Goal: Feedback & Contribution: Submit feedback/report problem

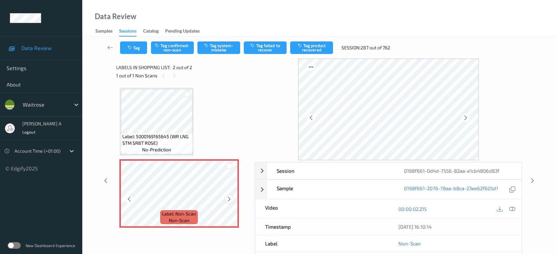
drag, startPoint x: 0, startPoint y: 0, endPoint x: 227, endPoint y: 199, distance: 302.5
click at [227, 199] on icon at bounding box center [229, 199] width 6 height 6
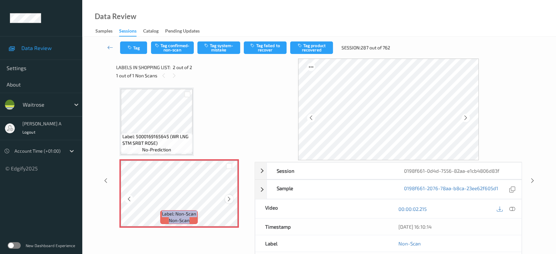
click at [228, 199] on icon at bounding box center [229, 199] width 6 height 6
click at [226, 47] on button "Tag system-mistake" at bounding box center [218, 47] width 43 height 13
click at [534, 181] on icon at bounding box center [533, 181] width 6 height 6
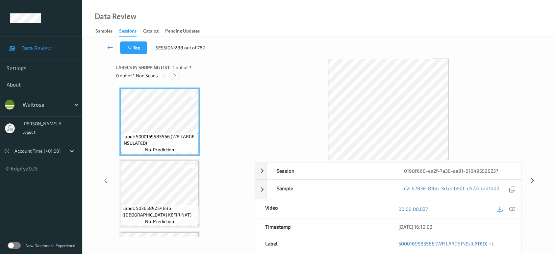
click at [174, 75] on icon at bounding box center [175, 76] width 6 height 6
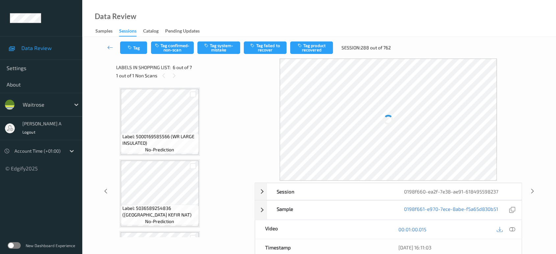
scroll to position [289, 0]
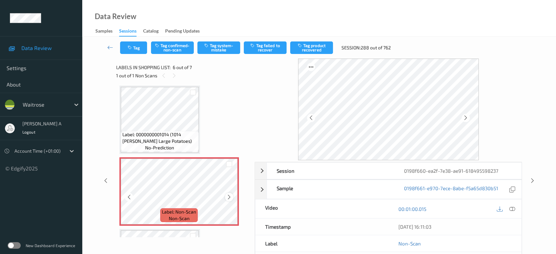
click at [228, 197] on icon at bounding box center [229, 197] width 6 height 6
click at [466, 117] on icon at bounding box center [466, 118] width 6 height 6
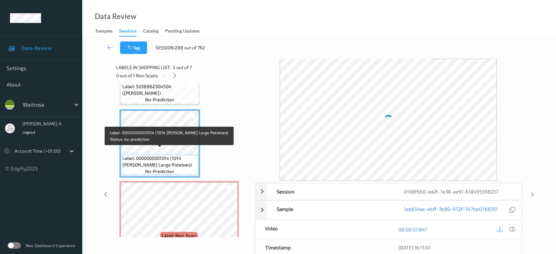
scroll to position [252, 0]
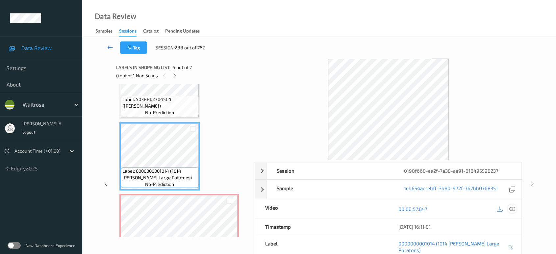
click at [513, 209] on icon at bounding box center [512, 209] width 6 height 6
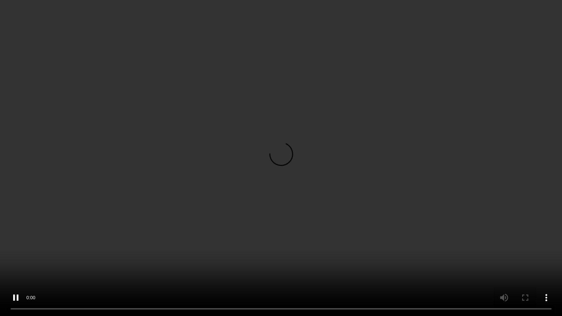
click at [333, 171] on video at bounding box center [281, 158] width 562 height 316
click at [337, 177] on video at bounding box center [281, 158] width 562 height 316
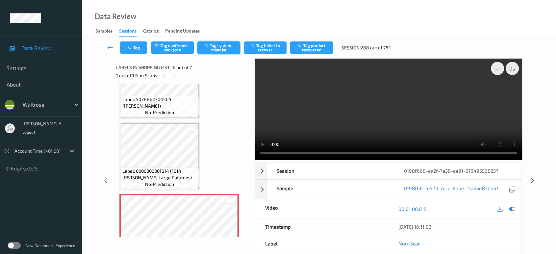
click at [217, 46] on button "Tag system-mistake" at bounding box center [218, 47] width 43 height 13
click at [131, 47] on icon "button" at bounding box center [131, 47] width 6 height 5
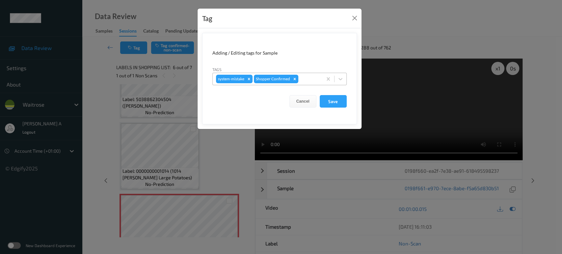
click at [310, 78] on div at bounding box center [309, 79] width 19 height 8
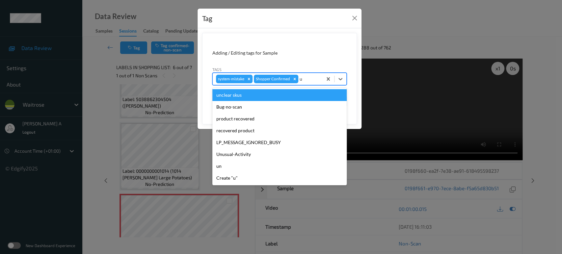
type input "un"
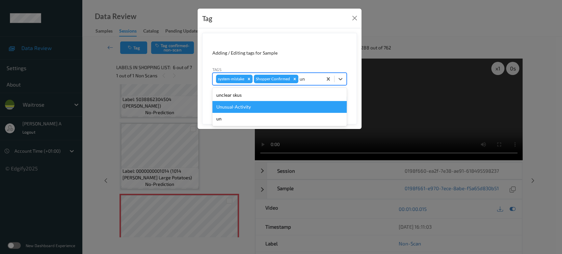
click at [251, 102] on div "Unusual-Activity" at bounding box center [279, 107] width 134 height 12
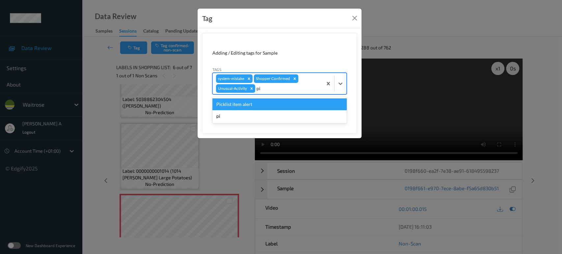
type input "pic"
click at [284, 105] on div "Picklist item alert" at bounding box center [279, 104] width 134 height 12
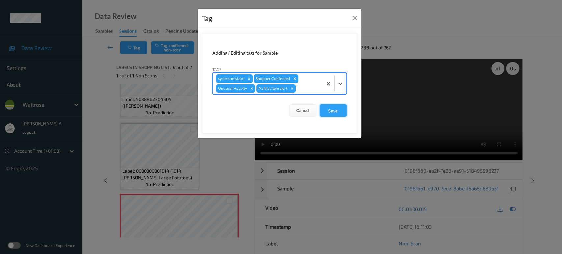
click at [332, 113] on button "Save" at bounding box center [333, 110] width 27 height 13
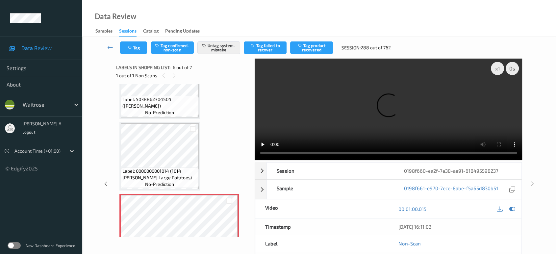
drag, startPoint x: 531, startPoint y: 157, endPoint x: 384, endPoint y: 28, distance: 195.7
click at [531, 181] on icon at bounding box center [533, 184] width 6 height 6
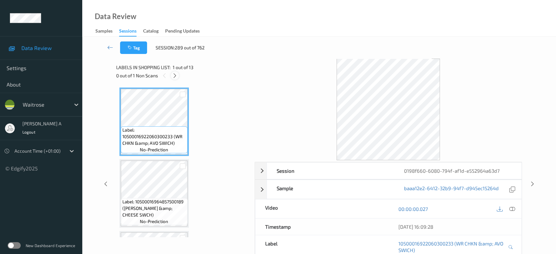
click at [178, 74] on div at bounding box center [175, 75] width 8 height 8
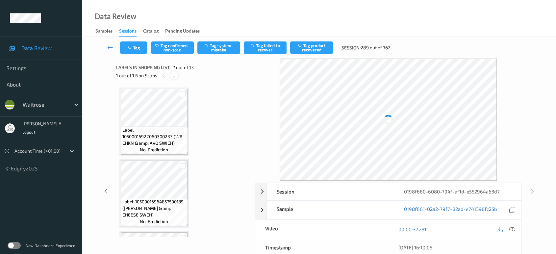
scroll to position [361, 0]
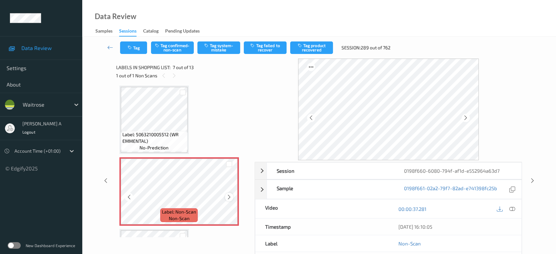
click at [229, 195] on icon at bounding box center [229, 197] width 6 height 6
click at [232, 194] on div at bounding box center [229, 197] width 8 height 8
click at [229, 194] on icon at bounding box center [229, 197] width 6 height 6
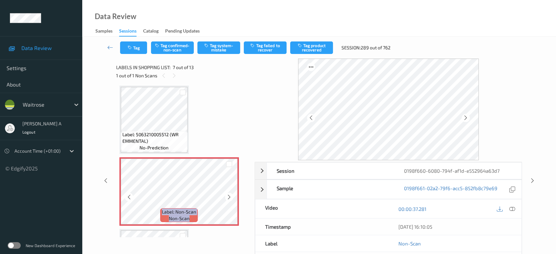
click at [229, 194] on icon at bounding box center [229, 197] width 6 height 6
drag, startPoint x: 513, startPoint y: 211, endPoint x: 508, endPoint y: 197, distance: 15.6
click at [513, 211] on icon at bounding box center [512, 209] width 6 height 6
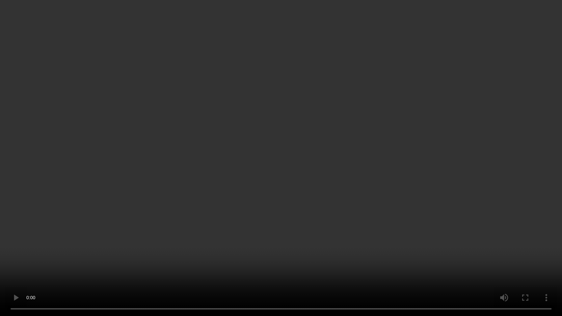
click at [325, 196] on video at bounding box center [281, 158] width 562 height 316
click at [279, 198] on video at bounding box center [281, 158] width 562 height 316
click at [129, 222] on video at bounding box center [281, 158] width 562 height 316
click at [187, 206] on video at bounding box center [281, 158] width 562 height 316
click at [296, 140] on video at bounding box center [281, 158] width 562 height 316
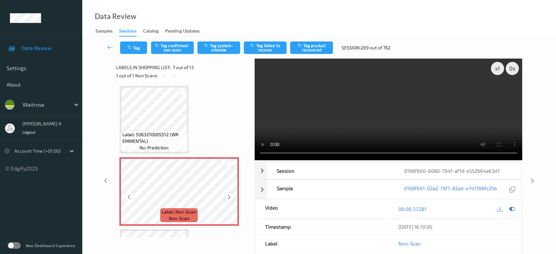
click at [228, 196] on icon at bounding box center [229, 197] width 6 height 6
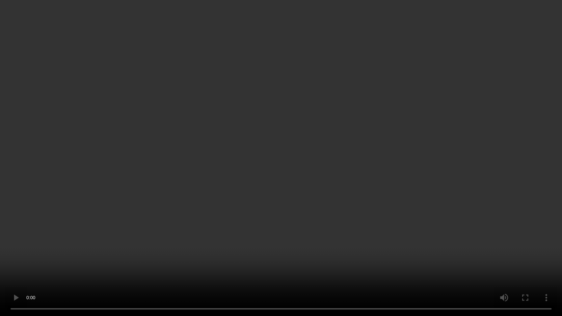
click at [348, 173] on video at bounding box center [281, 158] width 562 height 316
click at [315, 190] on video at bounding box center [281, 158] width 562 height 316
click at [257, 244] on video at bounding box center [281, 158] width 562 height 316
click at [307, 196] on video at bounding box center [281, 158] width 562 height 316
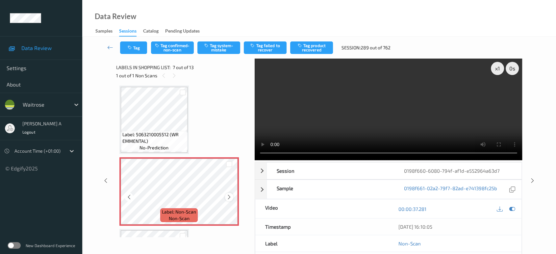
click at [228, 197] on icon at bounding box center [229, 197] width 6 height 6
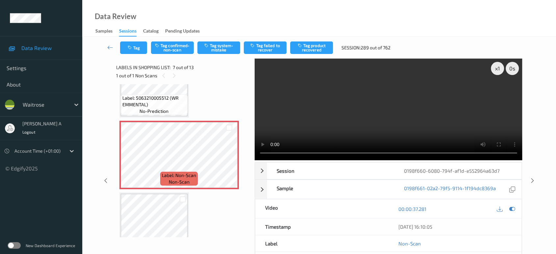
scroll to position [434, 0]
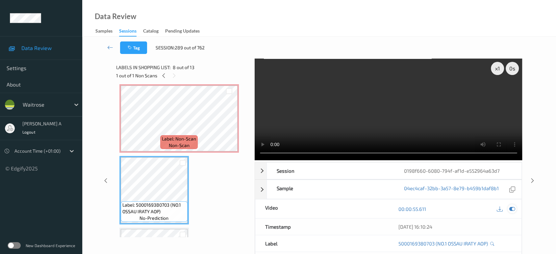
click at [512, 208] on icon at bounding box center [512, 209] width 6 height 6
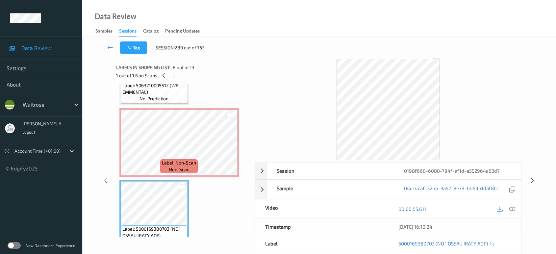
scroll to position [397, 0]
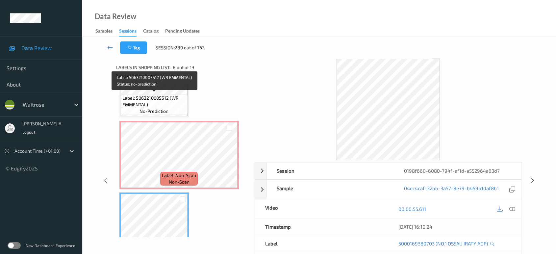
click at [177, 97] on span "Label: 5063210005512 (WR EMMENTAL)" at bounding box center [154, 101] width 64 height 13
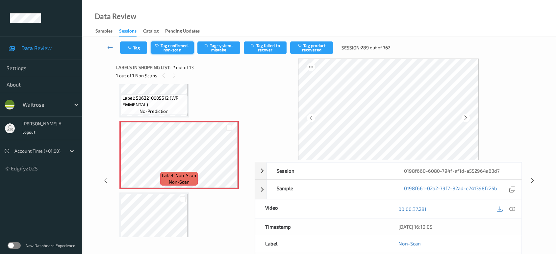
click at [176, 46] on button "Tag confirmed-non-scan" at bounding box center [172, 47] width 43 height 13
click at [312, 53] on button "Tag product recovered" at bounding box center [311, 47] width 43 height 13
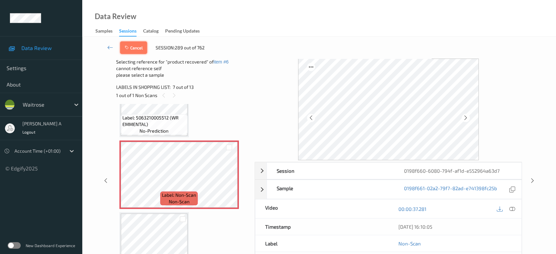
click at [124, 47] on button "Cancel" at bounding box center [133, 47] width 27 height 13
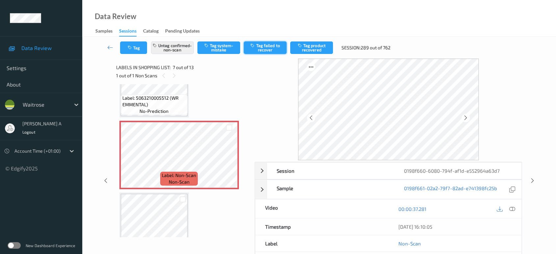
click at [274, 50] on button "Tag failed to recover" at bounding box center [265, 47] width 43 height 13
click at [513, 207] on icon at bounding box center [512, 209] width 6 height 6
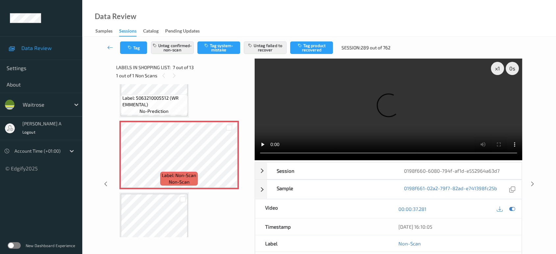
drag, startPoint x: 533, startPoint y: 156, endPoint x: 339, endPoint y: 13, distance: 241.1
click at [533, 181] on icon at bounding box center [533, 184] width 6 height 6
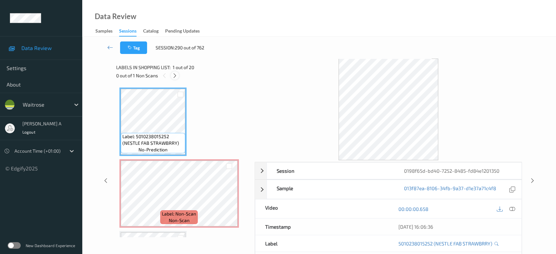
click at [173, 75] on icon at bounding box center [175, 76] width 6 height 6
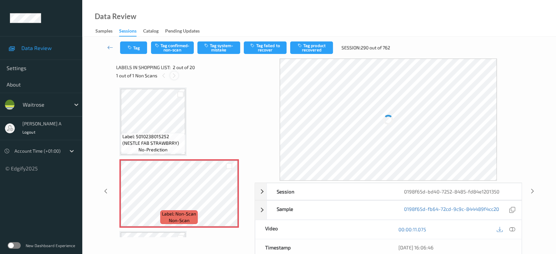
scroll to position [3, 0]
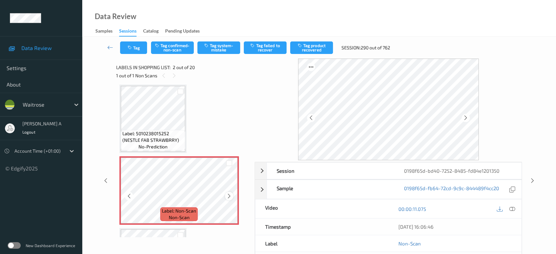
click at [226, 196] on div at bounding box center [229, 196] width 8 height 8
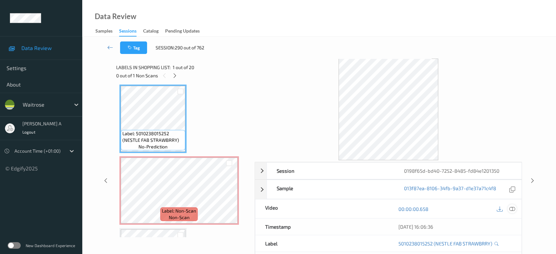
click at [513, 210] on icon at bounding box center [512, 209] width 6 height 6
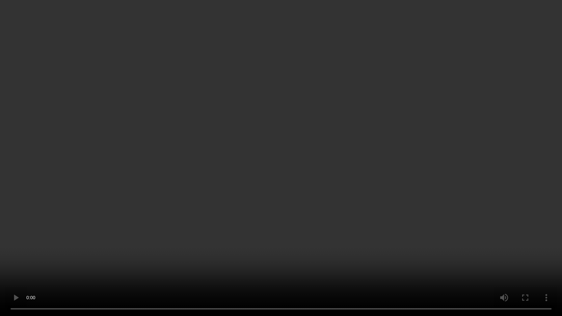
click at [270, 166] on video at bounding box center [281, 158] width 562 height 316
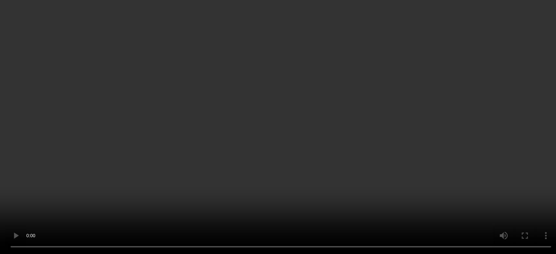
scroll to position [73, 0]
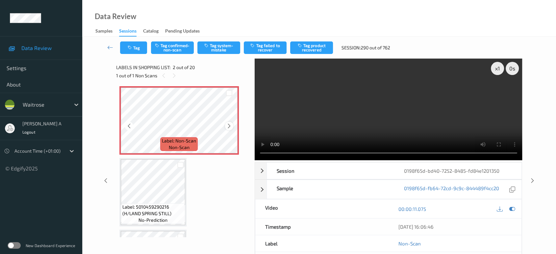
click at [232, 126] on icon at bounding box center [229, 126] width 6 height 6
click at [226, 126] on icon at bounding box center [229, 126] width 6 height 6
click at [220, 49] on button "Tag system-mistake" at bounding box center [218, 47] width 43 height 13
click at [136, 48] on button "Tag" at bounding box center [133, 47] width 27 height 13
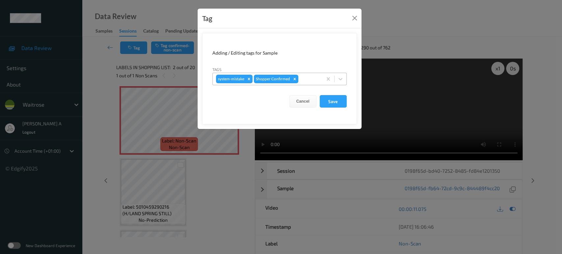
click at [308, 83] on div at bounding box center [309, 79] width 19 height 8
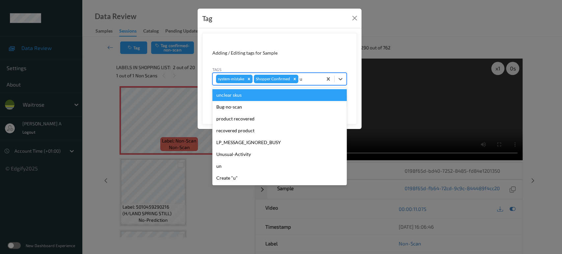
type input "un"
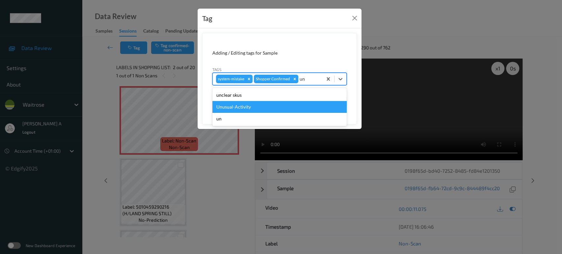
click at [241, 104] on div "Unusual-Activity" at bounding box center [279, 107] width 134 height 12
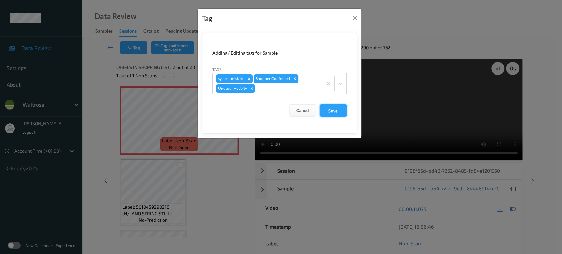
click at [329, 111] on button "Save" at bounding box center [333, 110] width 27 height 13
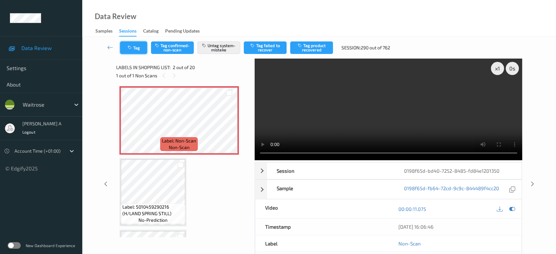
click at [126, 45] on button "Tag" at bounding box center [133, 47] width 27 height 13
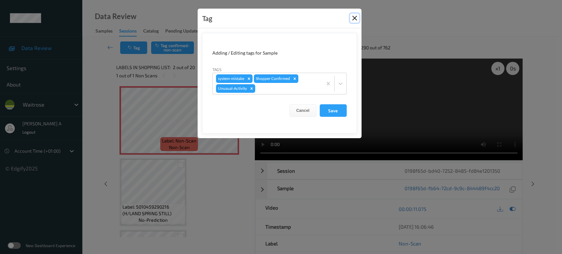
click at [352, 19] on button "Close" at bounding box center [354, 17] width 9 height 9
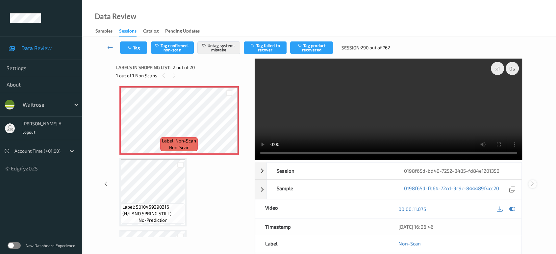
click at [534, 184] on icon at bounding box center [533, 184] width 6 height 6
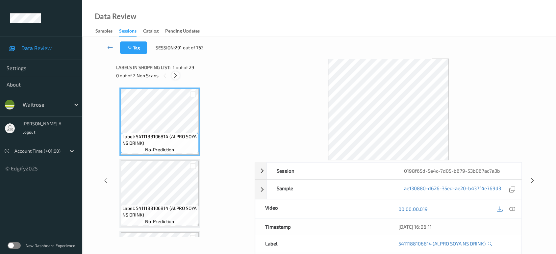
click at [176, 77] on icon at bounding box center [176, 76] width 6 height 6
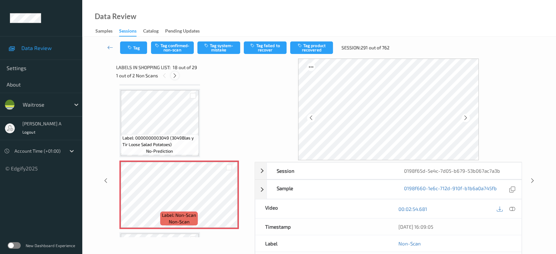
click at [176, 76] on icon at bounding box center [175, 76] width 6 height 6
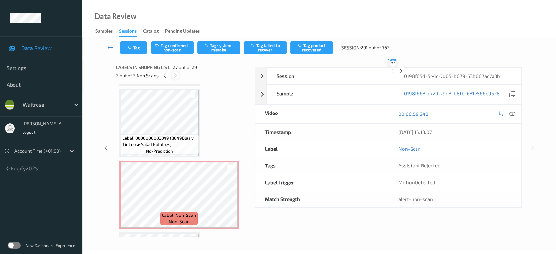
scroll to position [1790, 0]
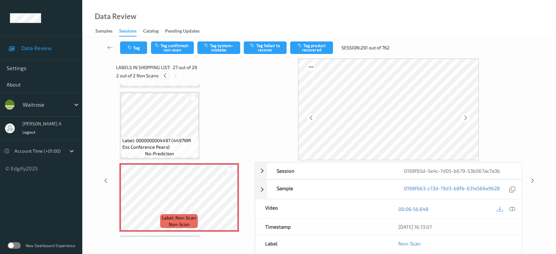
click at [166, 76] on icon at bounding box center [165, 76] width 6 height 6
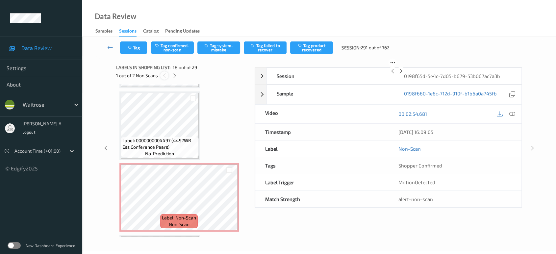
scroll to position [1147, 0]
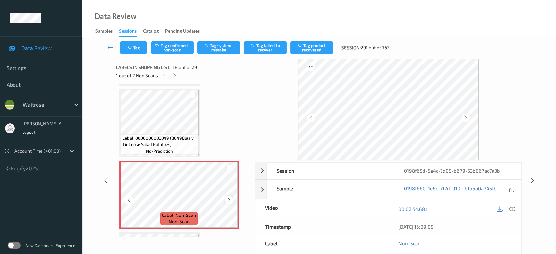
click at [229, 197] on icon at bounding box center [229, 200] width 6 height 6
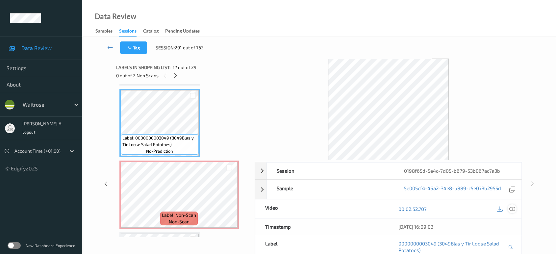
click at [511, 209] on icon at bounding box center [512, 209] width 6 height 6
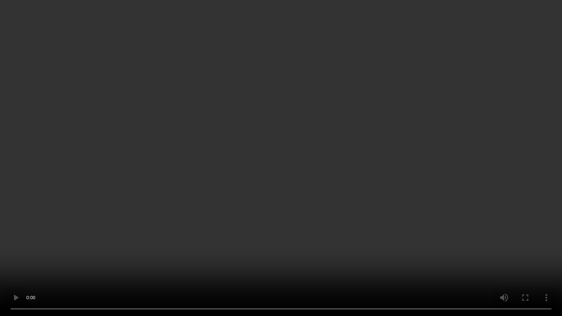
click at [287, 150] on video at bounding box center [281, 158] width 562 height 316
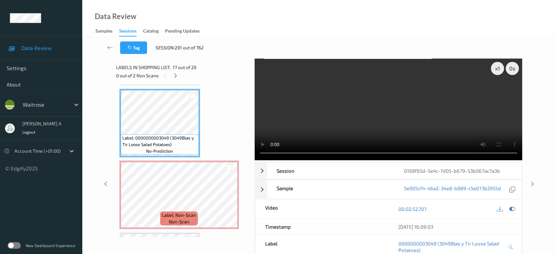
click at [352, 109] on video at bounding box center [389, 110] width 268 height 102
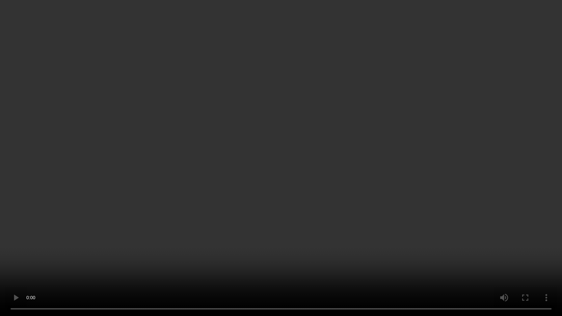
click at [292, 171] on video at bounding box center [281, 158] width 562 height 316
click at [298, 164] on video at bounding box center [281, 158] width 562 height 316
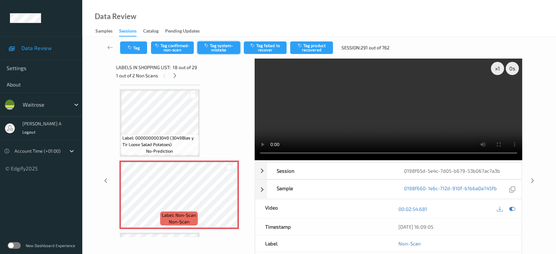
click at [217, 47] on button "Tag system-mistake" at bounding box center [218, 47] width 43 height 13
click at [132, 48] on icon "button" at bounding box center [131, 47] width 6 height 5
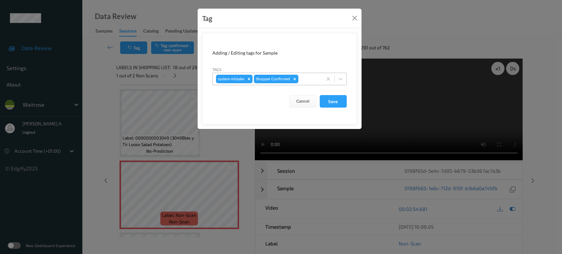
click at [305, 78] on div at bounding box center [309, 79] width 19 height 8
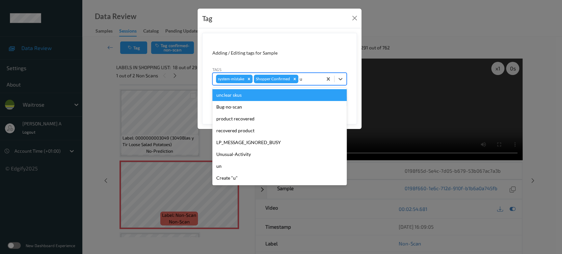
type input "un"
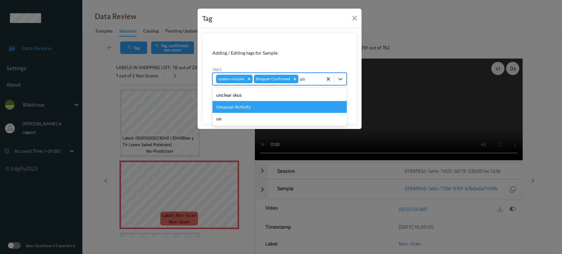
click at [250, 104] on div "Unusual-Activity" at bounding box center [279, 107] width 134 height 12
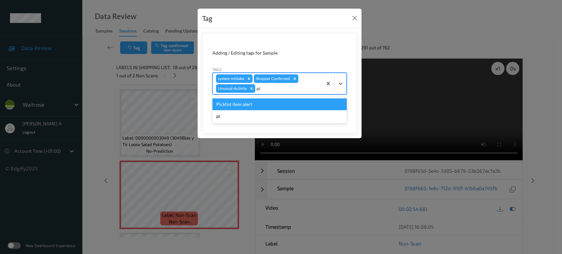
type input "pic"
click at [250, 104] on div "Picklist item alert" at bounding box center [279, 104] width 134 height 12
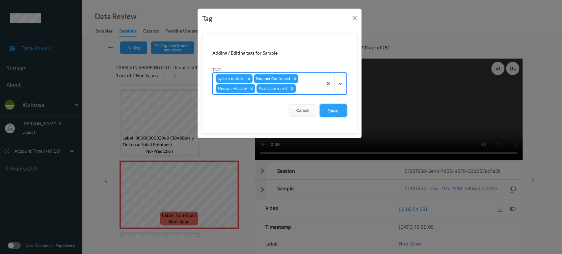
click at [333, 115] on button "Save" at bounding box center [333, 110] width 27 height 13
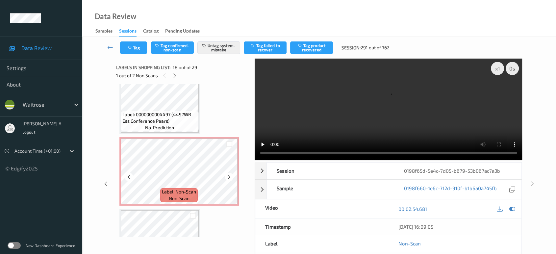
scroll to position [1812, 0]
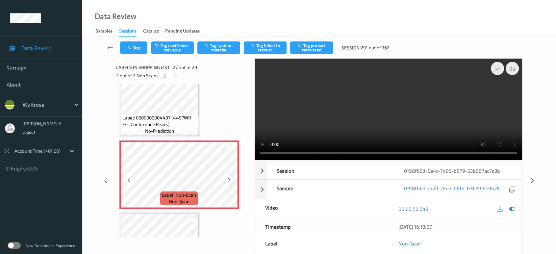
click at [229, 177] on icon at bounding box center [229, 180] width 6 height 6
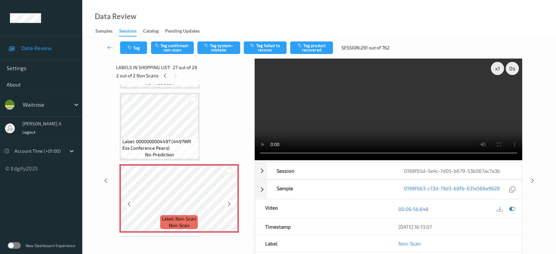
scroll to position [1776, 0]
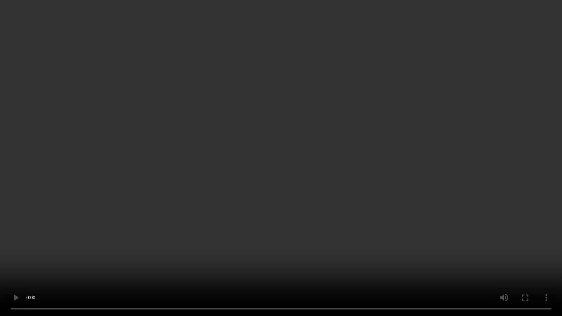
click at [366, 176] on video at bounding box center [281, 158] width 562 height 316
click at [293, 150] on video at bounding box center [281, 158] width 562 height 316
click at [335, 190] on video at bounding box center [281, 158] width 562 height 316
click at [348, 147] on video at bounding box center [281, 158] width 562 height 316
click at [373, 154] on video at bounding box center [281, 158] width 562 height 316
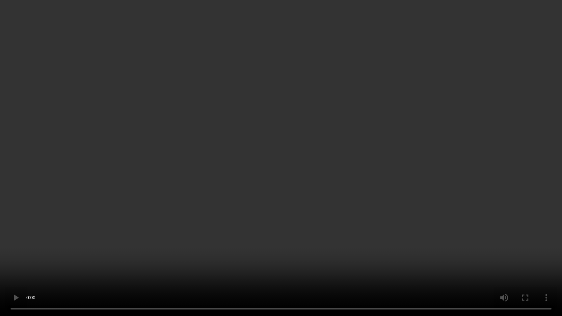
click at [363, 158] on video at bounding box center [281, 158] width 562 height 316
click at [258, 190] on video at bounding box center [281, 158] width 562 height 316
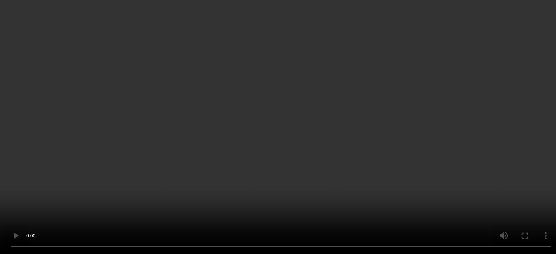
scroll to position [1812, 0]
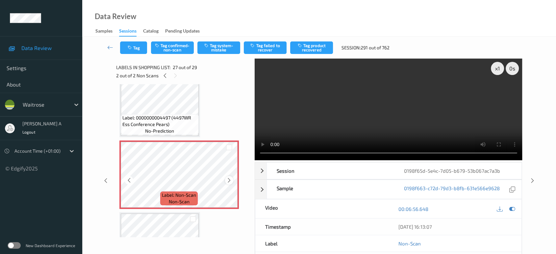
click at [227, 177] on icon at bounding box center [229, 180] width 6 height 6
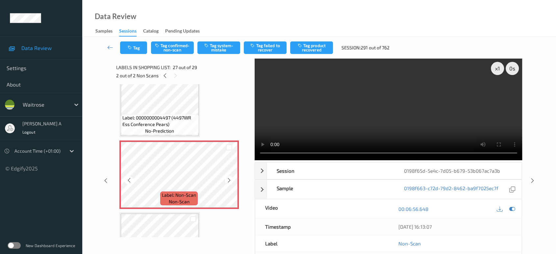
click at [227, 177] on icon at bounding box center [229, 180] width 6 height 6
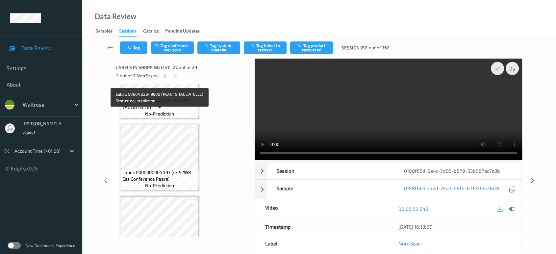
scroll to position [1703, 0]
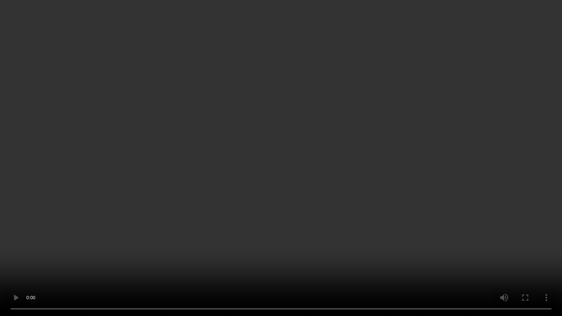
click at [346, 174] on video at bounding box center [281, 158] width 562 height 316
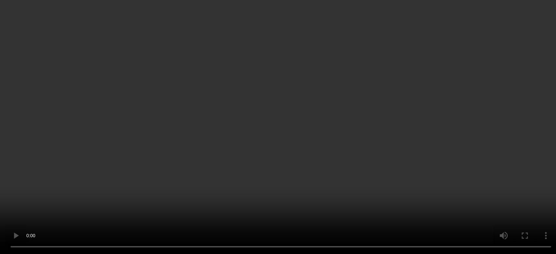
scroll to position [1812, 0]
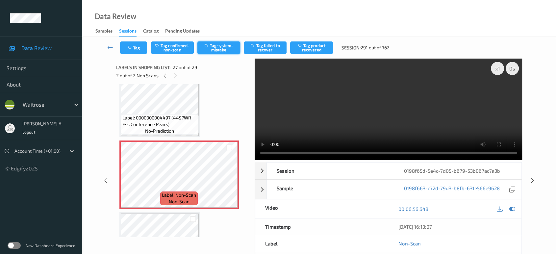
click at [209, 51] on button "Tag system-mistake" at bounding box center [218, 47] width 43 height 13
click at [137, 49] on button "Tag" at bounding box center [133, 47] width 27 height 13
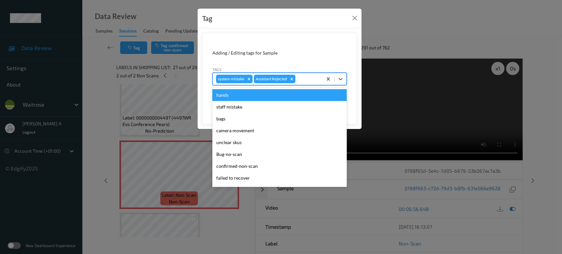
click at [305, 76] on div at bounding box center [308, 79] width 22 height 8
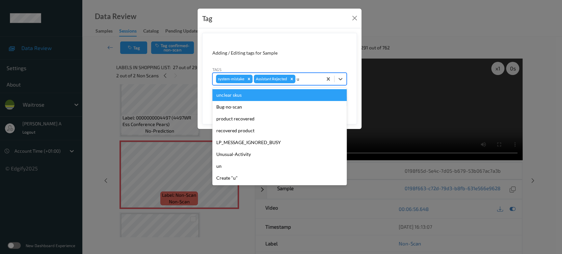
type input "un"
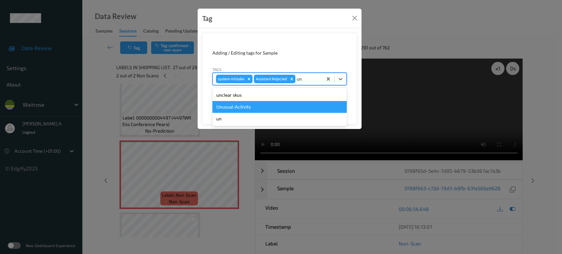
click at [263, 106] on div "Unusual-Activity" at bounding box center [279, 107] width 134 height 12
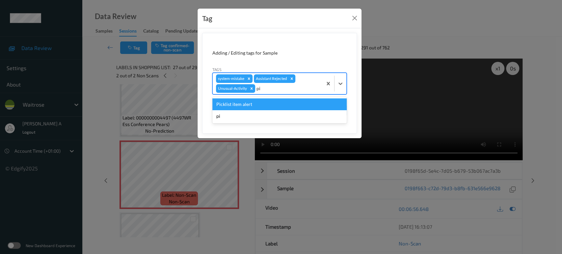
type input "pic"
click at [263, 107] on div "Picklist item alert" at bounding box center [279, 104] width 134 height 12
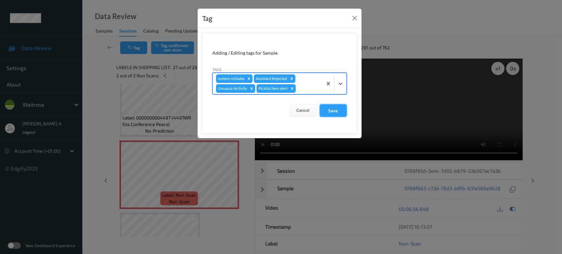
click at [342, 114] on button "Save" at bounding box center [333, 110] width 27 height 13
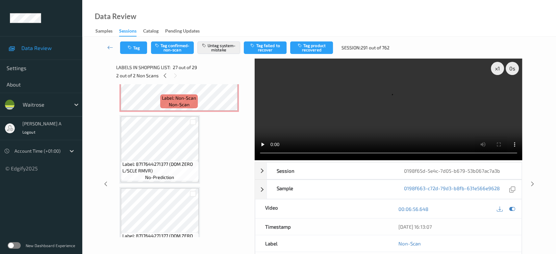
scroll to position [1154, 0]
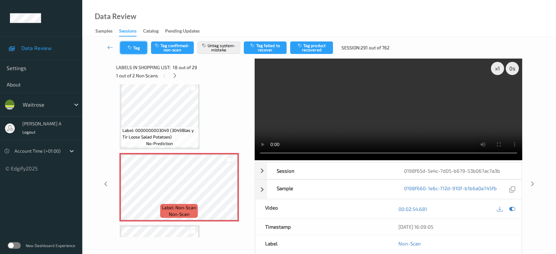
click at [142, 45] on button "Tag" at bounding box center [133, 47] width 27 height 13
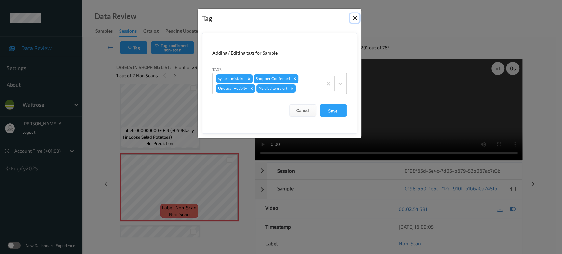
click at [354, 15] on button "Close" at bounding box center [354, 17] width 9 height 9
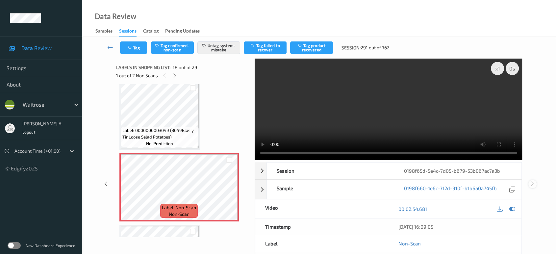
click at [531, 181] on icon at bounding box center [533, 184] width 6 height 6
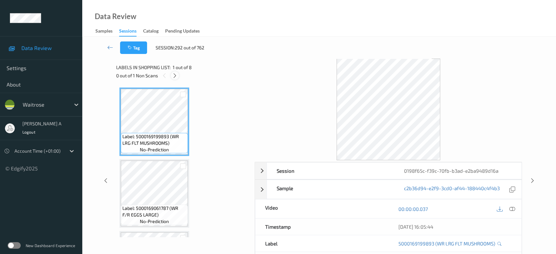
click at [173, 76] on icon at bounding box center [175, 76] width 6 height 6
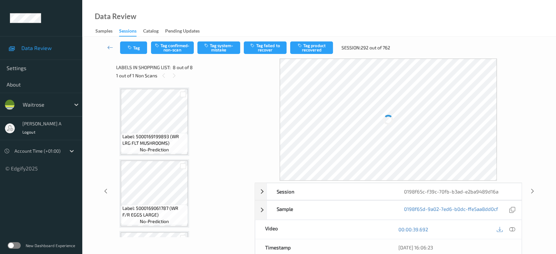
scroll to position [421, 0]
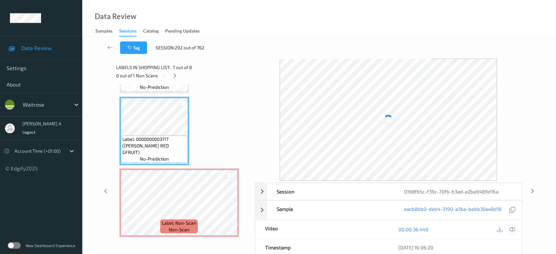
click at [514, 229] on icon at bounding box center [512, 229] width 6 height 6
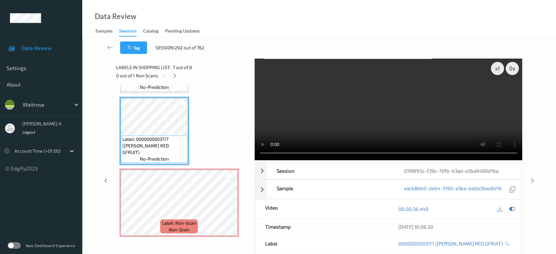
click at [352, 121] on video at bounding box center [389, 110] width 268 height 102
click at [381, 116] on video at bounding box center [389, 110] width 268 height 102
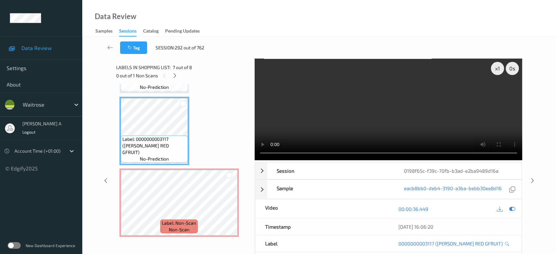
click at [452, 121] on video at bounding box center [389, 110] width 268 height 102
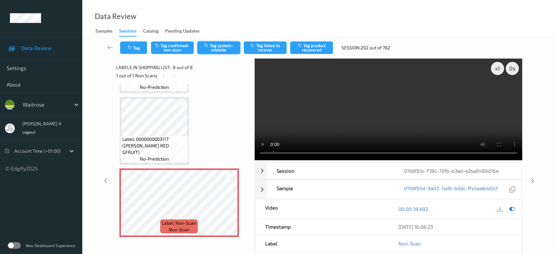
click at [210, 46] on button "Tag system-mistake" at bounding box center [218, 47] width 43 height 13
click at [133, 43] on button "Tag" at bounding box center [133, 47] width 27 height 13
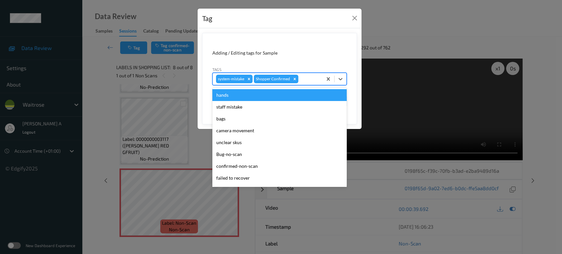
click at [308, 79] on div at bounding box center [309, 79] width 19 height 8
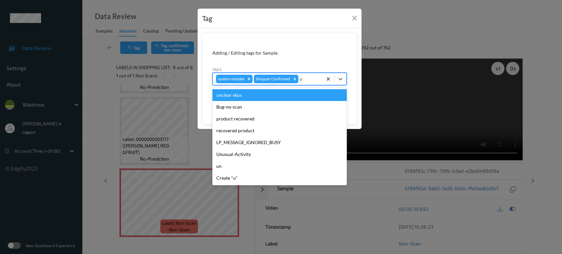
type input "un"
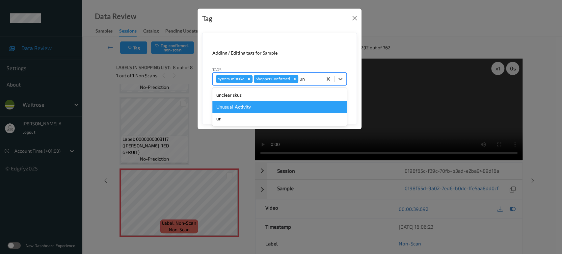
click at [257, 106] on div "Unusual-Activity" at bounding box center [279, 107] width 134 height 12
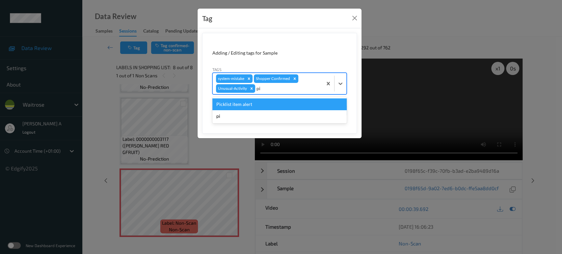
type input "pic"
click at [268, 99] on div "Picklist item alert" at bounding box center [279, 104] width 134 height 12
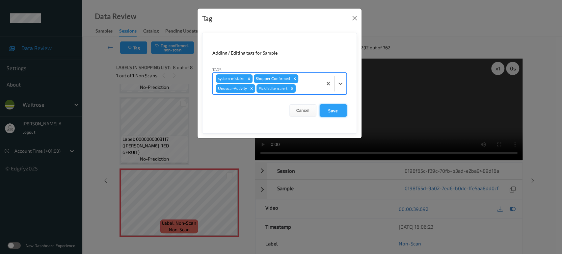
click at [326, 108] on button "Save" at bounding box center [333, 110] width 27 height 13
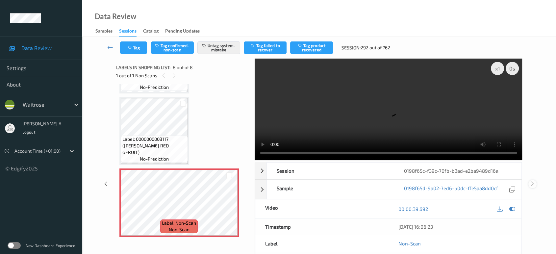
click at [534, 181] on icon at bounding box center [533, 184] width 6 height 6
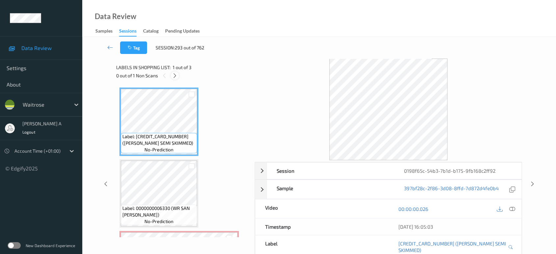
click at [177, 77] on icon at bounding box center [175, 76] width 6 height 6
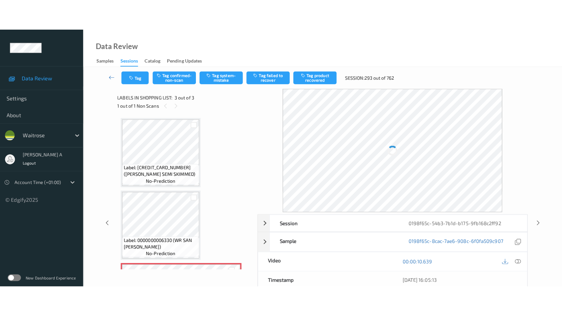
scroll to position [64, 0]
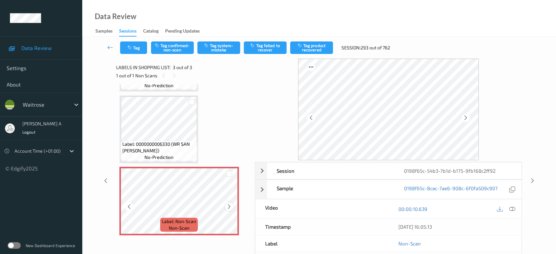
click at [230, 206] on icon at bounding box center [229, 207] width 6 height 6
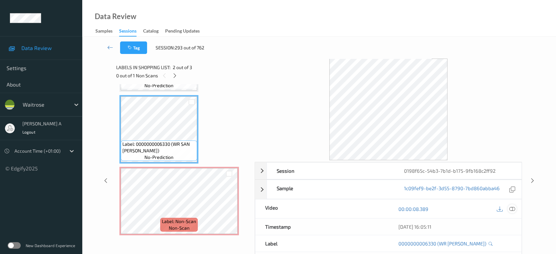
click at [513, 211] on icon at bounding box center [512, 209] width 6 height 6
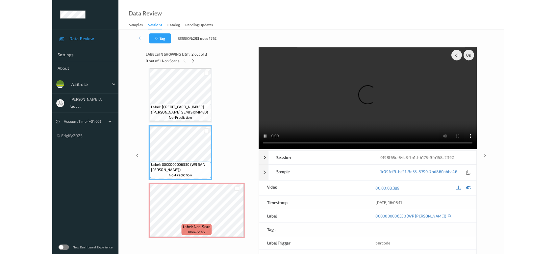
scroll to position [3, 0]
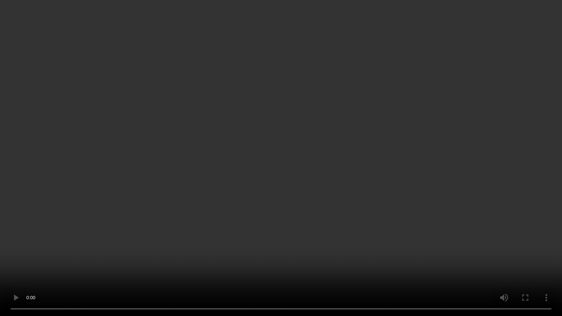
click at [321, 179] on video at bounding box center [281, 158] width 562 height 316
click at [305, 97] on video at bounding box center [281, 158] width 562 height 316
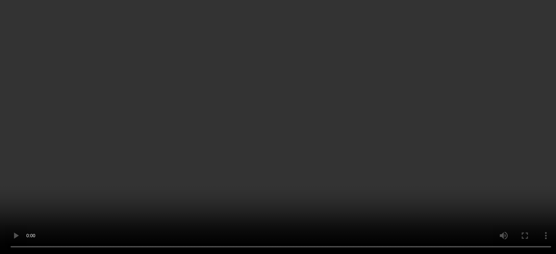
scroll to position [64, 0]
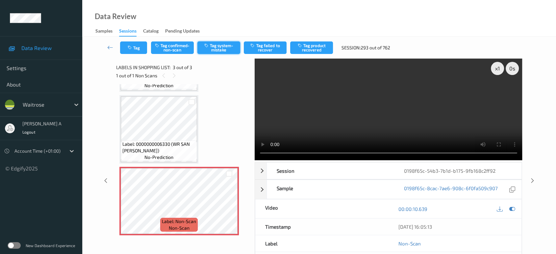
click at [222, 48] on button "Tag system-mistake" at bounding box center [218, 47] width 43 height 13
click at [120, 47] on button "Tag" at bounding box center [133, 47] width 27 height 13
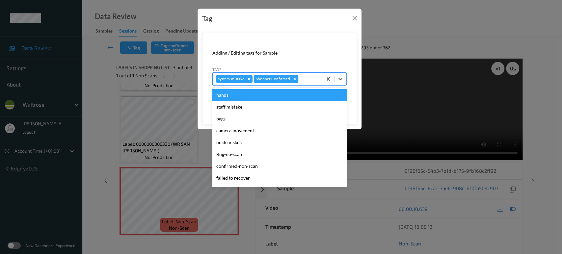
click at [303, 82] on div at bounding box center [309, 79] width 19 height 8
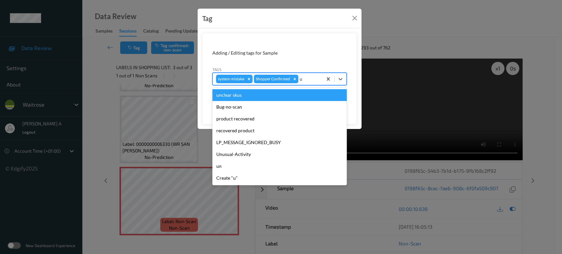
type input "un"
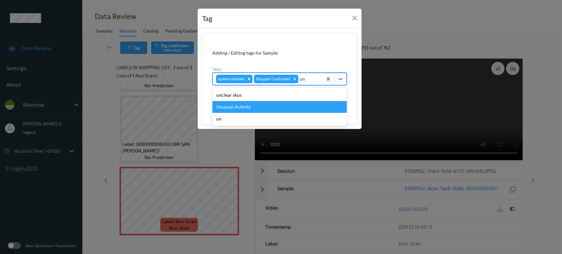
click at [270, 105] on div "Unusual-Activity" at bounding box center [279, 107] width 134 height 12
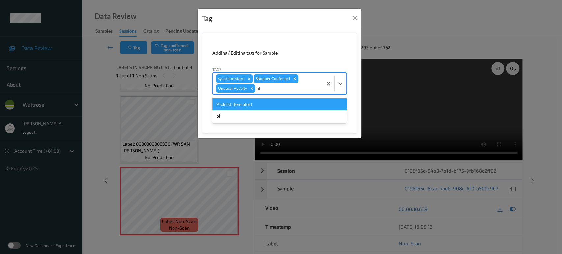
type input "pic"
click at [274, 105] on div "Picklist item alert" at bounding box center [279, 104] width 134 height 12
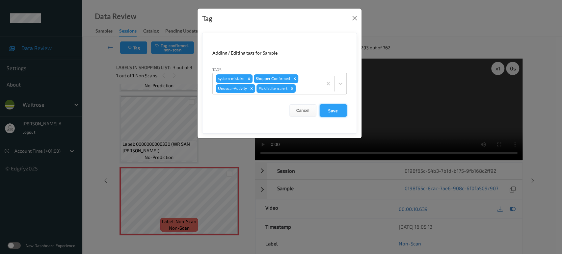
click at [338, 115] on button "Save" at bounding box center [333, 110] width 27 height 13
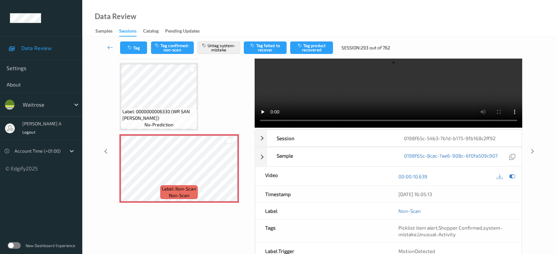
scroll to position [68, 0]
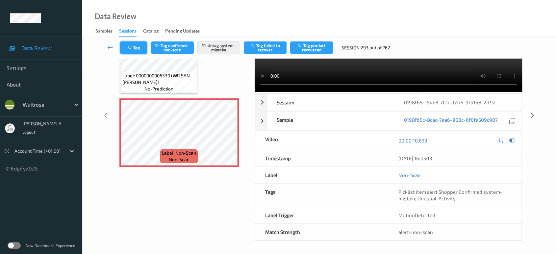
click at [135, 50] on button "Tag" at bounding box center [133, 47] width 27 height 13
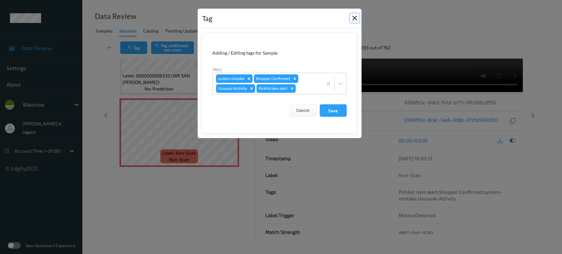
click at [352, 16] on button "Close" at bounding box center [354, 17] width 9 height 9
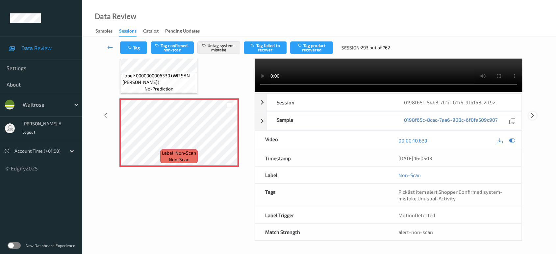
click at [533, 114] on icon at bounding box center [533, 116] width 6 height 6
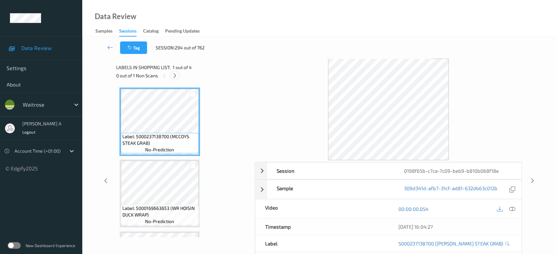
click at [174, 74] on icon at bounding box center [175, 76] width 6 height 6
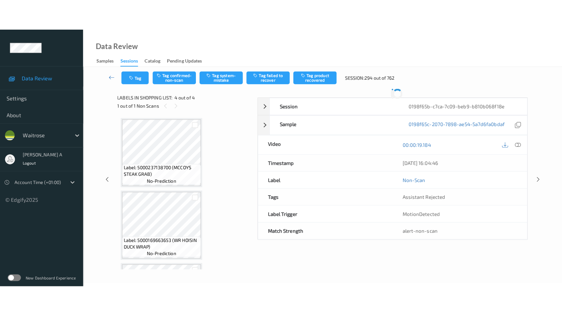
scroll to position [136, 0]
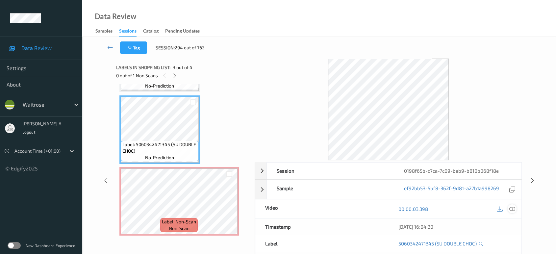
click at [513, 207] on icon at bounding box center [512, 209] width 6 height 6
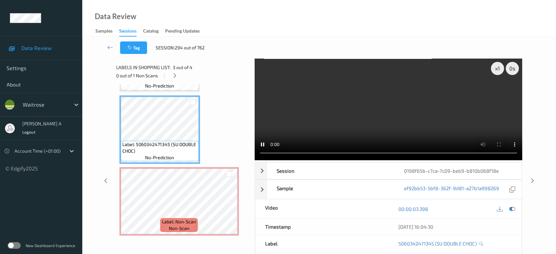
scroll to position [74, 0]
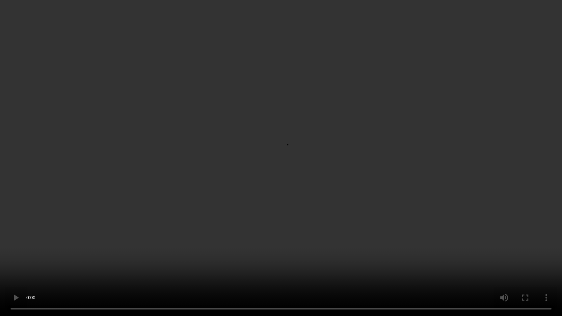
drag, startPoint x: 274, startPoint y: 211, endPoint x: 277, endPoint y: 232, distance: 21.0
click at [274, 211] on video at bounding box center [281, 158] width 562 height 316
click at [319, 161] on video at bounding box center [281, 158] width 562 height 316
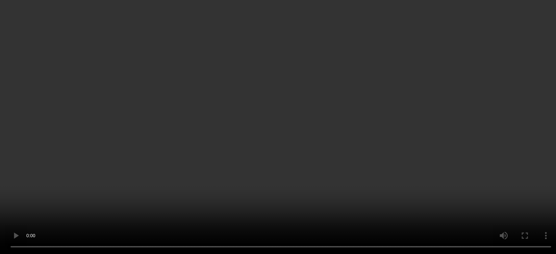
scroll to position [136, 0]
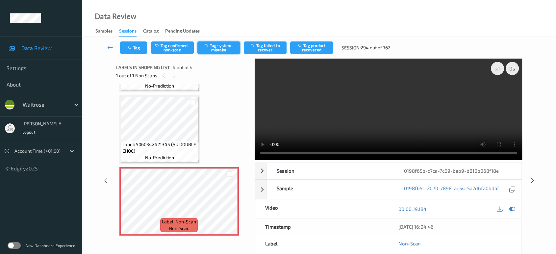
click at [220, 49] on button "Tag system-mistake" at bounding box center [218, 47] width 43 height 13
click at [137, 51] on button "Tag" at bounding box center [133, 47] width 27 height 13
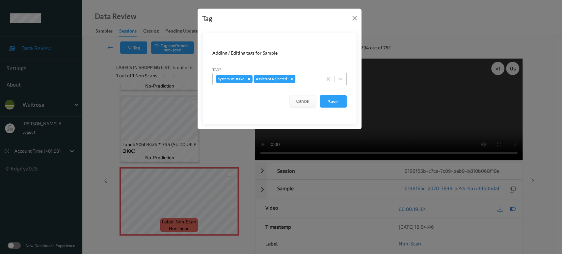
click at [307, 80] on div at bounding box center [308, 79] width 22 height 8
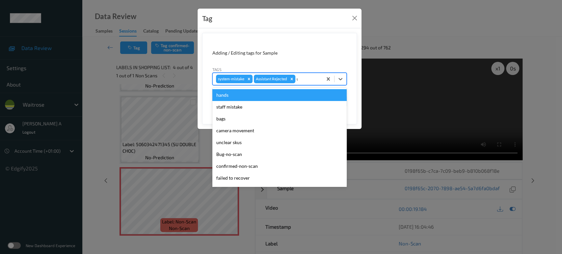
type input "un"
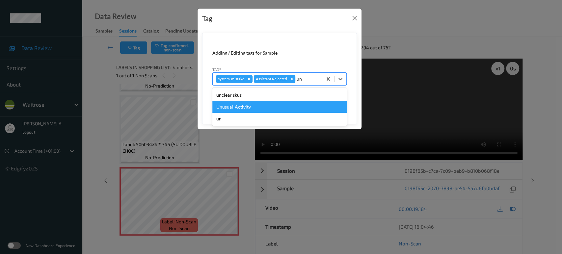
click at [237, 109] on div "Unusual-Activity" at bounding box center [279, 107] width 134 height 12
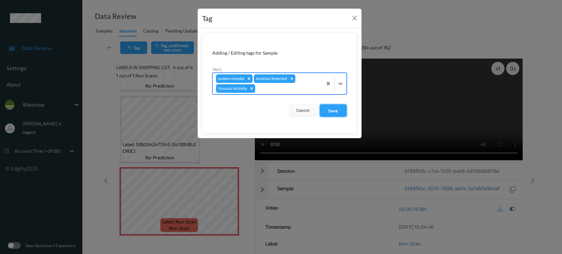
click at [328, 109] on button "Save" at bounding box center [333, 110] width 27 height 13
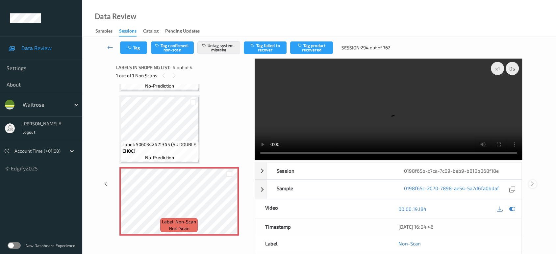
click at [531, 183] on icon at bounding box center [533, 184] width 6 height 6
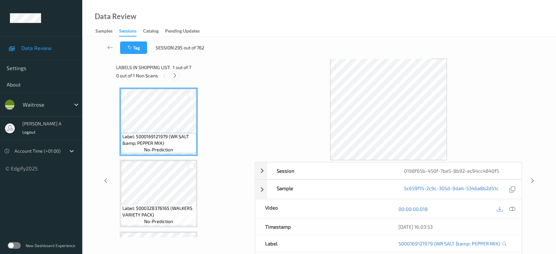
click at [172, 76] on icon at bounding box center [175, 76] width 6 height 6
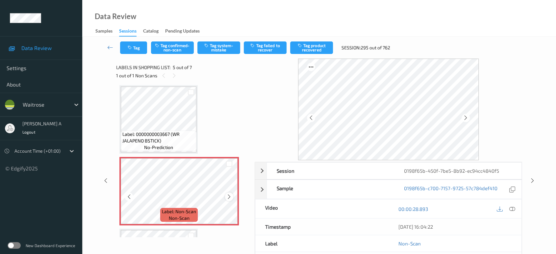
click at [231, 197] on icon at bounding box center [229, 197] width 6 height 6
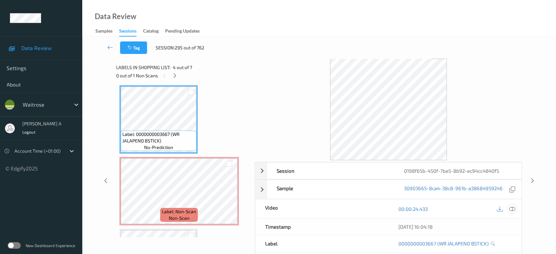
click at [514, 209] on icon at bounding box center [512, 209] width 6 height 6
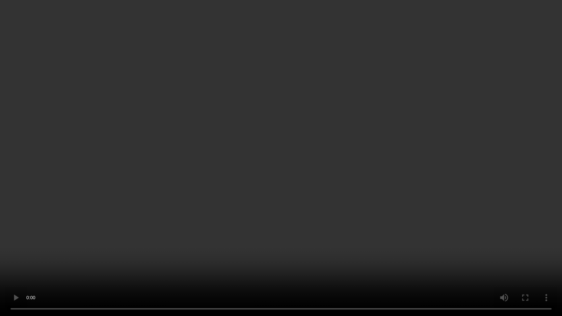
click at [331, 178] on video at bounding box center [281, 158] width 562 height 316
click at [308, 211] on video at bounding box center [281, 158] width 562 height 316
click at [202, 179] on video at bounding box center [281, 158] width 562 height 316
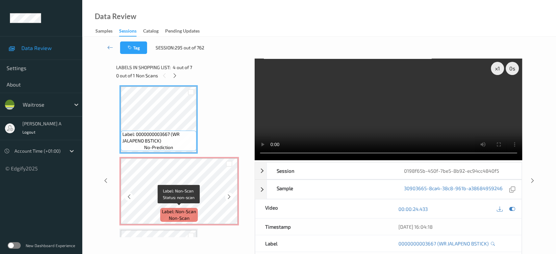
click at [183, 208] on span "Label: Non-Scan" at bounding box center [179, 211] width 34 height 7
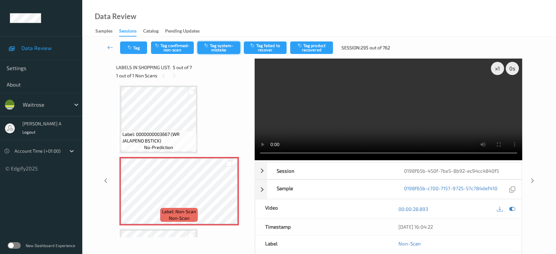
click at [213, 43] on button "Tag system-mistake" at bounding box center [218, 47] width 43 height 13
click at [132, 47] on icon "button" at bounding box center [131, 47] width 6 height 5
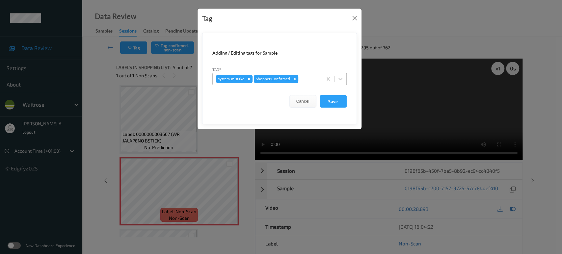
click at [311, 77] on div at bounding box center [309, 79] width 19 height 8
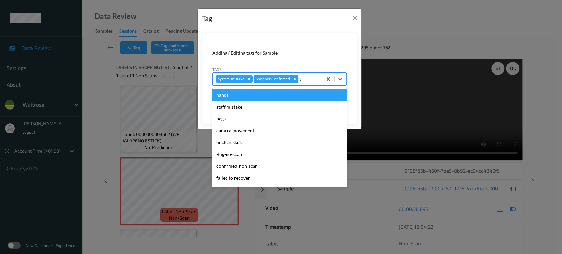
type input "un"
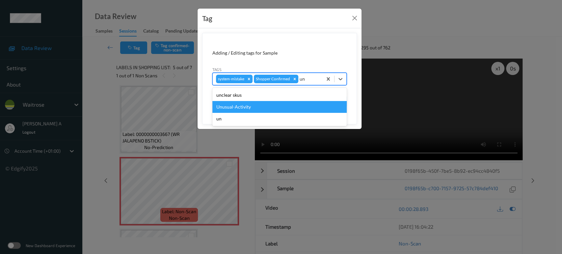
click at [281, 105] on div "Unusual-Activity" at bounding box center [279, 107] width 134 height 12
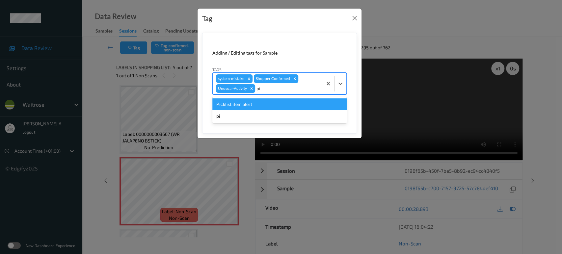
type input "pic"
click at [281, 105] on div "Picklist item alert" at bounding box center [279, 104] width 134 height 12
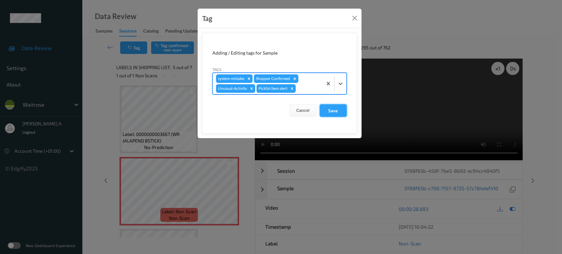
click at [326, 111] on button "Save" at bounding box center [333, 110] width 27 height 13
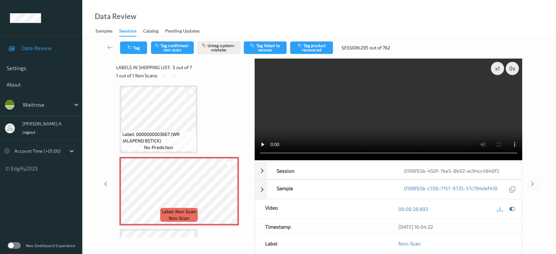
click at [532, 181] on icon at bounding box center [533, 184] width 6 height 6
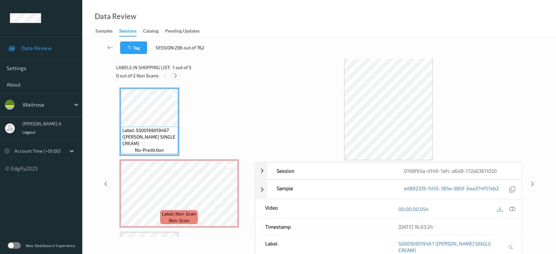
click at [178, 76] on icon at bounding box center [176, 76] width 6 height 6
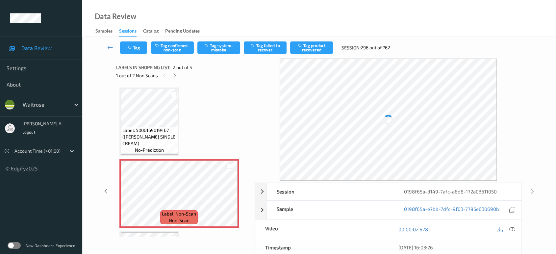
scroll to position [3, 0]
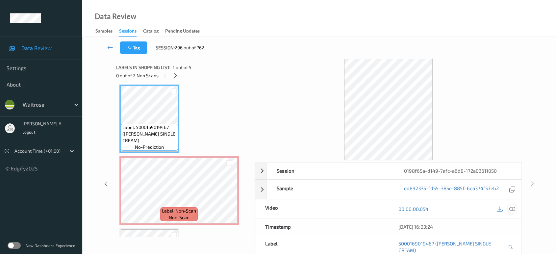
click at [511, 206] on icon at bounding box center [512, 209] width 6 height 6
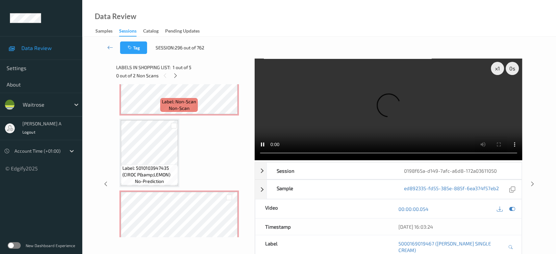
scroll to position [97, 0]
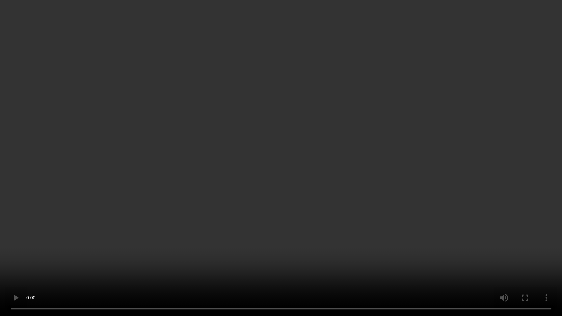
click at [325, 163] on video at bounding box center [281, 158] width 562 height 316
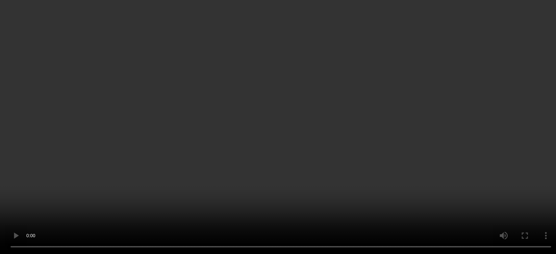
scroll to position [134, 0]
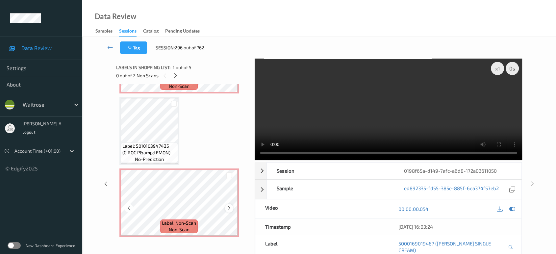
click at [229, 209] on icon at bounding box center [229, 208] width 6 height 6
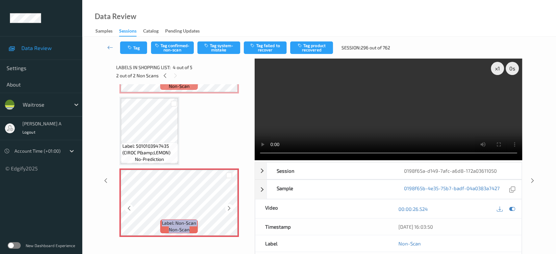
click at [229, 209] on icon at bounding box center [229, 208] width 6 height 6
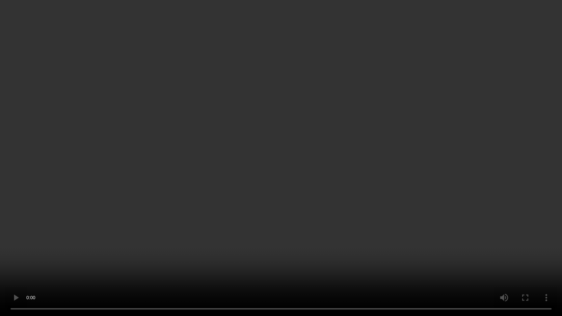
click at [411, 175] on video at bounding box center [281, 158] width 562 height 316
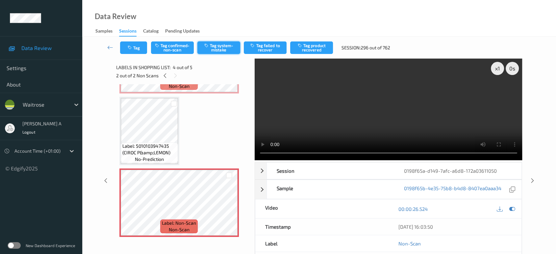
click at [216, 46] on button "Tag system-mistake" at bounding box center [218, 47] width 43 height 13
click at [139, 50] on button "Tag" at bounding box center [133, 47] width 27 height 13
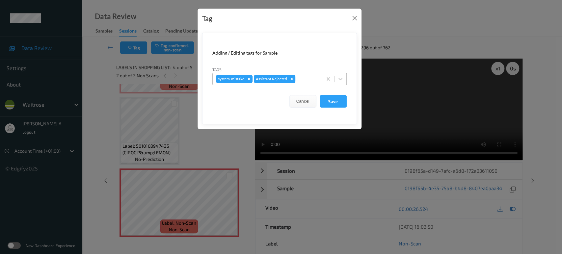
click at [305, 79] on div at bounding box center [308, 79] width 22 height 8
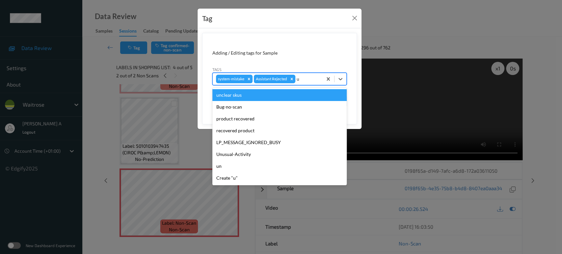
type input "un"
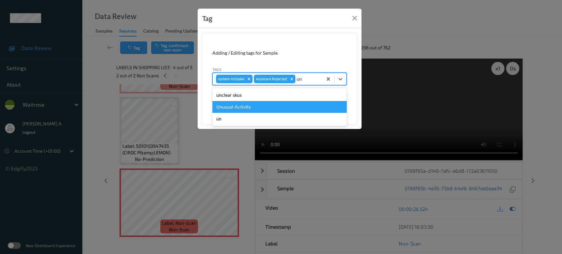
click at [288, 109] on div "Unusual-Activity" at bounding box center [279, 107] width 134 height 12
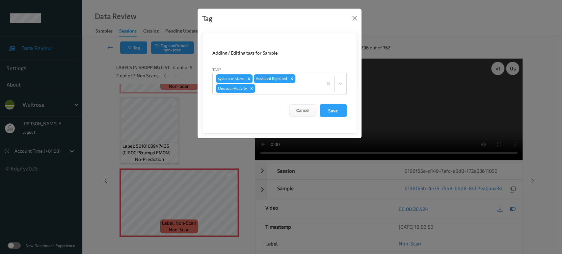
click at [337, 117] on form "Adding / Editing tags for Sample Tags system-mistake Assistant Rejected Unusual…" at bounding box center [279, 83] width 155 height 101
click at [338, 115] on button "Save" at bounding box center [333, 110] width 27 height 13
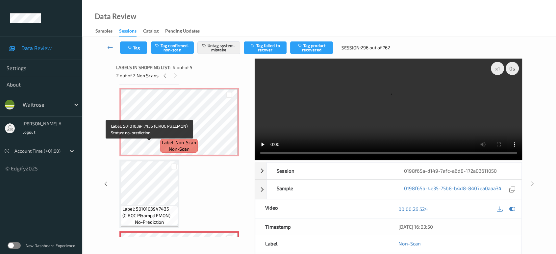
scroll to position [61, 0]
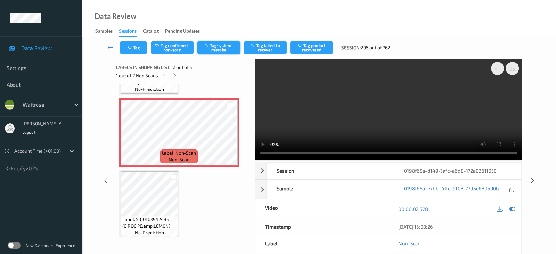
click at [217, 52] on button "Tag system-mistake" at bounding box center [218, 47] width 43 height 13
click at [140, 43] on button "Tag" at bounding box center [133, 47] width 27 height 13
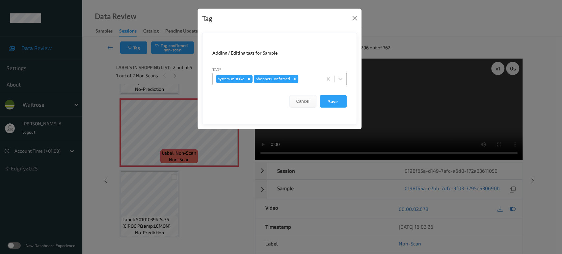
click at [310, 76] on div at bounding box center [309, 79] width 19 height 8
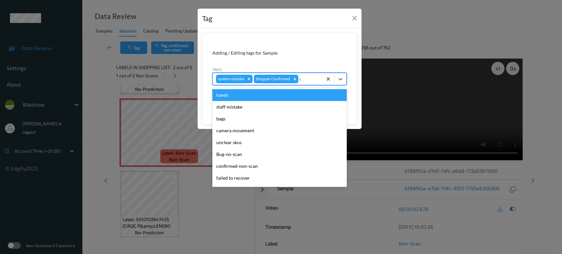
type input "un"
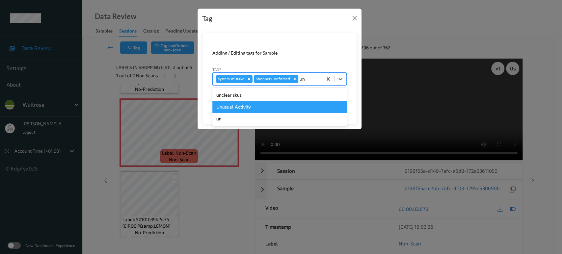
click at [277, 109] on div "Unusual-Activity" at bounding box center [279, 107] width 134 height 12
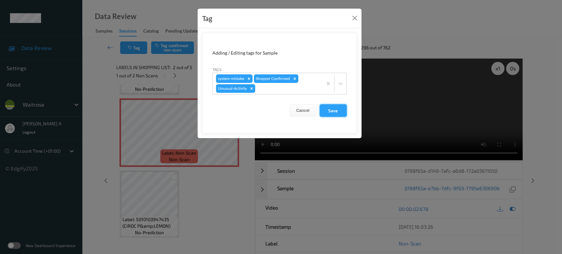
click at [341, 111] on button "Save" at bounding box center [333, 110] width 27 height 13
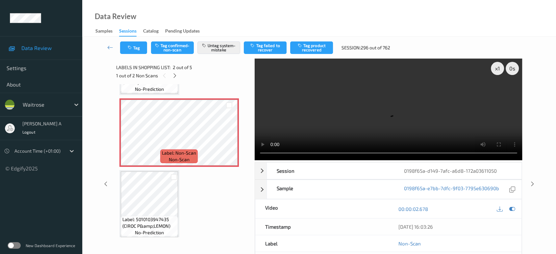
click at [531, 156] on div "x 1 0 s Session 0198f65a-d149-7afc-a6d8-172a03611050 Session ID 0198f65a-d149-7…" at bounding box center [319, 184] width 447 height 251
click at [532, 185] on icon at bounding box center [533, 184] width 6 height 6
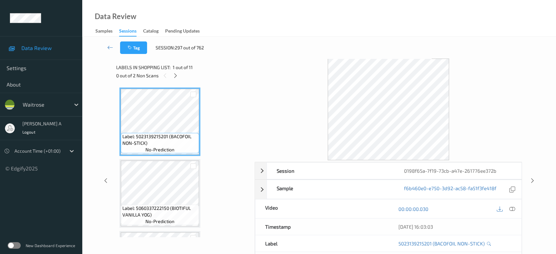
drag, startPoint x: 176, startPoint y: 74, endPoint x: 180, endPoint y: 84, distance: 10.9
click at [176, 74] on icon at bounding box center [176, 76] width 6 height 6
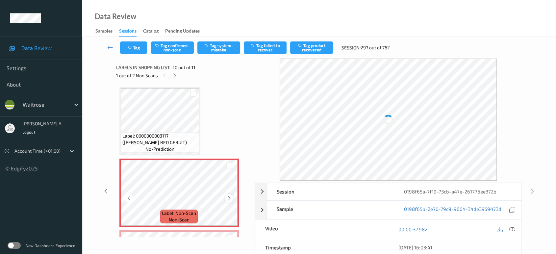
click at [229, 197] on icon at bounding box center [229, 198] width 6 height 6
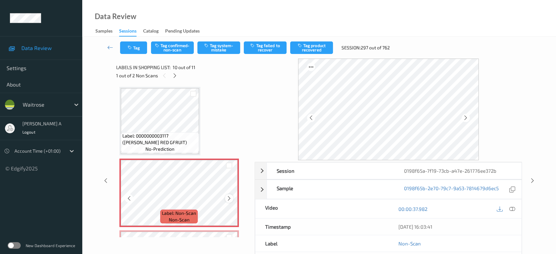
click at [226, 197] on icon at bounding box center [229, 198] width 6 height 6
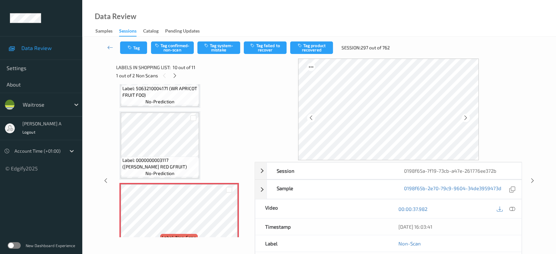
scroll to position [563, 0]
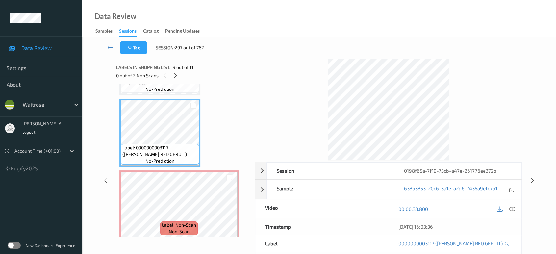
drag, startPoint x: 511, startPoint y: 212, endPoint x: 493, endPoint y: 199, distance: 22.1
click at [511, 212] on icon at bounding box center [512, 209] width 6 height 6
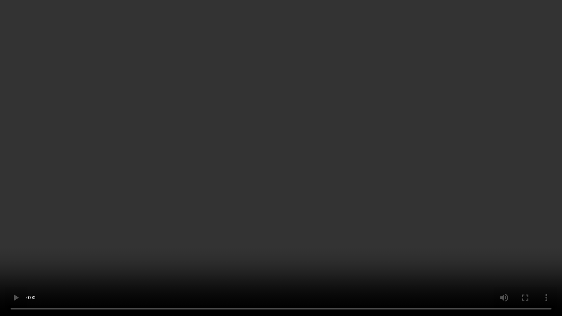
click at [316, 98] on video at bounding box center [281, 158] width 562 height 316
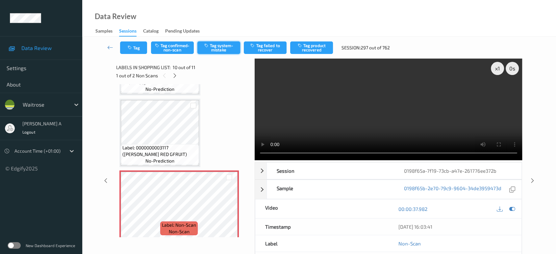
click at [222, 47] on button "Tag system-mistake" at bounding box center [218, 47] width 43 height 13
click at [137, 49] on button "Tag" at bounding box center [133, 47] width 27 height 13
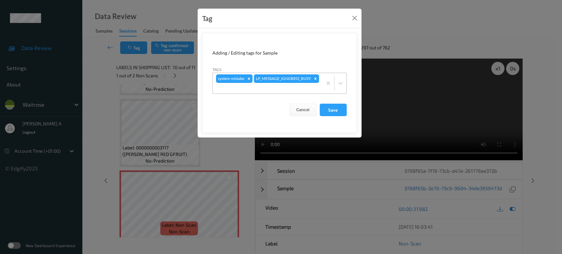
click at [297, 86] on div at bounding box center [267, 88] width 103 height 8
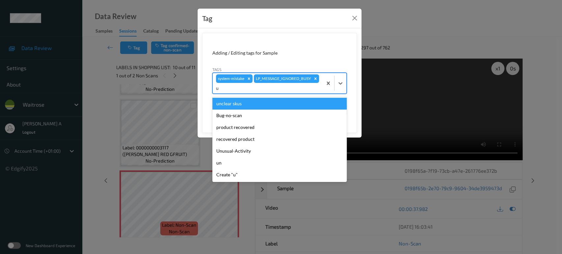
type input "un"
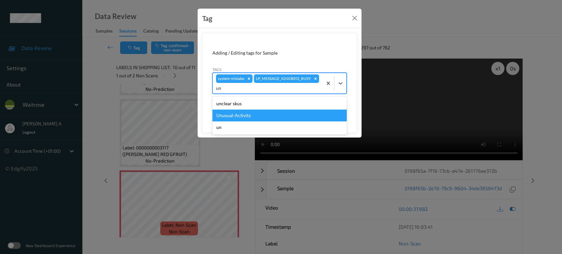
click at [250, 115] on div "Unusual-Activity" at bounding box center [279, 116] width 134 height 12
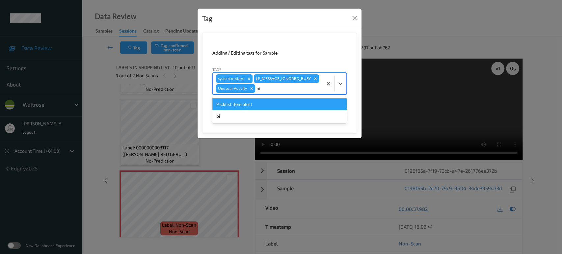
type input "pic"
click at [261, 104] on div "Picklist item alert" at bounding box center [279, 104] width 134 height 12
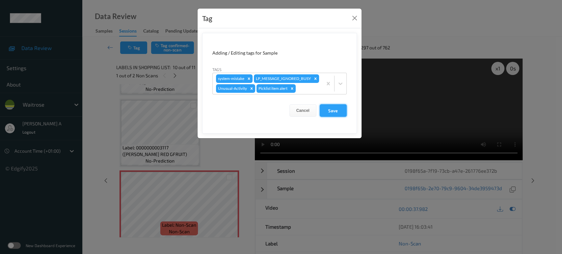
click at [336, 113] on button "Save" at bounding box center [333, 110] width 27 height 13
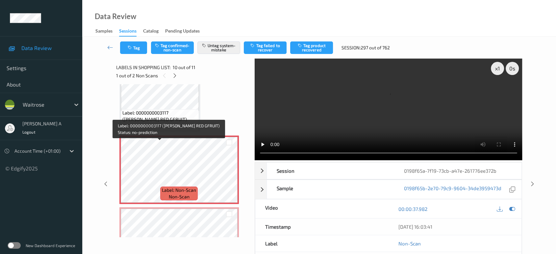
scroll to position [636, 0]
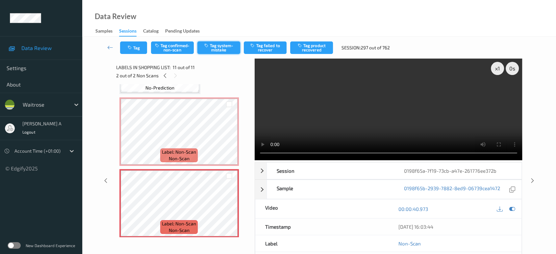
click at [225, 47] on button "Tag system-mistake" at bounding box center [218, 47] width 43 height 13
click at [139, 50] on button "Tag" at bounding box center [133, 47] width 27 height 13
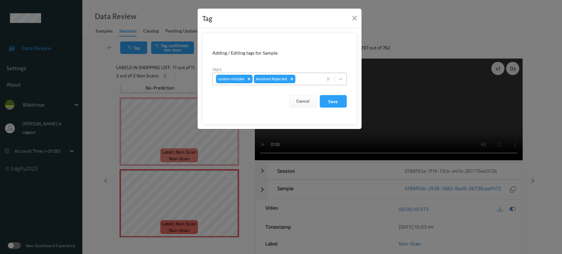
click at [310, 78] on div at bounding box center [308, 79] width 22 height 8
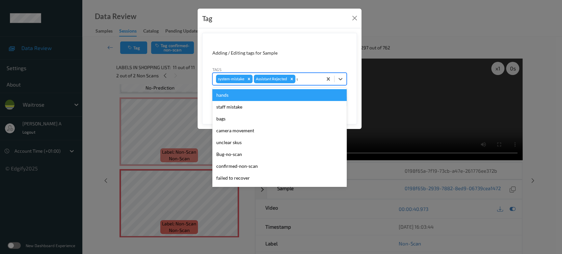
type input "un"
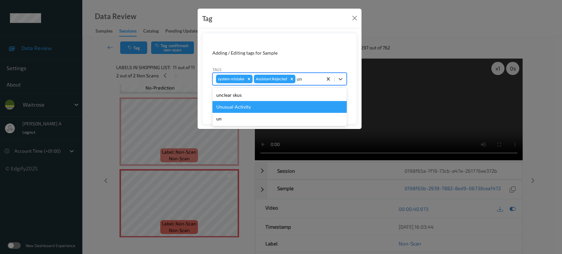
click at [281, 107] on div "Unusual-Activity" at bounding box center [279, 107] width 134 height 12
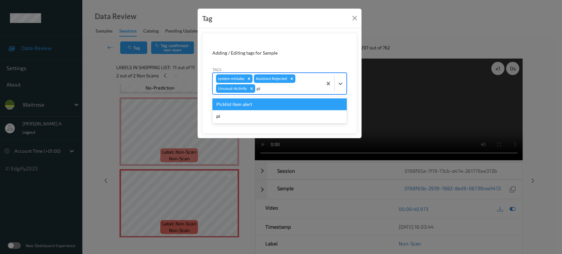
type input "pic"
click at [281, 107] on div "Picklist item alert" at bounding box center [279, 104] width 134 height 12
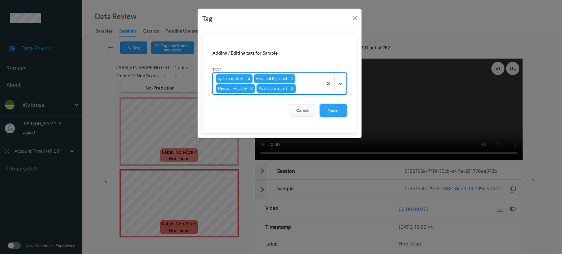
click at [328, 110] on button "Save" at bounding box center [333, 110] width 27 height 13
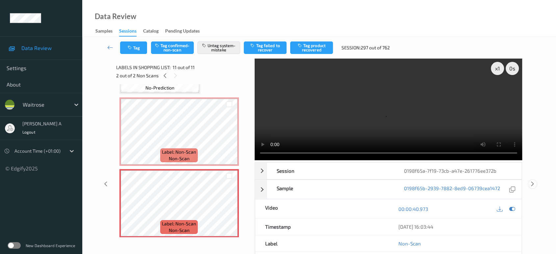
click at [533, 184] on icon at bounding box center [533, 184] width 6 height 6
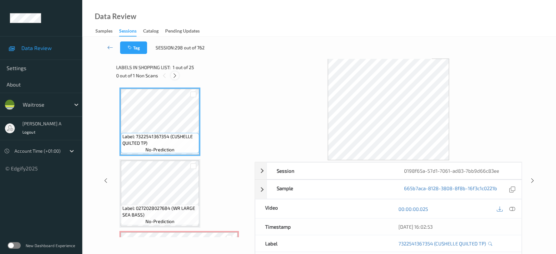
click at [176, 73] on icon at bounding box center [175, 76] width 6 height 6
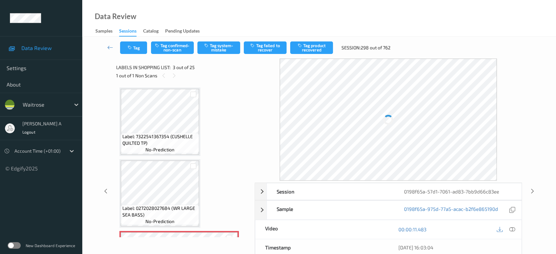
scroll to position [74, 0]
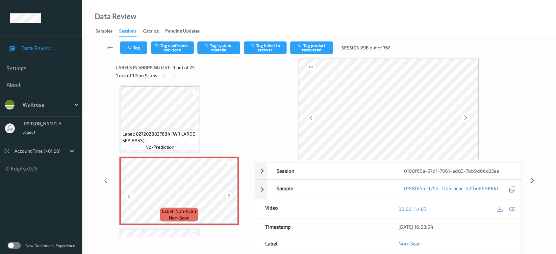
click at [228, 198] on icon at bounding box center [229, 197] width 6 height 6
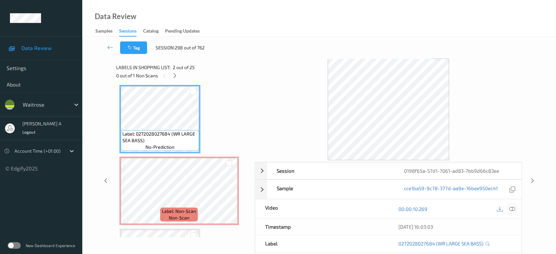
click at [513, 209] on icon at bounding box center [512, 209] width 6 height 6
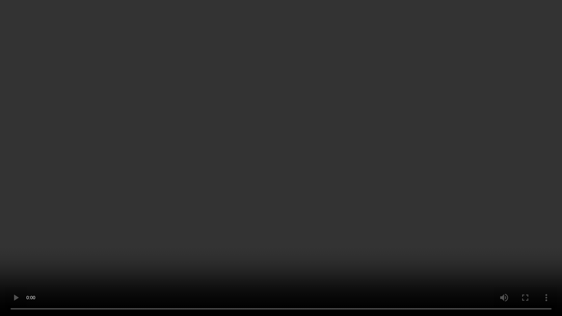
click at [328, 174] on video at bounding box center [281, 158] width 562 height 316
click at [238, 137] on video at bounding box center [281, 158] width 562 height 316
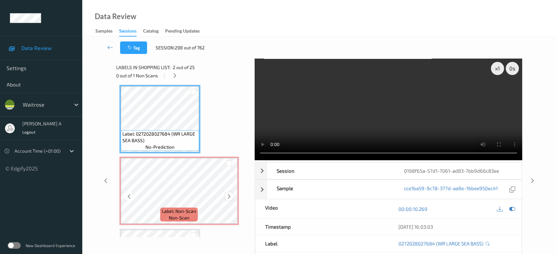
click at [227, 197] on icon at bounding box center [229, 197] width 6 height 6
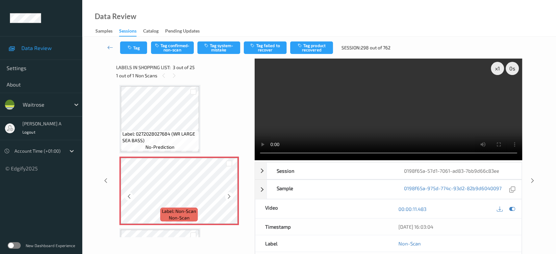
click at [228, 197] on icon at bounding box center [229, 197] width 6 height 6
click at [220, 50] on button "Tag system-mistake" at bounding box center [218, 47] width 43 height 13
click at [131, 48] on icon "button" at bounding box center [131, 47] width 6 height 5
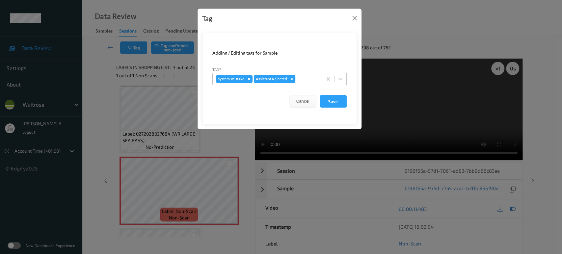
click at [312, 77] on div at bounding box center [308, 79] width 22 height 8
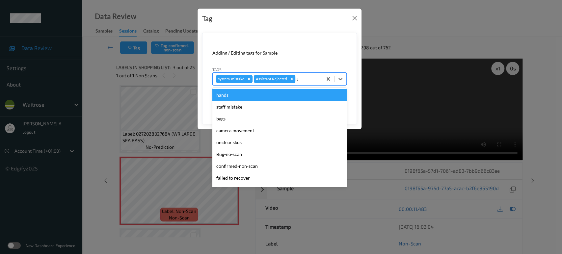
type input "un"
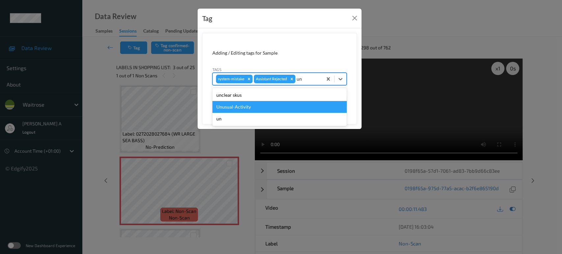
click at [274, 104] on div "Unusual-Activity" at bounding box center [279, 107] width 134 height 12
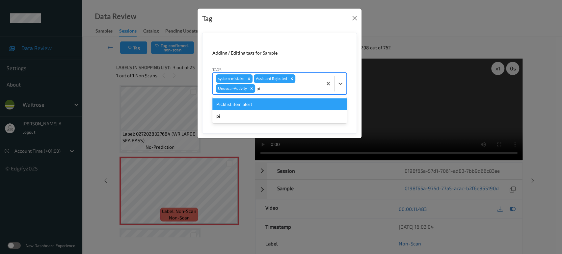
type input "pic"
click at [275, 104] on div "Picklist item alert" at bounding box center [279, 104] width 134 height 12
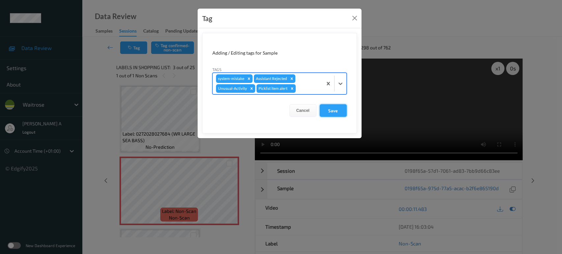
click at [334, 112] on button "Save" at bounding box center [333, 110] width 27 height 13
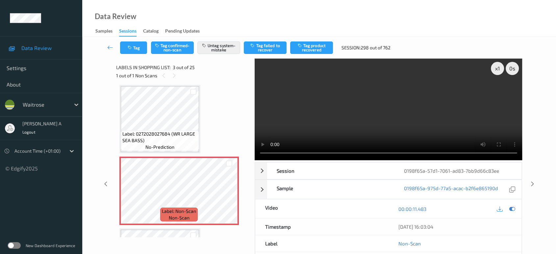
click at [375, 115] on video at bounding box center [389, 110] width 268 height 102
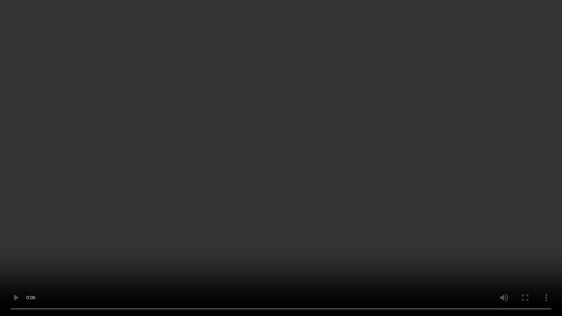
click at [427, 168] on video at bounding box center [281, 158] width 562 height 316
click at [11, 254] on video at bounding box center [281, 158] width 562 height 316
click at [250, 192] on video at bounding box center [281, 158] width 562 height 316
click at [274, 163] on video at bounding box center [281, 158] width 562 height 316
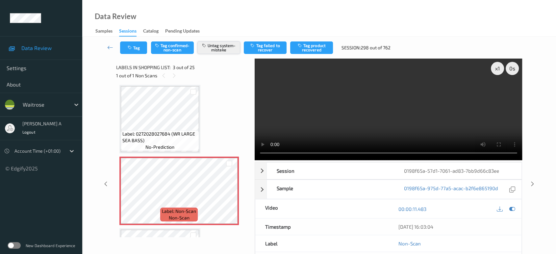
click at [227, 50] on button "Untag system-mistake" at bounding box center [218, 47] width 43 height 13
click at [215, 49] on button "Tag system-mistake" at bounding box center [218, 47] width 43 height 13
click at [133, 52] on button "Tag" at bounding box center [133, 47] width 27 height 13
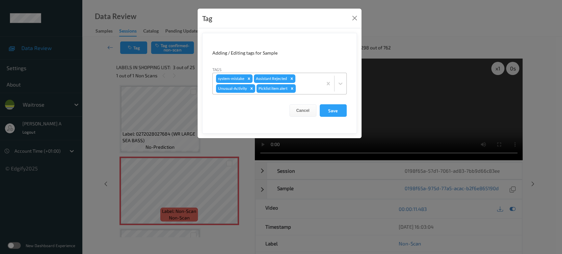
click at [292, 89] on icon "Remove Picklist item alert" at bounding box center [292, 88] width 5 height 5
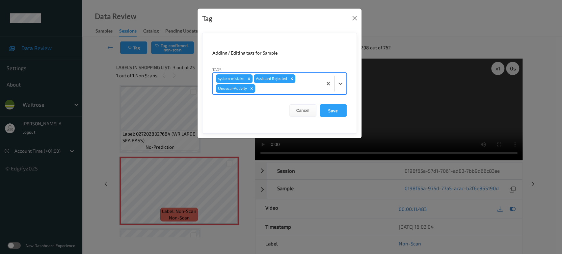
click at [250, 88] on icon "Remove Unusual-Activity" at bounding box center [251, 88] width 2 height 2
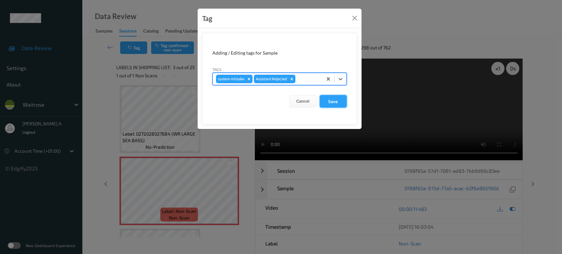
click at [334, 102] on button "Save" at bounding box center [333, 101] width 27 height 13
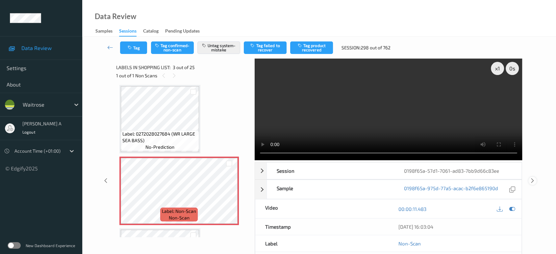
click at [531, 178] on icon at bounding box center [533, 181] width 6 height 6
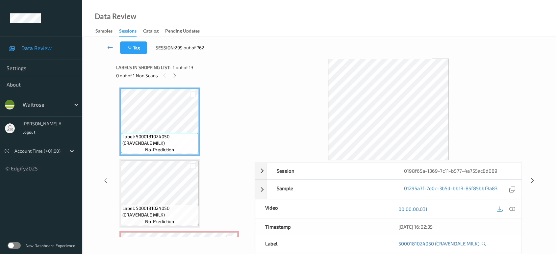
drag, startPoint x: 174, startPoint y: 77, endPoint x: 174, endPoint y: 85, distance: 7.9
click at [174, 77] on icon at bounding box center [175, 76] width 6 height 6
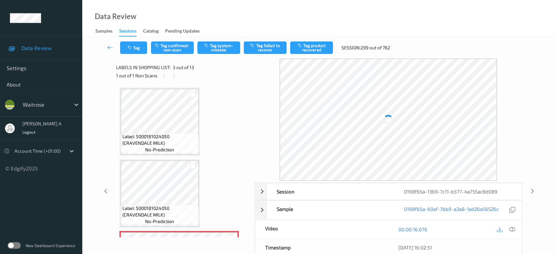
scroll to position [74, 0]
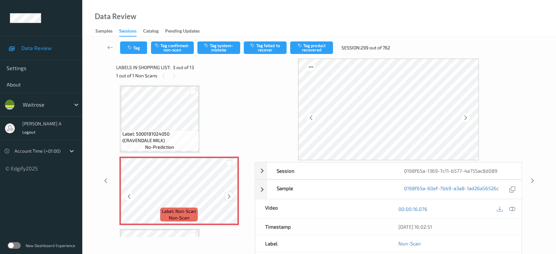
click at [229, 195] on icon at bounding box center [229, 197] width 6 height 6
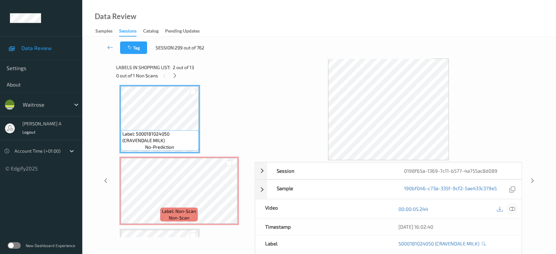
click at [511, 210] on icon at bounding box center [512, 209] width 6 height 6
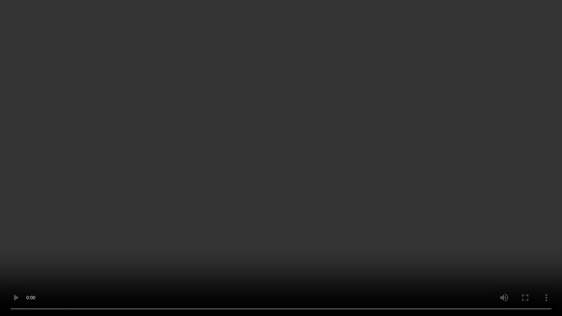
click at [263, 165] on video at bounding box center [281, 158] width 562 height 316
click at [331, 188] on video at bounding box center [281, 158] width 562 height 316
click at [321, 150] on video at bounding box center [281, 158] width 562 height 316
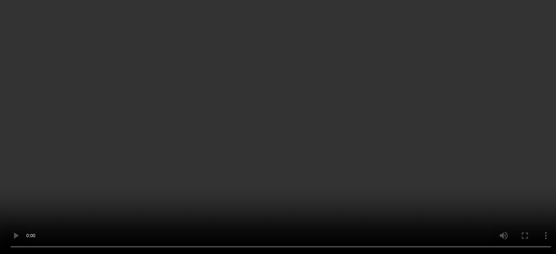
scroll to position [110, 0]
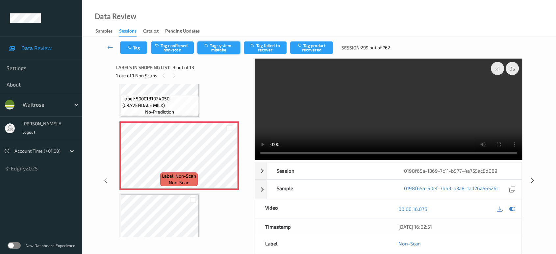
click at [213, 49] on button "Tag system-mistake" at bounding box center [218, 47] width 43 height 13
click at [118, 47] on link at bounding box center [110, 47] width 20 height 13
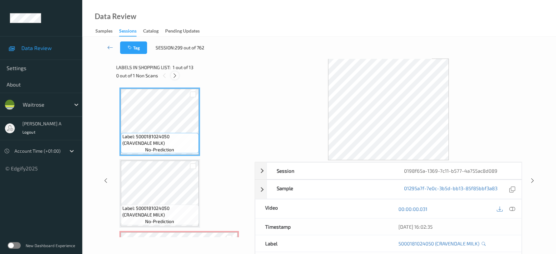
click at [178, 75] on div at bounding box center [175, 75] width 8 height 8
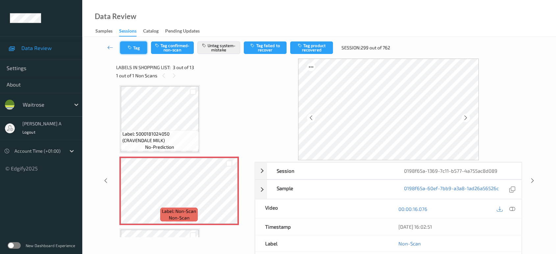
click at [134, 48] on button "Tag" at bounding box center [133, 47] width 27 height 13
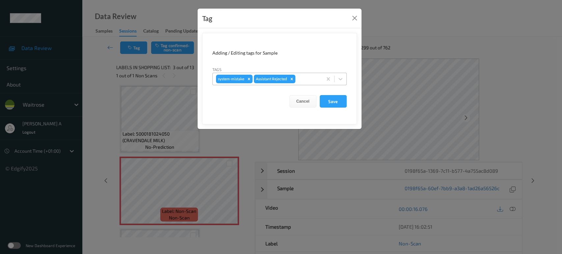
click at [307, 80] on div at bounding box center [308, 79] width 22 height 8
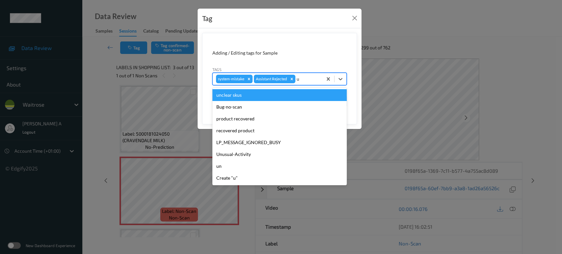
type input "un"
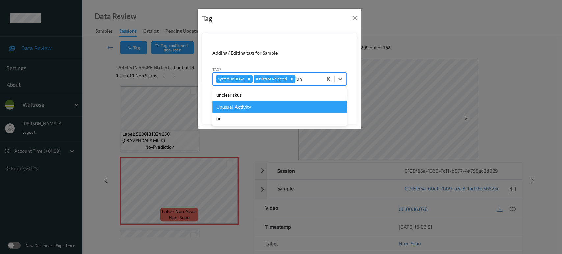
click at [270, 107] on div "Unusual-Activity" at bounding box center [279, 107] width 134 height 12
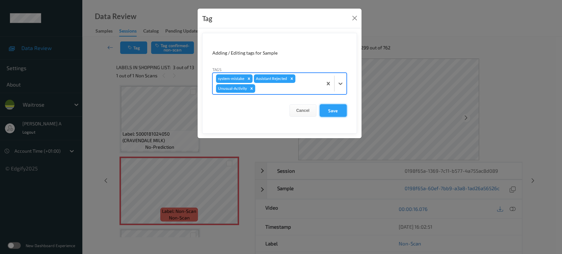
click at [331, 105] on button "Save" at bounding box center [333, 110] width 27 height 13
click at [341, 113] on button "Save" at bounding box center [333, 110] width 27 height 13
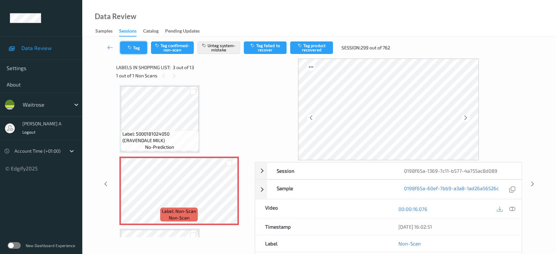
click at [132, 53] on button "Tag" at bounding box center [133, 47] width 27 height 13
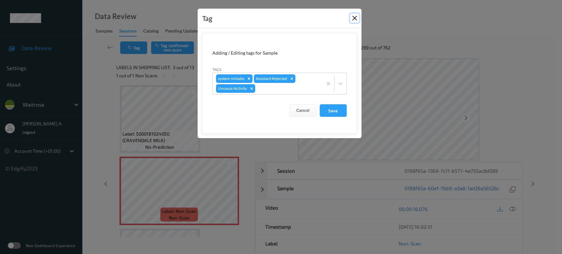
click at [356, 18] on button "Close" at bounding box center [354, 17] width 9 height 9
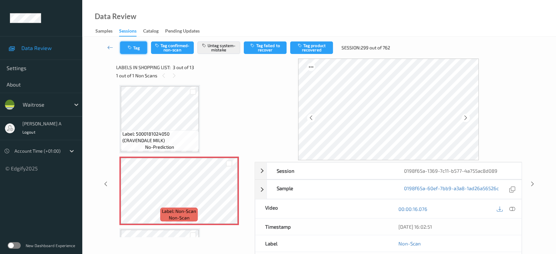
click at [134, 44] on button "Tag" at bounding box center [133, 47] width 27 height 13
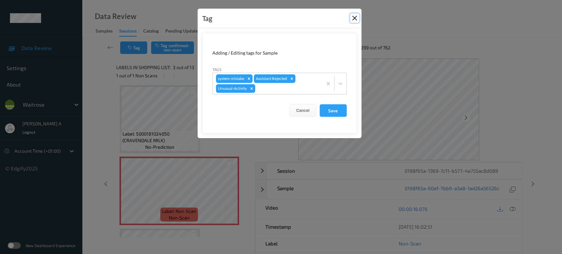
click at [354, 18] on button "Close" at bounding box center [354, 17] width 9 height 9
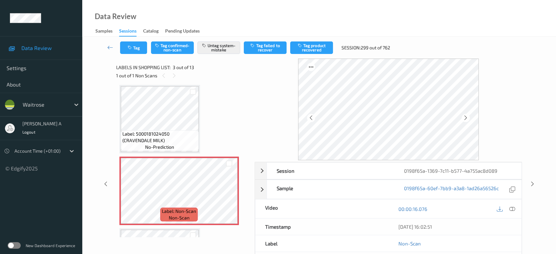
click at [140, 55] on div "Tag Tag confirmed-non-scan Untag system-mistake Tag failed to recover Tag produ…" at bounding box center [319, 48] width 447 height 22
click at [138, 49] on button "Tag" at bounding box center [133, 47] width 27 height 13
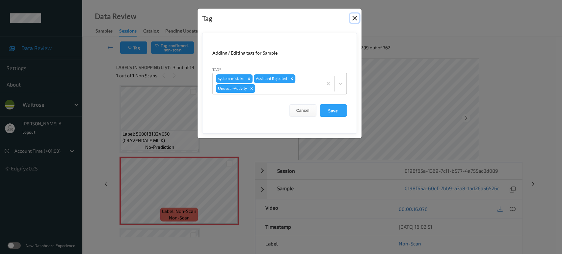
click at [355, 17] on button "Close" at bounding box center [354, 17] width 9 height 9
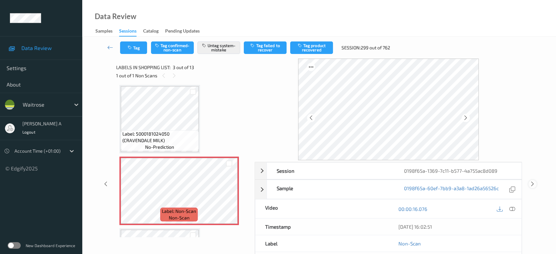
click at [532, 184] on icon at bounding box center [533, 184] width 6 height 6
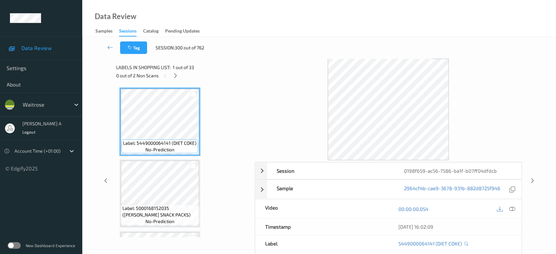
drag, startPoint x: 177, startPoint y: 75, endPoint x: 209, endPoint y: 121, distance: 55.8
click at [177, 75] on icon at bounding box center [176, 76] width 6 height 6
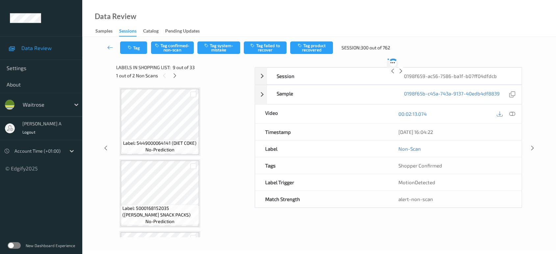
scroll to position [503, 0]
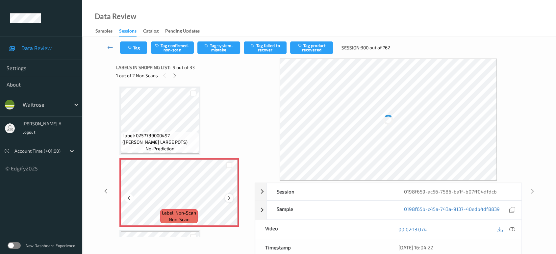
click at [229, 196] on icon at bounding box center [229, 198] width 6 height 6
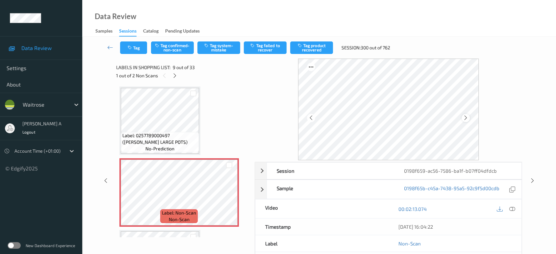
click at [463, 117] on icon at bounding box center [466, 118] width 6 height 6
click at [216, 49] on button "Tag system-mistake" at bounding box center [218, 47] width 43 height 13
click at [133, 49] on icon "button" at bounding box center [131, 47] width 6 height 5
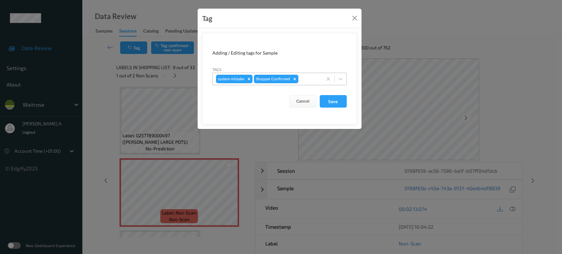
click at [301, 77] on div at bounding box center [309, 79] width 19 height 8
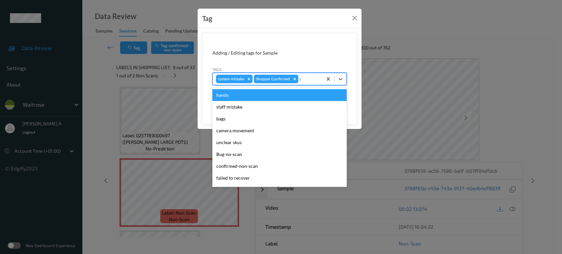
type input "un"
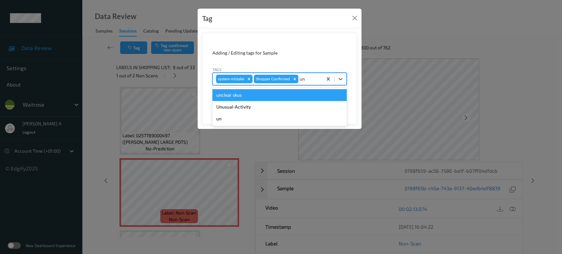
click at [270, 103] on div "Unusual-Activity" at bounding box center [279, 107] width 134 height 12
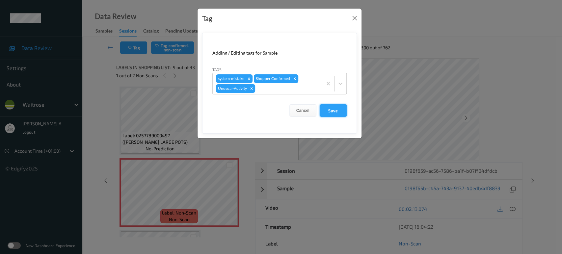
click at [339, 114] on button "Save" at bounding box center [333, 110] width 27 height 13
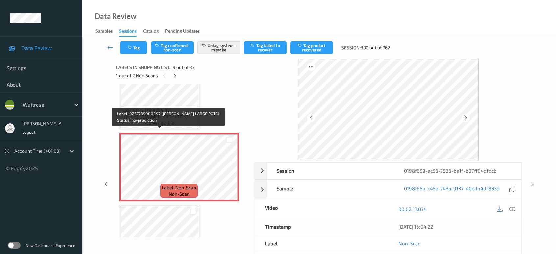
scroll to position [540, 0]
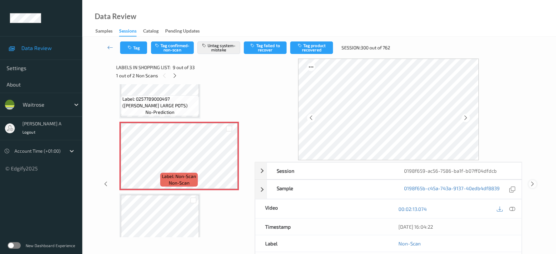
click at [533, 185] on icon at bounding box center [533, 184] width 6 height 6
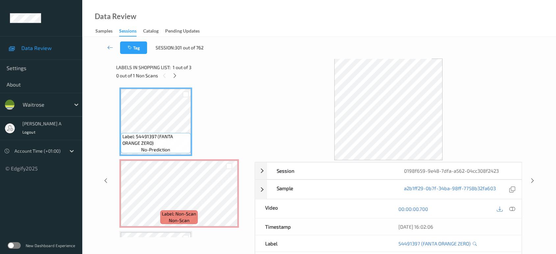
drag, startPoint x: 106, startPoint y: 181, endPoint x: 107, endPoint y: 173, distance: 8.1
click at [106, 181] on icon at bounding box center [106, 181] width 6 height 6
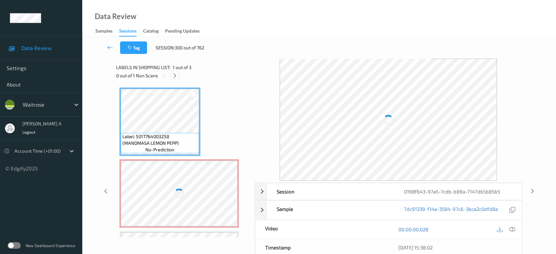
click at [175, 73] on icon at bounding box center [175, 76] width 6 height 6
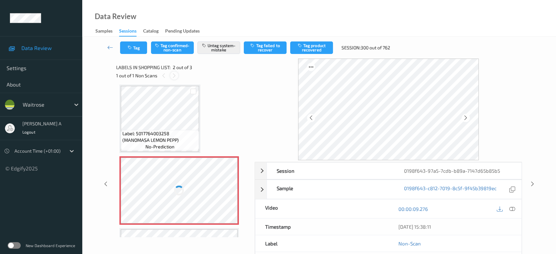
click at [171, 75] on div at bounding box center [174, 75] width 8 height 8
click at [161, 75] on icon at bounding box center [164, 76] width 6 height 6
click at [176, 76] on icon at bounding box center [174, 76] width 6 height 6
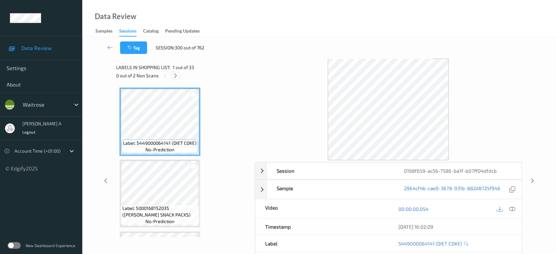
click at [173, 76] on icon at bounding box center [176, 76] width 6 height 6
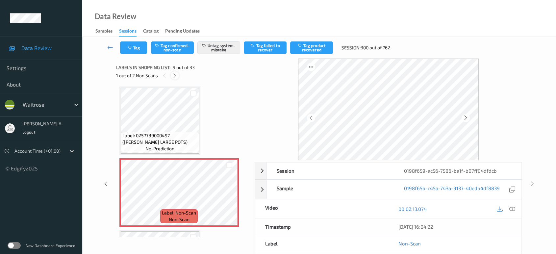
click at [173, 76] on icon at bounding box center [175, 76] width 6 height 6
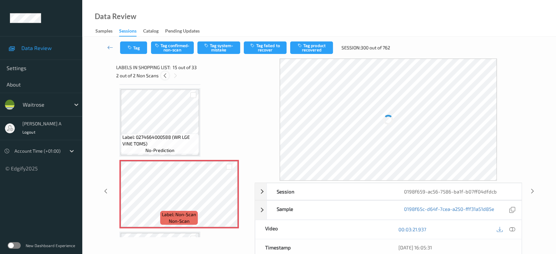
click at [166, 76] on icon at bounding box center [165, 76] width 6 height 6
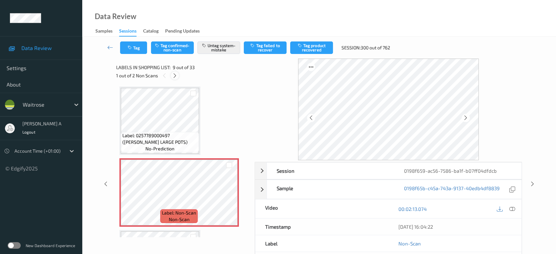
click at [172, 75] on icon at bounding box center [175, 76] width 6 height 6
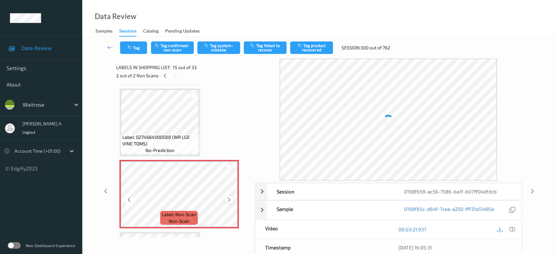
click at [230, 197] on icon at bounding box center [229, 200] width 6 height 6
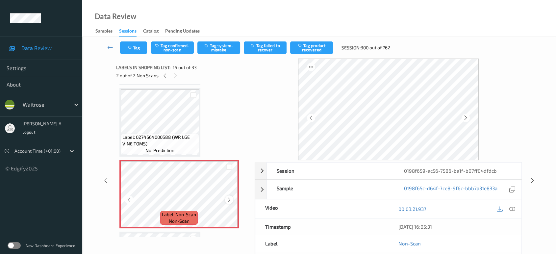
click at [228, 197] on icon at bounding box center [229, 200] width 6 height 6
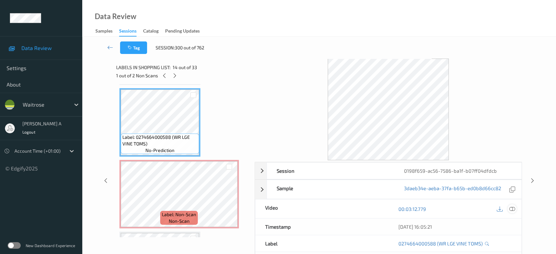
click at [511, 207] on icon at bounding box center [512, 209] width 6 height 6
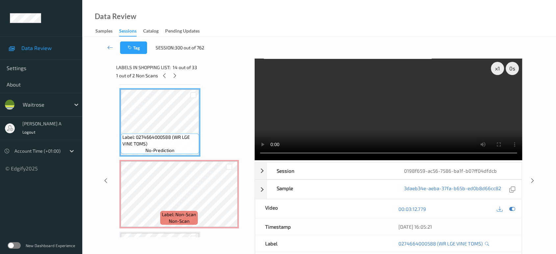
click at [348, 106] on video at bounding box center [389, 110] width 268 height 102
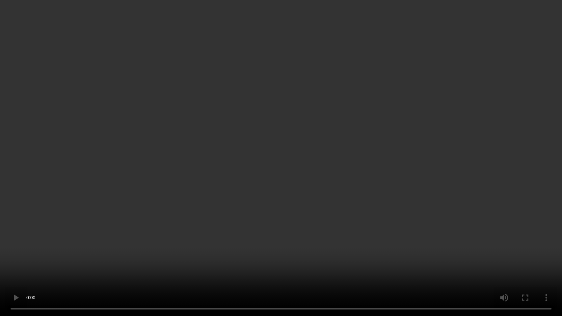
click at [315, 183] on video at bounding box center [281, 158] width 562 height 316
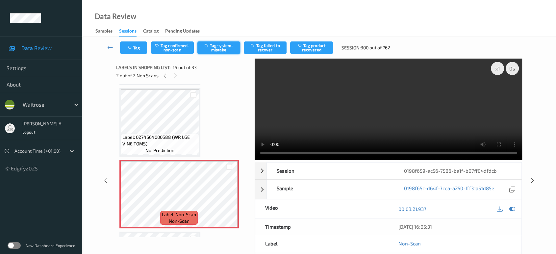
click at [223, 48] on button "Tag system-mistake" at bounding box center [218, 47] width 43 height 13
click at [129, 49] on icon "button" at bounding box center [131, 47] width 6 height 5
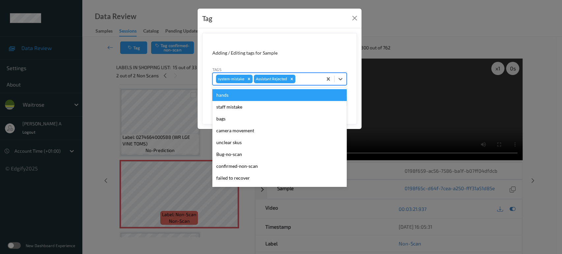
click at [307, 78] on div at bounding box center [308, 79] width 22 height 8
type input "un"
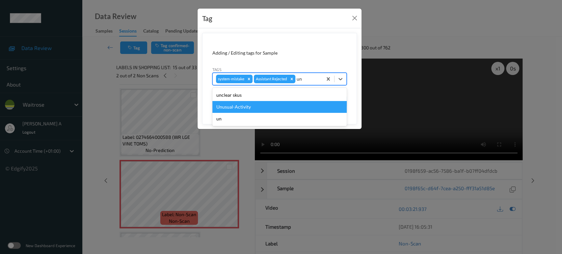
click at [274, 102] on div "Unusual-Activity" at bounding box center [279, 107] width 134 height 12
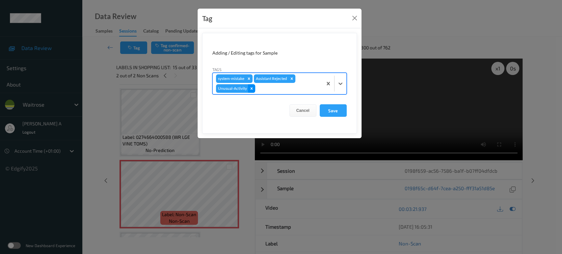
click at [253, 89] on icon "Remove Unusual-Activity" at bounding box center [251, 88] width 5 height 5
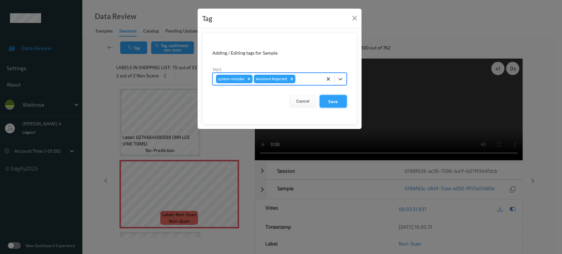
click at [332, 102] on button "Save" at bounding box center [333, 101] width 27 height 13
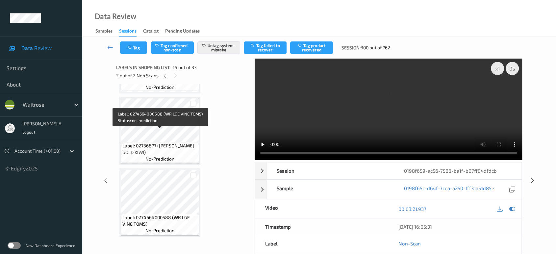
scroll to position [786, 0]
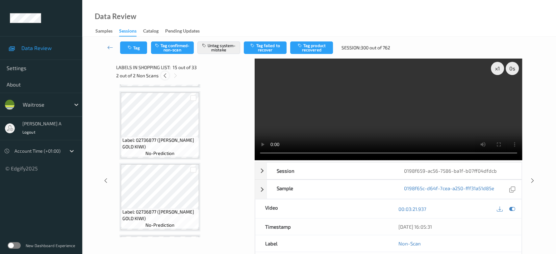
click at [166, 76] on icon at bounding box center [165, 76] width 6 height 6
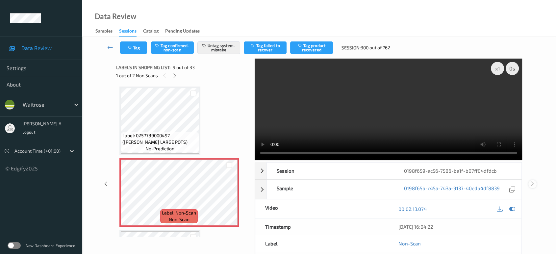
click at [531, 181] on icon at bounding box center [533, 184] width 6 height 6
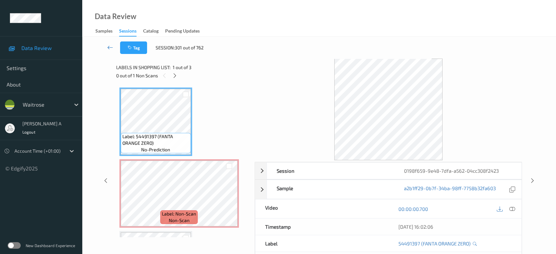
click at [112, 46] on icon at bounding box center [110, 47] width 6 height 7
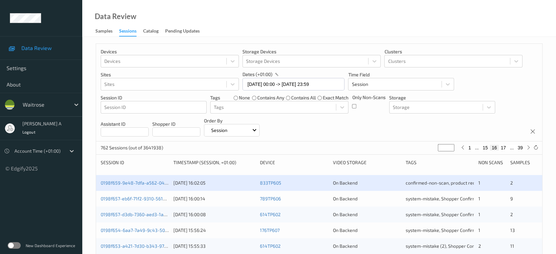
click at [505, 149] on button "17" at bounding box center [503, 148] width 9 height 6
type input "**"
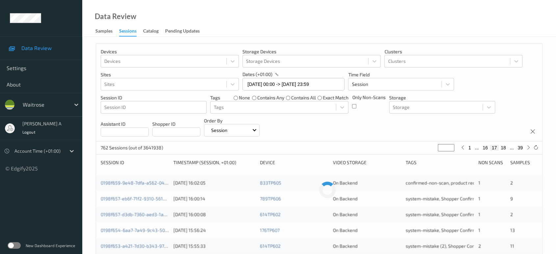
click at [505, 149] on button "18" at bounding box center [503, 148] width 9 height 6
type input "**"
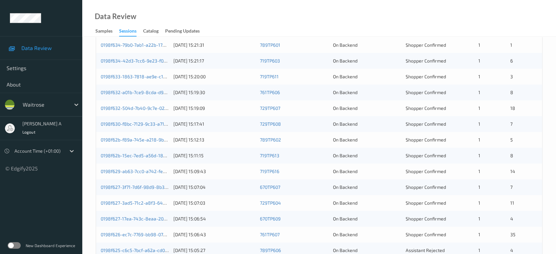
scroll to position [117, 0]
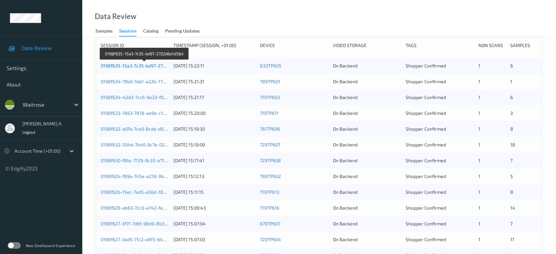
click at [132, 64] on link "0198f635-15a3-7c35-bd97-2722d6a1d58d" at bounding box center [145, 66] width 88 height 6
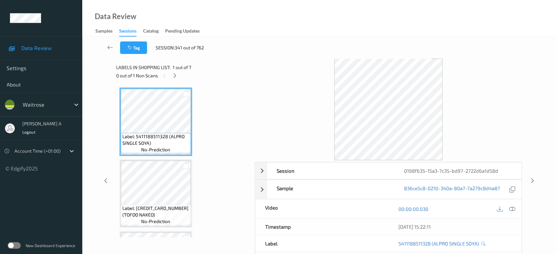
click at [108, 48] on icon at bounding box center [110, 47] width 6 height 7
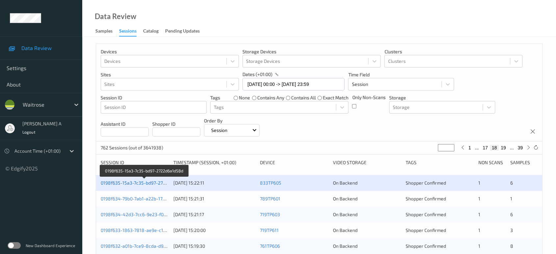
click at [144, 182] on link "0198f635-15a3-7c35-bd97-2722d6a1d58d" at bounding box center [145, 183] width 88 height 6
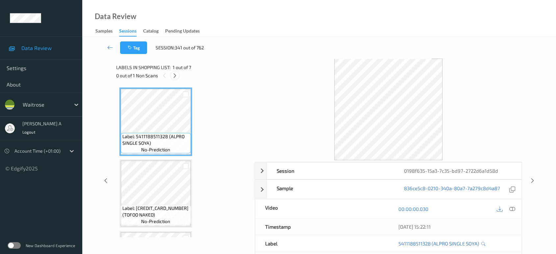
drag, startPoint x: 177, startPoint y: 71, endPoint x: 176, endPoint y: 79, distance: 7.3
click at [177, 71] on div at bounding box center [175, 75] width 8 height 8
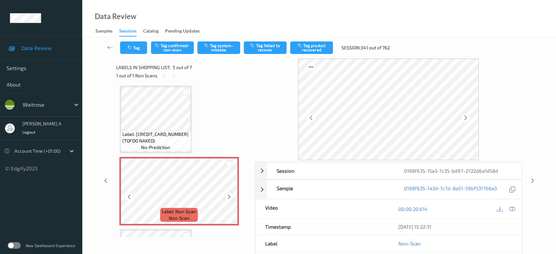
click at [229, 198] on div at bounding box center [229, 197] width 8 height 8
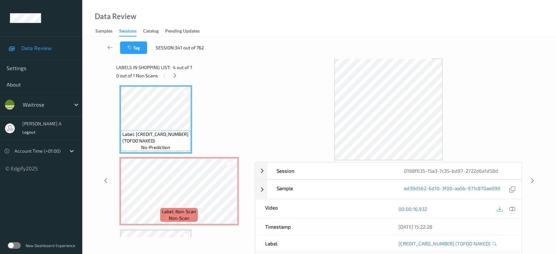
click at [514, 209] on icon at bounding box center [512, 209] width 6 height 6
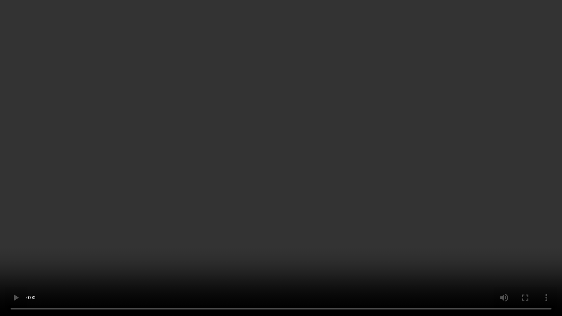
click at [290, 156] on video at bounding box center [281, 158] width 562 height 316
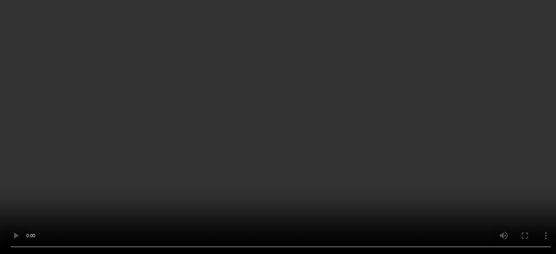
scroll to position [291, 0]
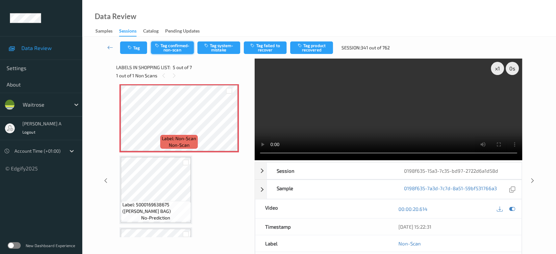
click at [174, 52] on button "Tag confirmed-non-scan" at bounding box center [172, 47] width 43 height 13
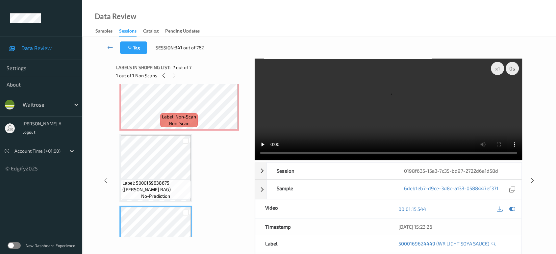
scroll to position [277, 0]
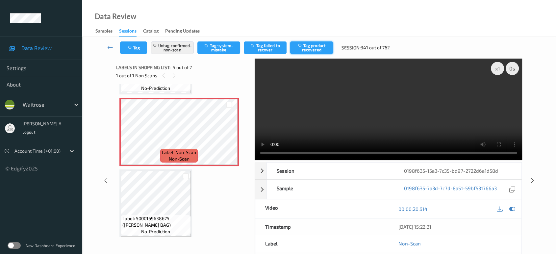
click at [306, 51] on button "Tag product recovered" at bounding box center [311, 47] width 43 height 13
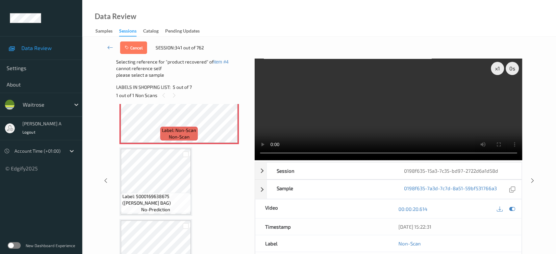
scroll to position [350, 0]
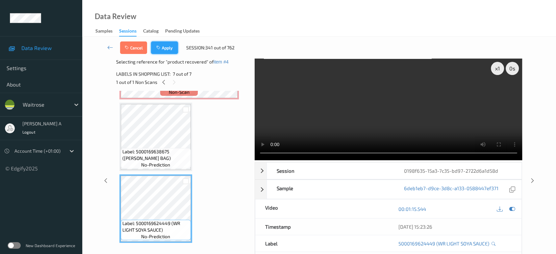
click at [173, 44] on button "Apply" at bounding box center [164, 47] width 27 height 13
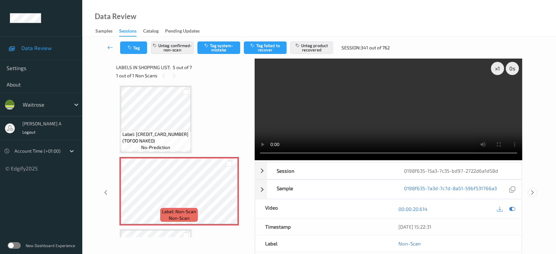
click at [531, 190] on icon at bounding box center [533, 193] width 6 height 6
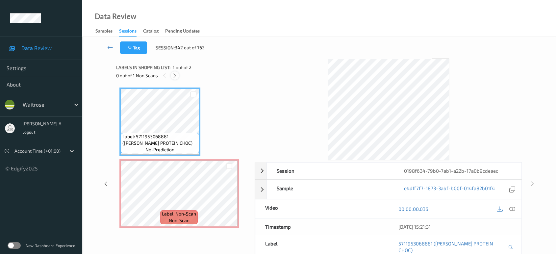
click at [177, 76] on icon at bounding box center [175, 76] width 6 height 6
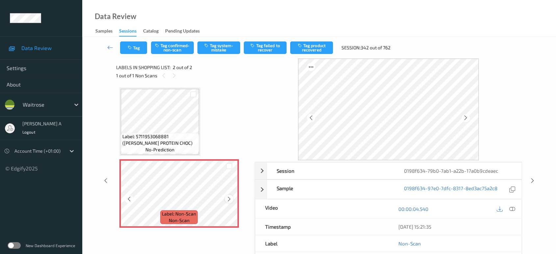
click at [228, 196] on icon at bounding box center [229, 199] width 6 height 6
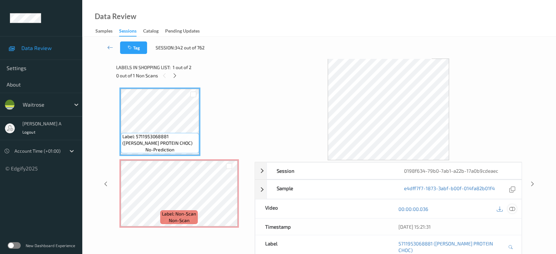
click at [510, 208] on icon at bounding box center [512, 209] width 6 height 6
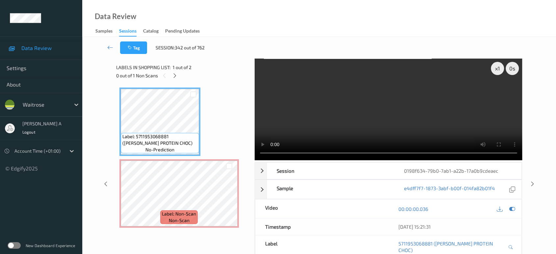
click at [356, 119] on video at bounding box center [389, 110] width 268 height 102
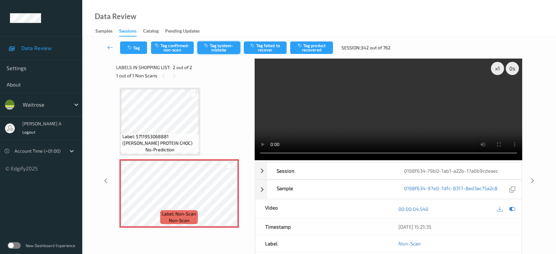
click at [232, 49] on button "Tag system-mistake" at bounding box center [218, 47] width 43 height 13
click at [136, 49] on button "Tag" at bounding box center [133, 47] width 27 height 13
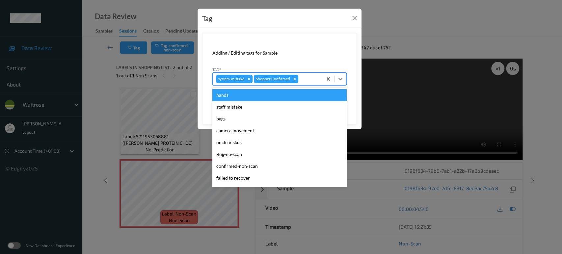
click at [307, 76] on div at bounding box center [309, 79] width 19 height 8
type input "un"
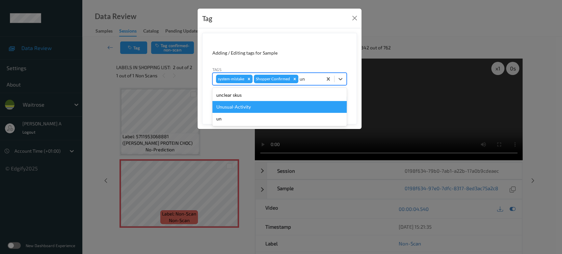
click at [249, 105] on div "Unusual-Activity" at bounding box center [279, 107] width 134 height 12
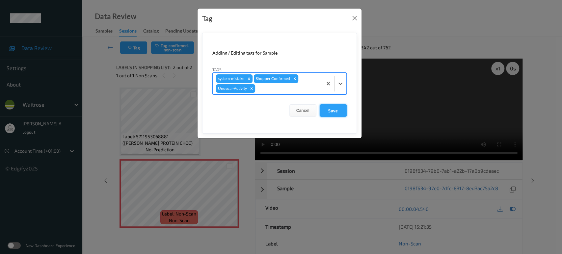
click at [334, 112] on button "Save" at bounding box center [333, 110] width 27 height 13
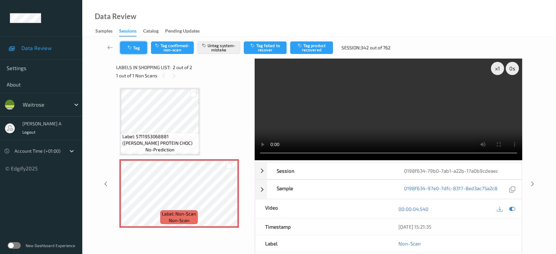
click at [138, 51] on button "Tag" at bounding box center [133, 47] width 27 height 13
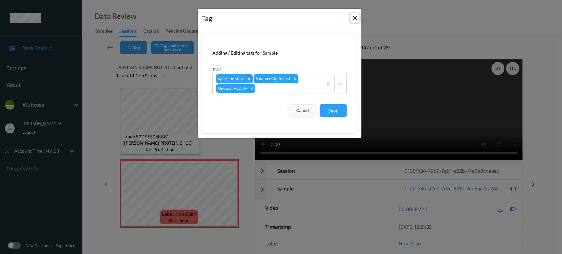
click at [354, 20] on button "Close" at bounding box center [354, 17] width 9 height 9
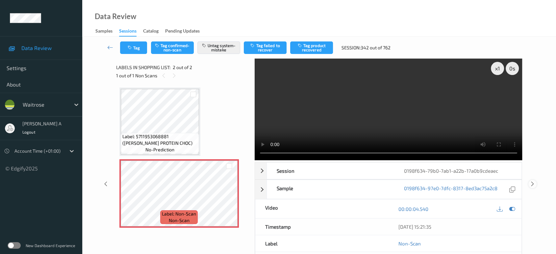
click at [534, 184] on icon at bounding box center [533, 184] width 6 height 6
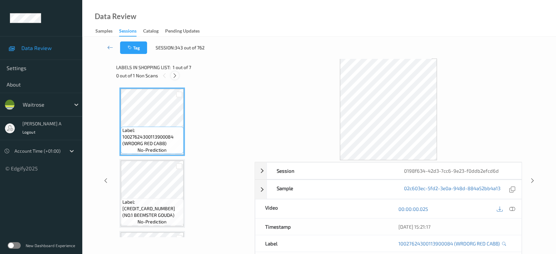
click at [175, 76] on icon at bounding box center [175, 76] width 6 height 6
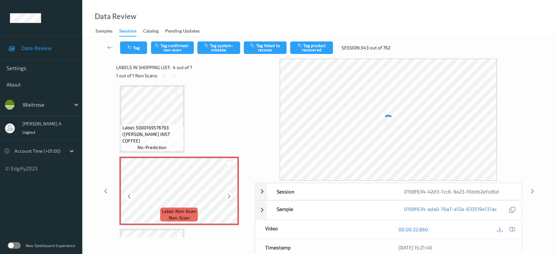
click at [227, 194] on icon at bounding box center [229, 197] width 6 height 6
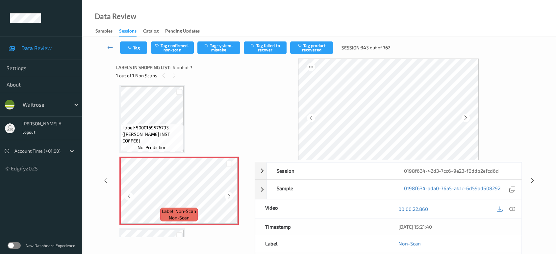
click at [227, 194] on icon at bounding box center [229, 197] width 6 height 6
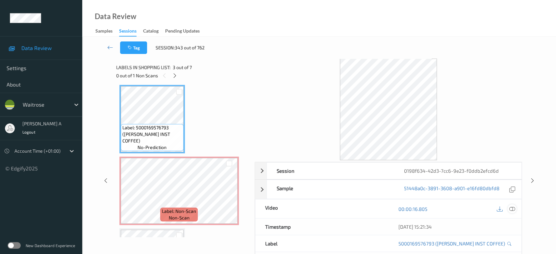
click at [512, 207] on icon at bounding box center [512, 209] width 6 height 6
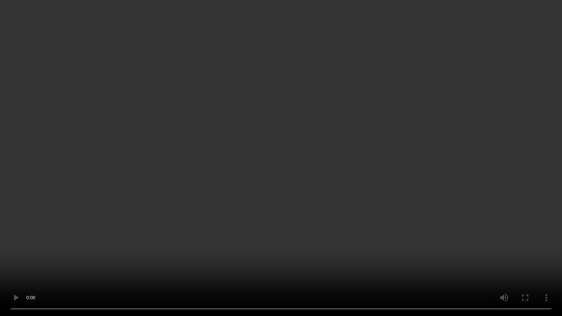
click at [235, 158] on video at bounding box center [281, 158] width 562 height 316
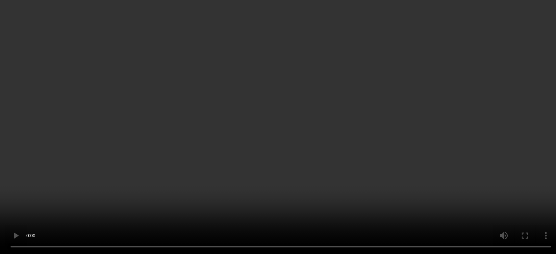
scroll to position [256, 0]
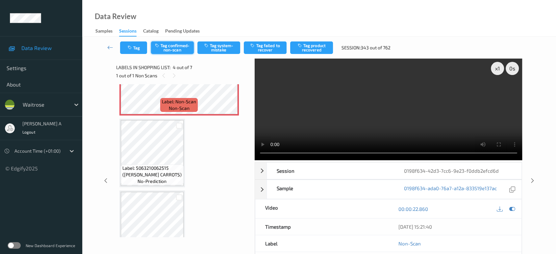
click at [182, 49] on button "Tag confirmed-non-scan" at bounding box center [172, 47] width 43 height 13
click at [313, 47] on button "Tag product recovered" at bounding box center [311, 47] width 43 height 13
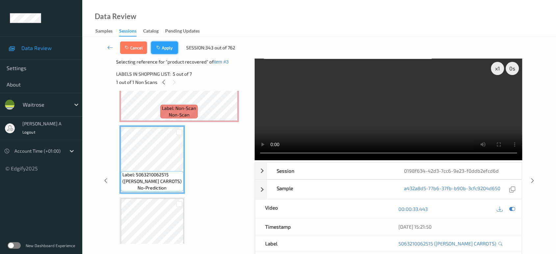
click at [161, 51] on button "Apply" at bounding box center [164, 47] width 27 height 13
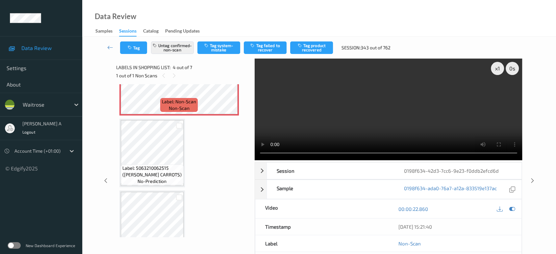
scroll to position [146, 0]
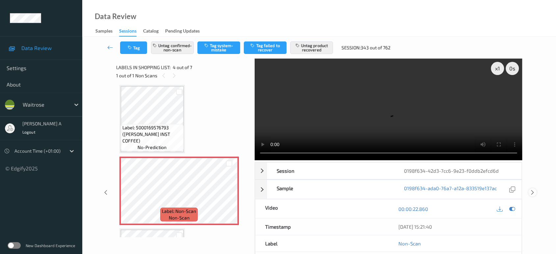
click at [532, 188] on div at bounding box center [533, 192] width 8 height 8
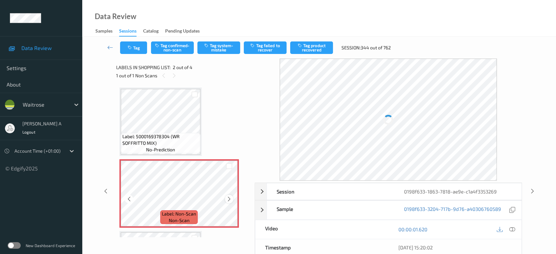
click at [229, 200] on icon at bounding box center [229, 199] width 6 height 6
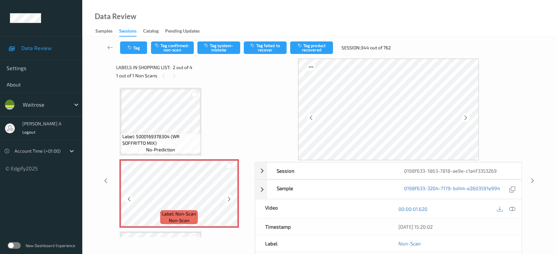
click at [229, 200] on icon at bounding box center [229, 199] width 6 height 6
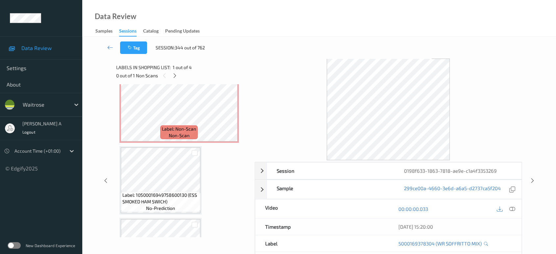
scroll to position [73, 0]
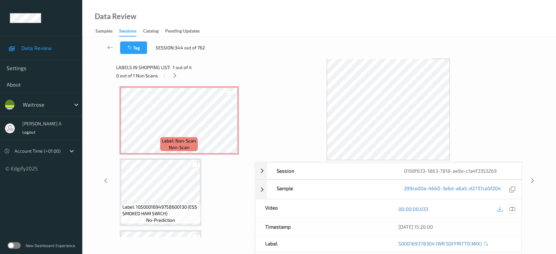
click at [514, 207] on icon at bounding box center [512, 209] width 6 height 6
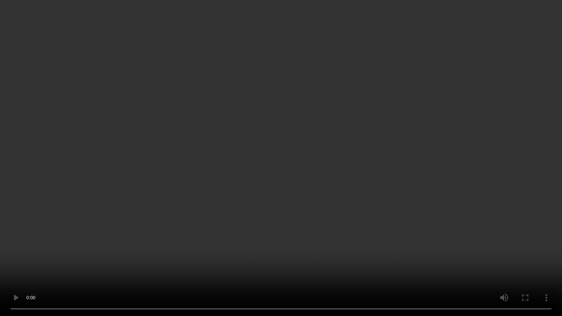
click at [204, 187] on video at bounding box center [281, 158] width 562 height 316
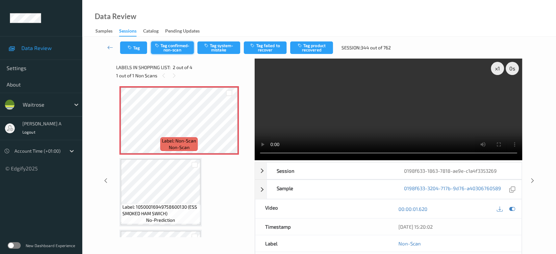
click at [173, 48] on button "Tag confirmed-non-scan" at bounding box center [172, 47] width 43 height 13
click at [317, 49] on button "Tag product recovered" at bounding box center [311, 47] width 43 height 13
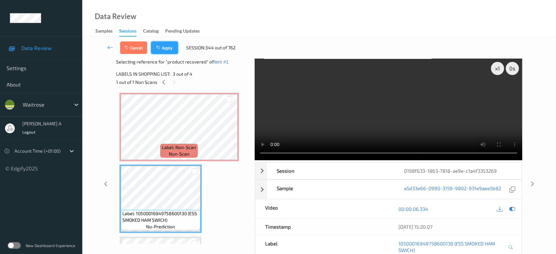
click at [171, 52] on button "Apply" at bounding box center [164, 47] width 27 height 13
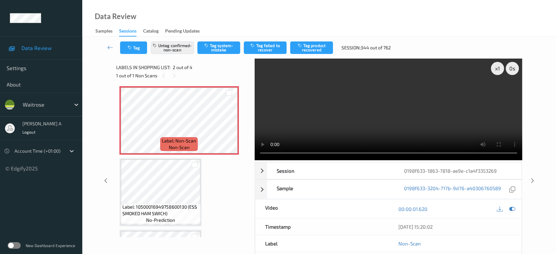
scroll to position [3, 0]
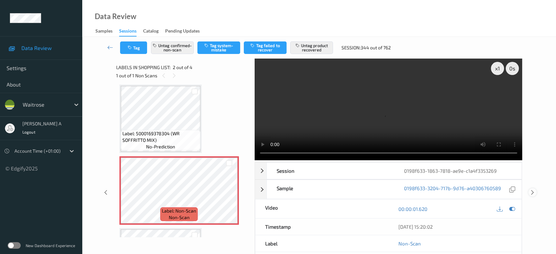
click at [533, 190] on icon at bounding box center [533, 193] width 6 height 6
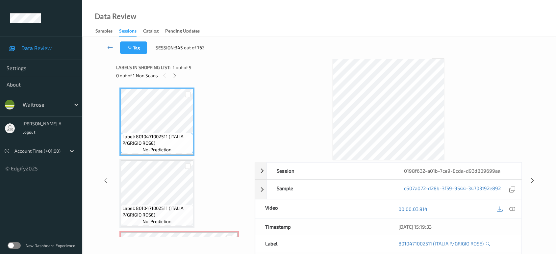
drag, startPoint x: 174, startPoint y: 75, endPoint x: 183, endPoint y: 86, distance: 14.5
click at [174, 75] on icon at bounding box center [175, 76] width 6 height 6
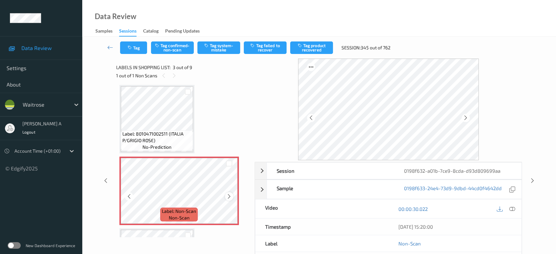
click at [232, 196] on icon at bounding box center [229, 197] width 6 height 6
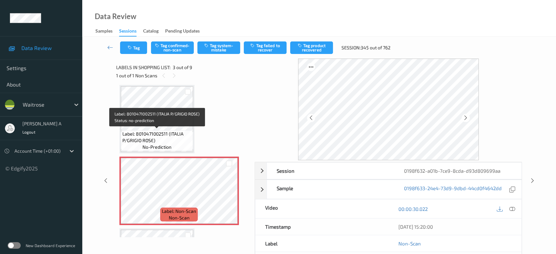
click at [159, 134] on span "Label: 8010471002511 (ITALIA P/GRIGIO ROSE)" at bounding box center [156, 137] width 69 height 13
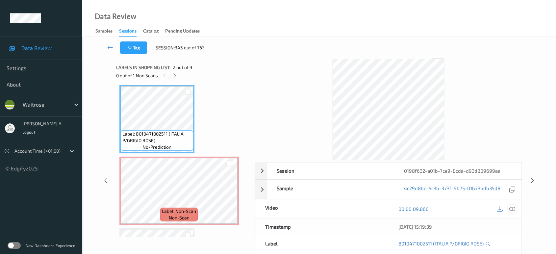
click at [512, 206] on icon at bounding box center [512, 209] width 6 height 6
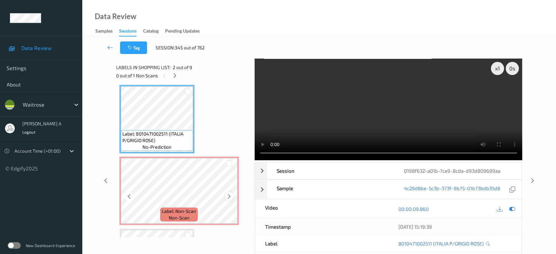
click at [232, 193] on div at bounding box center [229, 196] width 8 height 8
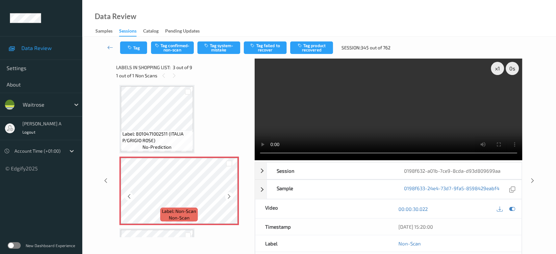
click at [232, 193] on div at bounding box center [229, 196] width 8 height 8
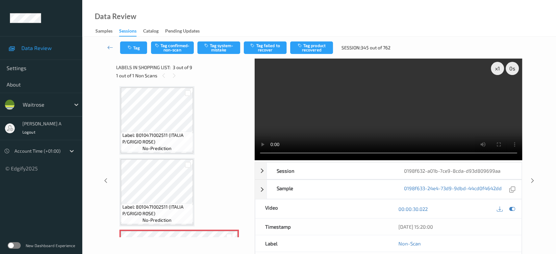
scroll to position [0, 0]
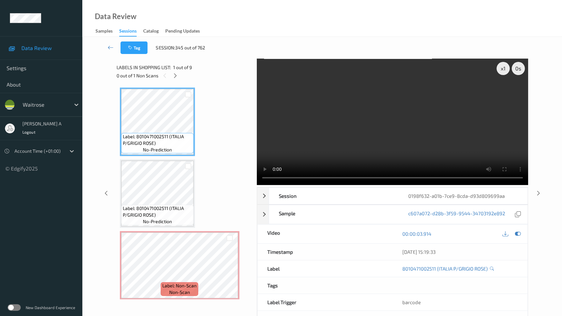
click at [257, 185] on video at bounding box center [392, 122] width 271 height 126
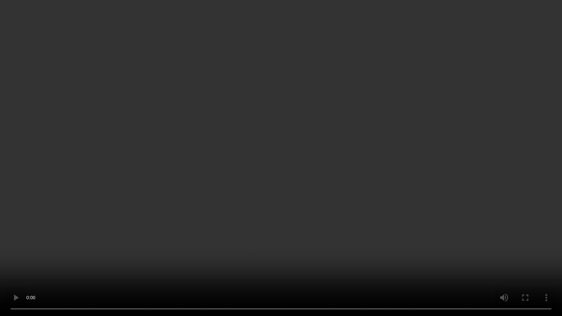
click at [199, 215] on video at bounding box center [281, 158] width 562 height 316
click at [336, 177] on video at bounding box center [281, 158] width 562 height 316
click at [271, 18] on video at bounding box center [281, 158] width 562 height 316
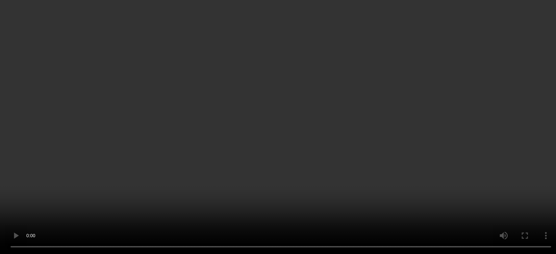
scroll to position [146, 0]
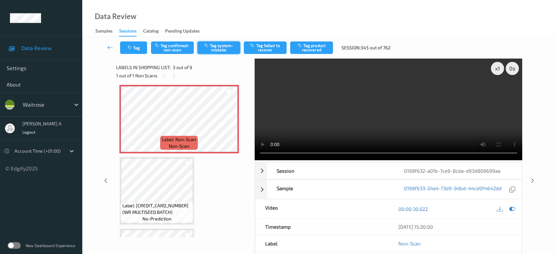
click at [213, 51] on button "Tag system-mistake" at bounding box center [218, 47] width 43 height 13
click at [135, 50] on button "Tag" at bounding box center [133, 47] width 27 height 13
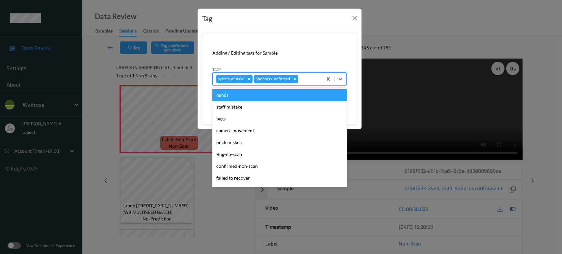
click at [307, 81] on div at bounding box center [309, 79] width 19 height 8
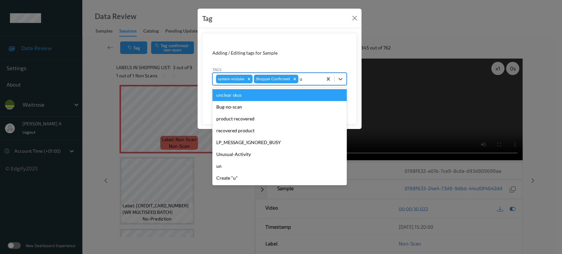
type input "un"
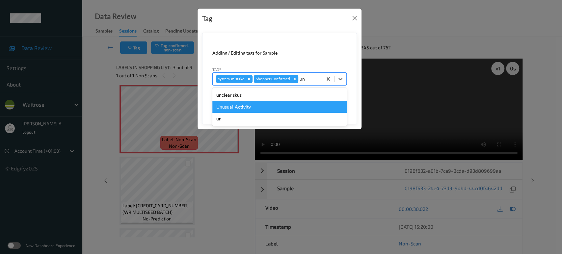
click at [266, 105] on div "Unusual-Activity" at bounding box center [279, 107] width 134 height 12
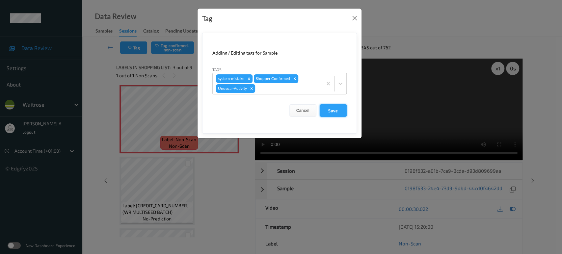
click at [338, 113] on button "Save" at bounding box center [333, 110] width 27 height 13
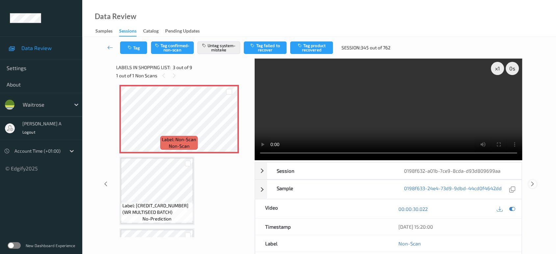
click at [532, 184] on icon at bounding box center [533, 184] width 6 height 6
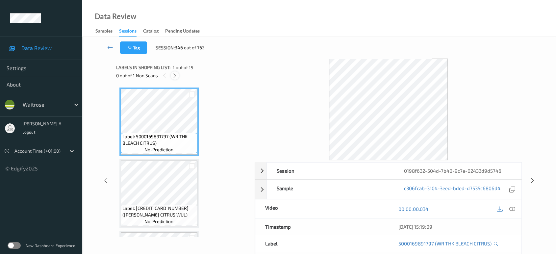
click at [178, 78] on div at bounding box center [175, 75] width 8 height 8
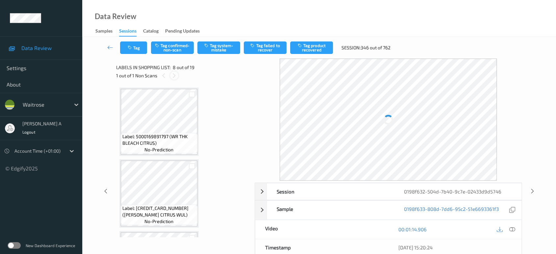
scroll to position [432, 0]
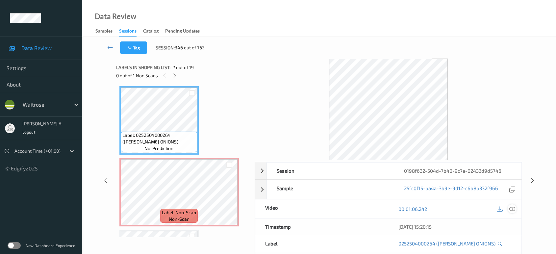
click at [512, 209] on icon at bounding box center [512, 209] width 6 height 6
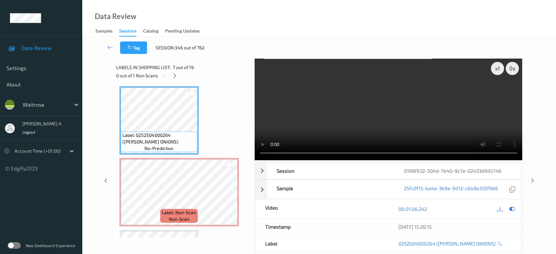
click at [406, 118] on video at bounding box center [389, 110] width 268 height 102
click at [407, 114] on video at bounding box center [389, 110] width 268 height 102
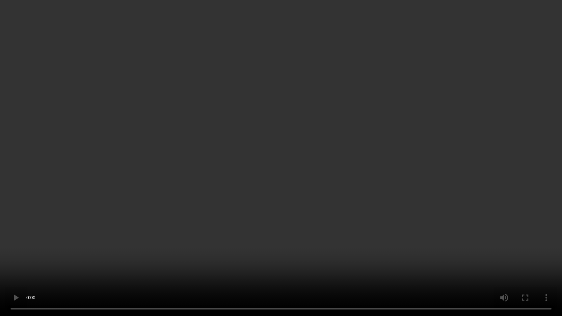
click at [314, 207] on video at bounding box center [281, 158] width 562 height 316
click at [239, 149] on video at bounding box center [281, 158] width 562 height 316
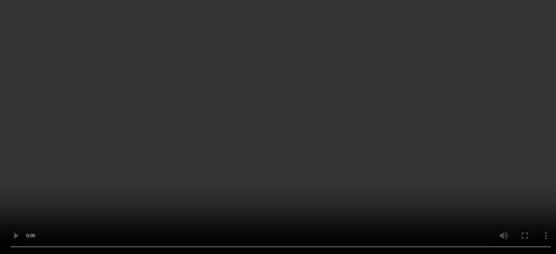
scroll to position [469, 0]
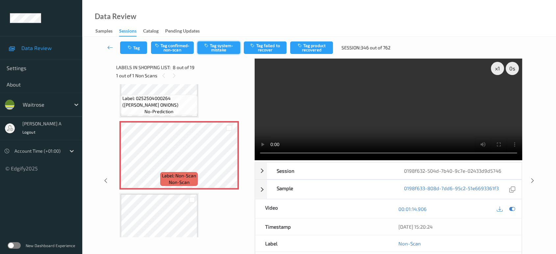
click at [215, 49] on button "Tag system-mistake" at bounding box center [218, 47] width 43 height 13
click at [135, 45] on button "Tag" at bounding box center [133, 47] width 27 height 13
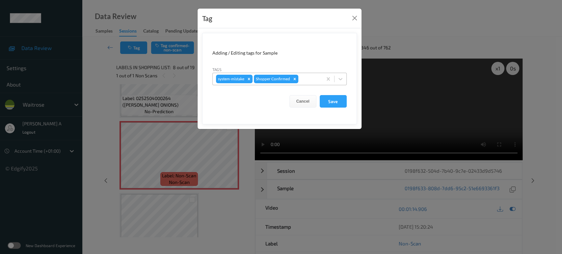
click at [305, 76] on div at bounding box center [309, 79] width 19 height 8
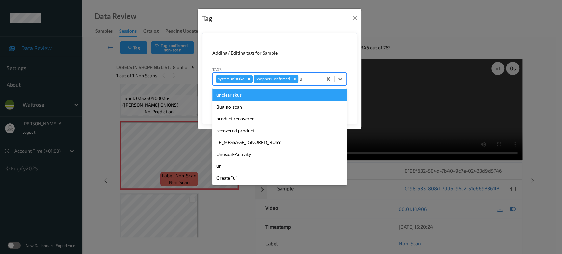
type input "un"
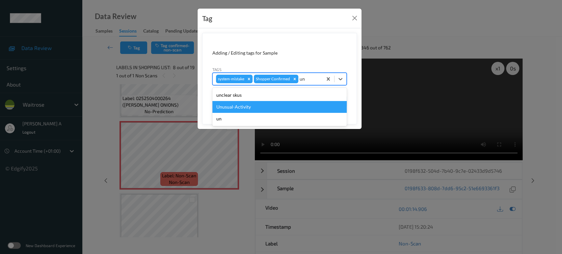
click at [272, 104] on div "Unusual-Activity" at bounding box center [279, 107] width 134 height 12
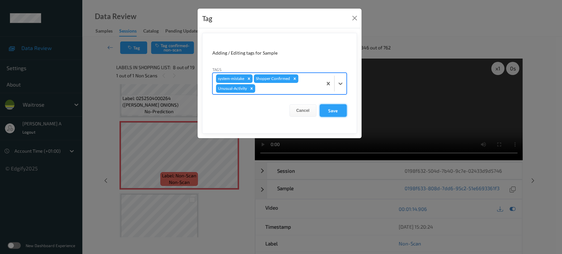
click at [331, 108] on button "Save" at bounding box center [333, 110] width 27 height 13
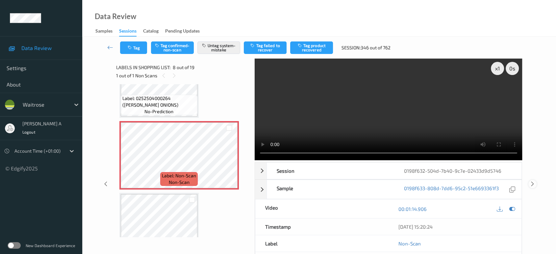
click at [531, 181] on icon at bounding box center [533, 184] width 6 height 6
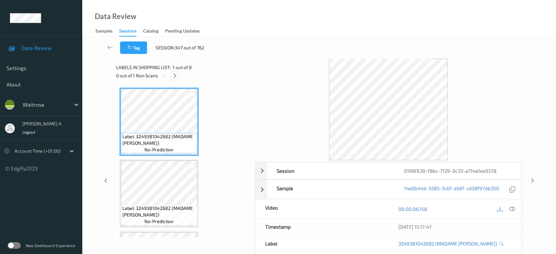
click at [179, 77] on div at bounding box center [175, 75] width 8 height 8
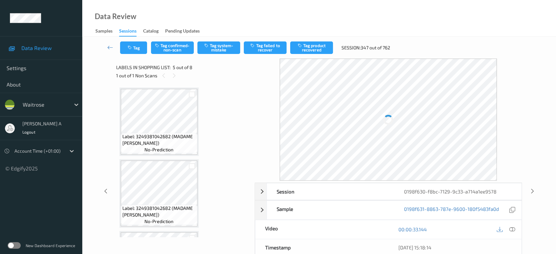
scroll to position [218, 0]
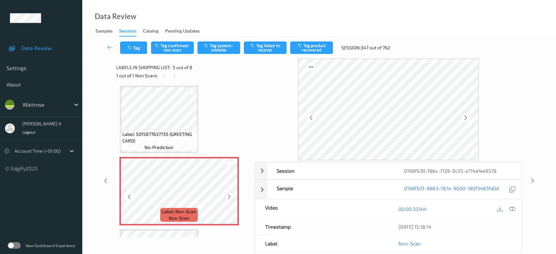
click at [230, 193] on div at bounding box center [229, 197] width 8 height 8
click at [229, 194] on icon at bounding box center [229, 197] width 6 height 6
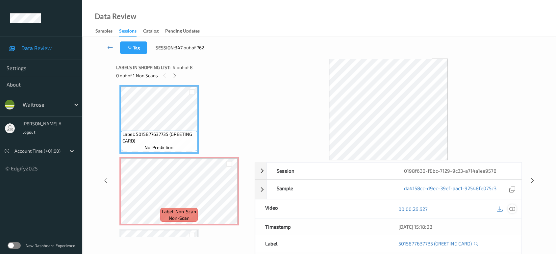
click at [515, 208] on div at bounding box center [512, 208] width 9 height 9
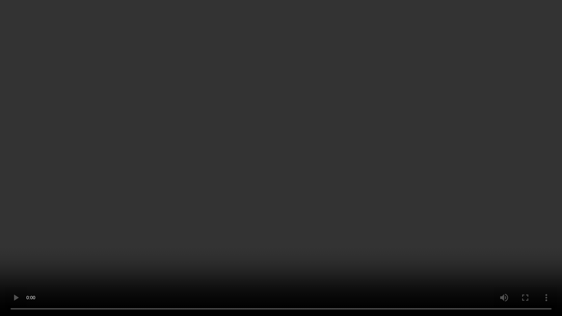
click at [248, 182] on video at bounding box center [281, 158] width 562 height 316
click at [246, 155] on video at bounding box center [281, 158] width 562 height 316
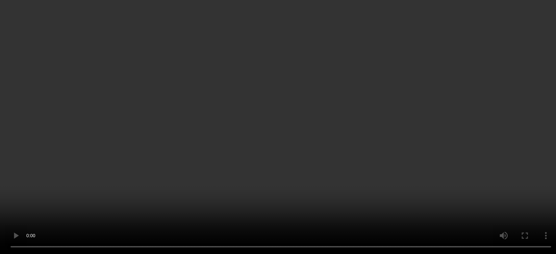
scroll to position [291, 0]
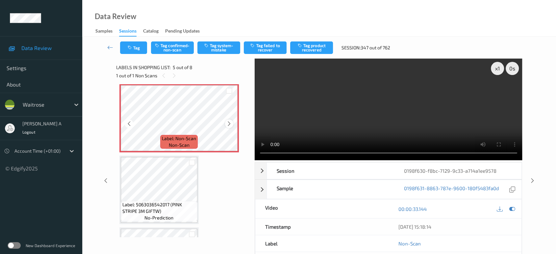
click at [230, 122] on icon at bounding box center [229, 124] width 6 height 6
click at [219, 40] on div "Tag Tag confirmed-non-scan Tag system-mistake Tag failed to recover Tag product…" at bounding box center [319, 48] width 447 height 22
click at [217, 42] on button "Tag system-mistake" at bounding box center [218, 47] width 43 height 13
click at [533, 178] on icon at bounding box center [533, 181] width 6 height 6
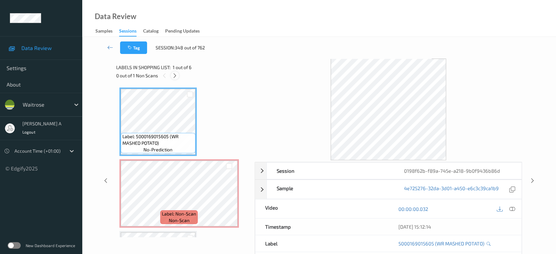
click at [175, 73] on icon at bounding box center [175, 76] width 6 height 6
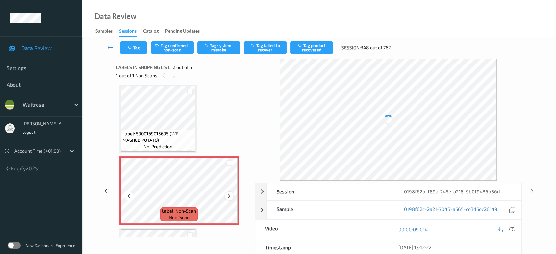
click at [231, 196] on icon at bounding box center [229, 196] width 6 height 6
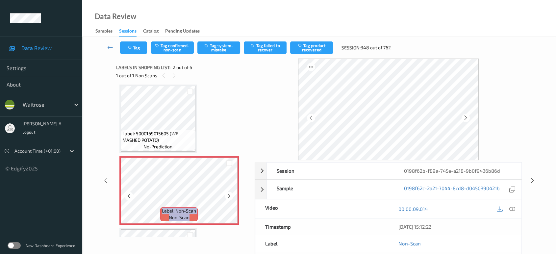
click at [231, 196] on icon at bounding box center [229, 196] width 6 height 6
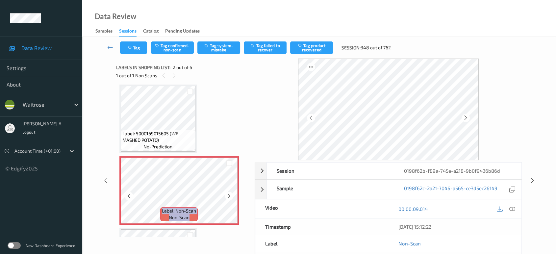
click at [231, 196] on icon at bounding box center [229, 196] width 6 height 6
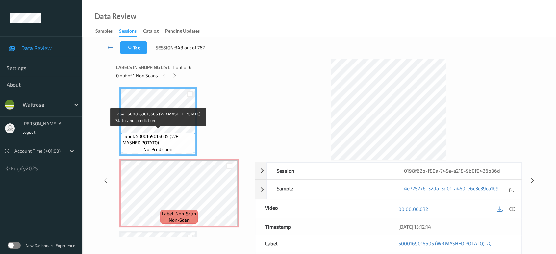
scroll to position [0, 0]
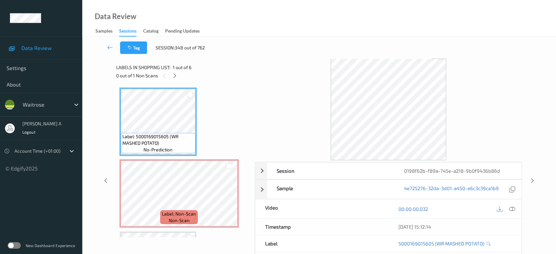
click at [515, 210] on div at bounding box center [512, 208] width 9 height 9
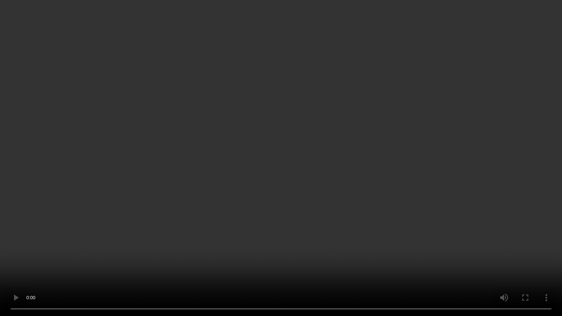
click at [326, 130] on video at bounding box center [281, 158] width 562 height 316
click at [321, 184] on video at bounding box center [281, 158] width 562 height 316
click at [292, 161] on video at bounding box center [281, 158] width 562 height 316
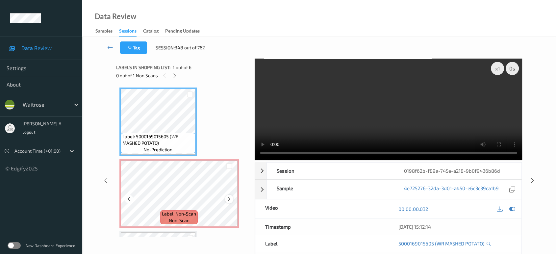
click at [226, 199] on div at bounding box center [229, 199] width 8 height 8
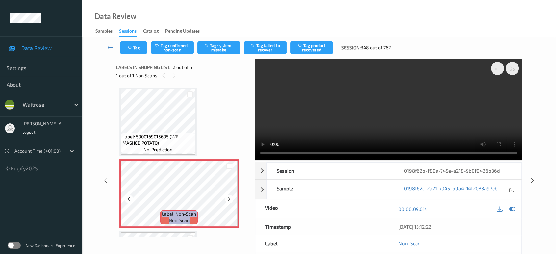
click at [226, 199] on div at bounding box center [229, 199] width 8 height 8
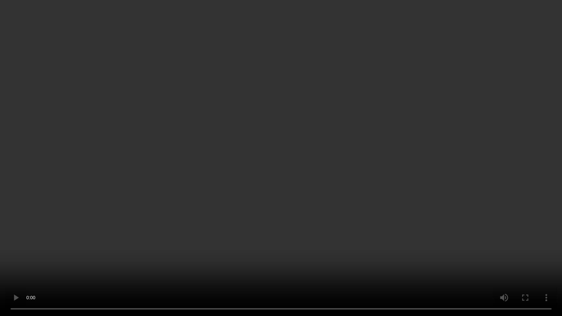
click at [383, 158] on video at bounding box center [281, 158] width 562 height 316
click at [297, 201] on video at bounding box center [281, 158] width 562 height 316
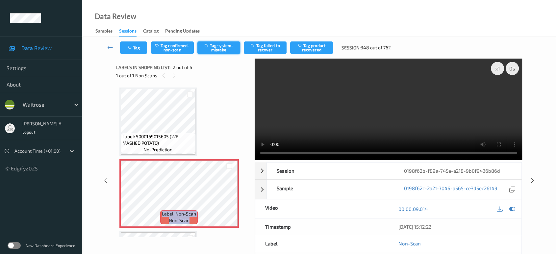
click at [220, 46] on button "Tag system-mistake" at bounding box center [218, 47] width 43 height 13
click at [132, 46] on icon "button" at bounding box center [131, 47] width 6 height 5
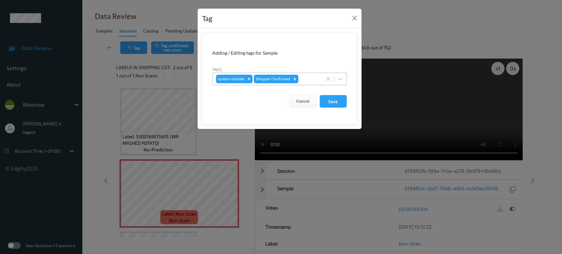
click at [306, 80] on div at bounding box center [309, 79] width 19 height 8
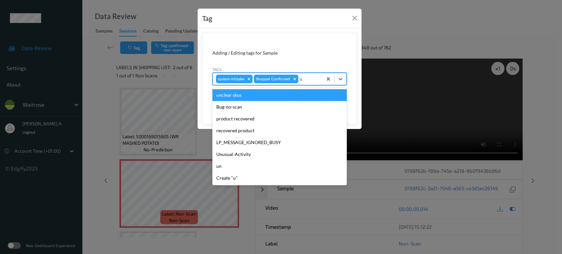
type input "un"
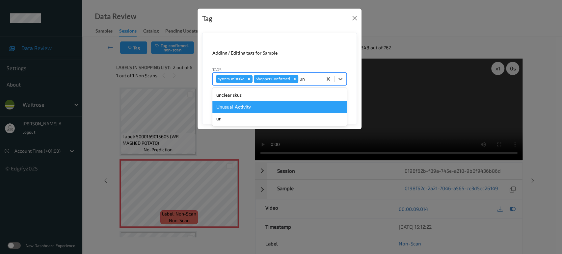
click at [294, 102] on div "Unusual-Activity" at bounding box center [279, 107] width 134 height 12
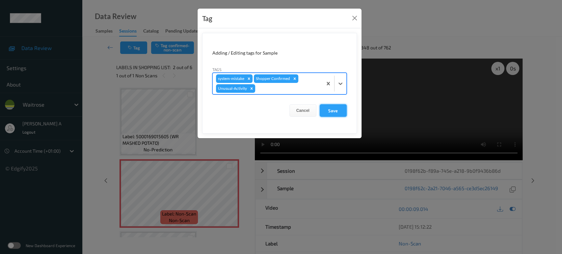
click at [344, 109] on button "Save" at bounding box center [333, 110] width 27 height 13
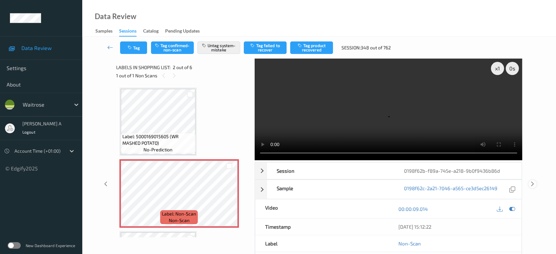
click at [532, 181] on icon at bounding box center [533, 184] width 6 height 6
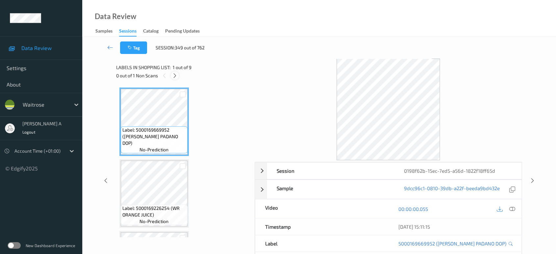
click at [174, 76] on icon at bounding box center [175, 76] width 6 height 6
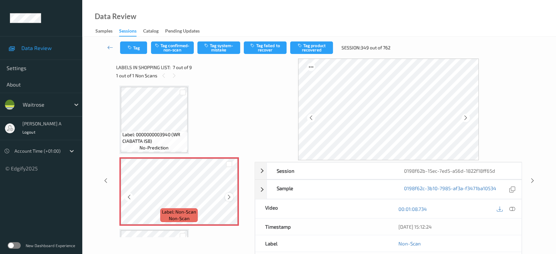
click at [232, 195] on div at bounding box center [229, 197] width 8 height 8
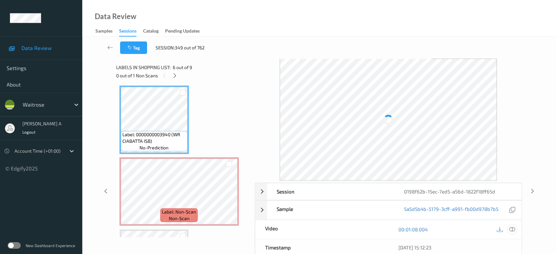
click at [516, 229] on div at bounding box center [512, 229] width 9 height 9
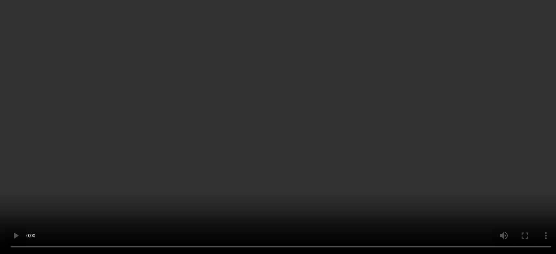
scroll to position [397, 0]
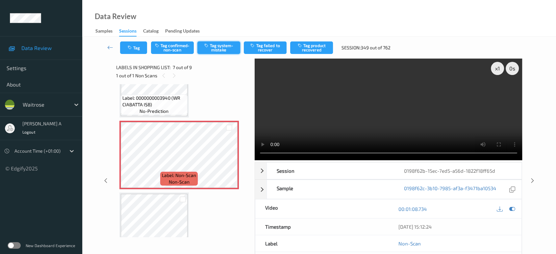
click at [222, 47] on button "Tag system-mistake" at bounding box center [218, 47] width 43 height 13
click at [134, 47] on button "Tag" at bounding box center [133, 47] width 27 height 13
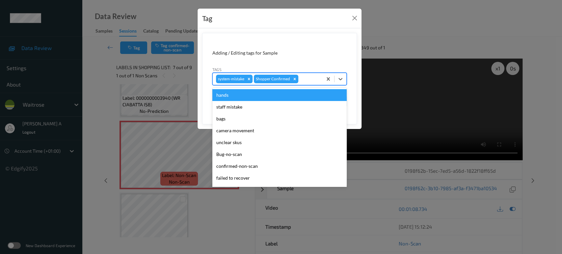
click at [304, 81] on div at bounding box center [309, 79] width 19 height 8
type input "un"
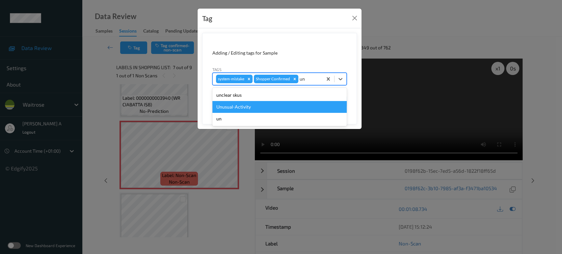
click at [227, 107] on div "Unusual-Activity" at bounding box center [279, 107] width 134 height 12
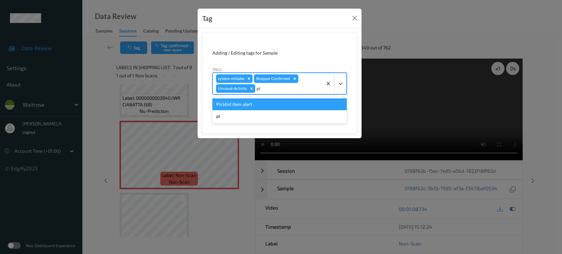
type input "pic"
click at [227, 107] on div "Picklist item alert" at bounding box center [279, 104] width 134 height 12
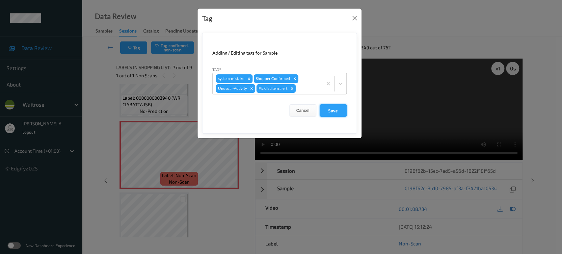
click at [340, 113] on button "Save" at bounding box center [333, 110] width 27 height 13
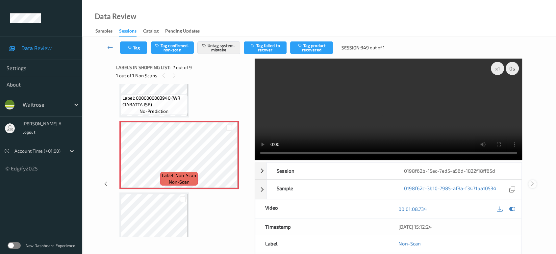
click at [533, 181] on icon at bounding box center [533, 184] width 6 height 6
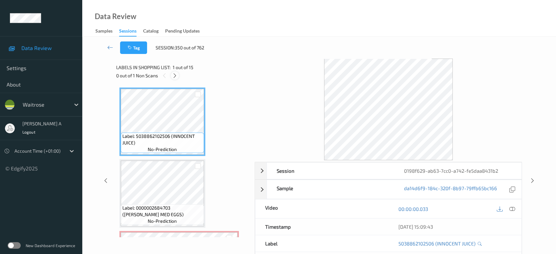
click at [179, 76] on div at bounding box center [175, 75] width 8 height 8
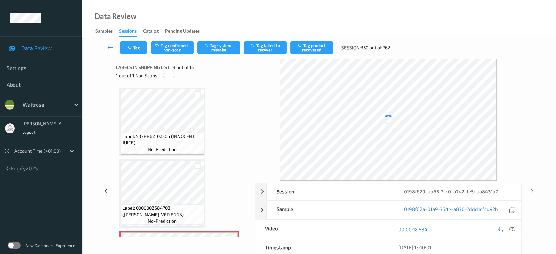
scroll to position [74, 0]
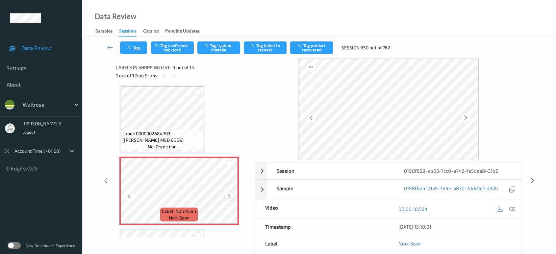
click at [230, 197] on icon at bounding box center [229, 197] width 6 height 6
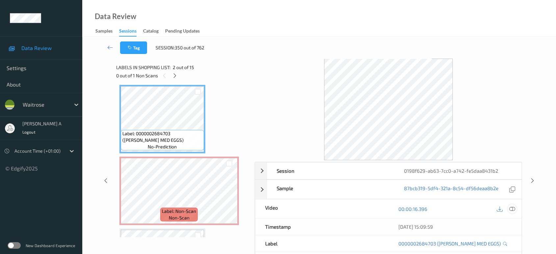
click at [513, 207] on icon at bounding box center [512, 209] width 6 height 6
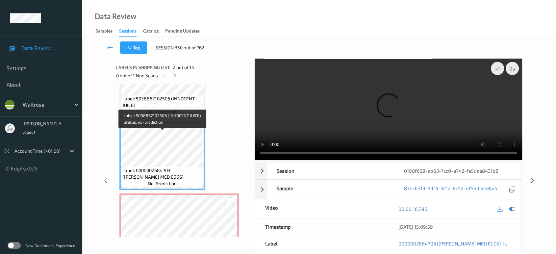
scroll to position [38, 0]
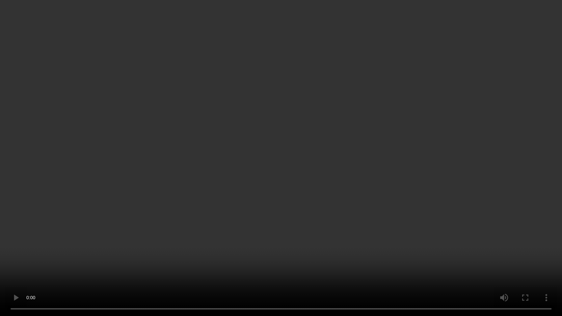
click at [229, 182] on video at bounding box center [281, 158] width 562 height 316
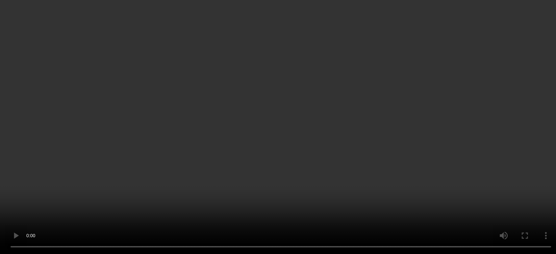
scroll to position [147, 0]
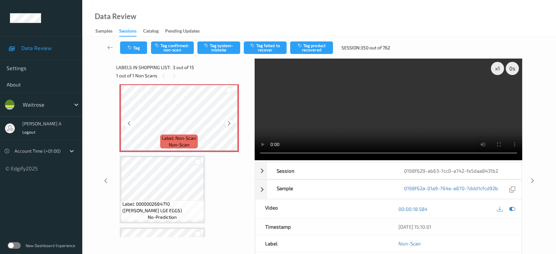
click at [227, 123] on icon at bounding box center [229, 123] width 6 height 6
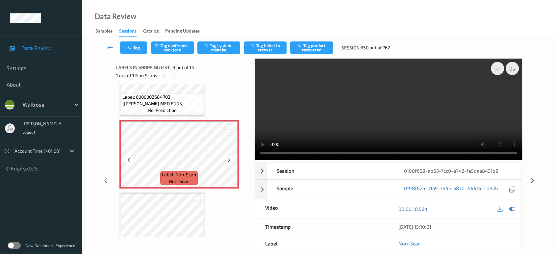
scroll to position [74, 0]
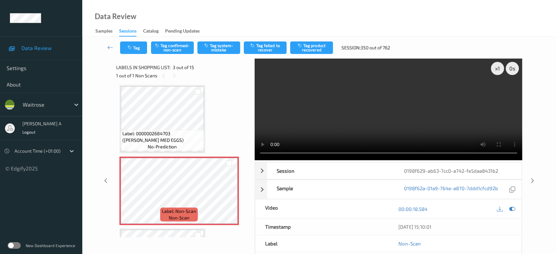
click at [219, 55] on div "Tag Tag confirmed-non-scan Tag system-mistake Tag failed to recover Tag product…" at bounding box center [319, 48] width 447 height 22
click at [219, 46] on button "Tag system-mistake" at bounding box center [218, 47] width 43 height 13
click at [137, 52] on button "Tag" at bounding box center [133, 47] width 27 height 13
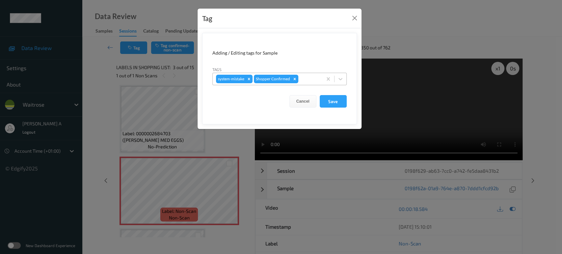
click at [306, 82] on div at bounding box center [309, 79] width 19 height 8
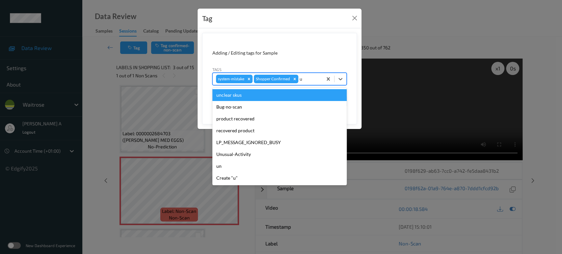
type input "un"
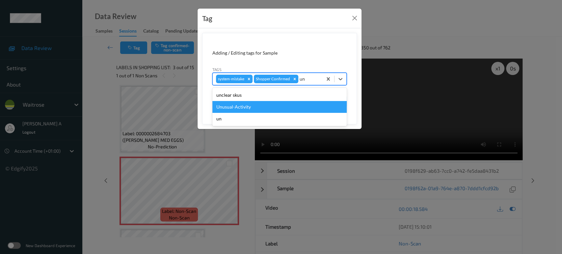
click at [280, 105] on div "Unusual-Activity" at bounding box center [279, 107] width 134 height 12
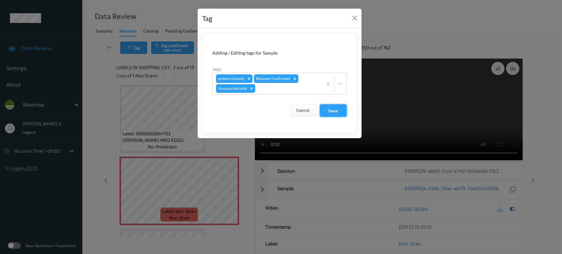
click at [337, 108] on button "Save" at bounding box center [333, 110] width 27 height 13
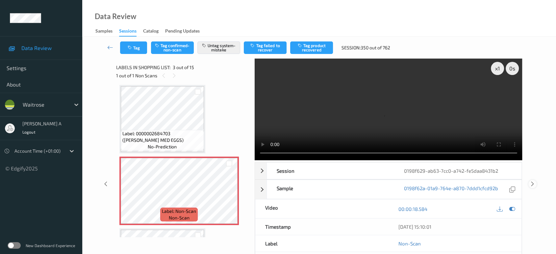
click at [533, 181] on icon at bounding box center [533, 184] width 6 height 6
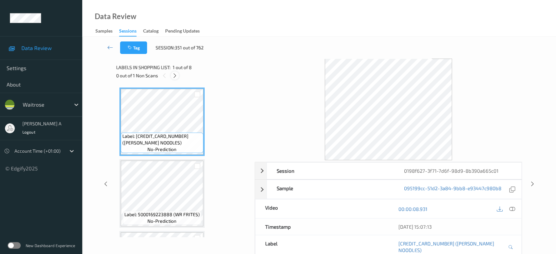
click at [177, 78] on icon at bounding box center [175, 76] width 6 height 6
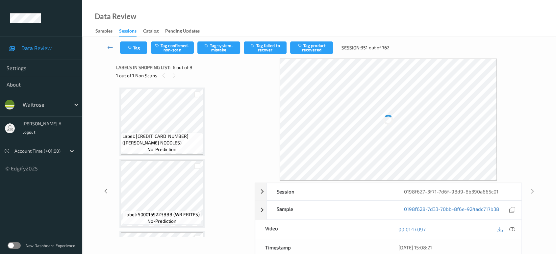
scroll to position [289, 0]
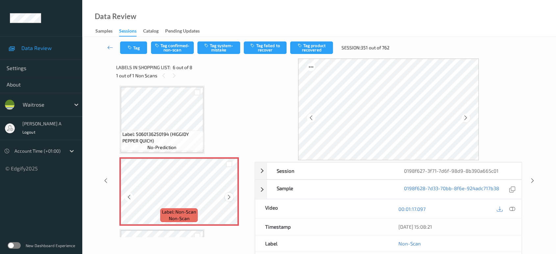
click at [229, 196] on icon at bounding box center [229, 197] width 6 height 6
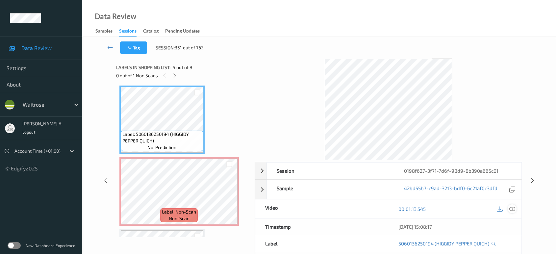
click at [513, 207] on icon at bounding box center [512, 209] width 6 height 6
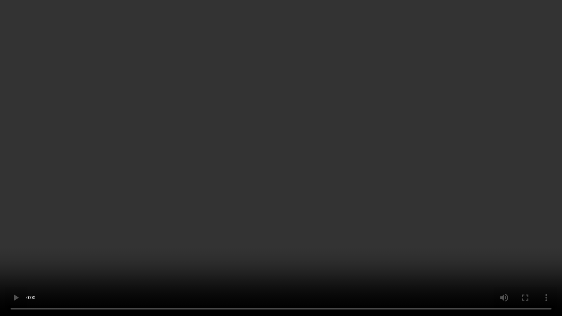
click at [345, 196] on video at bounding box center [281, 158] width 562 height 316
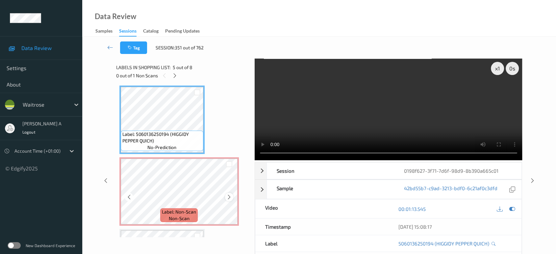
click at [226, 197] on icon at bounding box center [229, 197] width 6 height 6
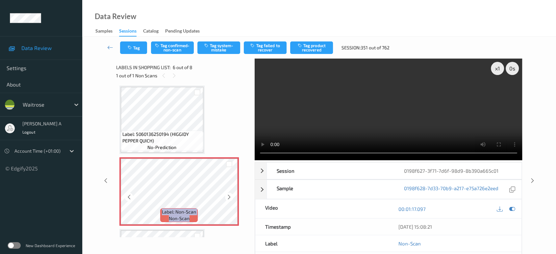
click at [226, 197] on icon at bounding box center [229, 197] width 6 height 6
click at [226, 196] on icon at bounding box center [229, 197] width 6 height 6
click at [231, 197] on icon at bounding box center [229, 197] width 6 height 6
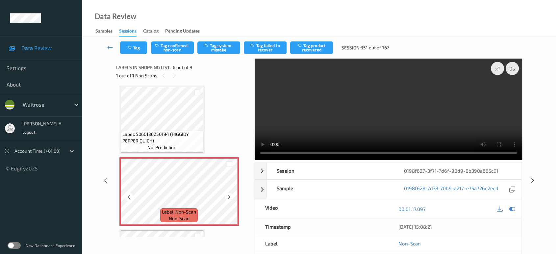
click at [231, 197] on icon at bounding box center [229, 197] width 6 height 6
click at [227, 194] on icon at bounding box center [229, 197] width 6 height 6
click at [130, 195] on icon at bounding box center [129, 197] width 6 height 6
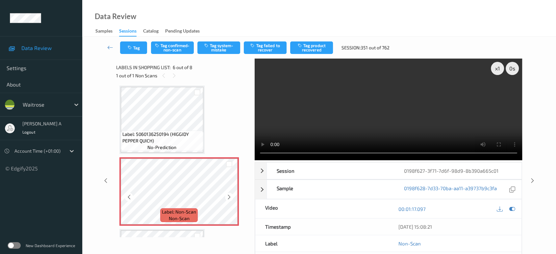
click at [130, 195] on icon at bounding box center [129, 197] width 6 height 6
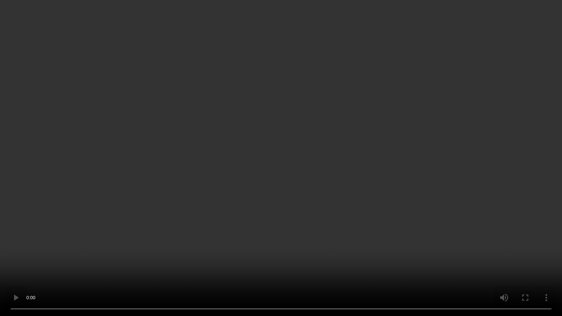
click at [265, 159] on video at bounding box center [281, 158] width 562 height 316
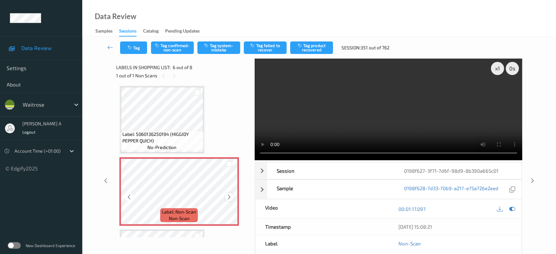
click at [228, 195] on icon at bounding box center [229, 197] width 6 height 6
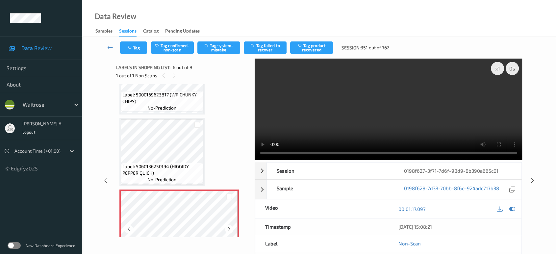
scroll to position [252, 0]
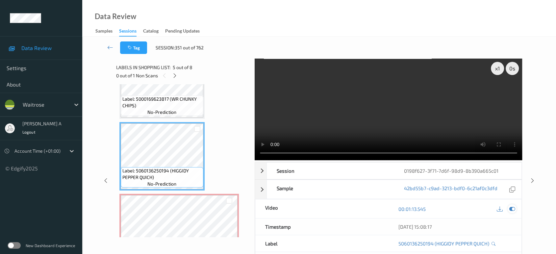
click at [513, 210] on icon at bounding box center [512, 209] width 6 height 6
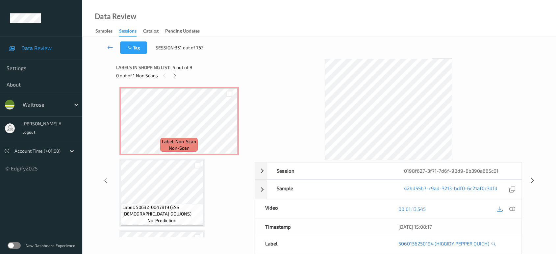
scroll to position [362, 0]
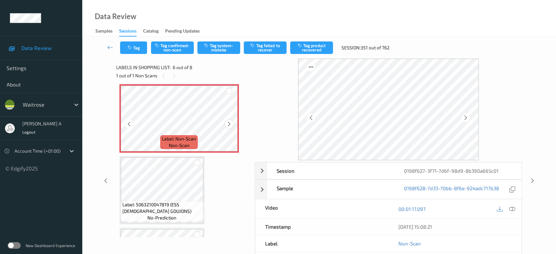
click at [229, 123] on icon at bounding box center [229, 124] width 6 height 6
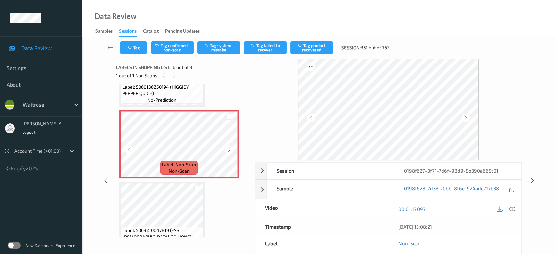
scroll to position [326, 0]
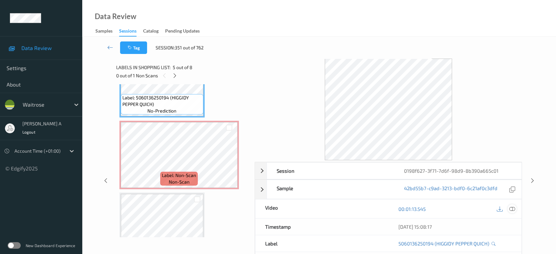
click at [513, 208] on icon at bounding box center [512, 209] width 6 height 6
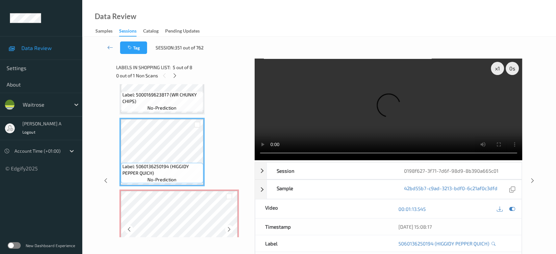
scroll to position [252, 0]
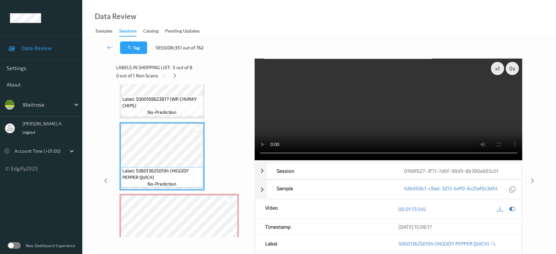
click at [348, 121] on video at bounding box center [389, 110] width 268 height 102
click at [412, 113] on video at bounding box center [389, 110] width 268 height 102
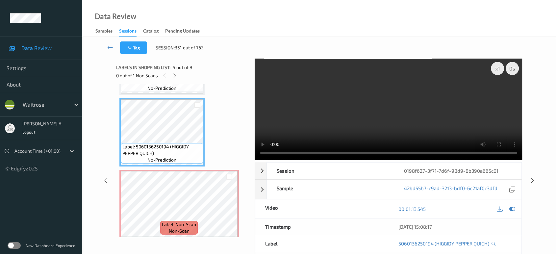
scroll to position [289, 0]
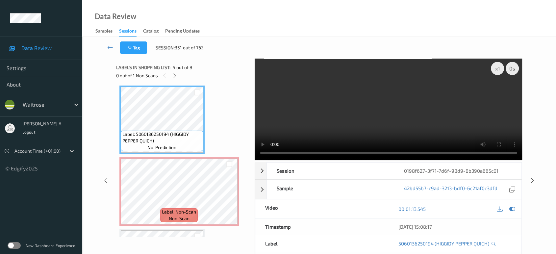
click at [391, 116] on video at bounding box center [389, 110] width 268 height 102
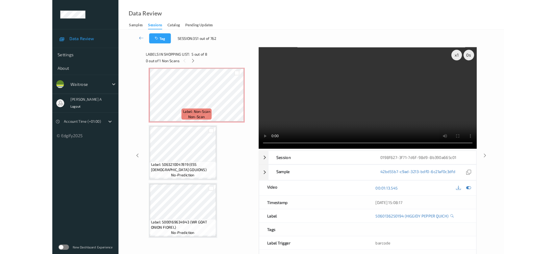
scroll to position [360, 0]
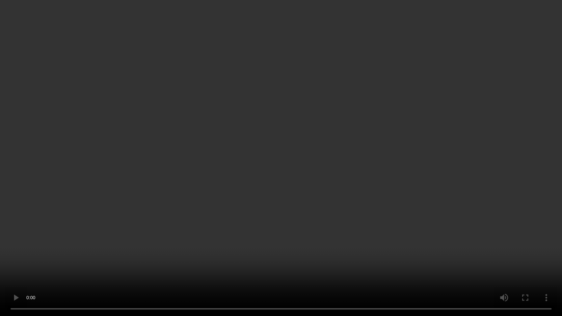
click at [405, 174] on video at bounding box center [281, 158] width 562 height 316
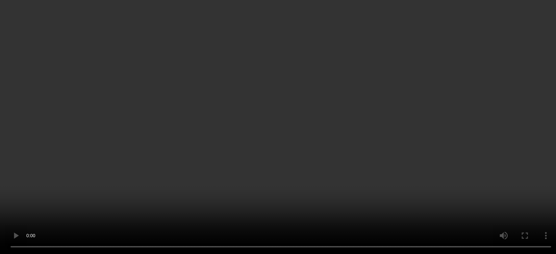
scroll to position [275, 0]
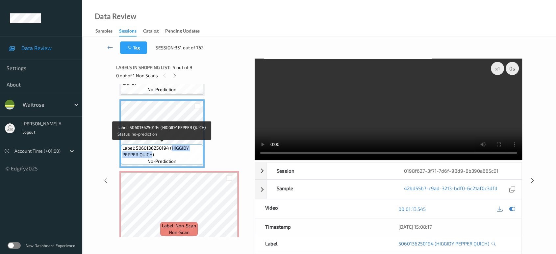
drag, startPoint x: 172, startPoint y: 147, endPoint x: 152, endPoint y: 155, distance: 21.3
click at [152, 155] on span "Label: 5060136250194 (HIGGIDY PEPPER QUICH)" at bounding box center [161, 151] width 79 height 13
copy span "HIGGIDY PEPPER QUICH"
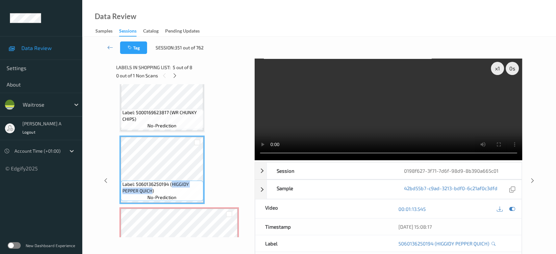
scroll to position [239, 0]
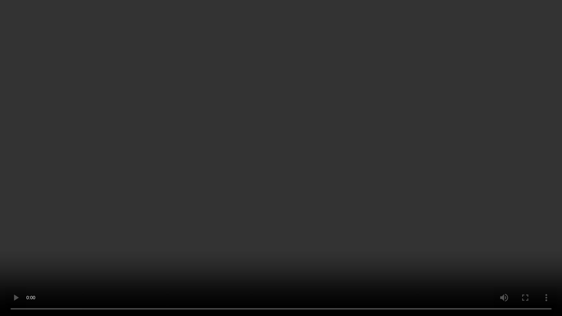
click at [248, 111] on video at bounding box center [281, 158] width 562 height 316
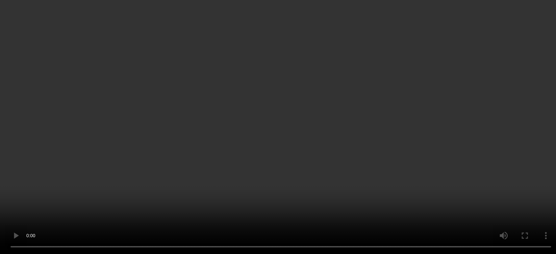
scroll to position [312, 0]
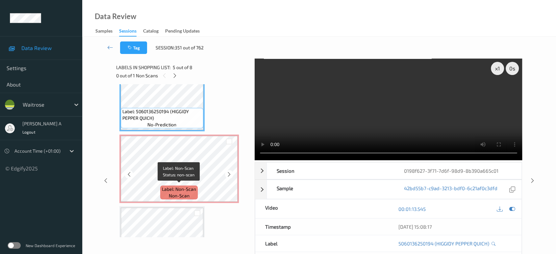
click at [169, 190] on span "Label: Non-Scan" at bounding box center [179, 189] width 34 height 7
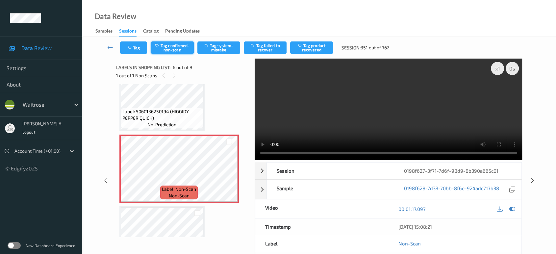
click at [171, 50] on button "Tag confirmed-non-scan" at bounding box center [172, 47] width 43 height 13
click at [270, 51] on button "Tag failed to recover" at bounding box center [265, 47] width 43 height 13
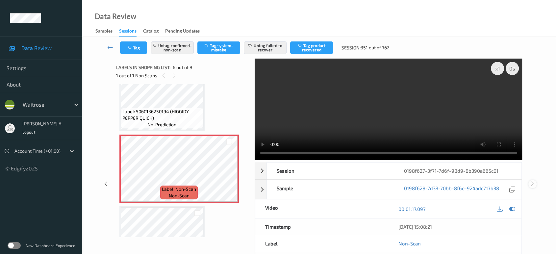
click at [533, 181] on icon at bounding box center [533, 184] width 6 height 6
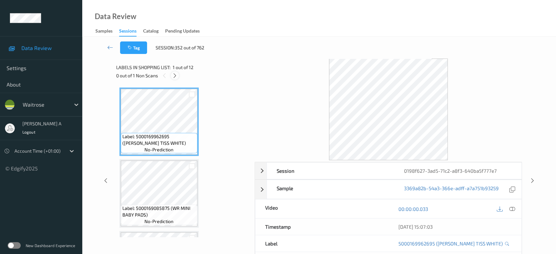
click at [176, 77] on icon at bounding box center [175, 76] width 6 height 6
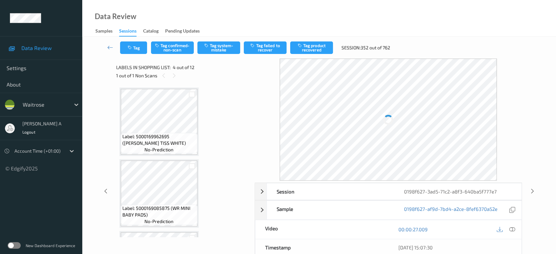
scroll to position [146, 0]
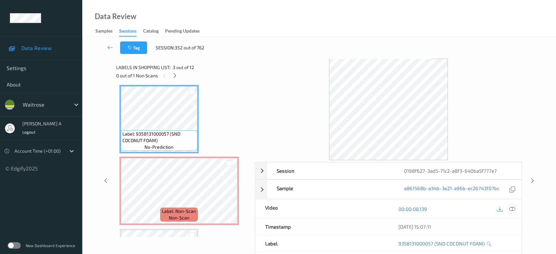
click at [511, 210] on icon at bounding box center [512, 209] width 6 height 6
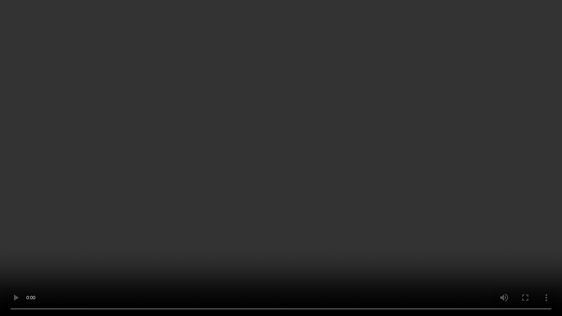
click at [301, 183] on video at bounding box center [281, 158] width 562 height 316
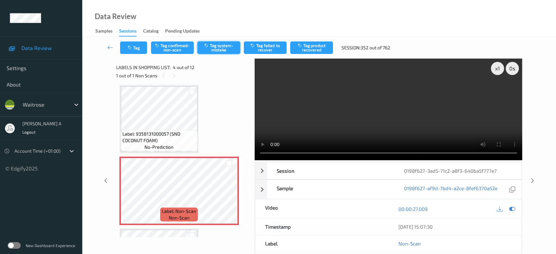
click at [215, 50] on button "Tag system-mistake" at bounding box center [218, 47] width 43 height 13
click at [215, 50] on button "Untag system-mistake" at bounding box center [218, 47] width 43 height 13
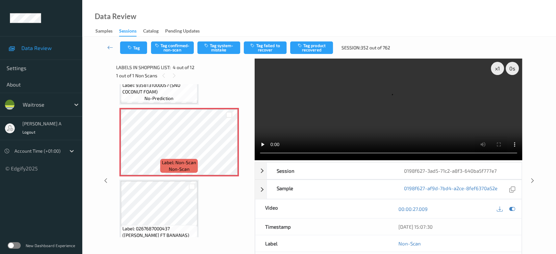
scroll to position [183, 0]
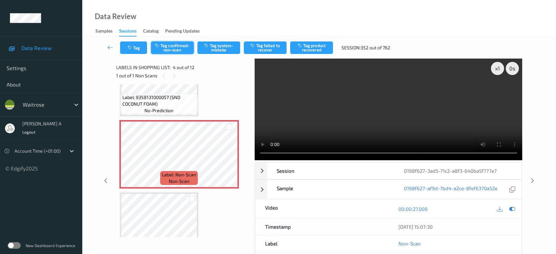
click at [172, 52] on button "Tag confirmed-non-scan" at bounding box center [172, 47] width 43 height 13
click at [318, 52] on button "Tag product recovered" at bounding box center [311, 47] width 43 height 13
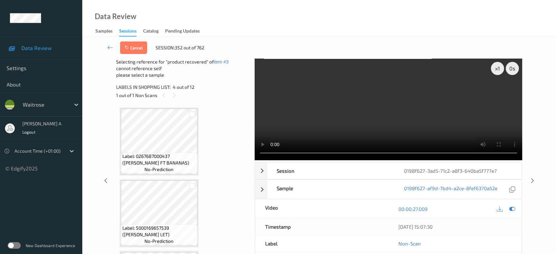
scroll to position [292, 0]
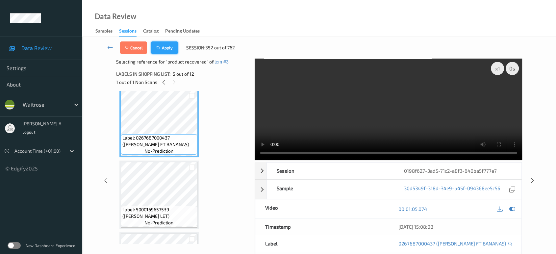
click at [161, 48] on icon "button" at bounding box center [159, 47] width 6 height 5
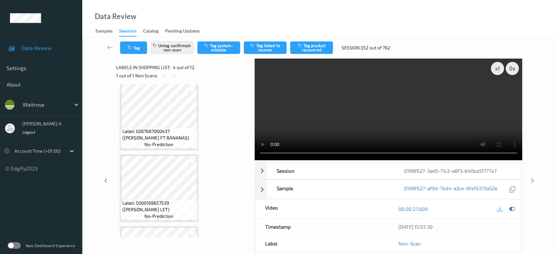
scroll to position [146, 0]
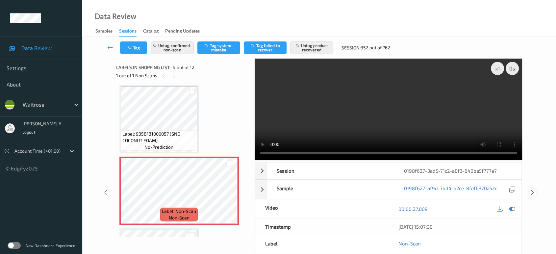
click at [532, 190] on icon at bounding box center [533, 193] width 6 height 6
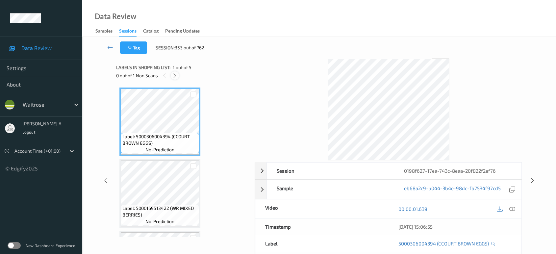
click at [176, 73] on icon at bounding box center [175, 76] width 6 height 6
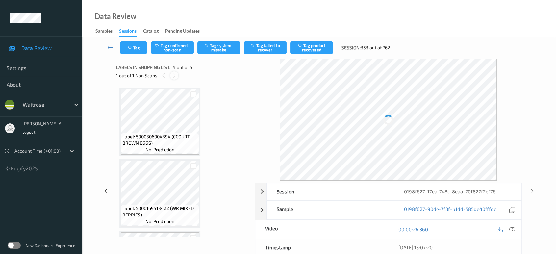
scroll to position [146, 0]
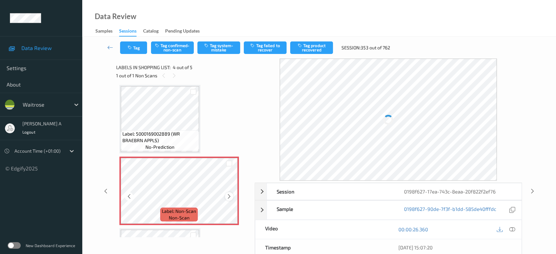
click at [229, 197] on icon at bounding box center [229, 197] width 6 height 6
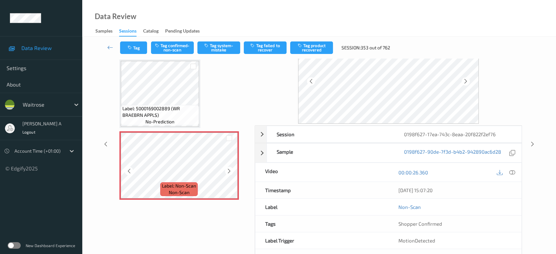
scroll to position [134, 0]
drag, startPoint x: 512, startPoint y: 170, endPoint x: 507, endPoint y: 169, distance: 5.0
click at [512, 170] on icon at bounding box center [512, 172] width 6 height 6
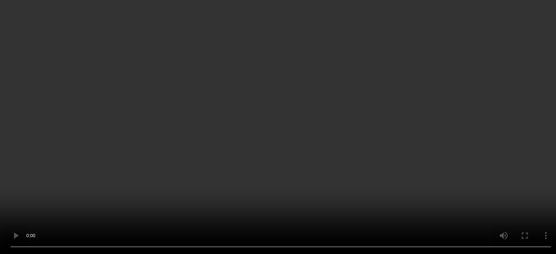
scroll to position [171, 0]
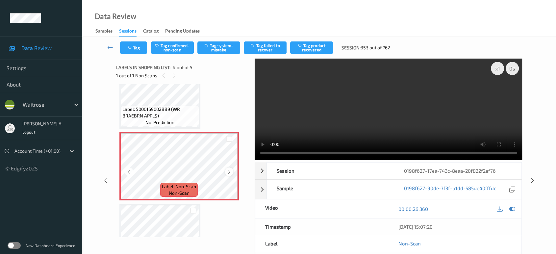
click at [229, 173] on icon at bounding box center [229, 172] width 6 height 6
click at [213, 53] on button "Tag system-mistake" at bounding box center [218, 47] width 43 height 13
click at [533, 178] on icon at bounding box center [533, 181] width 6 height 6
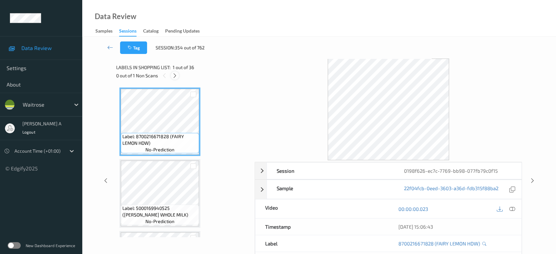
click at [176, 76] on icon at bounding box center [175, 76] width 6 height 6
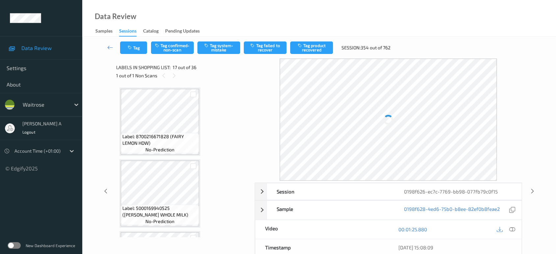
scroll to position [1075, 0]
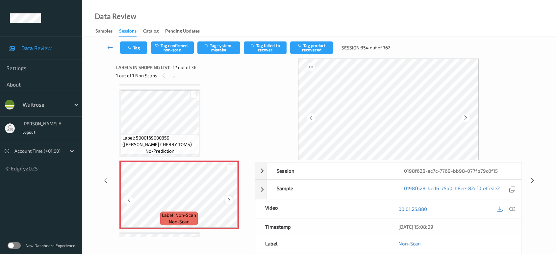
click at [230, 197] on icon at bounding box center [229, 200] width 6 height 6
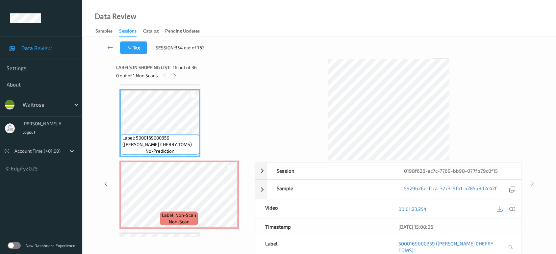
click at [511, 207] on icon at bounding box center [512, 209] width 6 height 6
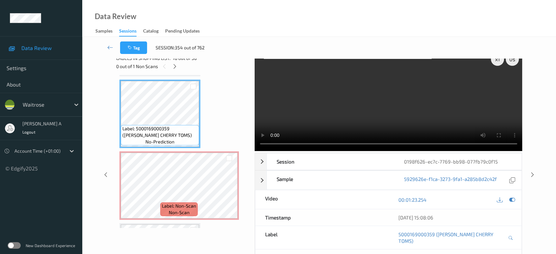
scroll to position [0, 0]
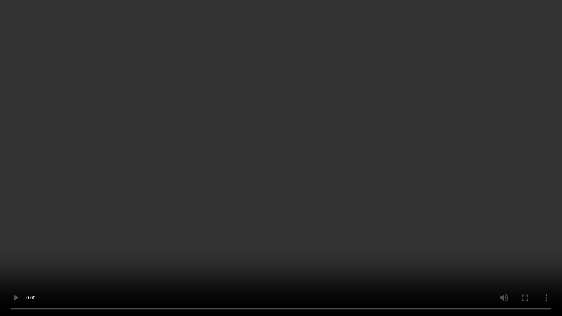
click at [431, 175] on video at bounding box center [281, 158] width 562 height 316
click at [156, 192] on video at bounding box center [281, 158] width 562 height 316
click at [253, 91] on video at bounding box center [281, 158] width 562 height 316
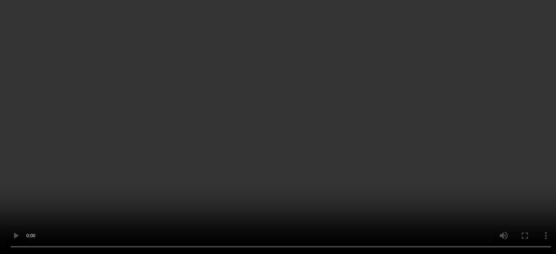
scroll to position [1148, 0]
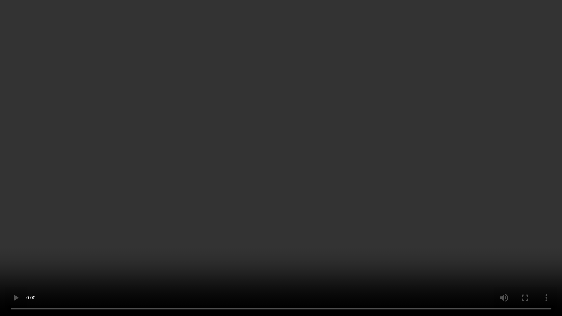
click at [195, 234] on video at bounding box center [281, 158] width 562 height 316
click at [249, 217] on video at bounding box center [281, 158] width 562 height 316
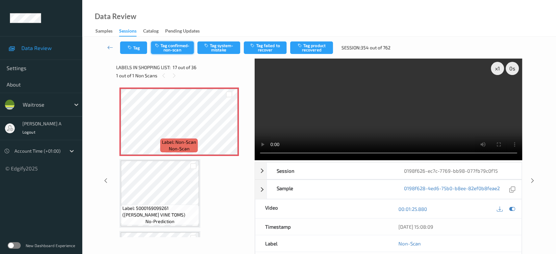
click at [181, 48] on button "Tag confirmed-non-scan" at bounding box center [172, 47] width 43 height 13
click at [307, 45] on button "Tag product recovered" at bounding box center [311, 47] width 43 height 13
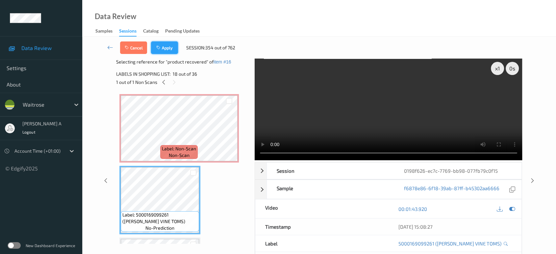
click at [170, 44] on button "Apply" at bounding box center [164, 47] width 27 height 13
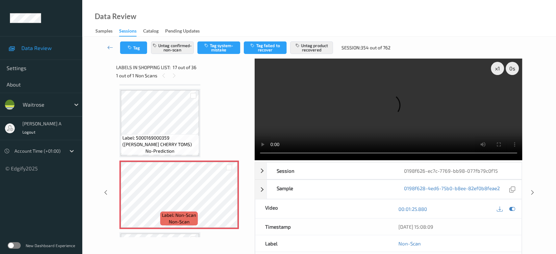
drag, startPoint x: 535, startPoint y: 166, endPoint x: 404, endPoint y: 50, distance: 175.1
click at [535, 190] on icon at bounding box center [533, 193] width 6 height 6
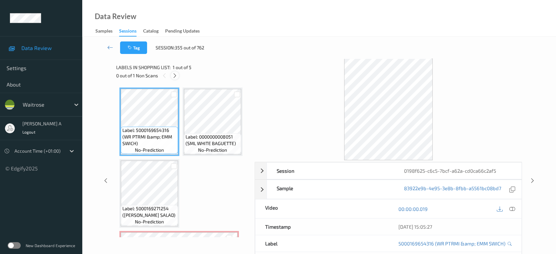
click at [173, 76] on icon at bounding box center [175, 76] width 6 height 6
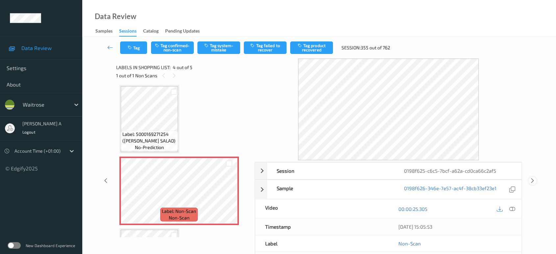
click at [534, 182] on icon at bounding box center [533, 181] width 6 height 6
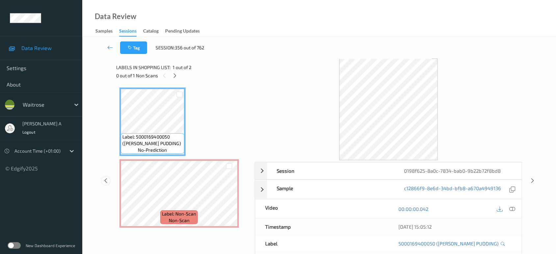
click at [104, 178] on icon at bounding box center [106, 181] width 6 height 6
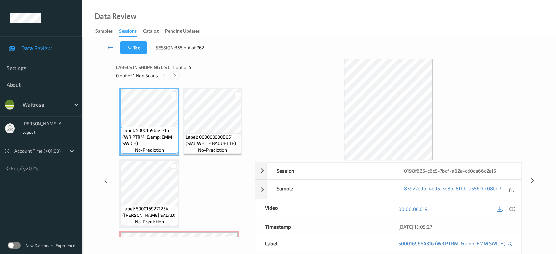
click at [173, 75] on icon at bounding box center [175, 76] width 6 height 6
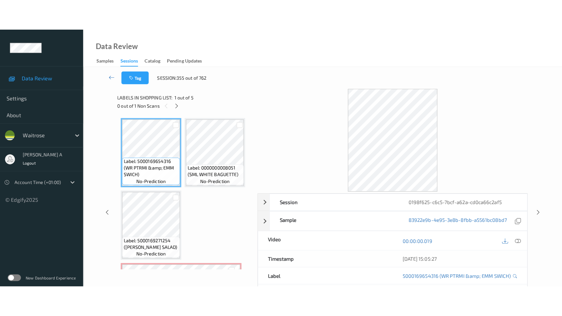
scroll to position [74, 0]
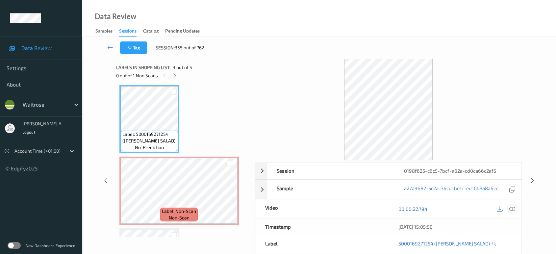
click at [512, 208] on icon at bounding box center [512, 209] width 6 height 6
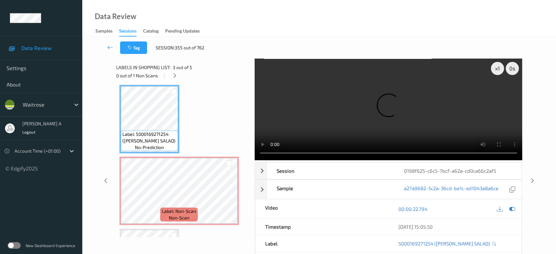
scroll to position [74, 0]
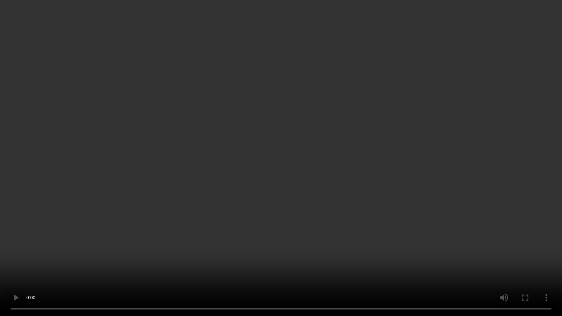
click at [289, 158] on video at bounding box center [281, 158] width 562 height 316
click at [286, 204] on video at bounding box center [281, 158] width 562 height 316
click at [326, 185] on video at bounding box center [281, 158] width 562 height 316
click at [280, 184] on video at bounding box center [281, 158] width 562 height 316
click at [296, 146] on video at bounding box center [281, 158] width 562 height 316
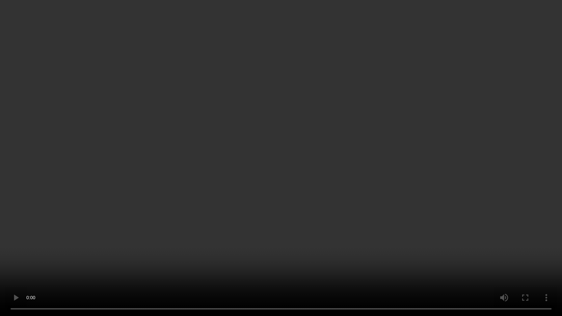
click at [279, 184] on video at bounding box center [281, 158] width 562 height 316
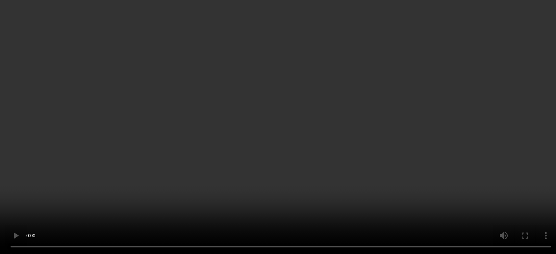
scroll to position [37, 0]
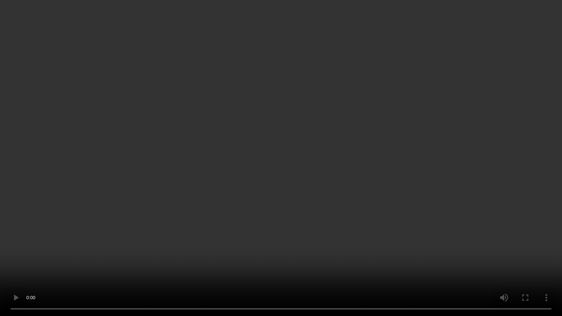
click at [385, 181] on video at bounding box center [281, 158] width 562 height 316
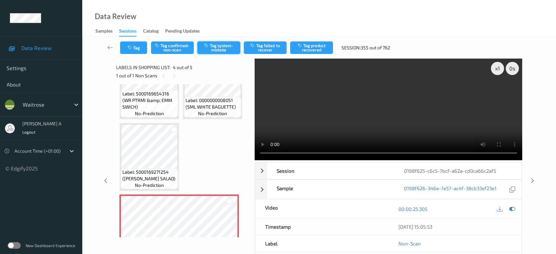
click at [214, 44] on button "Tag system-mistake" at bounding box center [218, 47] width 43 height 13
click at [128, 52] on button "Tag" at bounding box center [133, 47] width 27 height 13
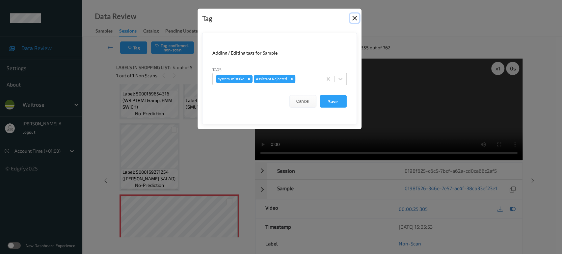
click at [354, 20] on button "Close" at bounding box center [354, 17] width 9 height 9
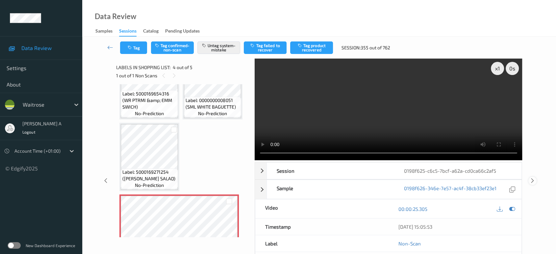
click at [533, 178] on icon at bounding box center [533, 181] width 6 height 6
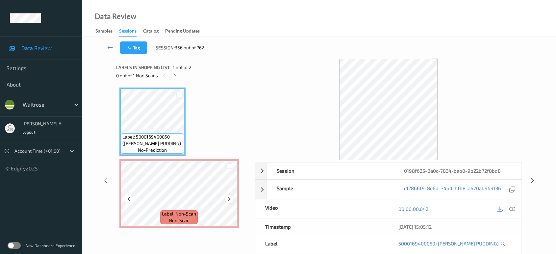
click at [227, 197] on icon at bounding box center [229, 199] width 6 height 6
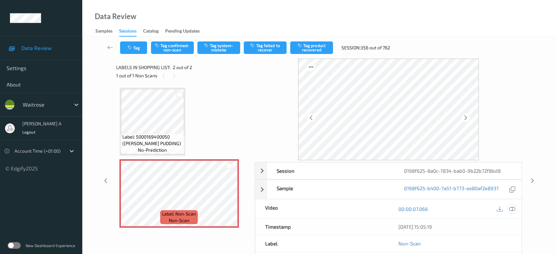
click at [515, 207] on icon at bounding box center [512, 209] width 6 height 6
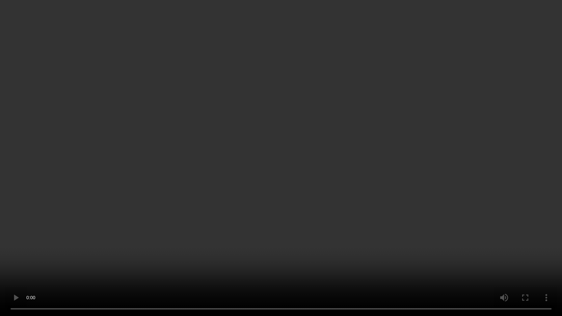
click at [341, 152] on video at bounding box center [281, 158] width 562 height 316
click at [343, 95] on video at bounding box center [281, 158] width 562 height 316
click at [254, 168] on video at bounding box center [281, 158] width 562 height 316
click at [298, 145] on video at bounding box center [281, 158] width 562 height 316
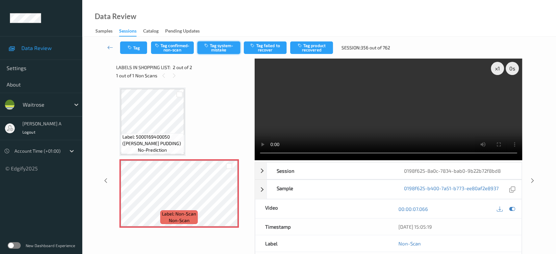
click at [215, 46] on button "Tag system-mistake" at bounding box center [218, 47] width 43 height 13
click at [132, 48] on icon "button" at bounding box center [131, 47] width 6 height 5
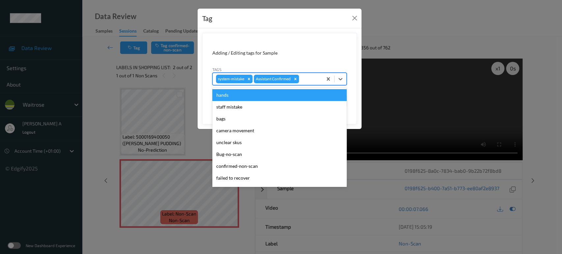
click at [307, 78] on div at bounding box center [309, 79] width 19 height 8
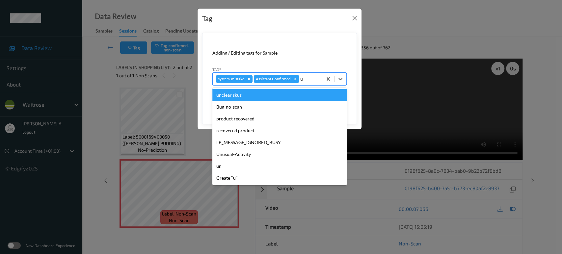
type input "un"
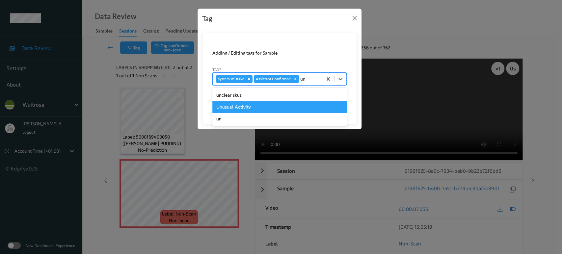
click at [247, 112] on div "Unusual-Activity" at bounding box center [279, 107] width 134 height 12
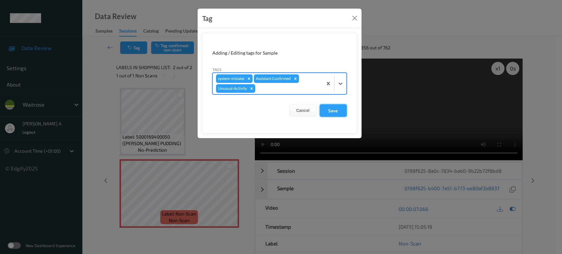
click at [326, 109] on button "Save" at bounding box center [333, 110] width 27 height 13
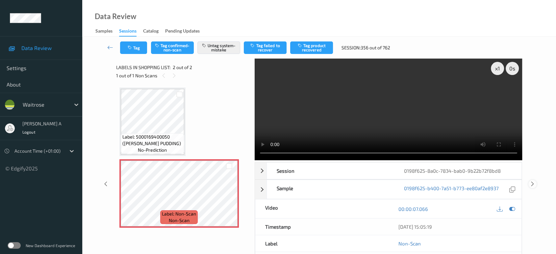
click at [534, 181] on icon at bounding box center [533, 184] width 6 height 6
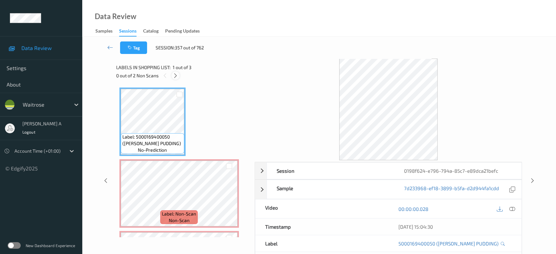
click at [174, 73] on icon at bounding box center [176, 76] width 6 height 6
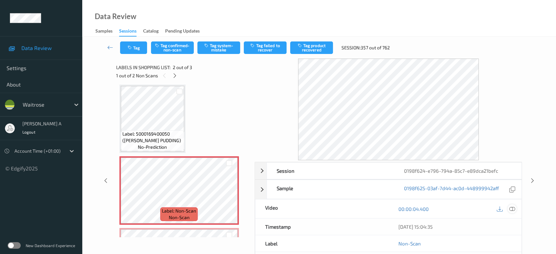
click at [515, 210] on icon at bounding box center [512, 209] width 6 height 6
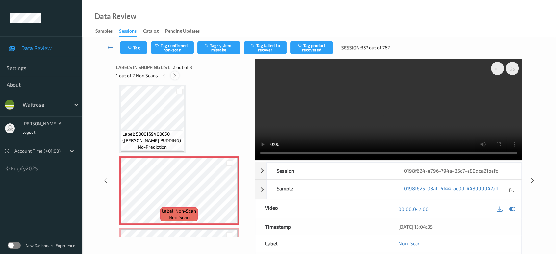
click at [177, 78] on icon at bounding box center [175, 76] width 6 height 6
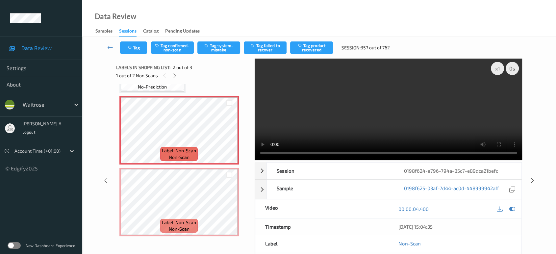
scroll to position [64, 0]
click at [228, 207] on icon at bounding box center [229, 207] width 6 height 6
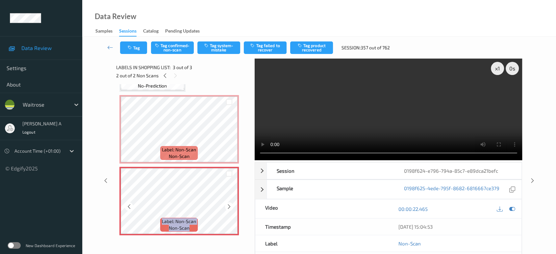
click at [228, 207] on icon at bounding box center [229, 207] width 6 height 6
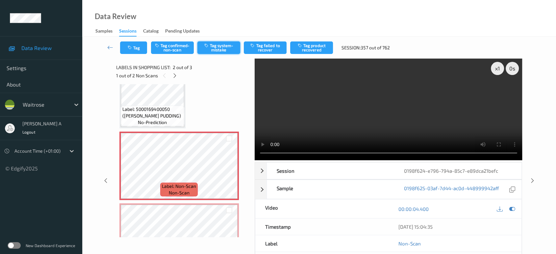
click at [209, 47] on icon "button" at bounding box center [207, 45] width 6 height 5
click at [141, 49] on button "Tag" at bounding box center [133, 47] width 27 height 13
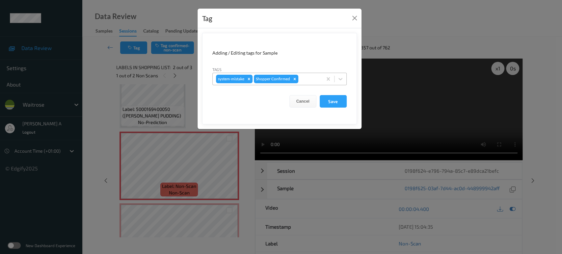
click at [304, 80] on div at bounding box center [309, 79] width 19 height 8
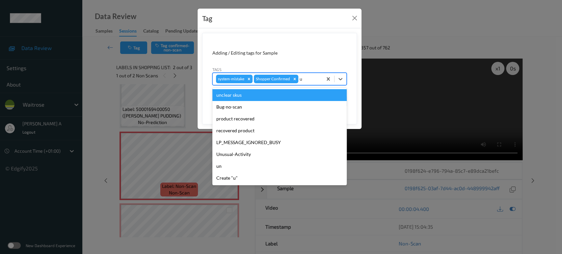
type input "un"
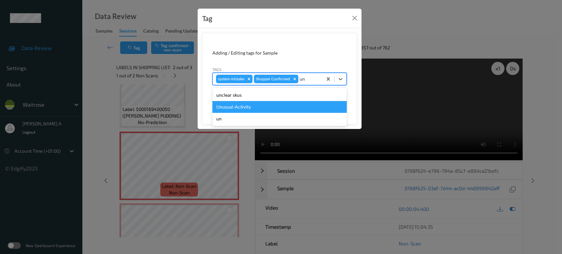
click at [261, 105] on div "Unusual-Activity" at bounding box center [279, 107] width 134 height 12
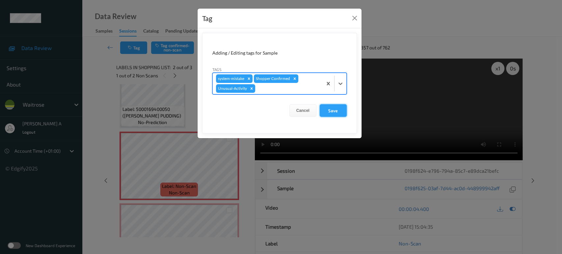
click at [329, 109] on button "Save" at bounding box center [333, 110] width 27 height 13
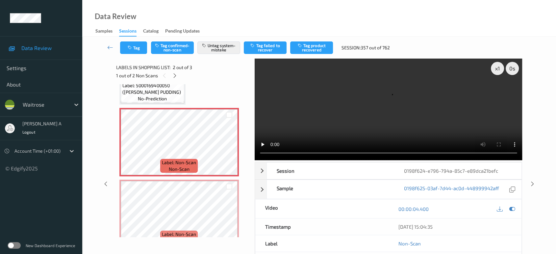
scroll to position [64, 0]
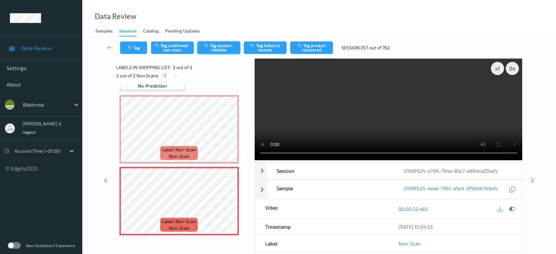
click at [216, 46] on button "Tag system-mistake" at bounding box center [218, 47] width 43 height 13
click at [128, 48] on icon "button" at bounding box center [131, 47] width 6 height 5
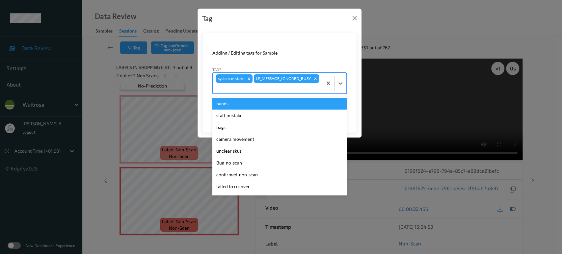
click at [291, 90] on div at bounding box center [267, 88] width 103 height 8
type input "un"
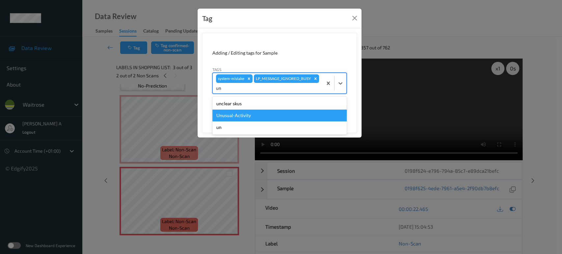
click at [255, 114] on div "Unusual-Activity" at bounding box center [279, 116] width 134 height 12
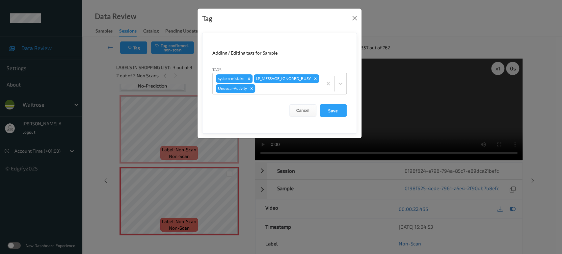
click at [348, 114] on form "Adding / Editing tags for Sample Tags system-mistake LP_MESSAGE_IGNORED_BUSY Un…" at bounding box center [279, 83] width 155 height 101
click at [341, 113] on button "Save" at bounding box center [333, 110] width 27 height 13
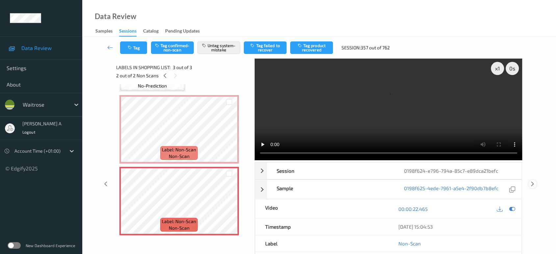
click at [532, 181] on icon at bounding box center [533, 184] width 6 height 6
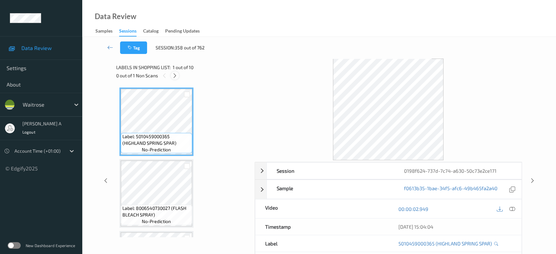
click at [175, 77] on icon at bounding box center [175, 76] width 6 height 6
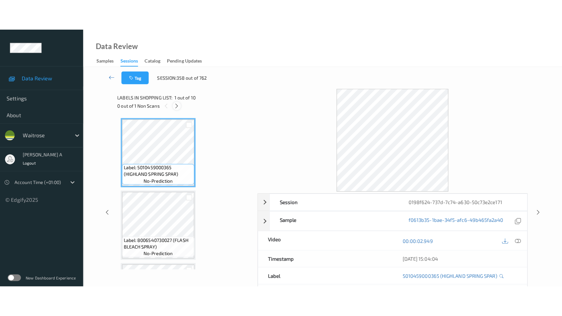
scroll to position [564, 0]
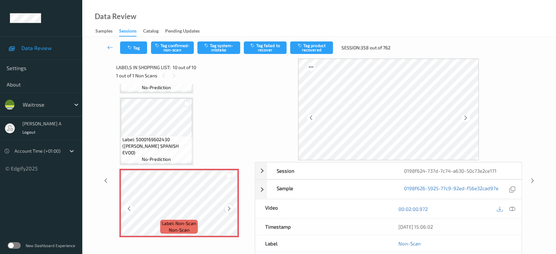
click at [227, 206] on icon at bounding box center [229, 209] width 6 height 6
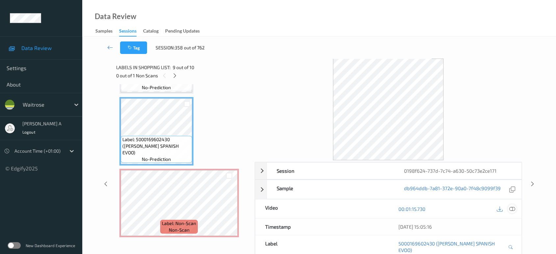
click at [512, 206] on icon at bounding box center [512, 209] width 6 height 6
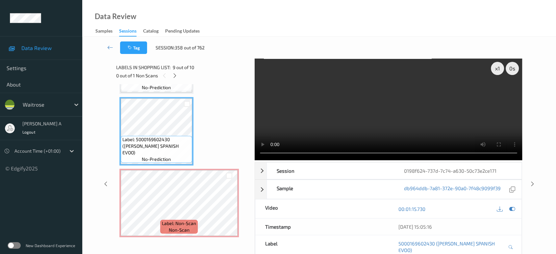
scroll to position [503, 0]
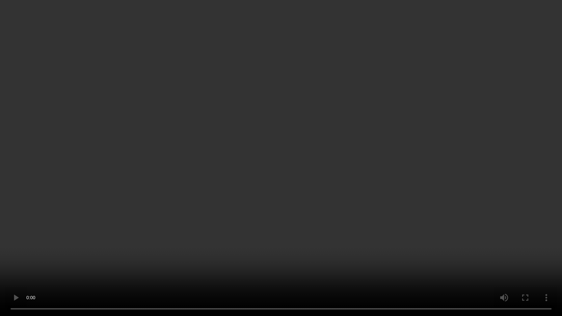
click at [260, 137] on video at bounding box center [281, 158] width 562 height 316
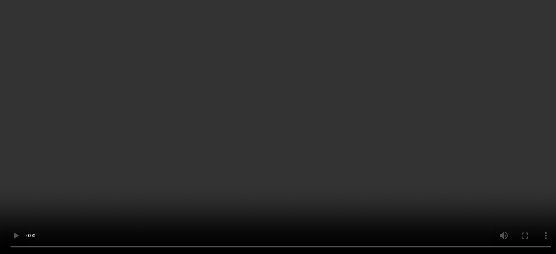
scroll to position [564, 0]
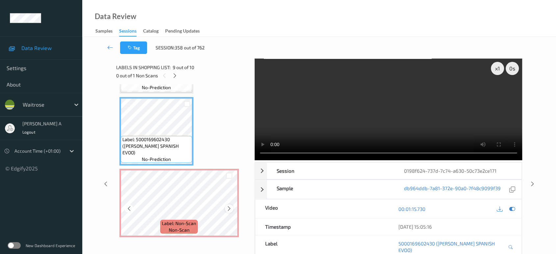
click at [229, 206] on icon at bounding box center [229, 209] width 6 height 6
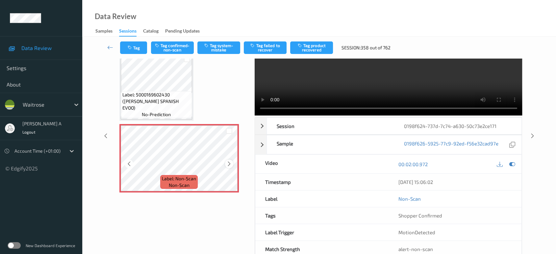
scroll to position [62, 0]
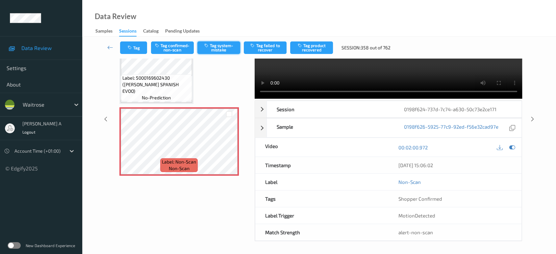
click at [221, 49] on button "Tag system-mistake" at bounding box center [218, 47] width 43 height 13
click at [134, 49] on button "Tag" at bounding box center [133, 47] width 27 height 13
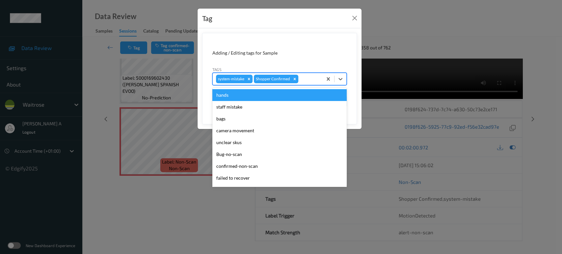
click at [303, 81] on div at bounding box center [309, 79] width 19 height 8
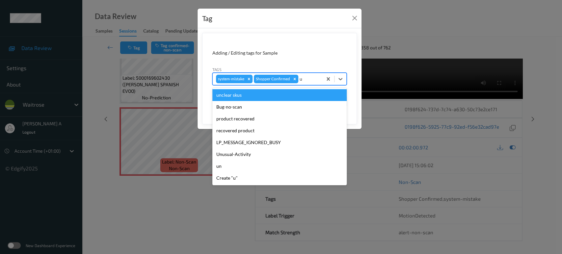
type input "un"
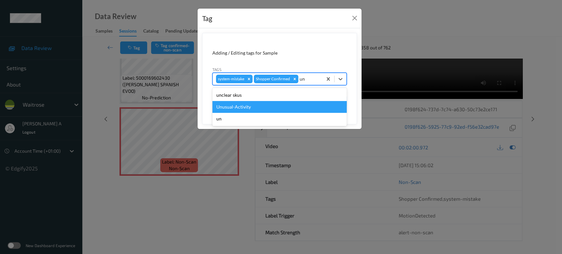
click at [261, 107] on div "Unusual-Activity" at bounding box center [279, 107] width 134 height 12
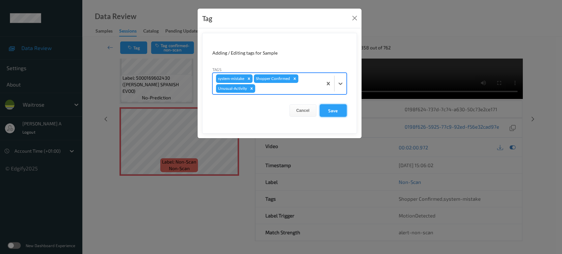
click at [328, 110] on button "Save" at bounding box center [333, 110] width 27 height 13
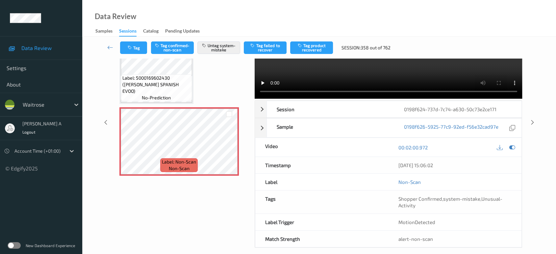
scroll to position [16, 0]
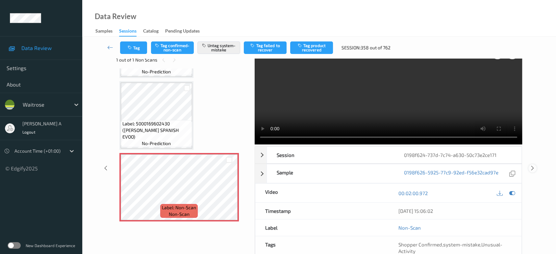
click at [532, 165] on icon at bounding box center [533, 168] width 6 height 6
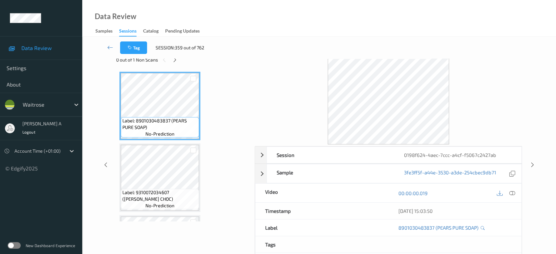
drag, startPoint x: 175, startPoint y: 61, endPoint x: 176, endPoint y: 64, distance: 3.4
click at [175, 61] on icon at bounding box center [175, 60] width 6 height 6
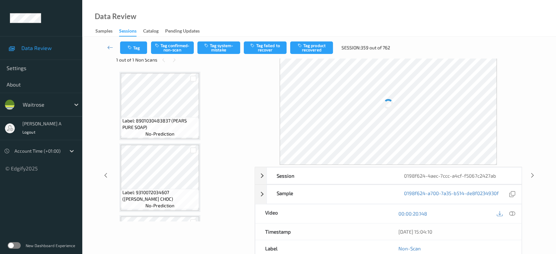
scroll to position [279, 0]
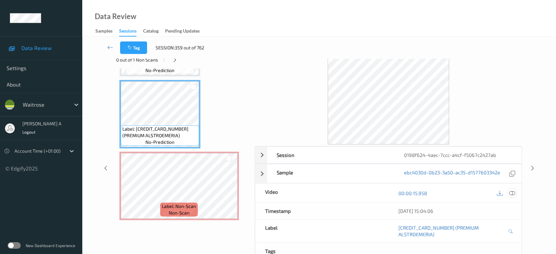
click at [512, 194] on icon at bounding box center [512, 193] width 6 height 6
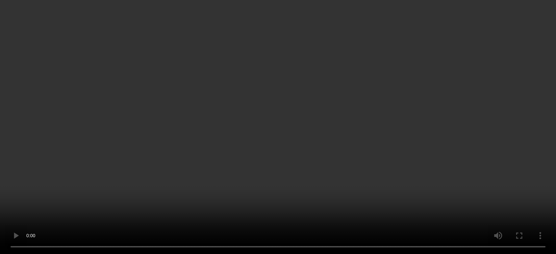
scroll to position [217, 0]
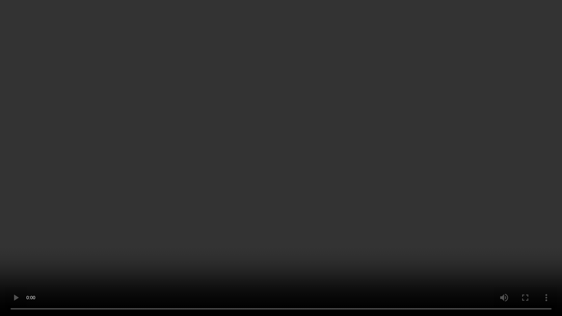
click at [343, 154] on video at bounding box center [281, 158] width 562 height 316
click at [309, 159] on video at bounding box center [281, 158] width 562 height 316
click at [292, 176] on video at bounding box center [281, 158] width 562 height 316
click at [369, 161] on video at bounding box center [281, 158] width 562 height 316
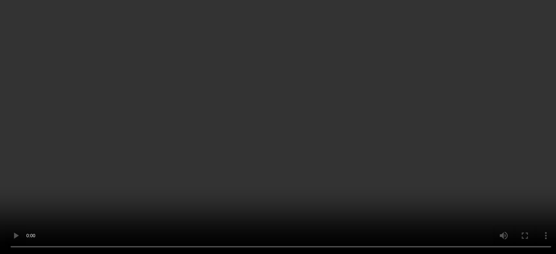
scroll to position [279, 0]
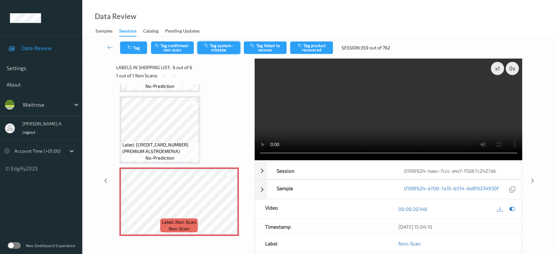
click at [223, 47] on button "Tag system-mistake" at bounding box center [218, 47] width 43 height 13
click at [534, 180] on icon at bounding box center [533, 181] width 6 height 6
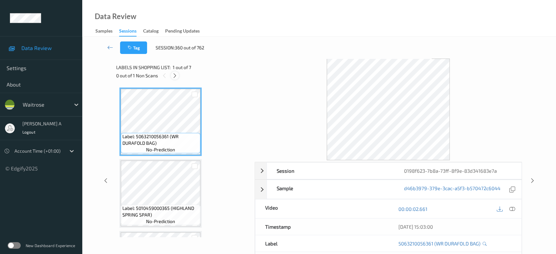
click at [177, 76] on icon at bounding box center [175, 76] width 6 height 6
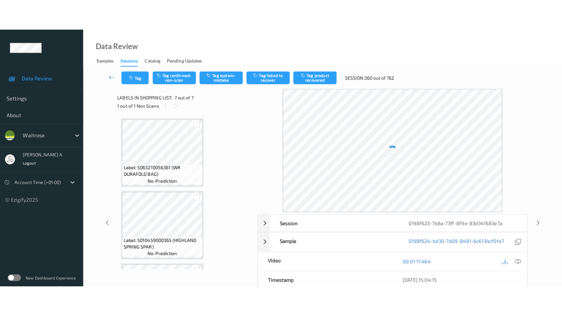
scroll to position [350, 0]
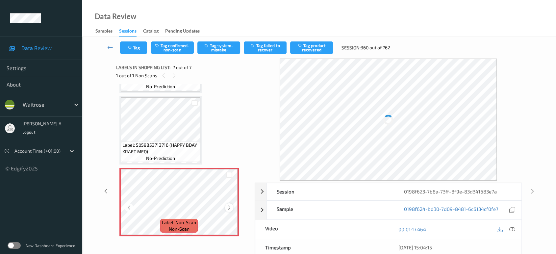
click at [228, 207] on icon at bounding box center [229, 208] width 6 height 6
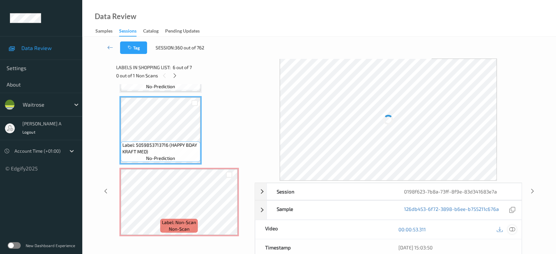
click at [513, 226] on div "Session 0198f623-7b8a-73ff-8f9e-83d341683e7a Session ID 0198f623-7b8a-73ff-8f9e…" at bounding box center [389, 253] width 268 height 141
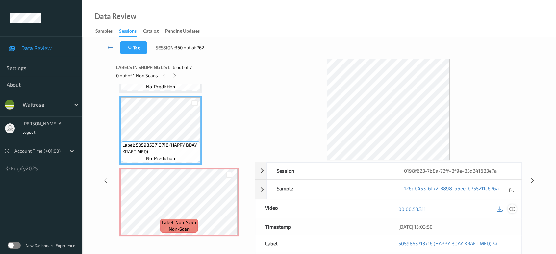
click at [513, 209] on icon at bounding box center [512, 209] width 6 height 6
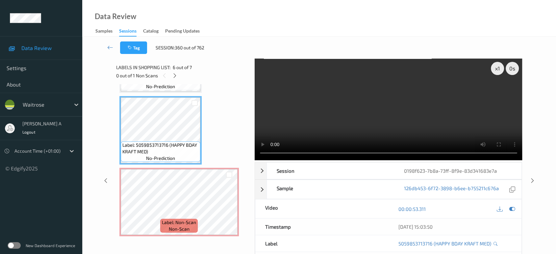
click at [404, 92] on video at bounding box center [389, 110] width 268 height 102
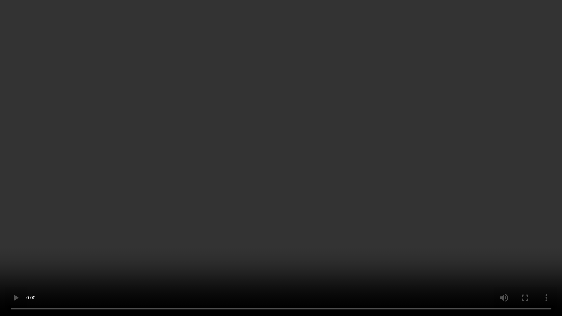
click at [219, 211] on video at bounding box center [281, 158] width 562 height 316
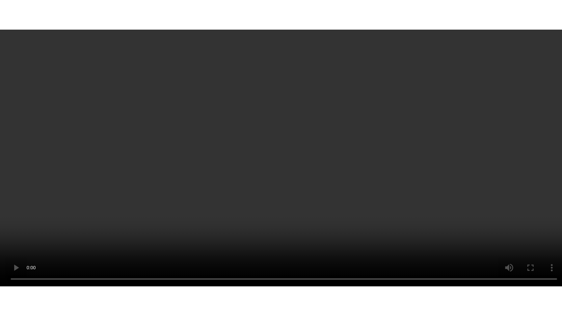
scroll to position [350, 0]
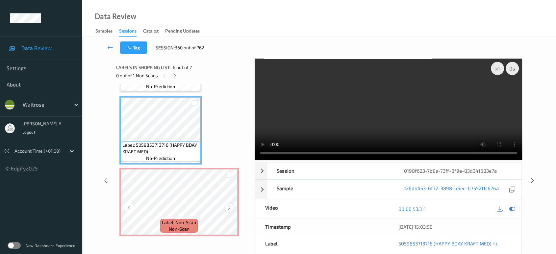
click at [226, 205] on div at bounding box center [229, 207] width 8 height 8
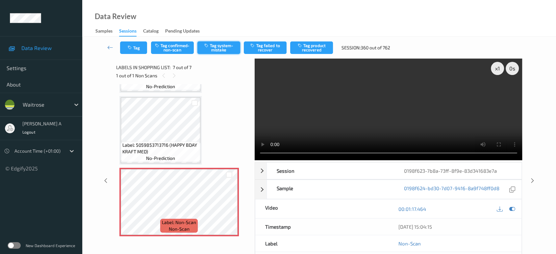
click at [220, 47] on button "Tag system-mistake" at bounding box center [218, 47] width 43 height 13
click at [534, 178] on icon at bounding box center [533, 181] width 6 height 6
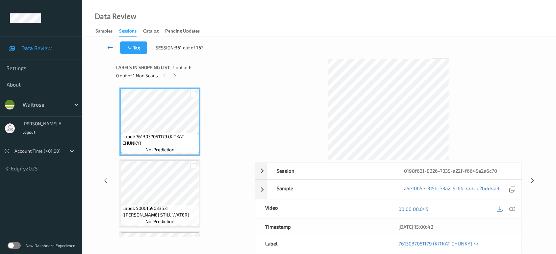
click at [110, 44] on icon at bounding box center [110, 47] width 6 height 7
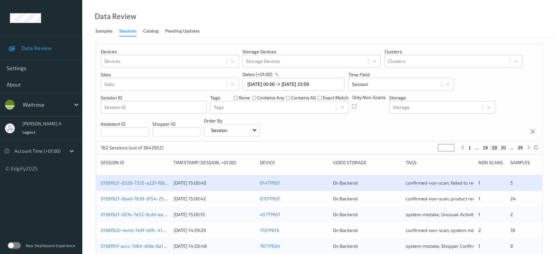
click at [502, 146] on button "20" at bounding box center [503, 148] width 9 height 6
type input "**"
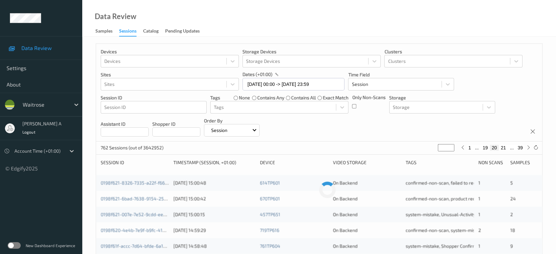
click at [502, 146] on button "21" at bounding box center [503, 148] width 9 height 6
type input "**"
click at [502, 146] on button "23" at bounding box center [503, 148] width 9 height 6
type input "**"
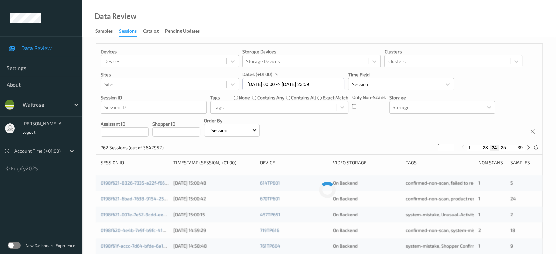
type input "**"
click at [502, 146] on button "25" at bounding box center [503, 148] width 9 height 6
type input "**"
click at [502, 146] on button "26" at bounding box center [503, 148] width 9 height 6
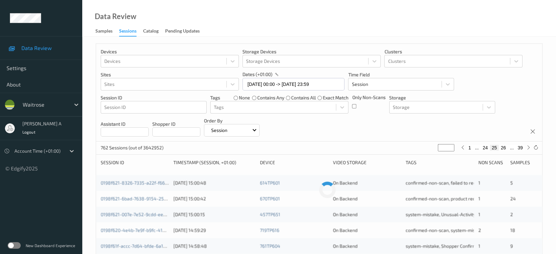
type input "**"
click at [502, 146] on button "27" at bounding box center [503, 148] width 9 height 6
type input "**"
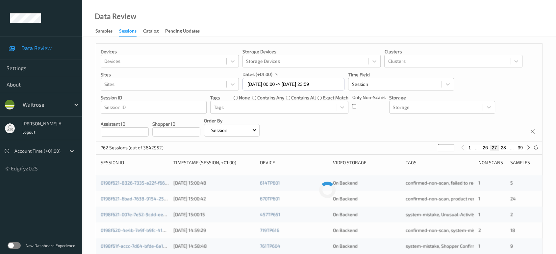
click at [502, 146] on button "28" at bounding box center [503, 148] width 9 height 6
type input "**"
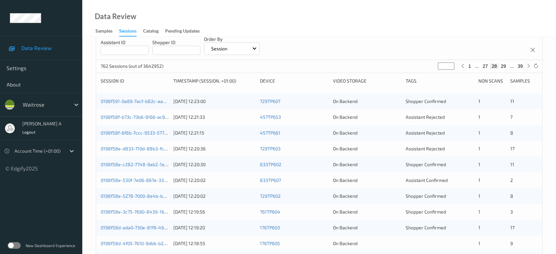
scroll to position [81, 0]
click at [132, 101] on link "0198f591-0a89-7acf-b82c-aae96c071a41" at bounding box center [144, 102] width 87 height 6
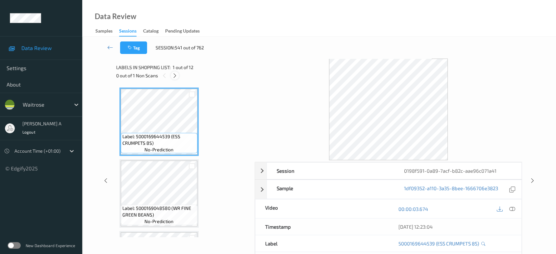
click at [176, 76] on icon at bounding box center [175, 76] width 6 height 6
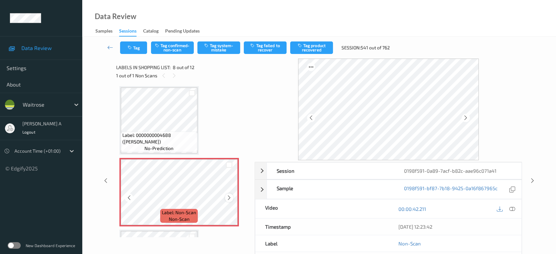
click at [228, 197] on icon at bounding box center [229, 198] width 6 height 6
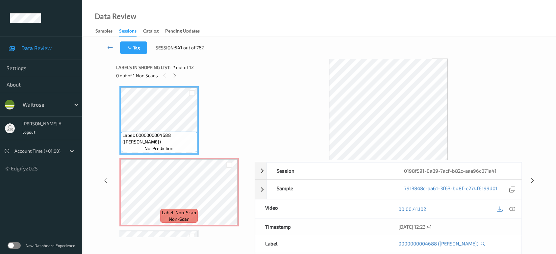
click at [517, 211] on div "00:00:41.102" at bounding box center [454, 208] width 133 height 19
click at [515, 210] on div at bounding box center [512, 208] width 9 height 9
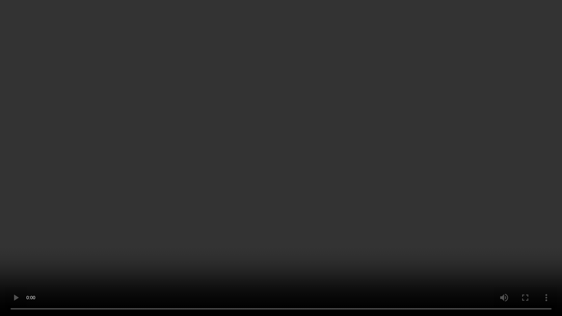
click at [354, 132] on video at bounding box center [281, 158] width 562 height 316
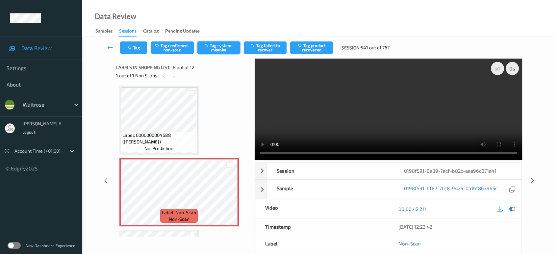
click at [224, 51] on button "Tag system-mistake" at bounding box center [218, 47] width 43 height 13
click at [133, 49] on button "Tag" at bounding box center [133, 47] width 27 height 13
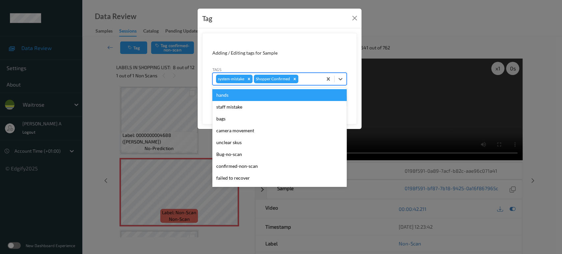
click at [311, 79] on div at bounding box center [309, 79] width 19 height 8
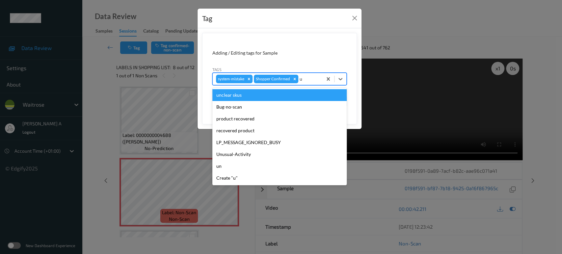
type input "un"
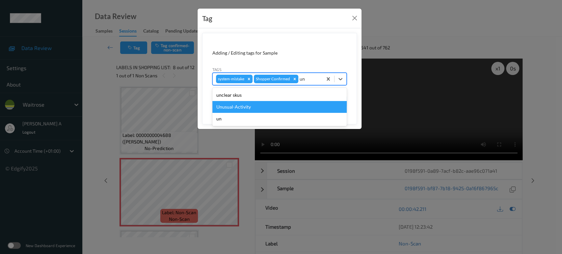
click at [275, 103] on div "Unusual-Activity" at bounding box center [279, 107] width 134 height 12
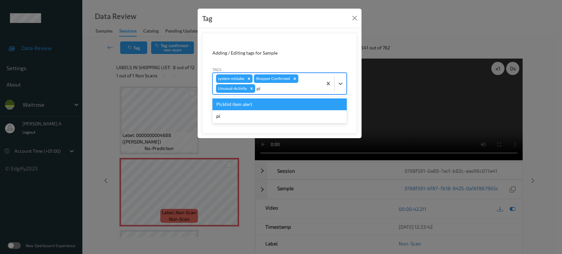
type input "pic"
click at [275, 103] on div "Picklist item alert" at bounding box center [279, 104] width 134 height 12
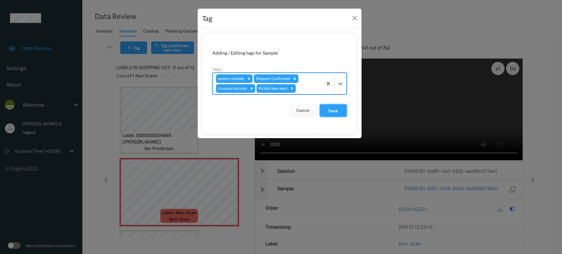
click at [338, 113] on button "Save" at bounding box center [333, 110] width 27 height 13
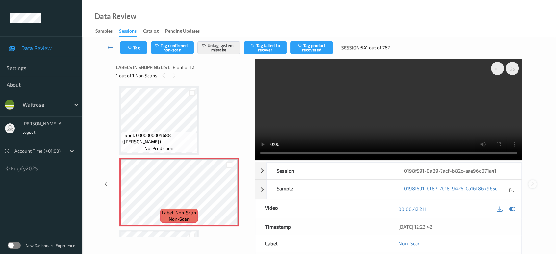
click at [534, 181] on icon at bounding box center [533, 184] width 6 height 6
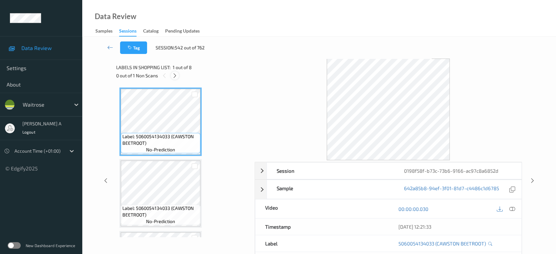
click at [175, 78] on div at bounding box center [175, 75] width 8 height 8
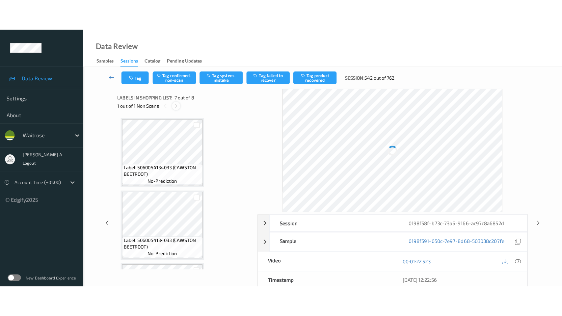
scroll to position [361, 0]
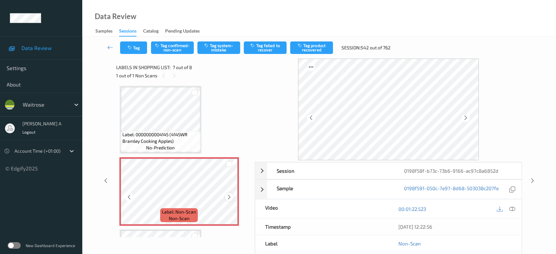
click at [229, 195] on icon at bounding box center [229, 197] width 6 height 6
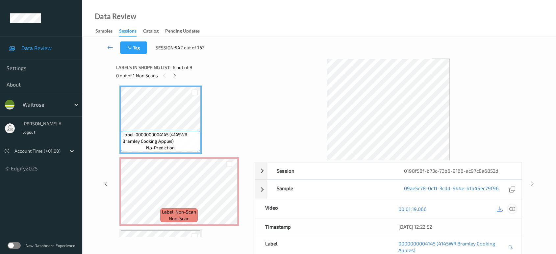
click at [513, 211] on icon at bounding box center [512, 209] width 6 height 6
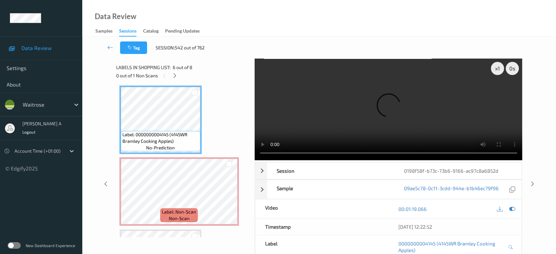
scroll to position [360, 0]
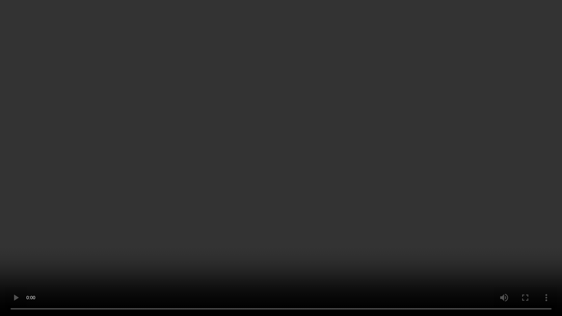
click at [274, 201] on video at bounding box center [281, 158] width 562 height 316
click at [276, 212] on video at bounding box center [281, 158] width 562 height 316
click at [294, 214] on video at bounding box center [281, 158] width 562 height 316
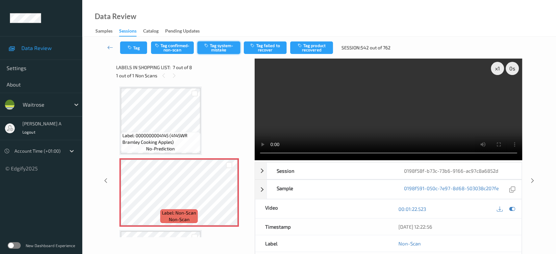
click at [211, 46] on button "Tag system-mistake" at bounding box center [218, 47] width 43 height 13
click at [134, 48] on button "Tag" at bounding box center [133, 47] width 27 height 13
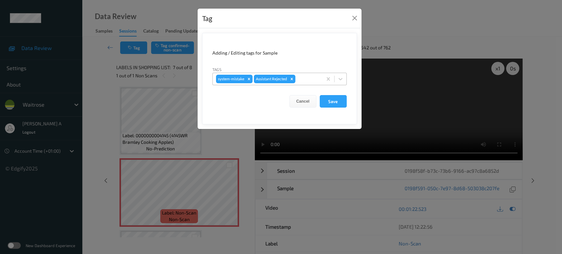
click at [305, 79] on div at bounding box center [308, 79] width 22 height 8
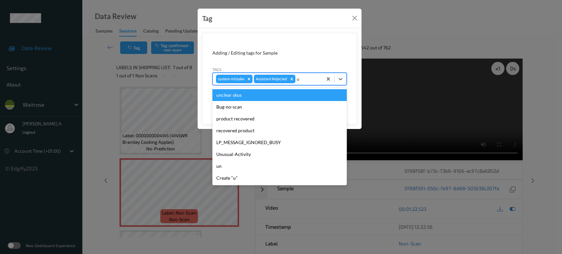
type input "un"
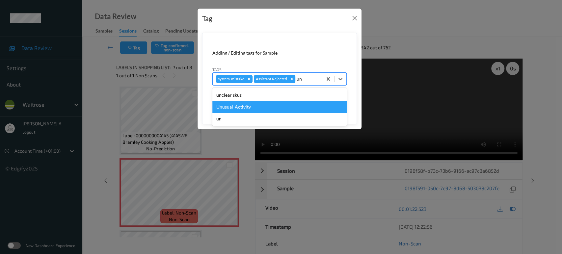
click at [249, 104] on div "Unusual-Activity" at bounding box center [279, 107] width 134 height 12
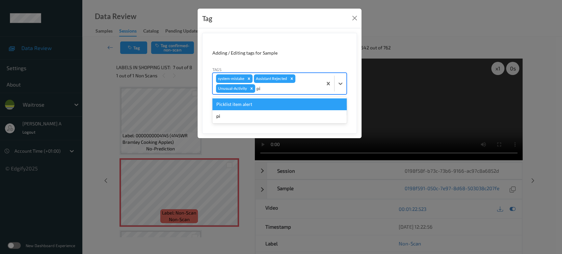
type input "pic"
click at [249, 104] on div "Picklist item alert" at bounding box center [279, 104] width 134 height 12
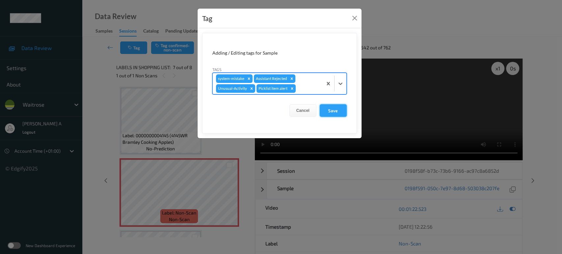
click at [335, 114] on button "Save" at bounding box center [333, 110] width 27 height 13
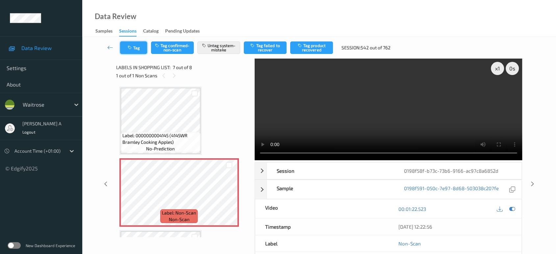
click at [135, 49] on button "Tag" at bounding box center [133, 47] width 27 height 13
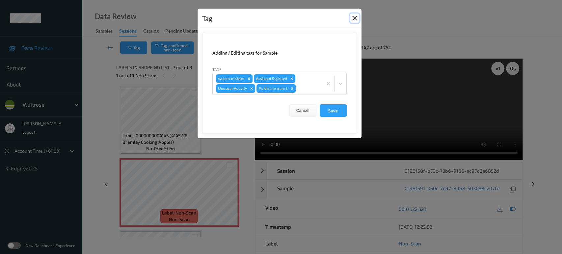
click at [355, 20] on button "Close" at bounding box center [354, 17] width 9 height 9
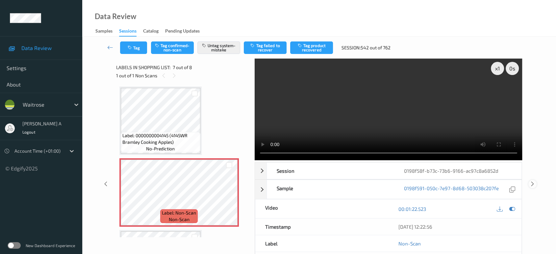
click at [532, 185] on icon at bounding box center [533, 184] width 6 height 6
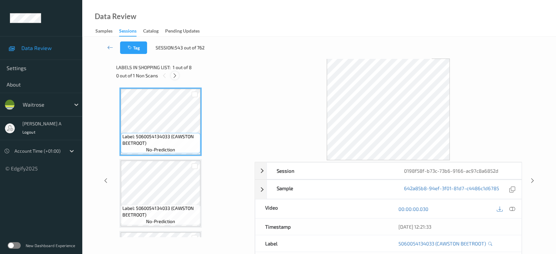
click at [174, 78] on icon at bounding box center [175, 76] width 6 height 6
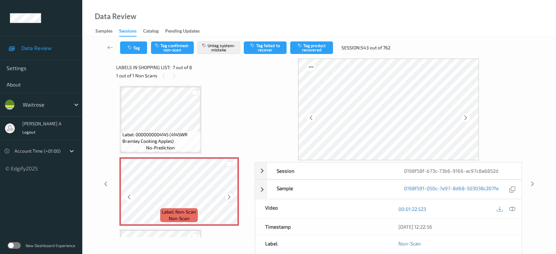
click at [230, 197] on icon at bounding box center [229, 197] width 6 height 6
click at [107, 183] on icon at bounding box center [106, 184] width 6 height 6
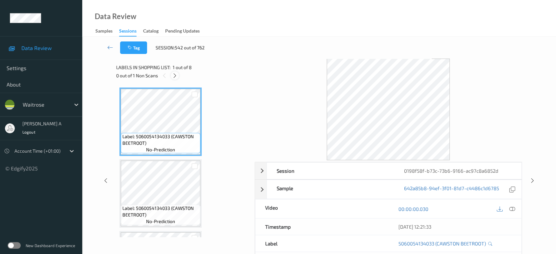
click at [177, 76] on icon at bounding box center [175, 76] width 6 height 6
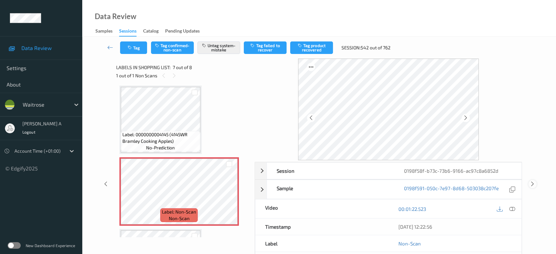
click at [532, 181] on icon at bounding box center [533, 184] width 6 height 6
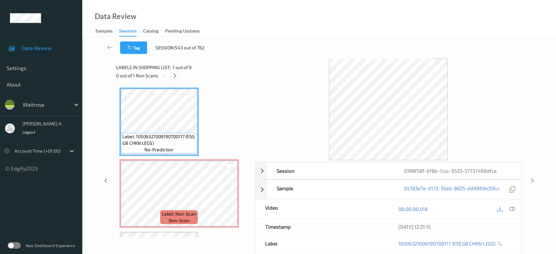
click at [175, 76] on icon at bounding box center [175, 76] width 6 height 6
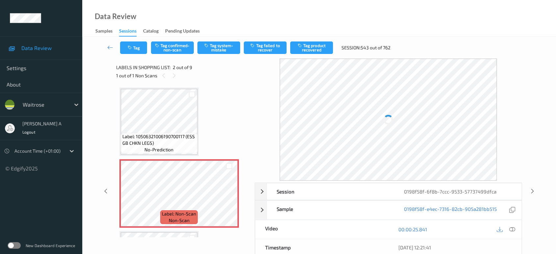
scroll to position [3, 0]
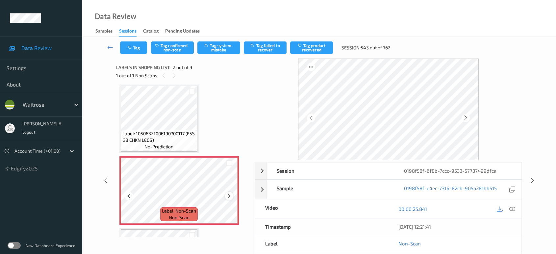
click at [228, 197] on icon at bounding box center [229, 196] width 6 height 6
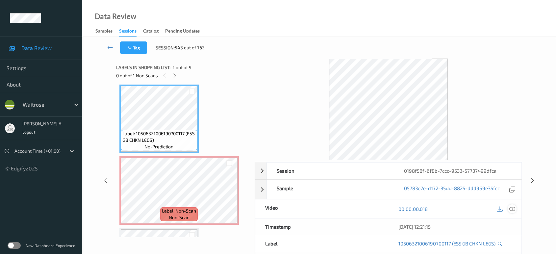
click at [513, 209] on icon at bounding box center [512, 209] width 6 height 6
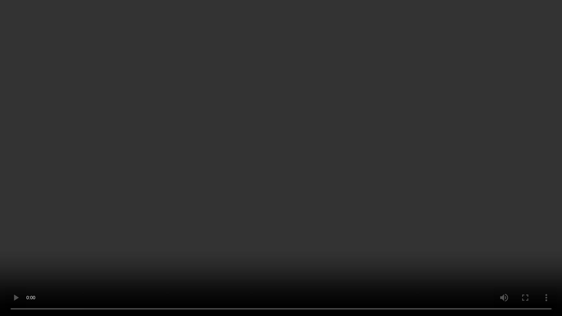
click at [283, 189] on video at bounding box center [281, 158] width 562 height 316
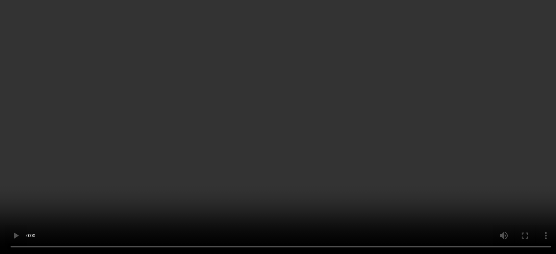
scroll to position [39, 0]
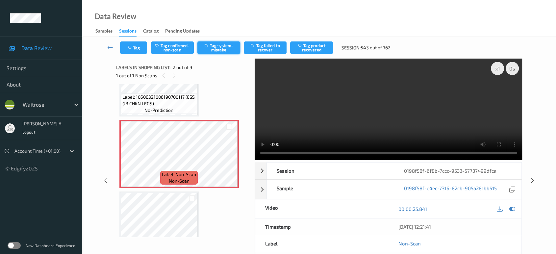
click at [218, 52] on button "Tag system-mistake" at bounding box center [218, 47] width 43 height 13
click at [136, 49] on button "Tag" at bounding box center [133, 47] width 27 height 13
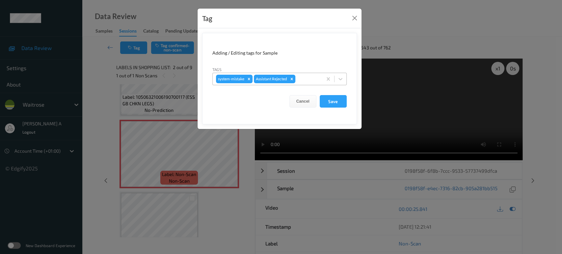
click at [310, 79] on div at bounding box center [308, 79] width 22 height 8
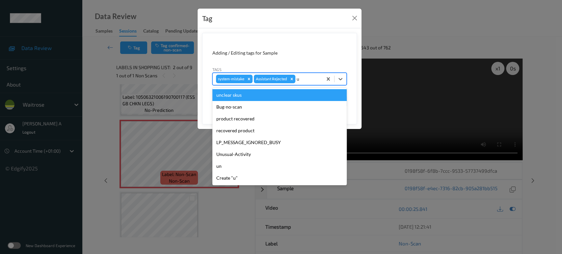
type input "un"
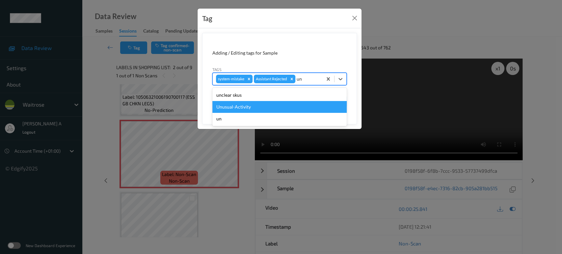
click at [263, 107] on div "Unusual-Activity" at bounding box center [279, 107] width 134 height 12
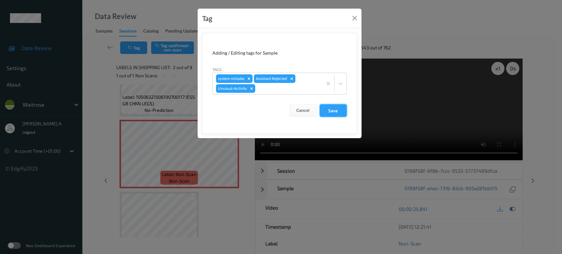
click at [333, 107] on button "Save" at bounding box center [333, 110] width 27 height 13
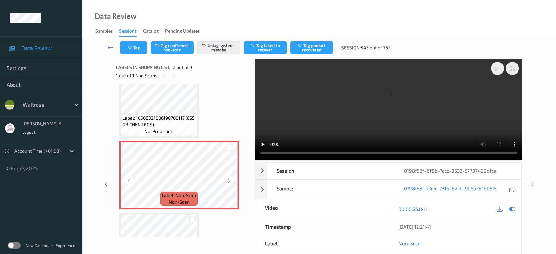
scroll to position [0, 0]
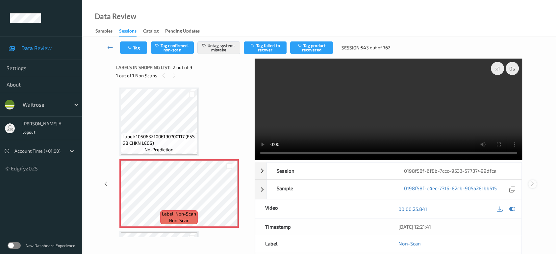
click at [532, 181] on icon at bounding box center [533, 184] width 6 height 6
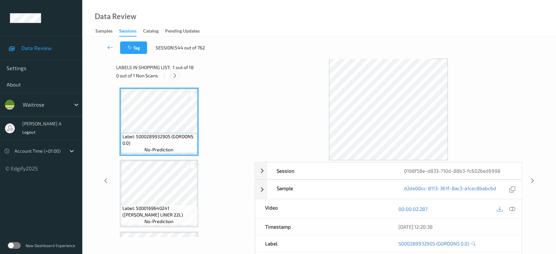
click at [178, 76] on div at bounding box center [175, 75] width 8 height 8
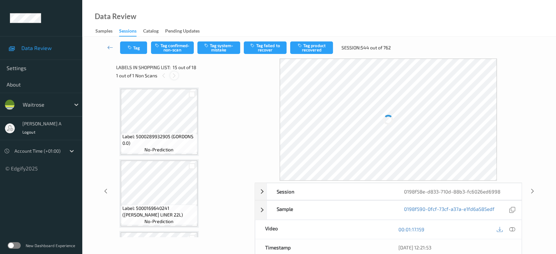
scroll to position [932, 0]
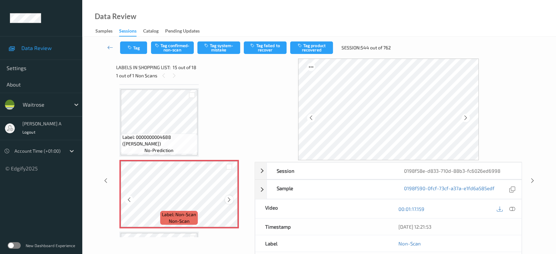
click at [229, 197] on icon at bounding box center [229, 200] width 6 height 6
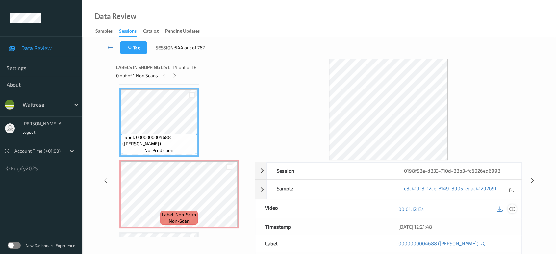
click at [512, 208] on icon at bounding box center [512, 209] width 6 height 6
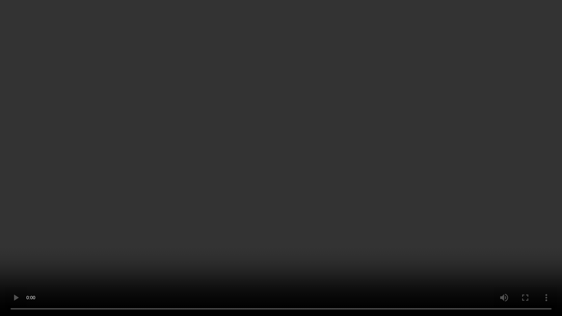
click at [292, 175] on video at bounding box center [281, 158] width 562 height 316
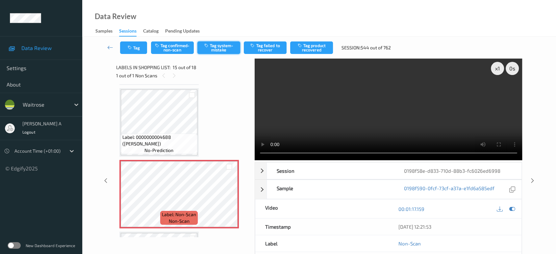
click at [219, 50] on button "Tag system-mistake" at bounding box center [218, 47] width 43 height 13
click at [130, 45] on icon "button" at bounding box center [131, 47] width 6 height 5
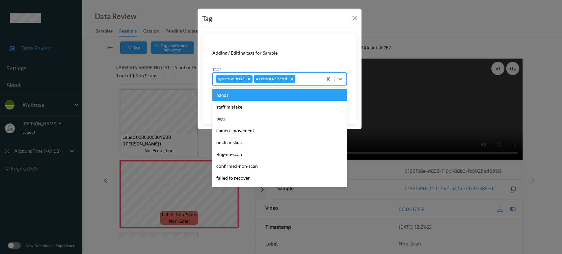
click at [310, 77] on div at bounding box center [308, 79] width 22 height 8
type input "un"
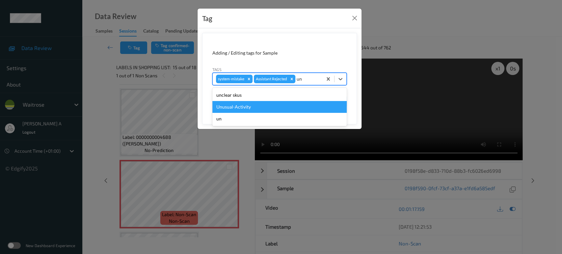
click at [275, 105] on div "Unusual-Activity" at bounding box center [279, 107] width 134 height 12
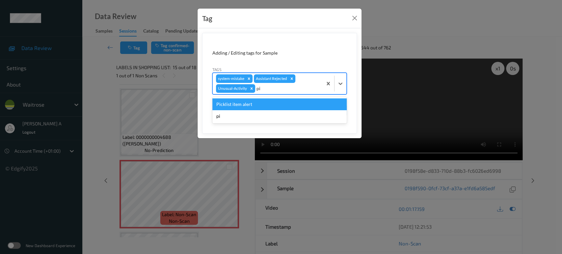
type input "pic"
click at [275, 105] on div "Picklist item alert" at bounding box center [279, 104] width 134 height 12
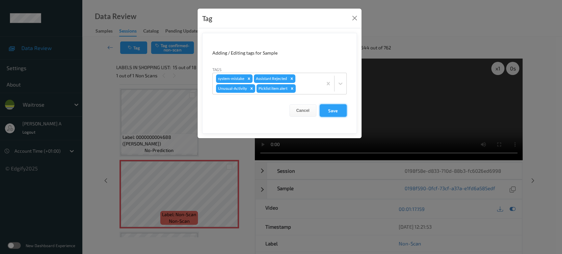
click at [325, 113] on button "Save" at bounding box center [333, 110] width 27 height 13
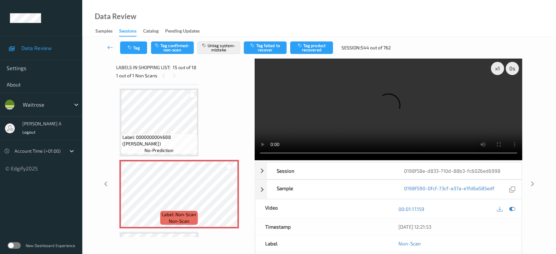
drag, startPoint x: 532, startPoint y: 155, endPoint x: 525, endPoint y: 148, distance: 9.5
click at [532, 181] on icon at bounding box center [533, 184] width 6 height 6
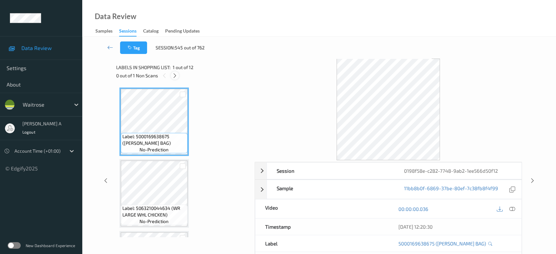
click at [177, 77] on icon at bounding box center [175, 76] width 6 height 6
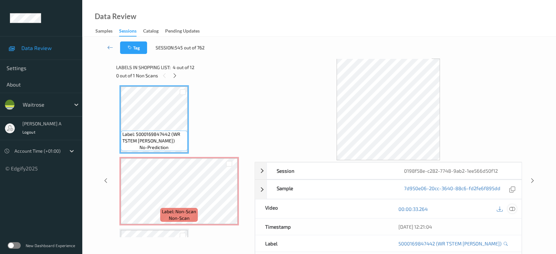
click at [513, 209] on icon at bounding box center [512, 209] width 6 height 6
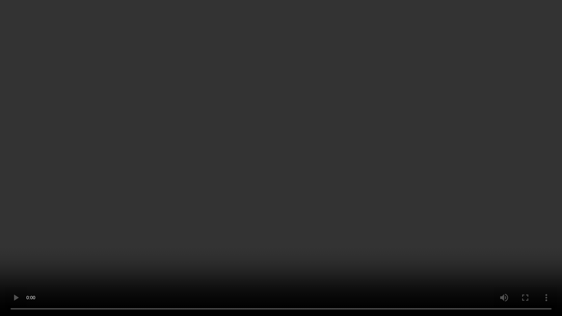
click at [281, 175] on video at bounding box center [281, 158] width 562 height 316
click at [319, 135] on video at bounding box center [281, 158] width 562 height 316
click at [286, 139] on video at bounding box center [281, 158] width 562 height 316
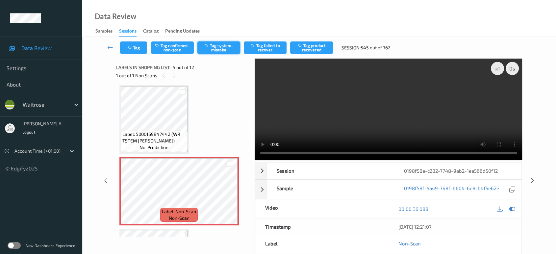
click at [213, 46] on button "Tag system-mistake" at bounding box center [218, 47] width 43 height 13
click at [134, 51] on button "Tag" at bounding box center [133, 47] width 27 height 13
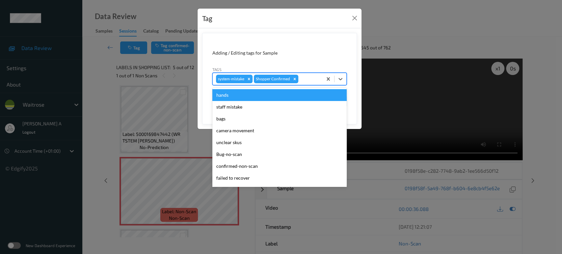
click at [305, 77] on div at bounding box center [309, 79] width 19 height 8
type input "un"
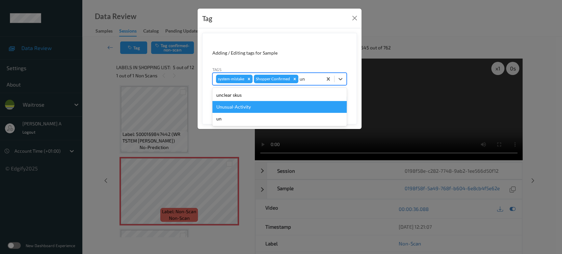
click at [277, 111] on div "Unusual-Activity" at bounding box center [279, 107] width 134 height 12
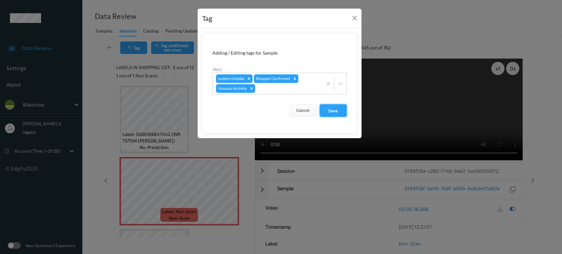
click at [337, 112] on button "Save" at bounding box center [333, 110] width 27 height 13
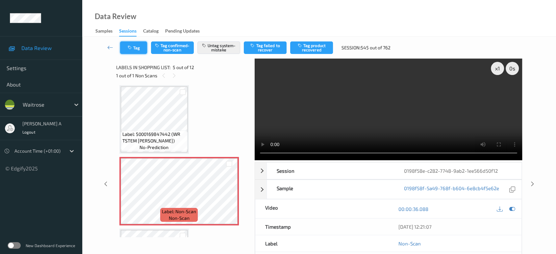
click at [133, 52] on button "Tag" at bounding box center [133, 47] width 27 height 13
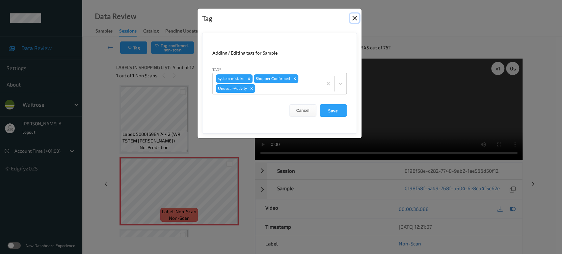
click at [353, 19] on button "Close" at bounding box center [354, 17] width 9 height 9
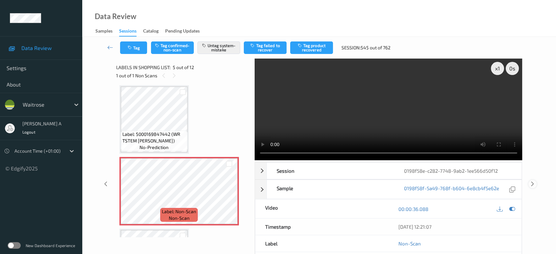
click at [532, 184] on icon at bounding box center [533, 184] width 6 height 6
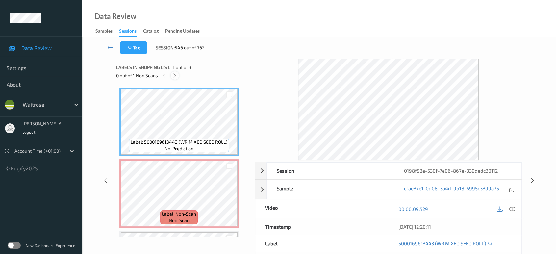
click at [175, 76] on icon at bounding box center [175, 76] width 6 height 6
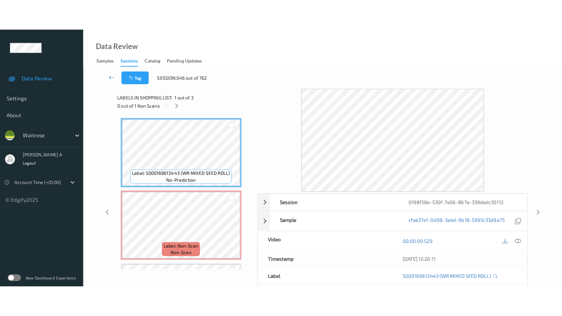
scroll to position [3, 0]
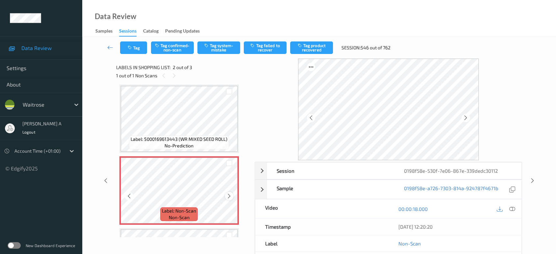
click at [229, 195] on icon at bounding box center [229, 196] width 6 height 6
click at [227, 197] on icon at bounding box center [229, 196] width 6 height 6
click at [231, 195] on icon at bounding box center [229, 196] width 6 height 6
click at [228, 195] on icon at bounding box center [229, 196] width 6 height 6
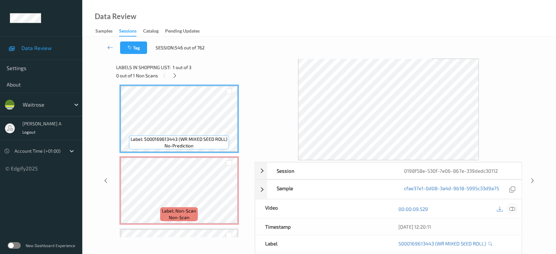
click at [512, 208] on icon at bounding box center [512, 209] width 6 height 6
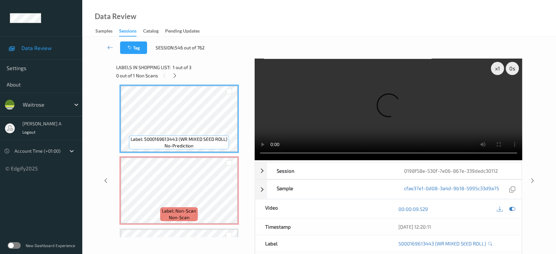
scroll to position [3, 0]
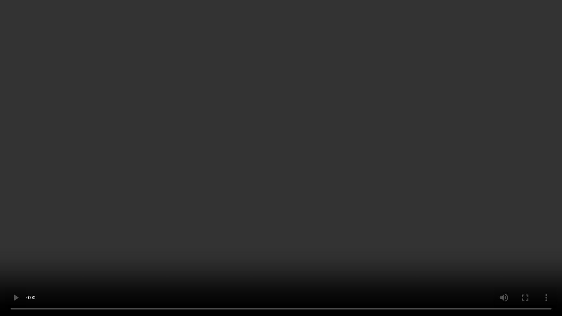
click at [266, 142] on video at bounding box center [281, 158] width 562 height 316
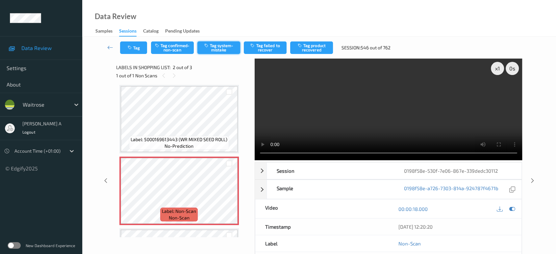
click at [219, 47] on button "Tag system-mistake" at bounding box center [218, 47] width 43 height 13
click at [129, 47] on icon "button" at bounding box center [131, 47] width 6 height 5
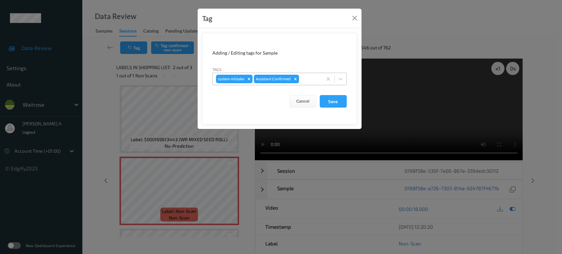
click at [308, 80] on div at bounding box center [309, 79] width 19 height 8
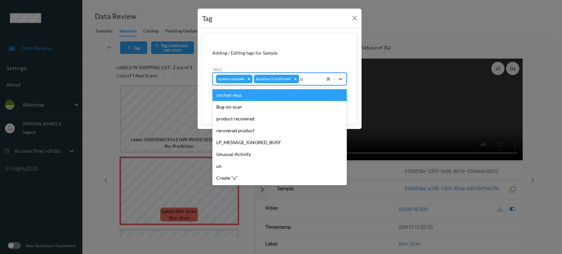
type input "un"
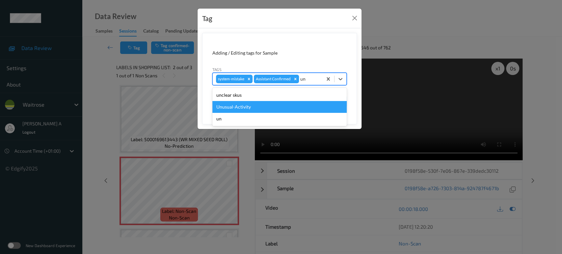
click at [274, 105] on div "Unusual-Activity" at bounding box center [279, 107] width 134 height 12
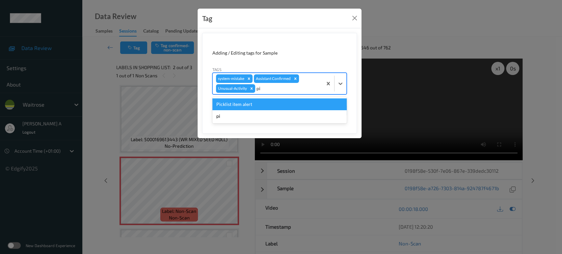
type input "pic"
click at [274, 105] on div "Picklist item alert" at bounding box center [279, 104] width 134 height 12
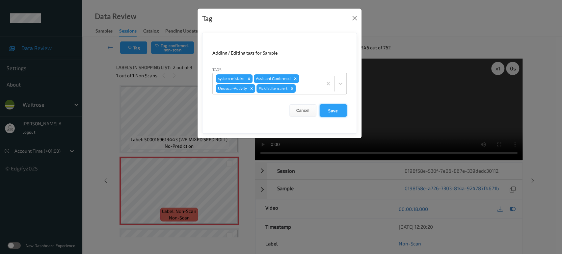
click at [331, 113] on button "Save" at bounding box center [333, 110] width 27 height 13
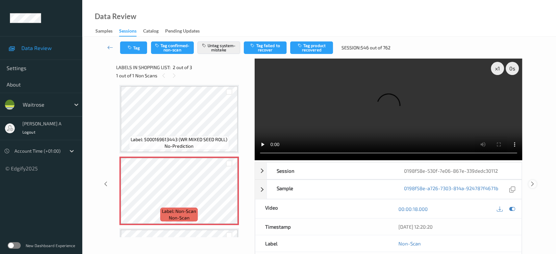
click at [533, 183] on icon at bounding box center [533, 184] width 6 height 6
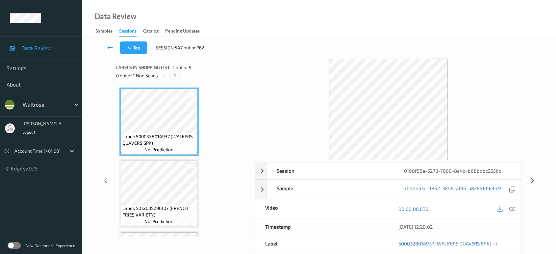
click at [176, 76] on icon at bounding box center [175, 76] width 6 height 6
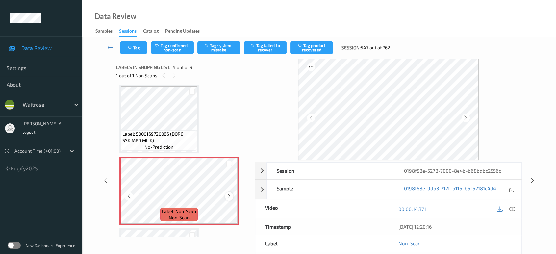
click at [228, 195] on icon at bounding box center [229, 197] width 6 height 6
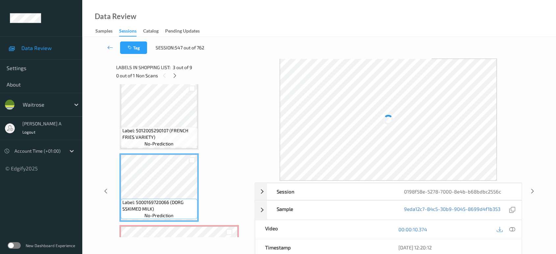
scroll to position [73, 0]
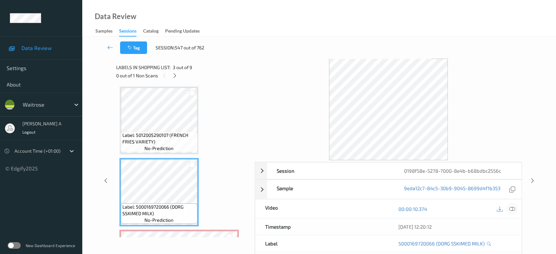
click at [511, 208] on icon at bounding box center [512, 209] width 6 height 6
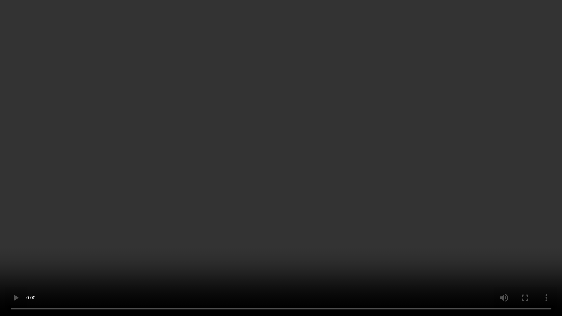
click at [334, 154] on video at bounding box center [281, 158] width 562 height 316
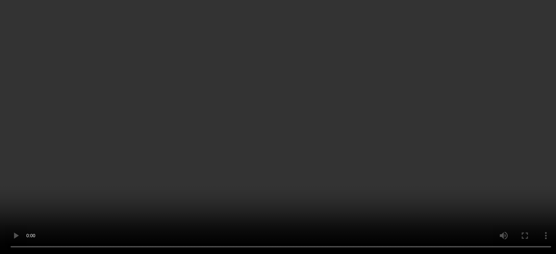
scroll to position [183, 0]
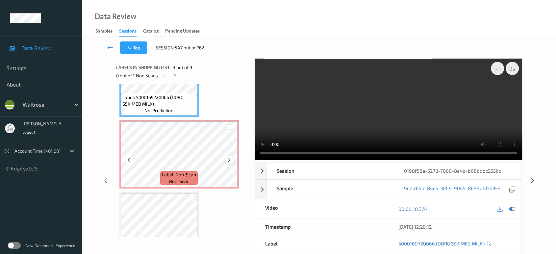
click at [227, 158] on icon at bounding box center [229, 160] width 6 height 6
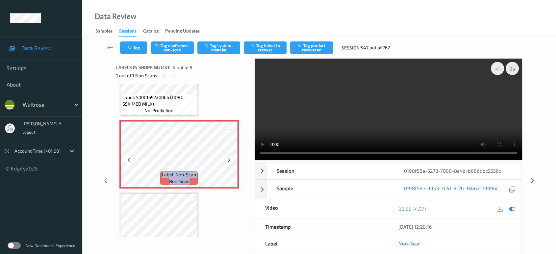
click at [227, 158] on icon at bounding box center [229, 160] width 6 height 6
click at [163, 42] on button "Tag confirmed-non-scan" at bounding box center [172, 47] width 43 height 13
click at [185, 51] on button "Tag confirmed-non-scan" at bounding box center [172, 47] width 43 height 13
click at [165, 48] on button "Tag confirmed-non-scan" at bounding box center [172, 47] width 43 height 13
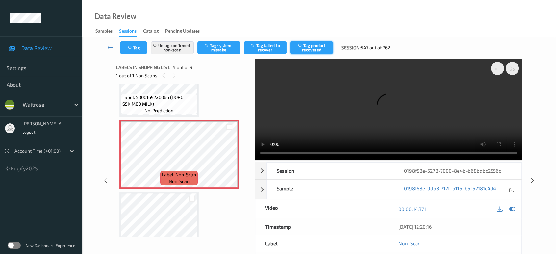
click at [309, 51] on button "Tag product recovered" at bounding box center [311, 47] width 43 height 13
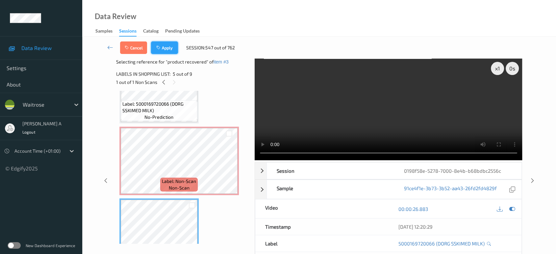
click at [177, 52] on button "Apply" at bounding box center [164, 47] width 27 height 13
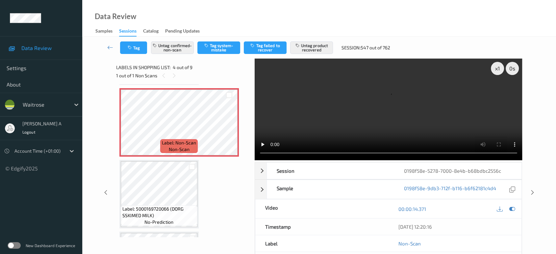
scroll to position [219, 0]
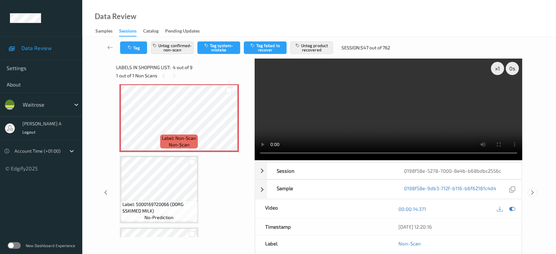
click at [532, 190] on icon at bounding box center [533, 193] width 6 height 6
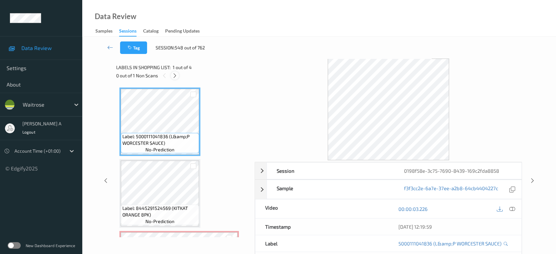
click at [174, 74] on icon at bounding box center [175, 76] width 6 height 6
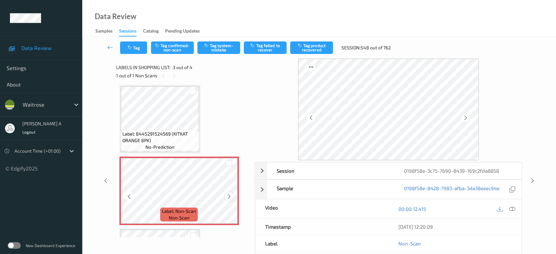
click at [229, 195] on icon at bounding box center [229, 197] width 6 height 6
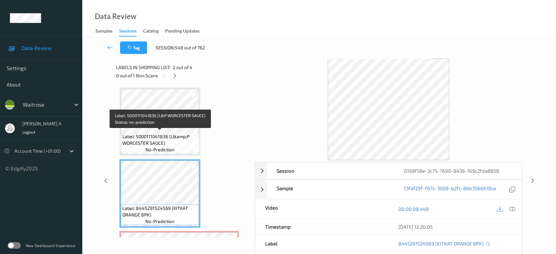
scroll to position [0, 0]
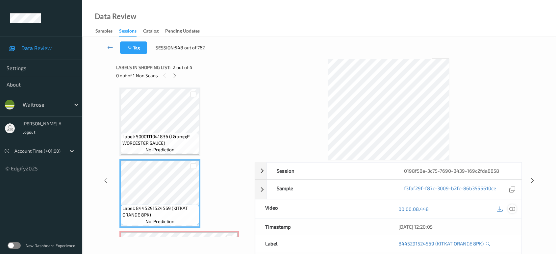
click at [513, 209] on icon at bounding box center [512, 209] width 6 height 6
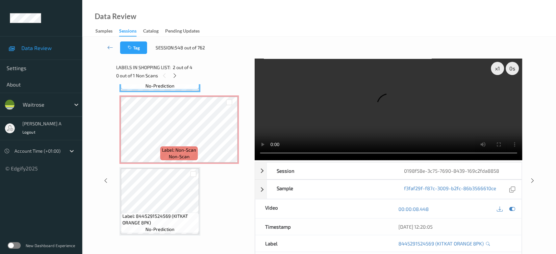
scroll to position [74, 0]
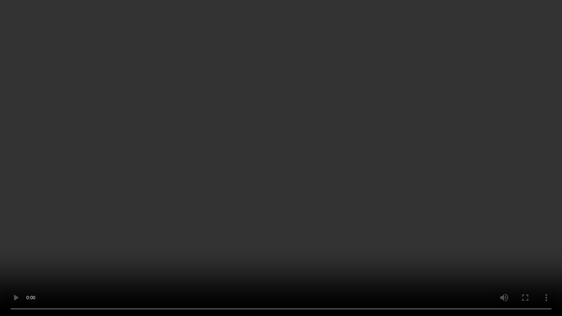
click at [237, 154] on video at bounding box center [281, 158] width 562 height 316
click at [210, 198] on video at bounding box center [281, 158] width 562 height 316
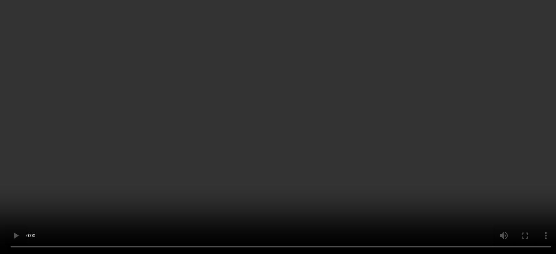
scroll to position [99, 0]
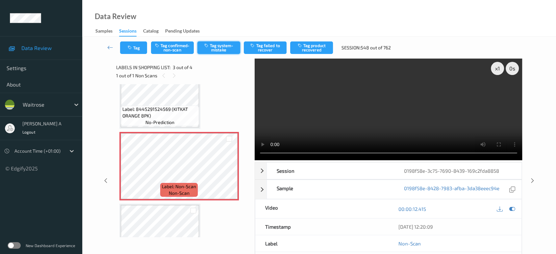
click at [224, 49] on button "Tag system-mistake" at bounding box center [218, 47] width 43 height 13
click at [145, 48] on button "Tag" at bounding box center [133, 47] width 27 height 13
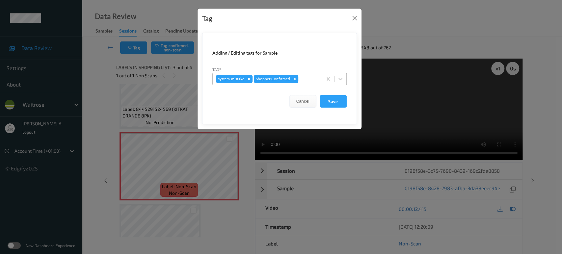
click at [308, 79] on div at bounding box center [309, 79] width 19 height 8
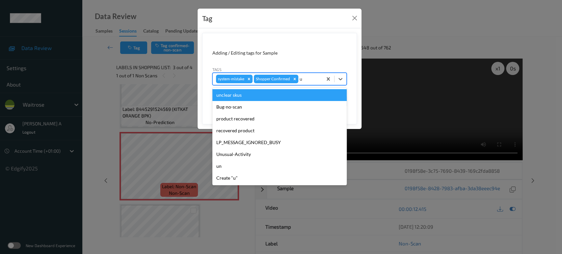
type input "un"
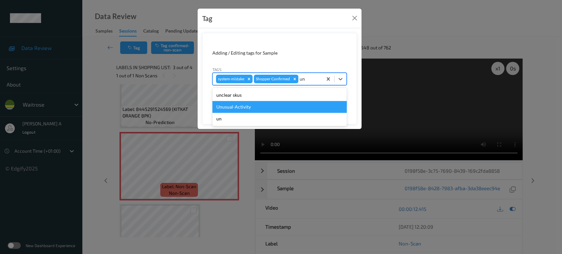
click at [280, 107] on div "Unusual-Activity" at bounding box center [279, 107] width 134 height 12
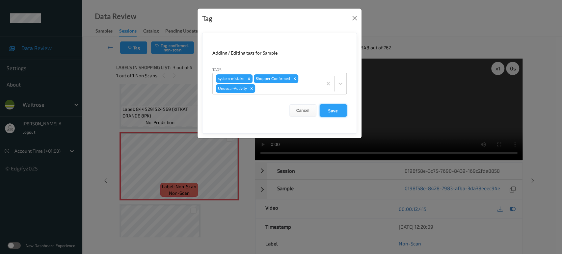
click at [340, 110] on button "Save" at bounding box center [333, 110] width 27 height 13
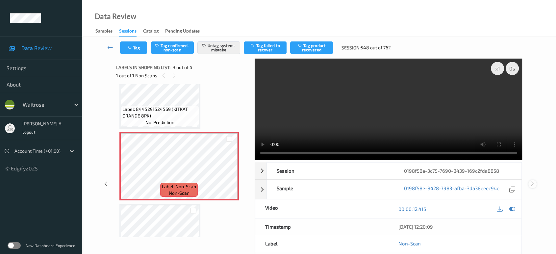
click at [533, 181] on icon at bounding box center [533, 184] width 6 height 6
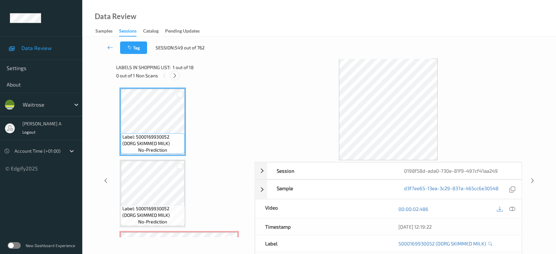
click at [176, 76] on icon at bounding box center [175, 76] width 6 height 6
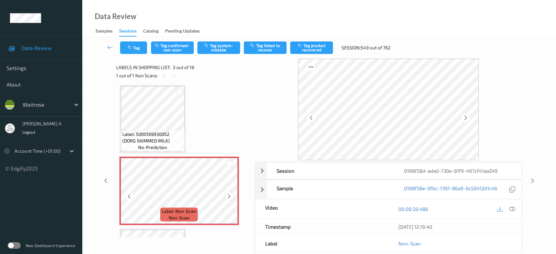
click at [228, 196] on icon at bounding box center [229, 197] width 6 height 6
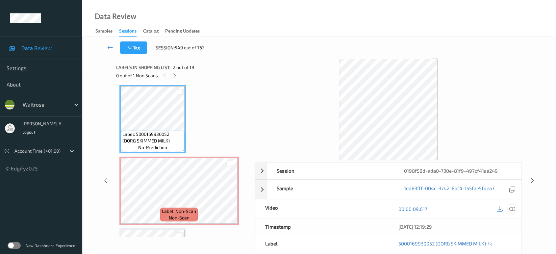
click at [511, 206] on icon at bounding box center [512, 209] width 6 height 6
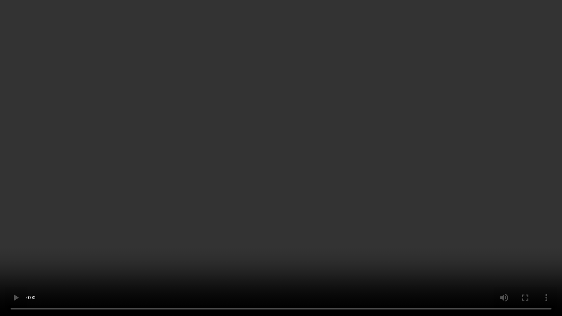
click at [255, 197] on video at bounding box center [281, 158] width 562 height 316
click at [295, 181] on video at bounding box center [281, 158] width 562 height 316
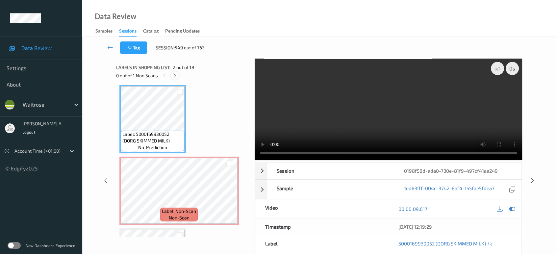
click at [176, 76] on icon at bounding box center [175, 76] width 6 height 6
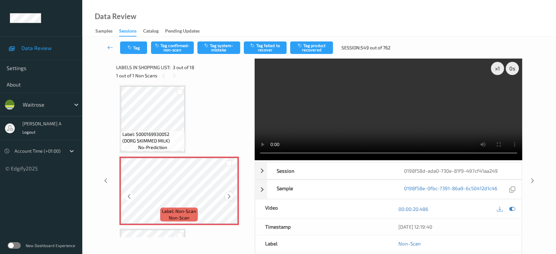
click at [227, 194] on icon at bounding box center [229, 197] width 6 height 6
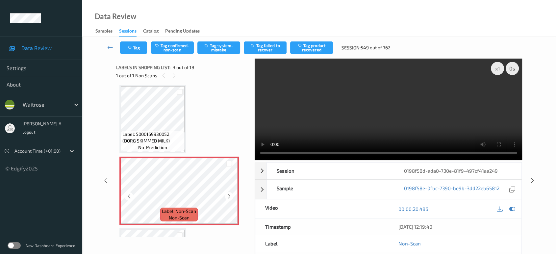
click at [227, 194] on icon at bounding box center [229, 197] width 6 height 6
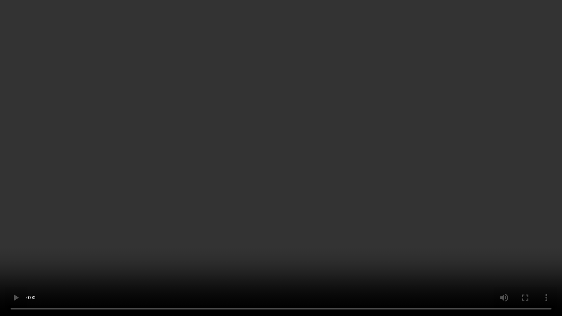
click at [357, 175] on video at bounding box center [281, 158] width 562 height 316
click at [144, 226] on video at bounding box center [281, 158] width 562 height 316
click at [316, 215] on video at bounding box center [281, 158] width 562 height 316
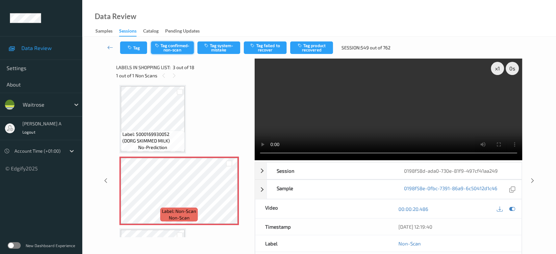
click at [177, 47] on button "Tag confirmed-non-scan" at bounding box center [172, 47] width 43 height 13
click at [317, 48] on button "Tag product recovered" at bounding box center [311, 47] width 43 height 13
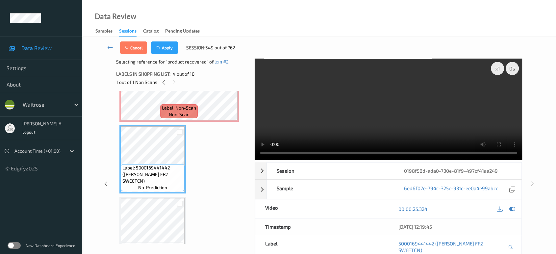
scroll to position [183, 0]
click at [143, 52] on button "Cancel" at bounding box center [133, 47] width 27 height 13
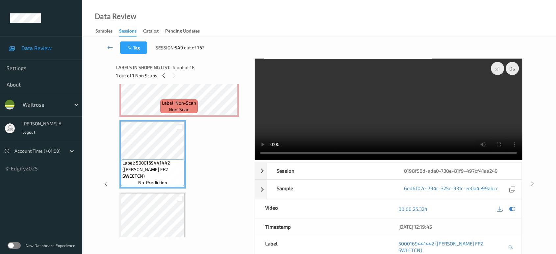
scroll to position [110, 0]
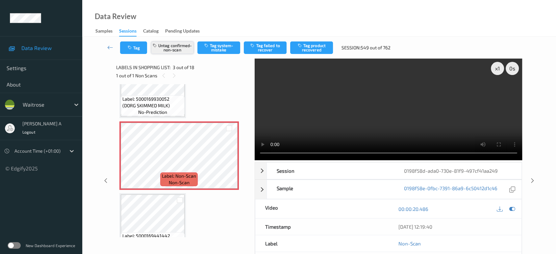
click at [180, 49] on button "Untag confirmed-non-scan" at bounding box center [172, 47] width 43 height 13
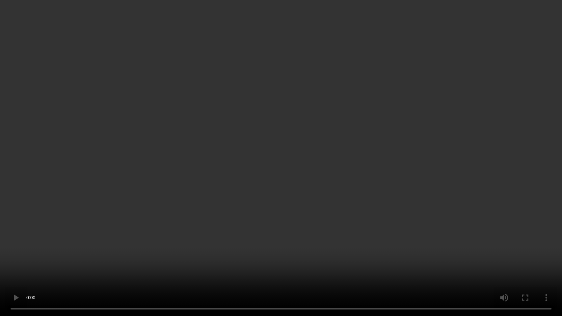
click at [213, 194] on video at bounding box center [281, 158] width 562 height 316
click at [213, 193] on video at bounding box center [281, 158] width 562 height 316
click at [251, 181] on video at bounding box center [281, 158] width 562 height 316
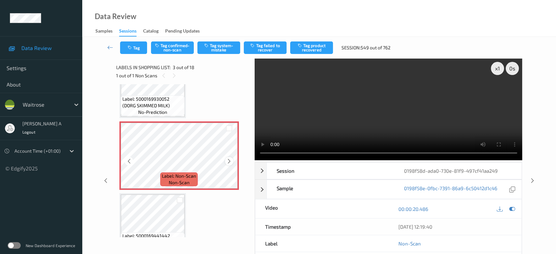
click at [226, 163] on div at bounding box center [229, 161] width 8 height 8
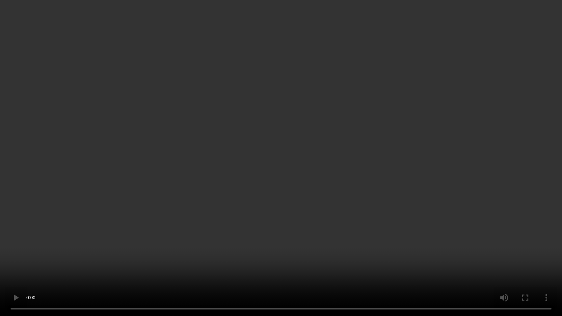
click at [318, 169] on video at bounding box center [281, 158] width 562 height 316
click at [286, 169] on video at bounding box center [281, 158] width 562 height 316
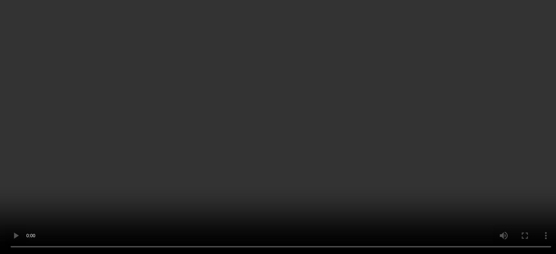
scroll to position [256, 0]
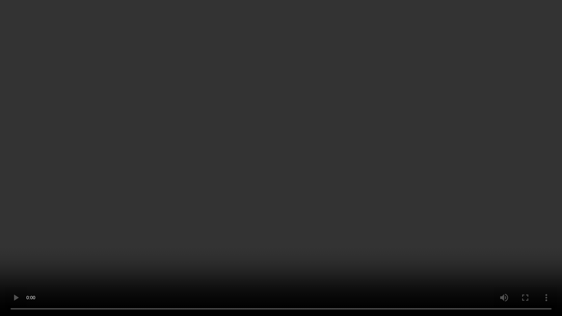
click at [278, 166] on video at bounding box center [281, 158] width 562 height 316
click at [279, 214] on video at bounding box center [281, 158] width 562 height 316
click at [424, 182] on video at bounding box center [281, 158] width 562 height 316
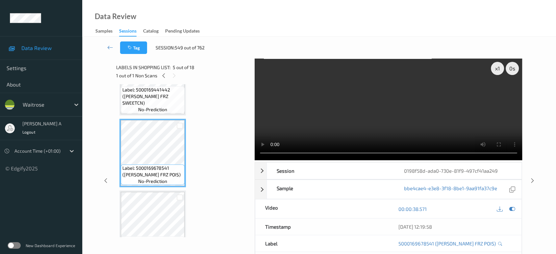
click at [374, 120] on video at bounding box center [389, 110] width 268 height 102
click at [365, 152] on video at bounding box center [389, 110] width 268 height 102
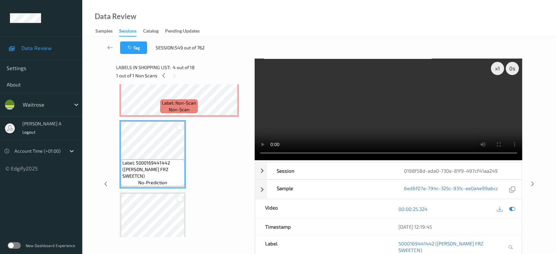
scroll to position [110, 0]
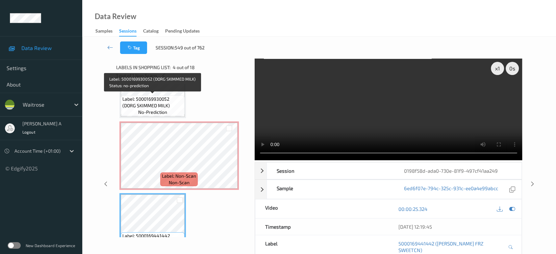
click at [175, 105] on span "Label: 5000169930052 (DORG SKIMMED MILK)" at bounding box center [152, 102] width 61 height 13
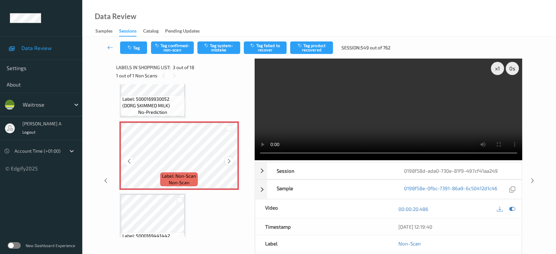
click at [229, 161] on icon at bounding box center [229, 161] width 6 height 6
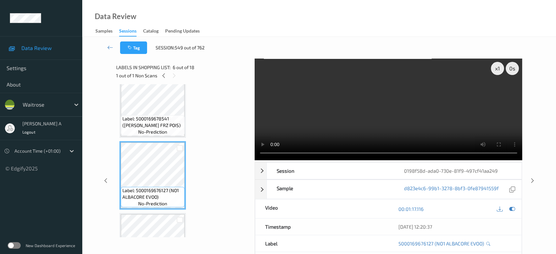
scroll to position [292, 0]
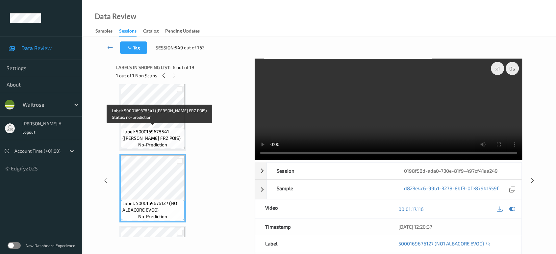
click at [150, 142] on span "no-prediction" at bounding box center [152, 145] width 29 height 7
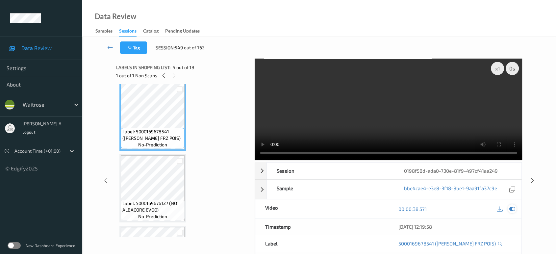
click at [513, 209] on icon at bounding box center [512, 209] width 6 height 6
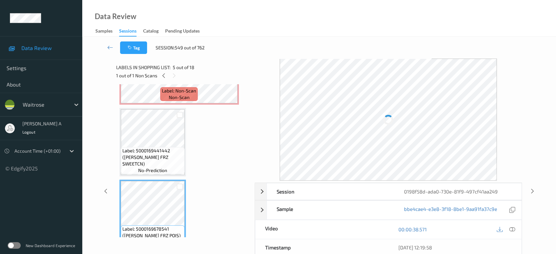
scroll to position [183, 0]
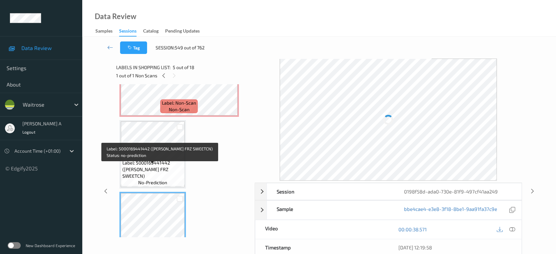
click at [144, 173] on span "Label: 5000169441442 ([PERSON_NAME] FRZ SWEETCN)" at bounding box center [152, 170] width 61 height 20
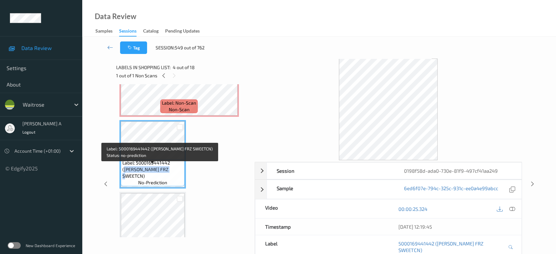
drag, startPoint x: 171, startPoint y: 169, endPoint x: 163, endPoint y: 176, distance: 11.0
click at [163, 176] on span "Label: 5000169441442 ([PERSON_NAME] FRZ SWEETCN)" at bounding box center [152, 170] width 61 height 20
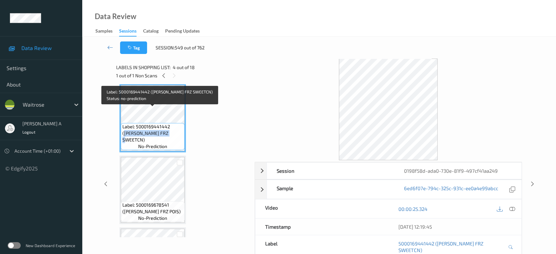
scroll to position [256, 0]
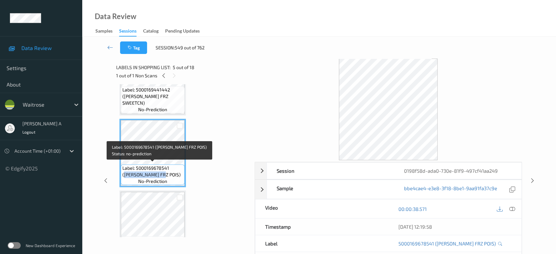
drag, startPoint x: 172, startPoint y: 167, endPoint x: 153, endPoint y: 171, distance: 19.6
click at [153, 171] on span "Label: 5000169678541 ([PERSON_NAME] FRZ POIS)" at bounding box center [152, 171] width 61 height 13
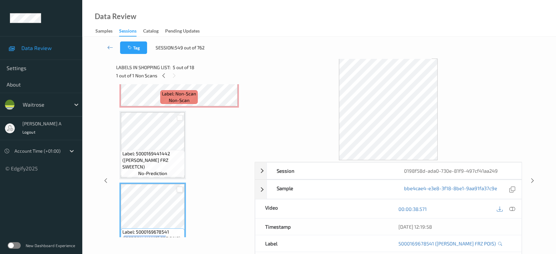
scroll to position [183, 0]
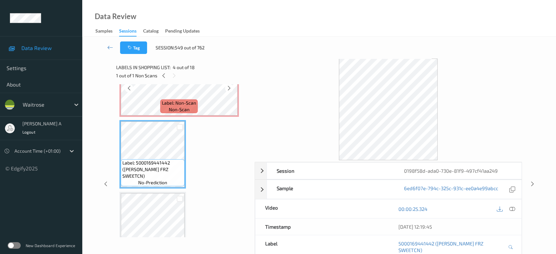
click at [167, 106] on div "Label: Non-Scan non-scan" at bounding box center [179, 106] width 38 height 14
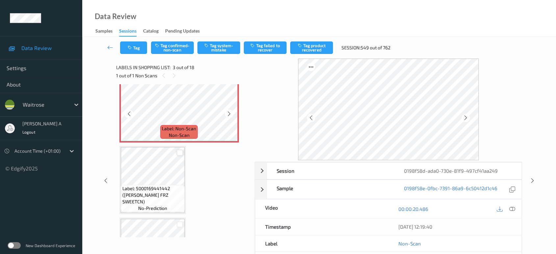
scroll to position [146, 0]
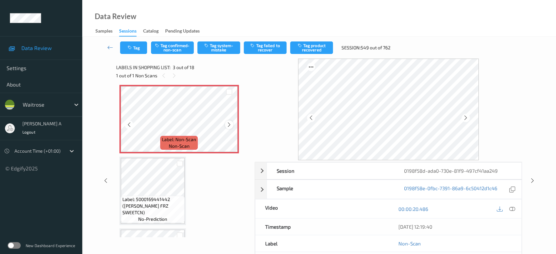
click at [232, 123] on div at bounding box center [229, 124] width 8 height 8
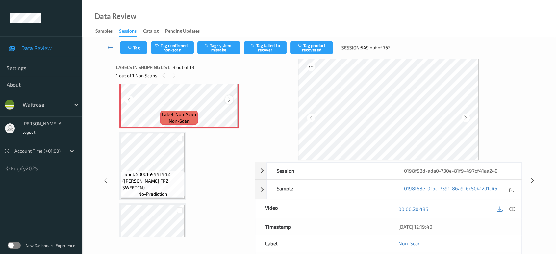
scroll to position [183, 0]
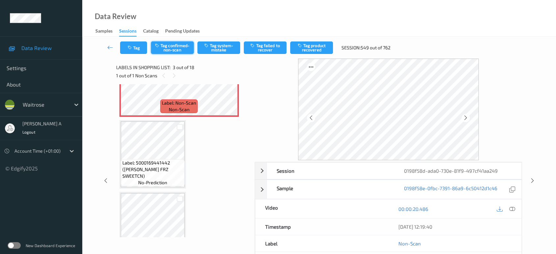
click at [179, 47] on button "Tag confirmed-non-scan" at bounding box center [172, 47] width 43 height 13
click at [307, 48] on button "Tag product recovered" at bounding box center [311, 47] width 43 height 13
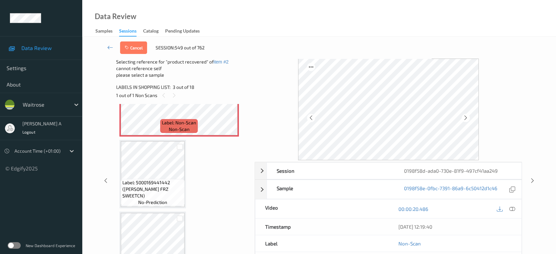
scroll to position [219, 0]
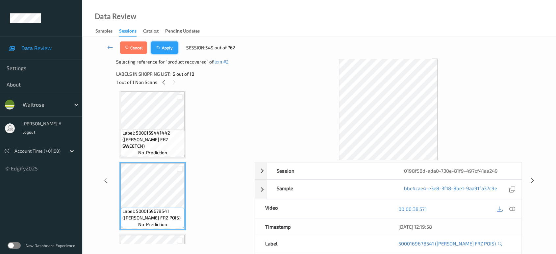
click at [167, 53] on button "Apply" at bounding box center [164, 47] width 27 height 13
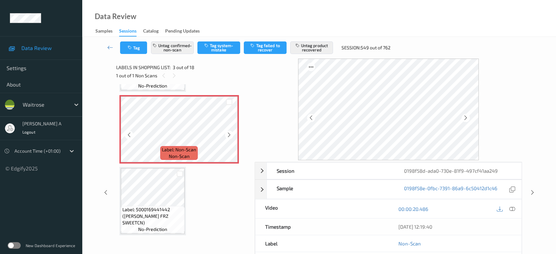
scroll to position [147, 0]
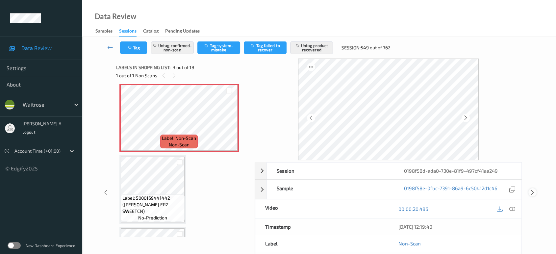
click at [534, 194] on icon at bounding box center [533, 193] width 6 height 6
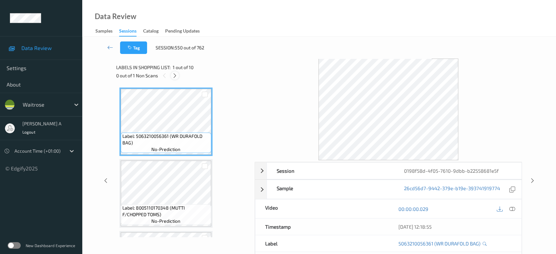
click at [178, 76] on div at bounding box center [175, 75] width 8 height 8
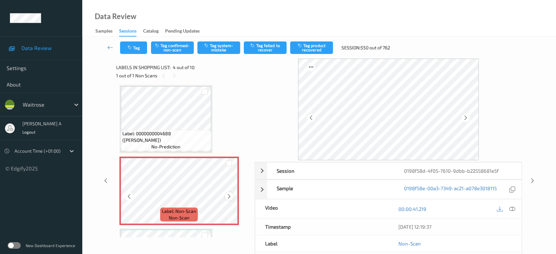
click at [230, 194] on icon at bounding box center [229, 197] width 6 height 6
click at [227, 194] on icon at bounding box center [229, 197] width 6 height 6
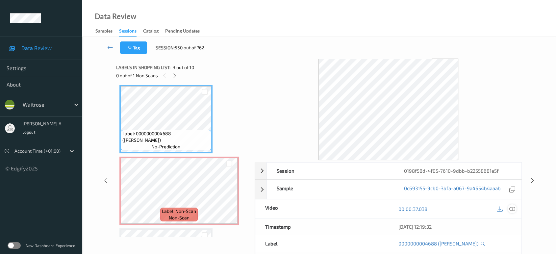
click at [512, 210] on icon at bounding box center [512, 209] width 6 height 6
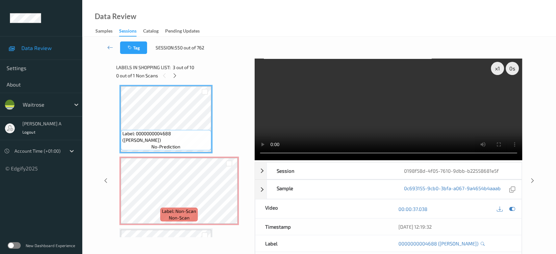
click at [404, 109] on video at bounding box center [389, 110] width 268 height 102
click at [386, 123] on video at bounding box center [389, 110] width 268 height 102
click at [378, 110] on video at bounding box center [389, 110] width 268 height 102
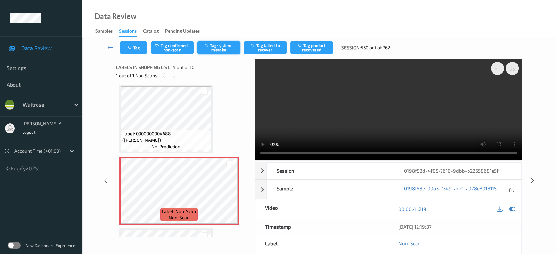
click at [203, 46] on button "Tag system-mistake" at bounding box center [218, 47] width 43 height 13
click at [134, 49] on button "Tag" at bounding box center [133, 47] width 27 height 13
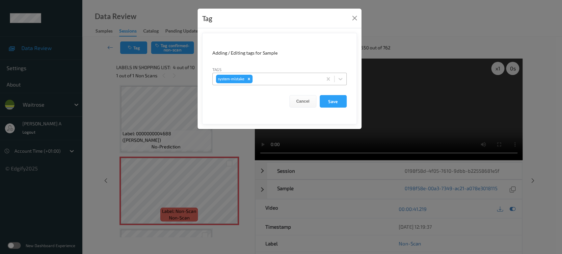
click at [288, 74] on div "system-mistake" at bounding box center [268, 78] width 110 height 11
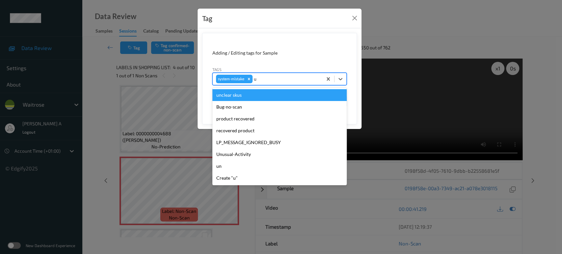
type input "un"
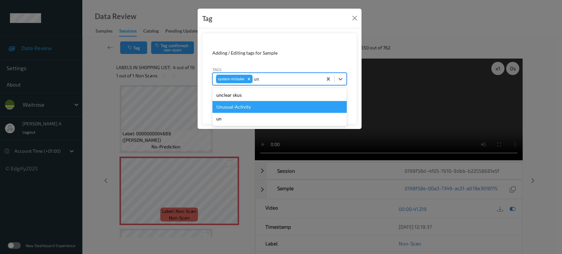
click at [249, 107] on div "Unusual-Activity" at bounding box center [279, 107] width 134 height 12
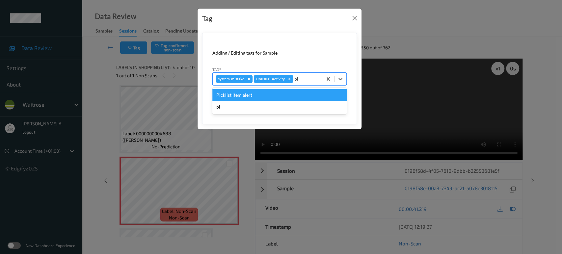
type input "pic"
click at [262, 98] on div "Picklist item alert" at bounding box center [279, 95] width 134 height 12
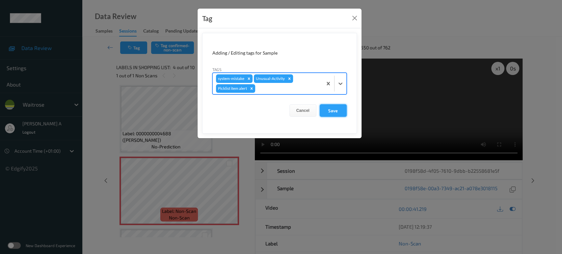
click at [334, 114] on button "Save" at bounding box center [333, 110] width 27 height 13
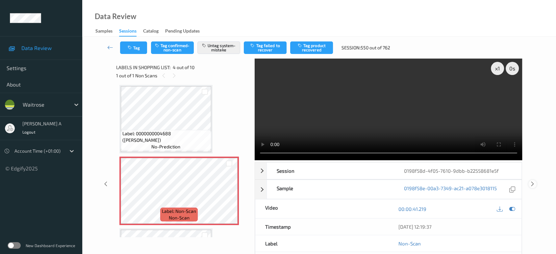
click at [532, 184] on icon at bounding box center [533, 184] width 6 height 6
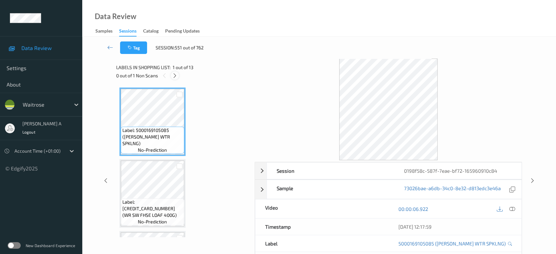
click at [176, 75] on icon at bounding box center [175, 76] width 6 height 6
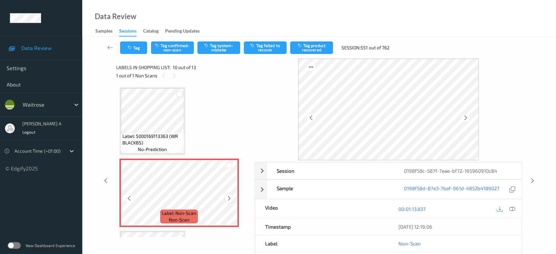
click at [228, 195] on icon at bounding box center [229, 198] width 6 height 6
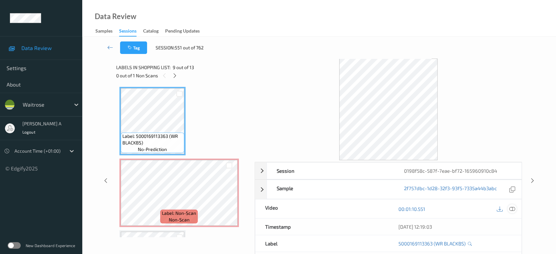
click at [513, 209] on icon at bounding box center [512, 209] width 6 height 6
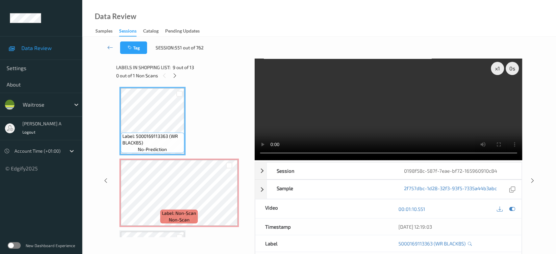
click at [376, 104] on video at bounding box center [389, 110] width 268 height 102
click at [229, 195] on icon at bounding box center [229, 198] width 6 height 6
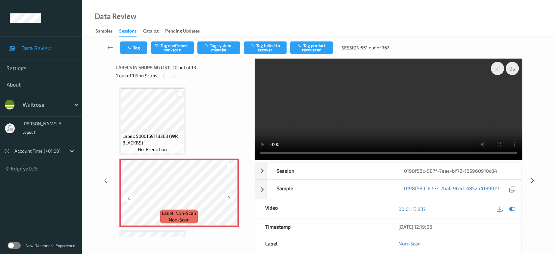
click at [229, 195] on icon at bounding box center [229, 198] width 6 height 6
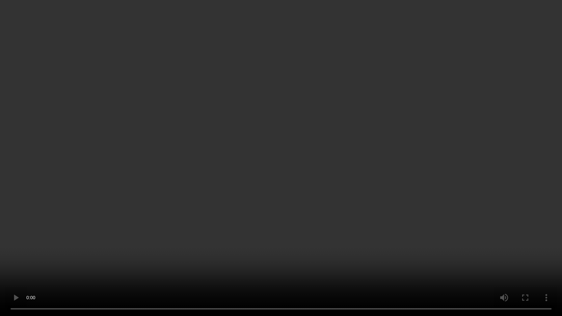
click at [340, 174] on video at bounding box center [281, 158] width 562 height 316
click at [316, 171] on video at bounding box center [281, 158] width 562 height 316
click at [293, 158] on video at bounding box center [281, 158] width 562 height 316
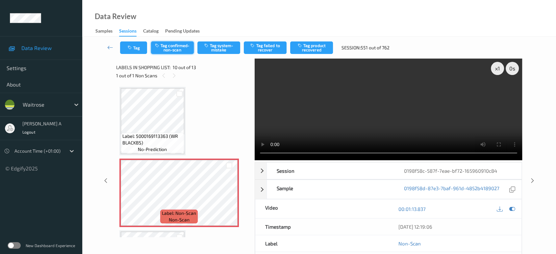
click at [181, 44] on button "Tag confirmed-non-scan" at bounding box center [172, 47] width 43 height 13
click at [310, 49] on button "Tag product recovered" at bounding box center [311, 47] width 43 height 13
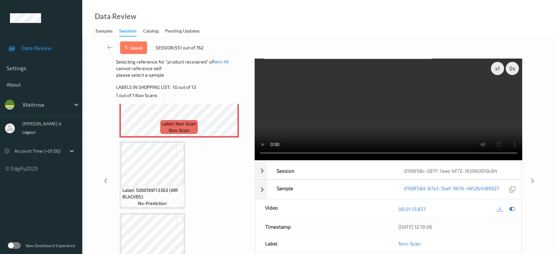
scroll to position [685, 0]
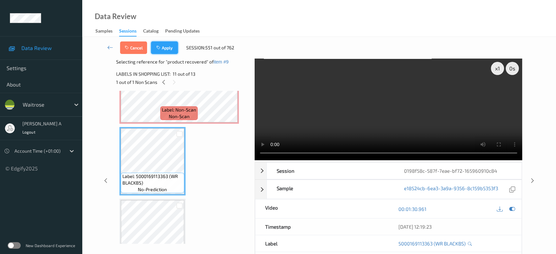
click at [170, 49] on button "Apply" at bounding box center [164, 47] width 27 height 13
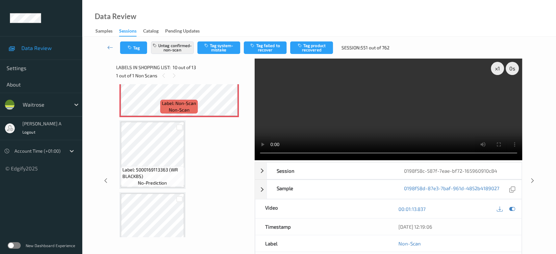
scroll to position [575, 0]
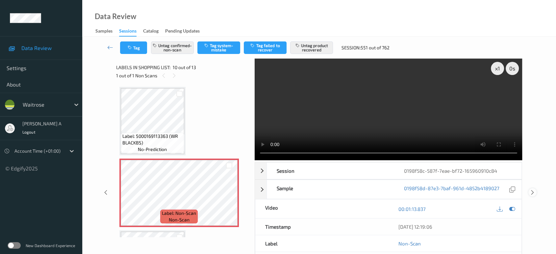
click at [533, 190] on icon at bounding box center [533, 193] width 6 height 6
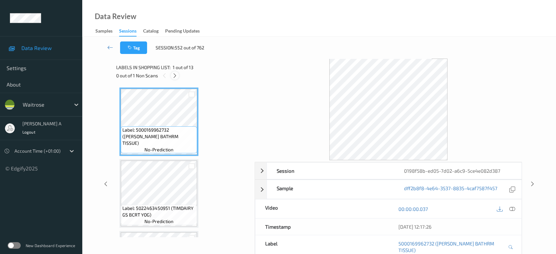
click at [174, 75] on icon at bounding box center [175, 76] width 6 height 6
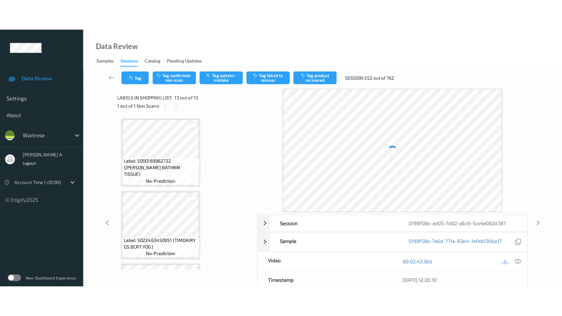
scroll to position [779, 0]
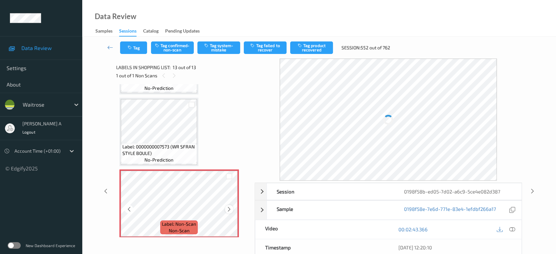
click at [228, 206] on icon at bounding box center [229, 209] width 6 height 6
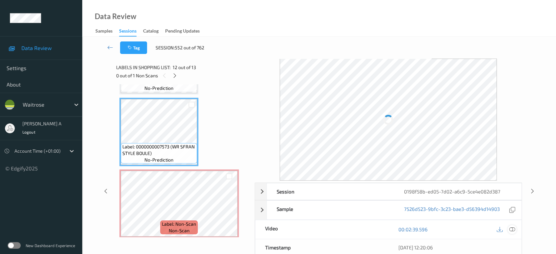
click at [511, 227] on icon at bounding box center [512, 229] width 6 height 6
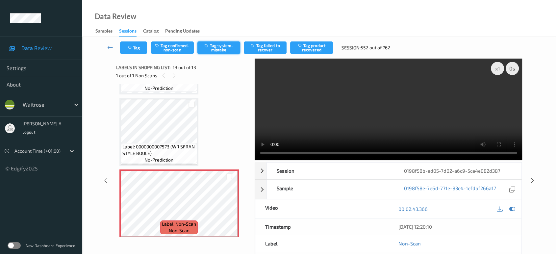
click at [224, 49] on button "Tag system-mistake" at bounding box center [218, 47] width 43 height 13
click at [133, 46] on icon "button" at bounding box center [131, 47] width 6 height 5
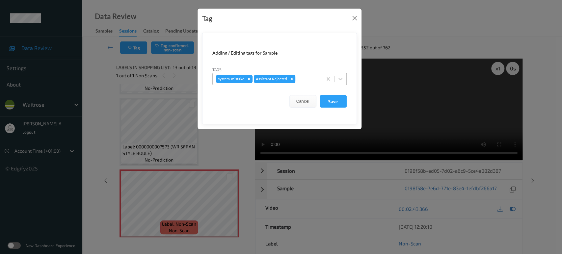
click at [310, 76] on div at bounding box center [308, 79] width 22 height 8
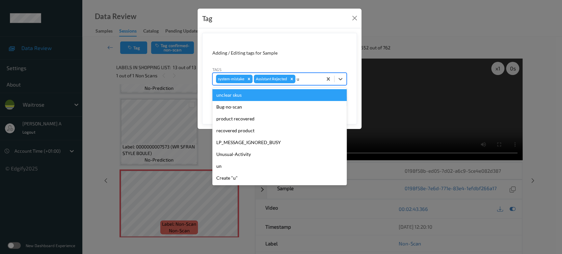
type input "un"
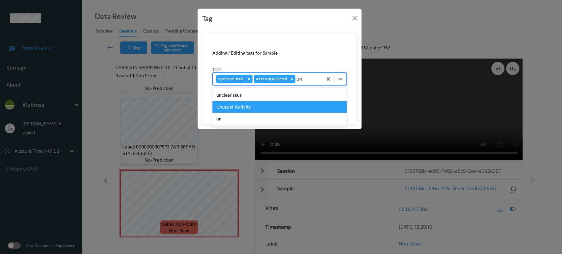
click at [265, 109] on div "Unusual-Activity" at bounding box center [279, 107] width 134 height 12
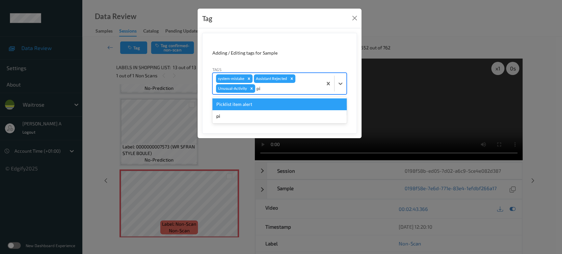
type input "pic"
click at [265, 109] on div "Picklist item alert" at bounding box center [279, 104] width 134 height 12
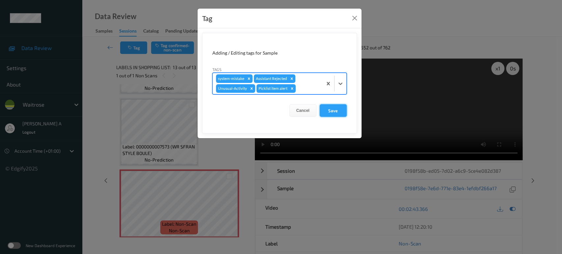
click at [325, 111] on button "Save" at bounding box center [333, 110] width 27 height 13
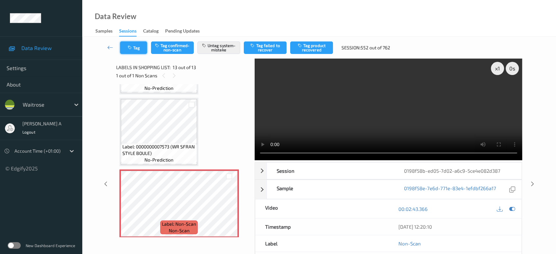
click at [132, 49] on icon "button" at bounding box center [131, 47] width 6 height 5
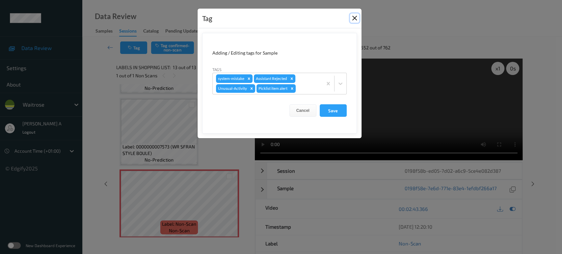
click at [354, 20] on button "Close" at bounding box center [354, 17] width 9 height 9
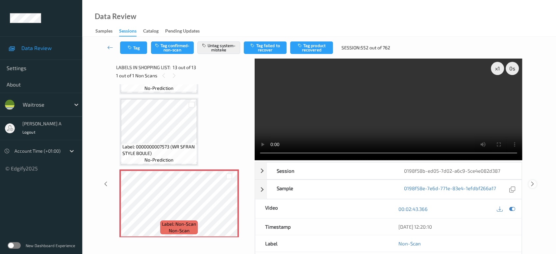
click at [534, 184] on icon at bounding box center [533, 184] width 6 height 6
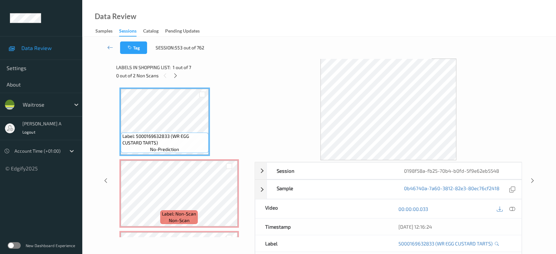
drag, startPoint x: 176, startPoint y: 76, endPoint x: 176, endPoint y: 83, distance: 6.9
click at [176, 76] on icon at bounding box center [176, 76] width 6 height 6
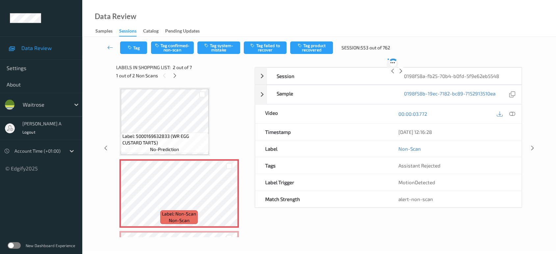
scroll to position [3, 0]
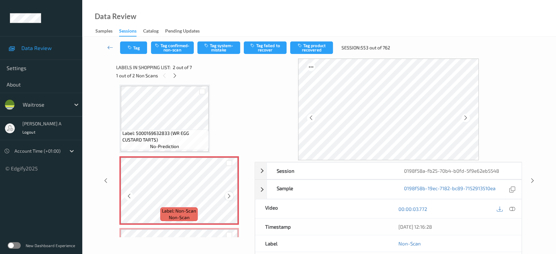
click at [228, 195] on icon at bounding box center [229, 196] width 6 height 6
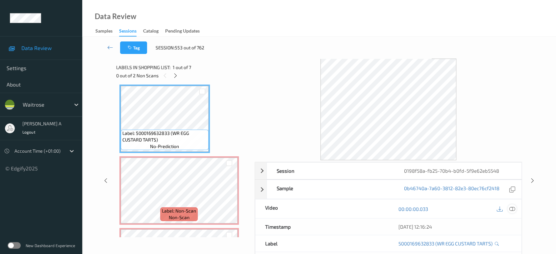
click at [510, 206] on icon at bounding box center [512, 209] width 6 height 6
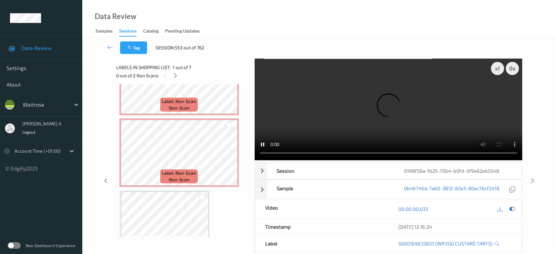
scroll to position [113, 0]
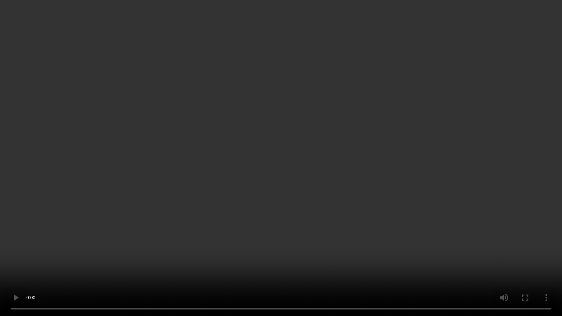
click at [237, 179] on video at bounding box center [281, 158] width 562 height 316
click at [190, 206] on video at bounding box center [281, 158] width 562 height 316
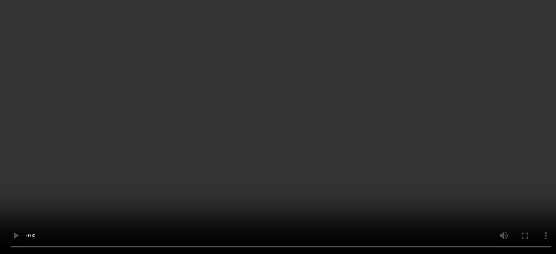
scroll to position [39, 0]
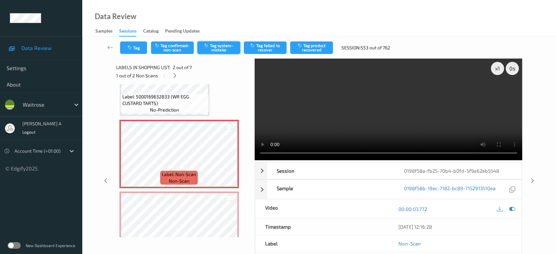
click at [213, 51] on button "Tag system-mistake" at bounding box center [218, 47] width 43 height 13
click at [370, 119] on video at bounding box center [389, 110] width 268 height 102
click at [403, 123] on video at bounding box center [389, 110] width 268 height 102
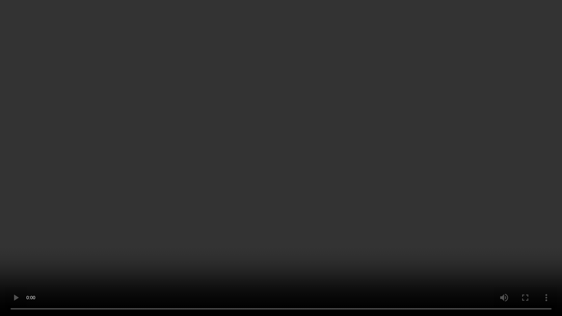
click at [284, 143] on video at bounding box center [281, 158] width 562 height 316
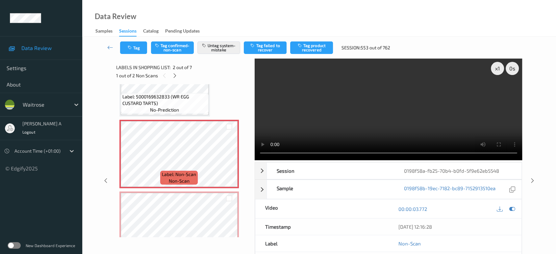
click at [142, 55] on div "Tag Tag confirmed-non-scan Untag system-mistake Tag failed to recover Tag produ…" at bounding box center [319, 48] width 447 height 22
click at [141, 52] on button "Tag" at bounding box center [133, 47] width 27 height 13
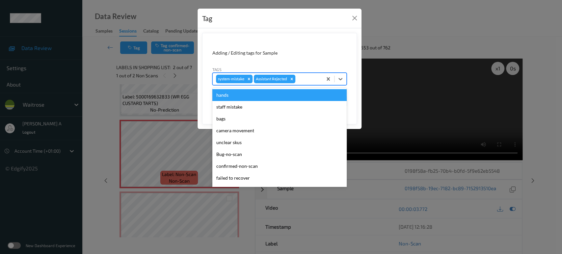
click at [309, 78] on div at bounding box center [308, 79] width 22 height 8
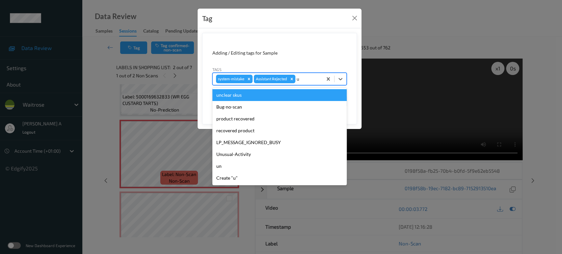
type input "un"
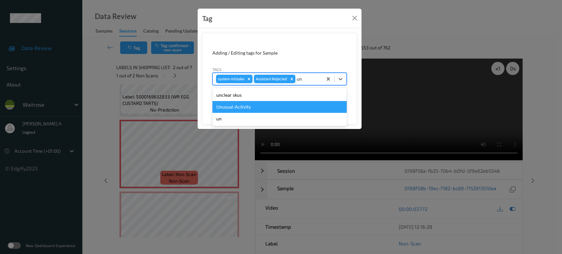
click at [274, 104] on div "Unusual-Activity" at bounding box center [279, 107] width 134 height 12
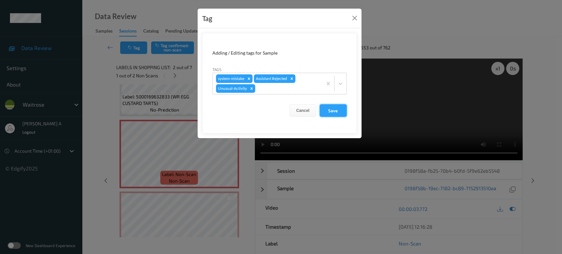
click at [334, 111] on button "Save" at bounding box center [333, 110] width 27 height 13
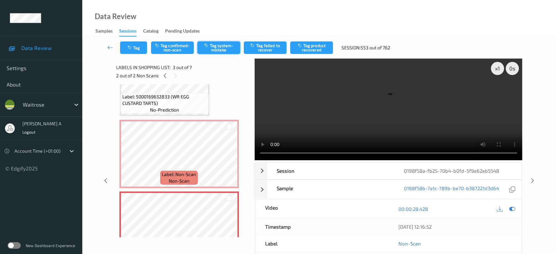
click at [221, 49] on button "Tag system-mistake" at bounding box center [218, 47] width 43 height 13
click at [135, 44] on button "Tag" at bounding box center [133, 47] width 27 height 13
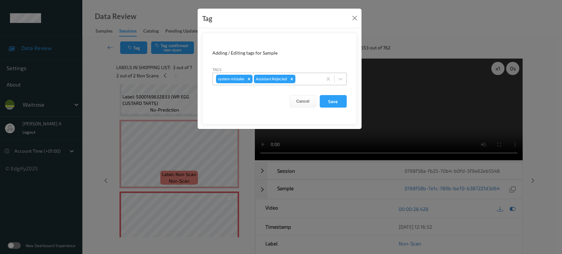
click at [316, 77] on div at bounding box center [308, 79] width 22 height 8
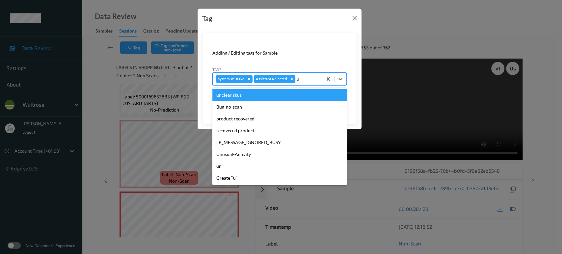
type input "un"
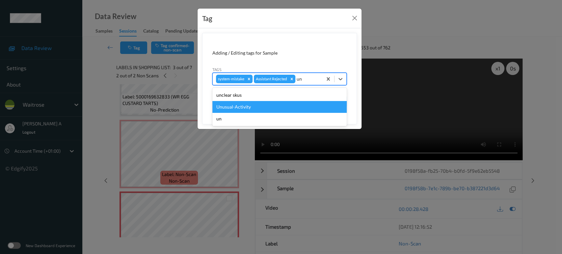
click at [281, 101] on div "Unusual-Activity" at bounding box center [279, 107] width 134 height 12
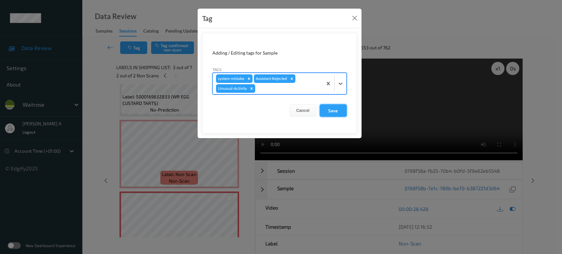
click at [338, 114] on button "Save" at bounding box center [333, 110] width 27 height 13
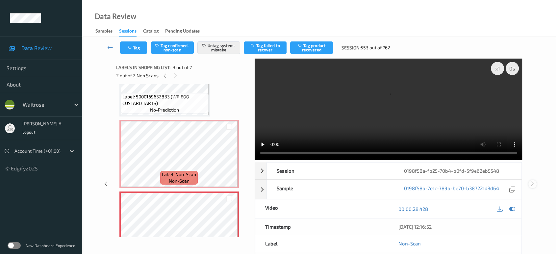
click at [532, 181] on icon at bounding box center [533, 184] width 6 height 6
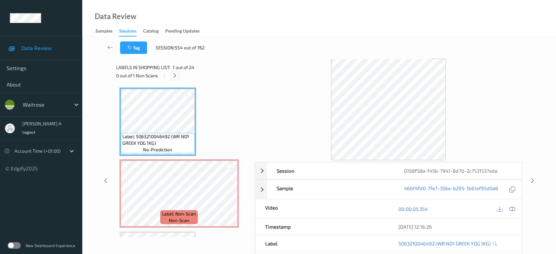
click at [172, 75] on icon at bounding box center [175, 76] width 6 height 6
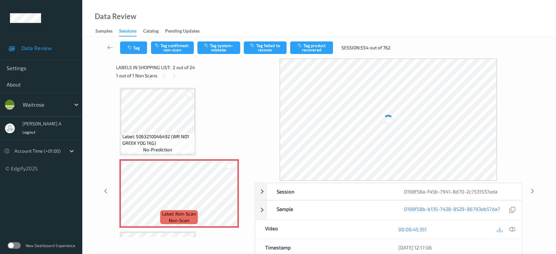
scroll to position [3, 0]
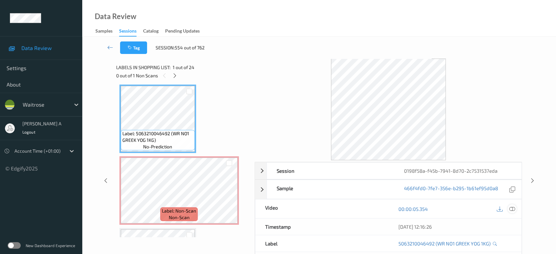
click at [513, 210] on icon at bounding box center [512, 209] width 6 height 6
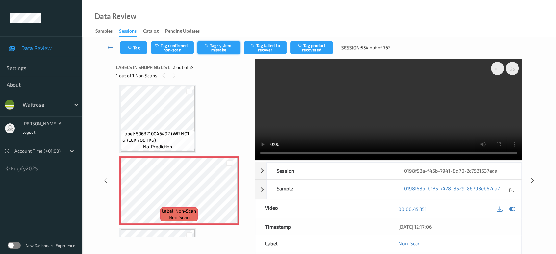
click at [199, 53] on button "Tag system-mistake" at bounding box center [218, 47] width 43 height 13
click at [132, 49] on icon "button" at bounding box center [131, 47] width 6 height 5
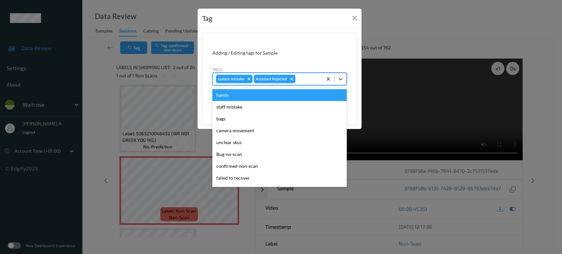
click at [310, 76] on div at bounding box center [308, 79] width 22 height 8
type input "un"
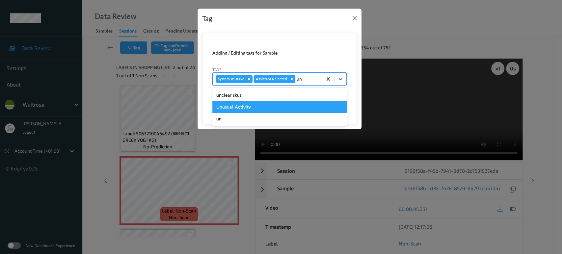
click at [261, 105] on div "Unusual-Activity" at bounding box center [279, 107] width 134 height 12
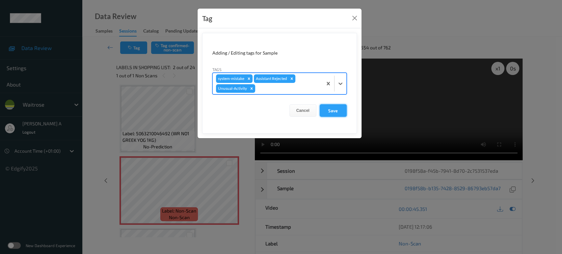
click at [336, 113] on button "Save" at bounding box center [333, 110] width 27 height 13
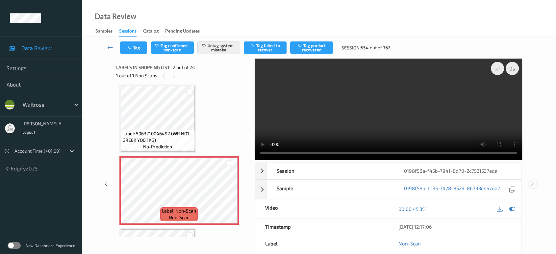
click at [533, 181] on icon at bounding box center [533, 184] width 6 height 6
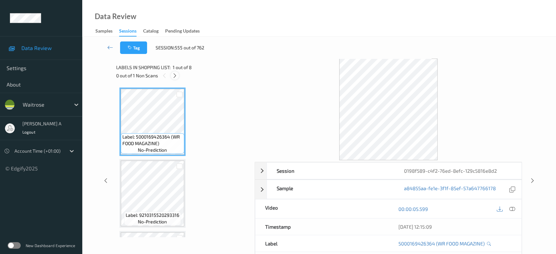
click at [175, 74] on icon at bounding box center [175, 76] width 6 height 6
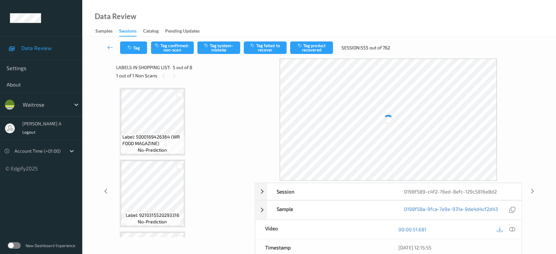
scroll to position [218, 0]
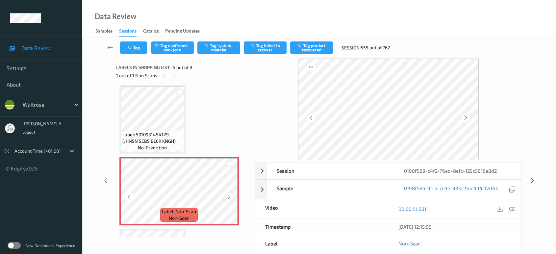
click at [230, 196] on icon at bounding box center [229, 197] width 6 height 6
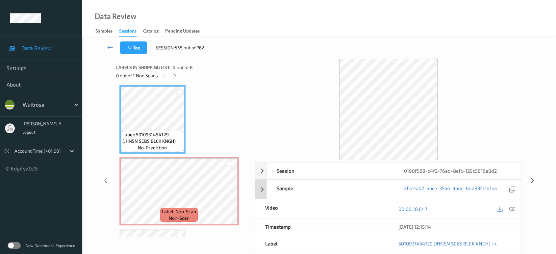
click at [511, 207] on icon at bounding box center [512, 209] width 6 height 6
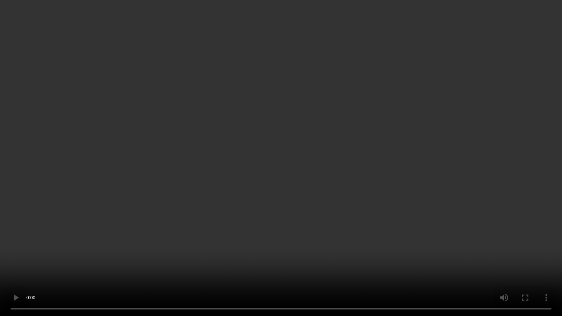
click at [264, 189] on video at bounding box center [281, 158] width 562 height 316
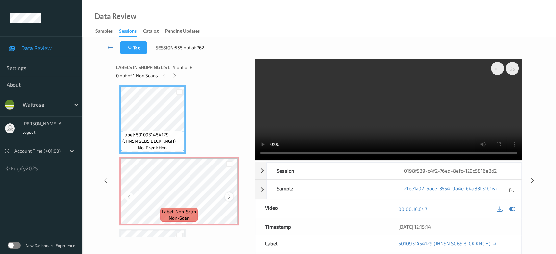
click at [227, 195] on icon at bounding box center [229, 197] width 6 height 6
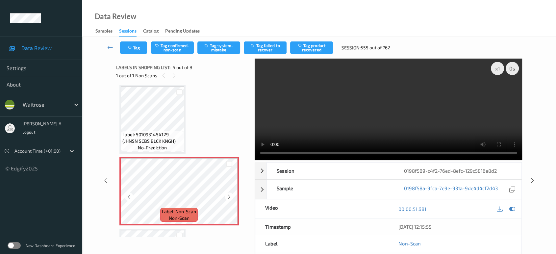
click at [227, 195] on icon at bounding box center [229, 197] width 6 height 6
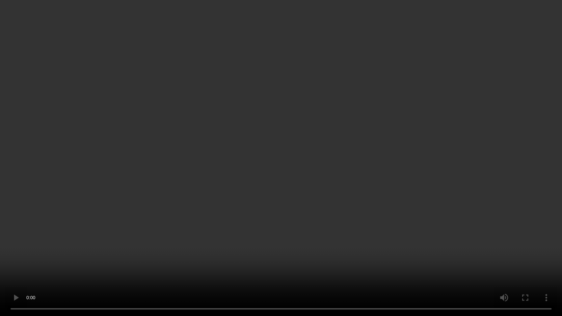
click at [292, 222] on video at bounding box center [281, 158] width 562 height 316
click at [287, 137] on video at bounding box center [281, 158] width 562 height 316
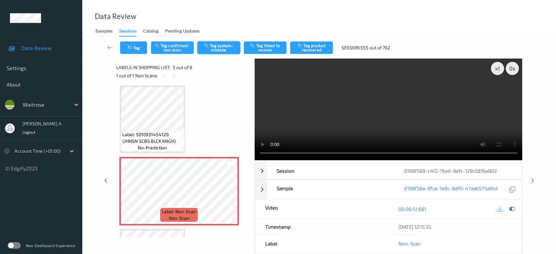
click at [221, 44] on button "Tag system-mistake" at bounding box center [218, 47] width 43 height 13
click at [133, 47] on icon "button" at bounding box center [131, 47] width 6 height 5
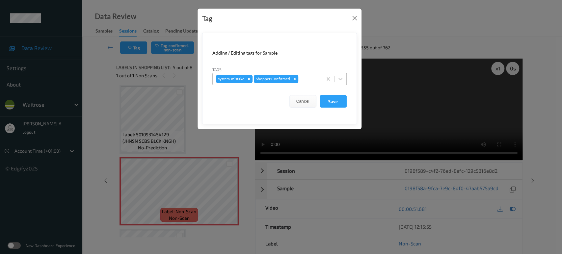
click at [309, 81] on div at bounding box center [309, 79] width 19 height 8
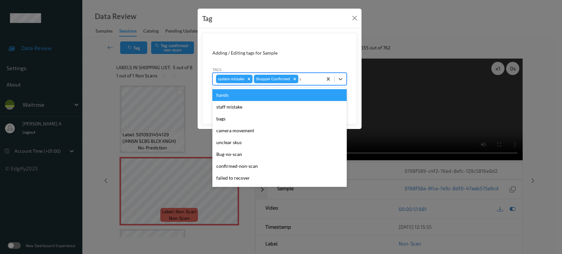
type input "un"
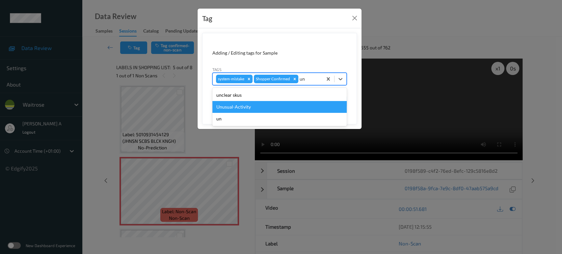
click at [276, 106] on div "Unusual-Activity" at bounding box center [279, 107] width 134 height 12
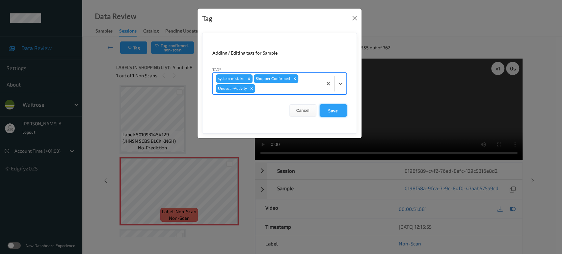
click at [336, 109] on button "Save" at bounding box center [333, 110] width 27 height 13
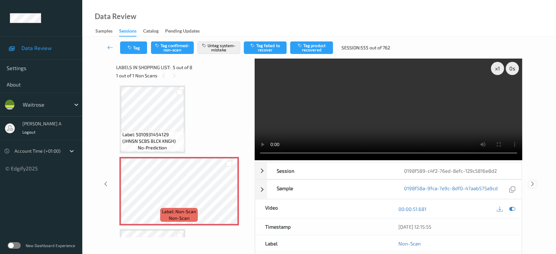
click at [533, 181] on icon at bounding box center [533, 184] width 6 height 6
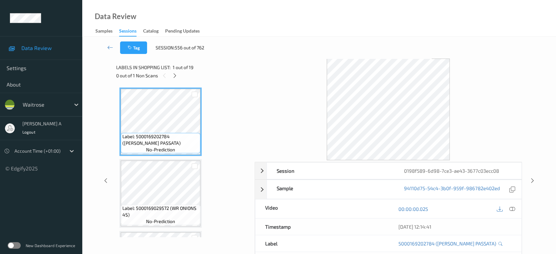
drag, startPoint x: 177, startPoint y: 73, endPoint x: 176, endPoint y: 84, distance: 10.2
click at [177, 73] on icon at bounding box center [175, 76] width 6 height 6
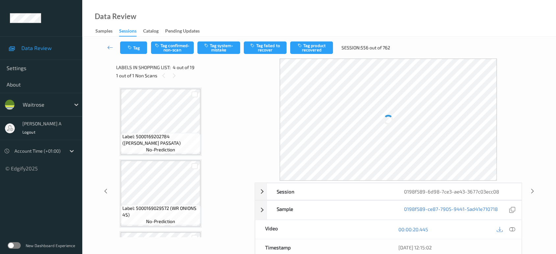
scroll to position [146, 0]
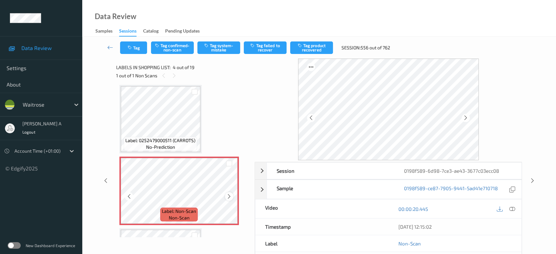
click at [227, 195] on icon at bounding box center [229, 197] width 6 height 6
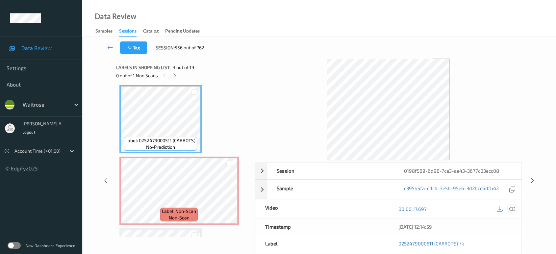
click at [513, 210] on icon at bounding box center [512, 209] width 6 height 6
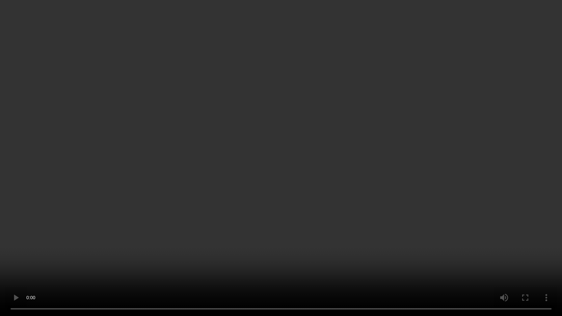
drag, startPoint x: 273, startPoint y: 143, endPoint x: 273, endPoint y: 129, distance: 14.2
click at [273, 143] on video at bounding box center [281, 158] width 562 height 316
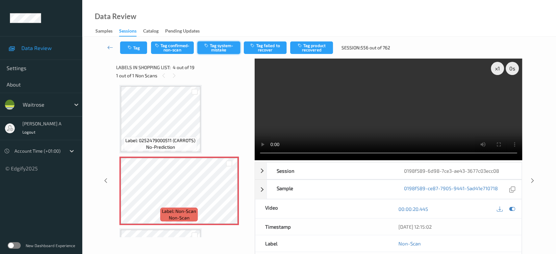
click at [223, 44] on button "Tag system-mistake" at bounding box center [218, 47] width 43 height 13
click at [138, 49] on button "Tag" at bounding box center [133, 47] width 27 height 13
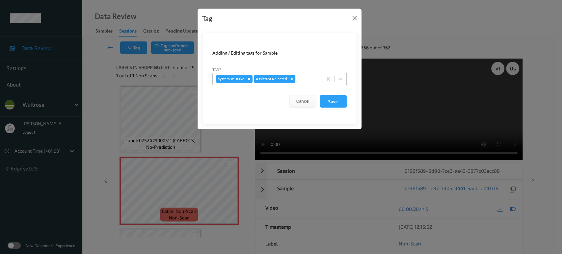
click at [300, 79] on div at bounding box center [308, 79] width 22 height 8
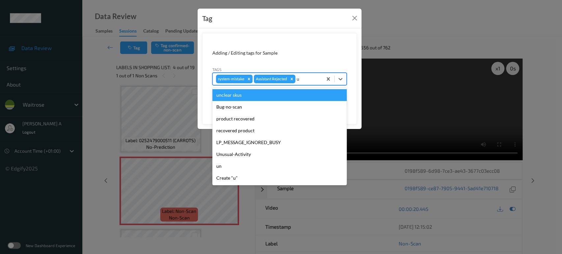
type input "un"
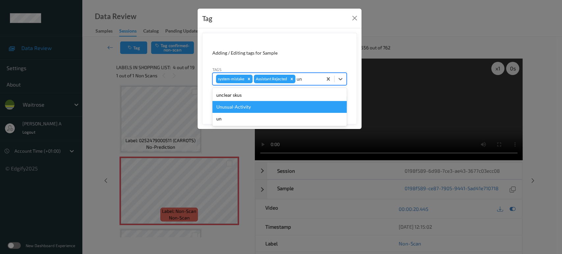
click at [272, 105] on div "Unusual-Activity" at bounding box center [279, 107] width 134 height 12
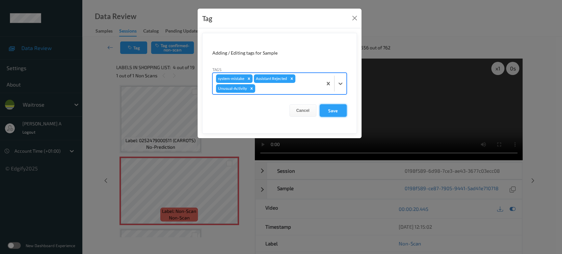
click at [335, 111] on button "Save" at bounding box center [333, 110] width 27 height 13
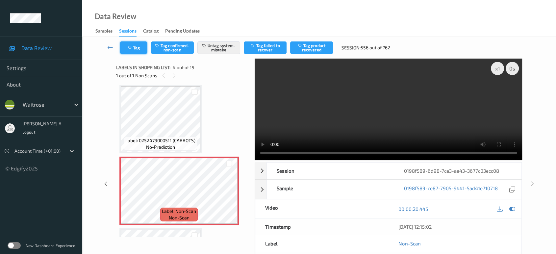
click at [136, 52] on button "Tag" at bounding box center [133, 47] width 27 height 13
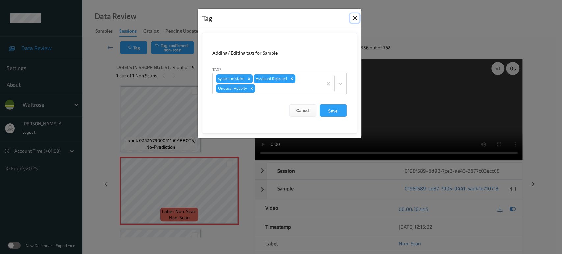
click at [355, 17] on button "Close" at bounding box center [354, 17] width 9 height 9
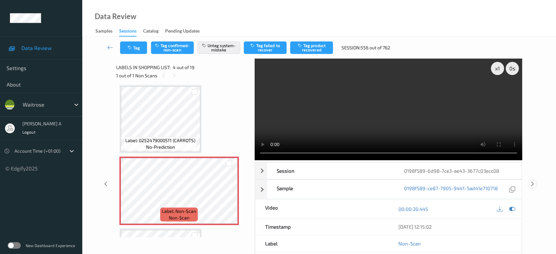
click at [533, 182] on icon at bounding box center [533, 184] width 6 height 6
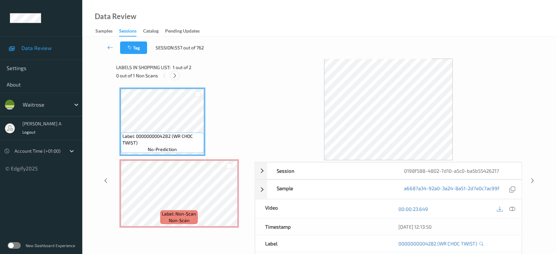
click at [179, 76] on div at bounding box center [175, 75] width 8 height 8
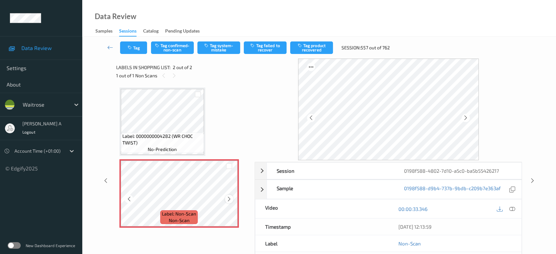
click at [229, 200] on icon at bounding box center [229, 199] width 6 height 6
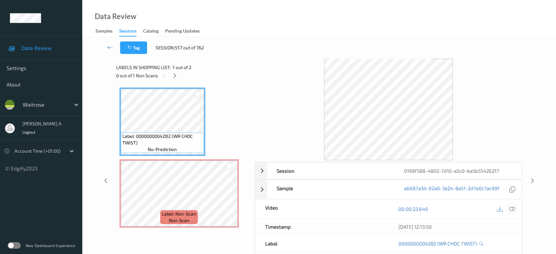
click at [512, 207] on icon at bounding box center [512, 209] width 6 height 6
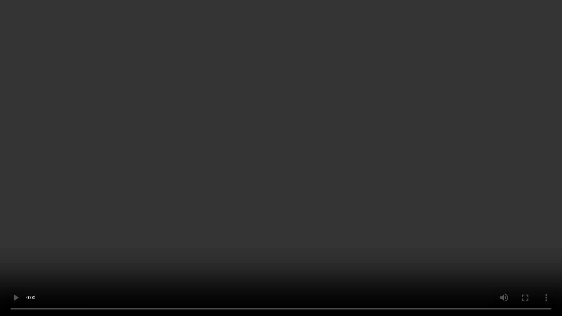
click at [358, 203] on video at bounding box center [281, 158] width 562 height 316
click at [302, 202] on video at bounding box center [281, 158] width 562 height 316
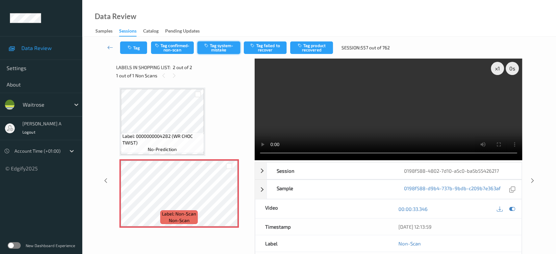
click at [198, 48] on button "Tag system-mistake" at bounding box center [218, 47] width 43 height 13
click at [125, 49] on button "Tag" at bounding box center [133, 47] width 27 height 13
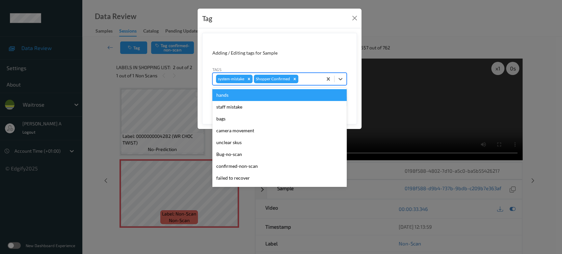
click at [305, 78] on div at bounding box center [309, 79] width 19 height 8
type input "un"
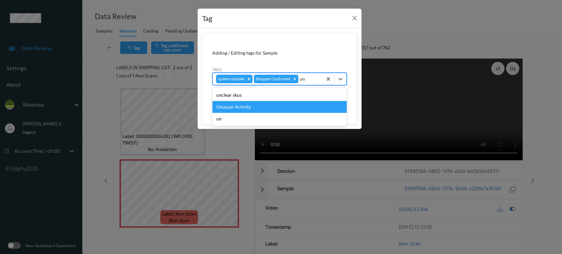
click at [260, 104] on div "Unusual-Activity" at bounding box center [279, 107] width 134 height 12
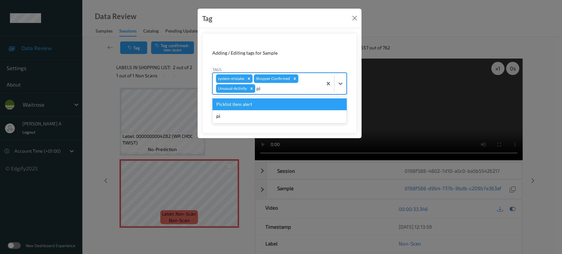
type input "pic"
click at [260, 104] on div "Picklist item alert" at bounding box center [279, 104] width 134 height 12
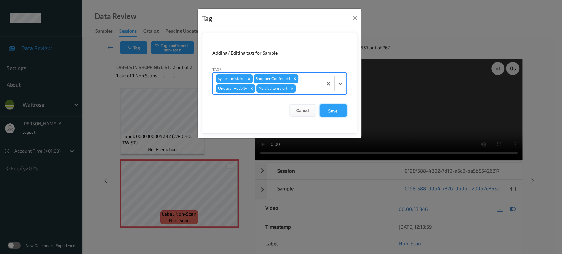
click at [333, 107] on button "Save" at bounding box center [333, 110] width 27 height 13
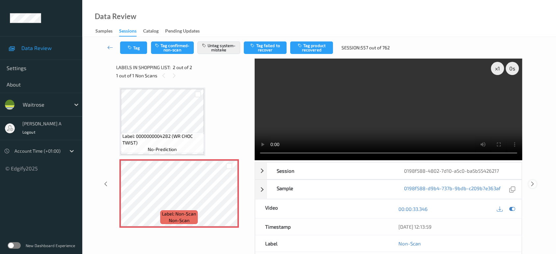
click at [534, 181] on icon at bounding box center [533, 184] width 6 height 6
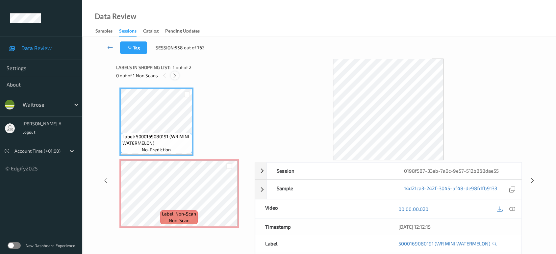
click at [176, 75] on icon at bounding box center [175, 76] width 6 height 6
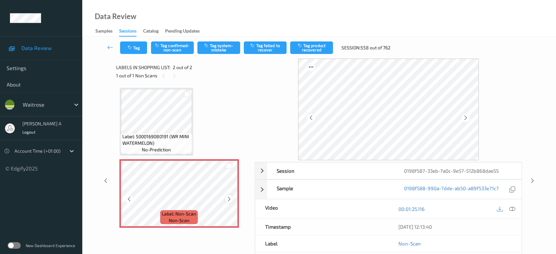
click at [230, 199] on icon at bounding box center [229, 199] width 6 height 6
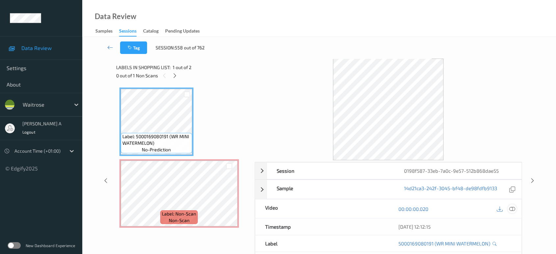
click at [513, 207] on icon at bounding box center [512, 209] width 6 height 6
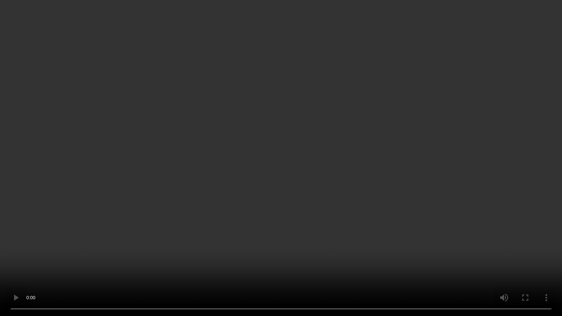
click at [319, 116] on video at bounding box center [281, 158] width 562 height 316
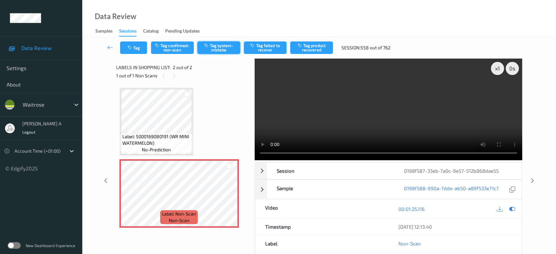
click at [220, 51] on button "Tag system-mistake" at bounding box center [218, 47] width 43 height 13
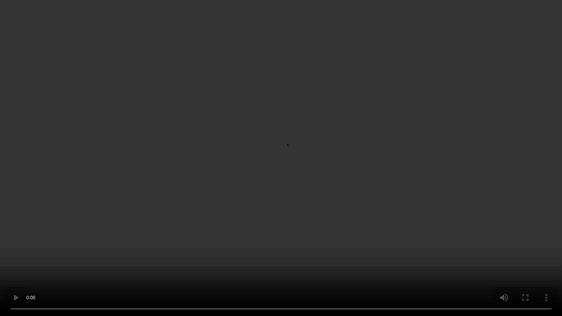
click at [229, 223] on video at bounding box center [281, 158] width 562 height 316
click at [220, 162] on video at bounding box center [281, 158] width 562 height 316
click at [280, 25] on video at bounding box center [281, 158] width 562 height 316
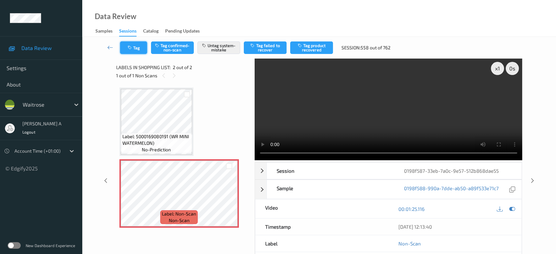
click at [133, 45] on icon "button" at bounding box center [131, 47] width 6 height 5
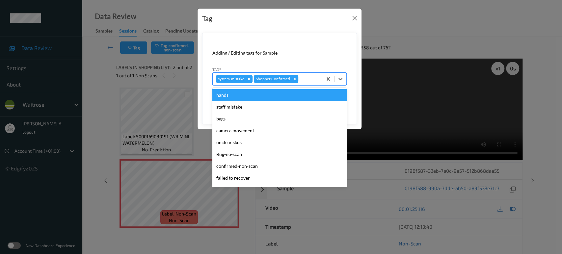
click at [314, 77] on div at bounding box center [309, 79] width 19 height 8
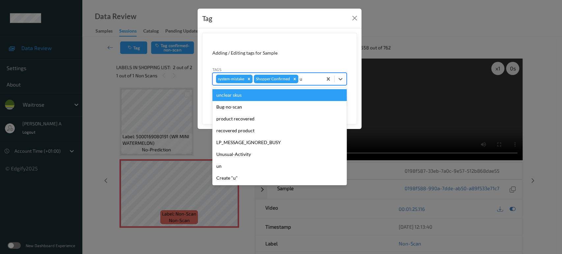
type input "un"
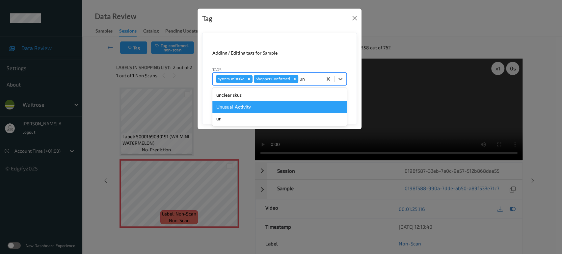
click at [265, 106] on div "Unusual-Activity" at bounding box center [279, 107] width 134 height 12
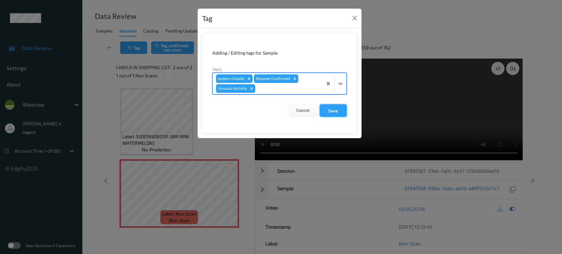
click at [330, 112] on button "Save" at bounding box center [333, 110] width 27 height 13
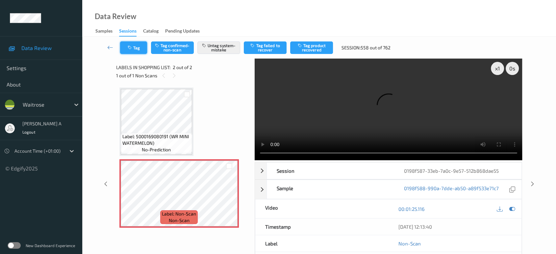
click at [135, 51] on button "Tag" at bounding box center [133, 47] width 27 height 13
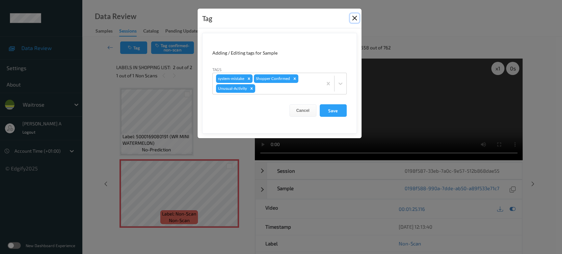
click at [352, 19] on button "Close" at bounding box center [354, 17] width 9 height 9
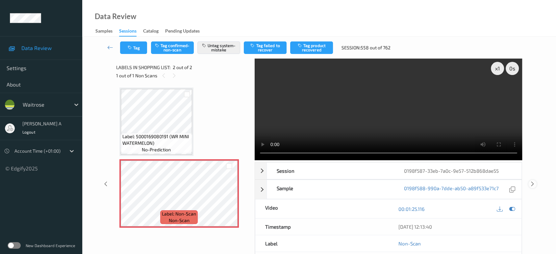
click at [532, 185] on icon at bounding box center [533, 184] width 6 height 6
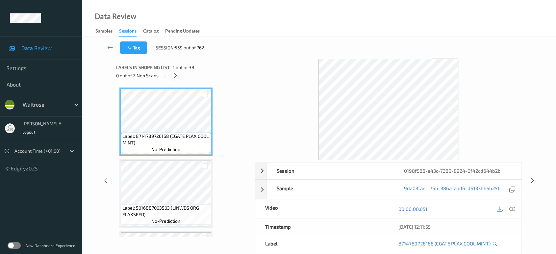
click at [173, 77] on icon at bounding box center [176, 76] width 6 height 6
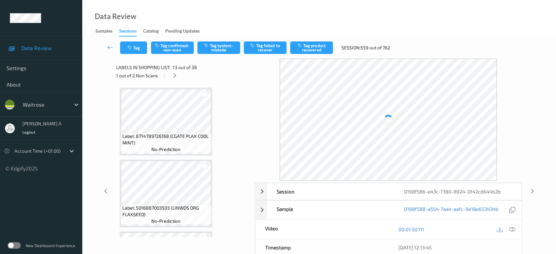
scroll to position [789, 0]
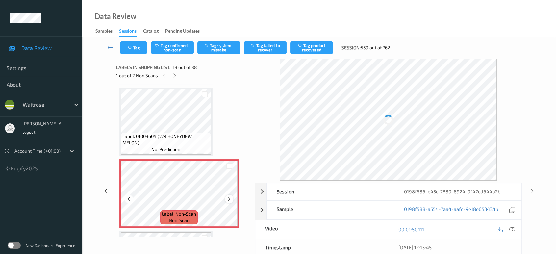
click at [227, 196] on icon at bounding box center [229, 199] width 6 height 6
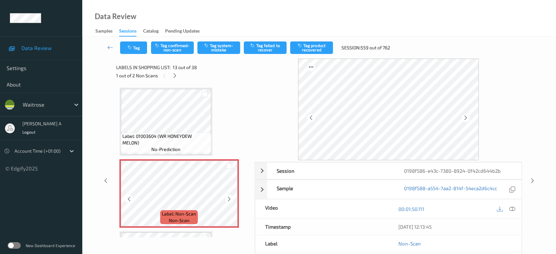
click at [227, 196] on icon at bounding box center [229, 199] width 6 height 6
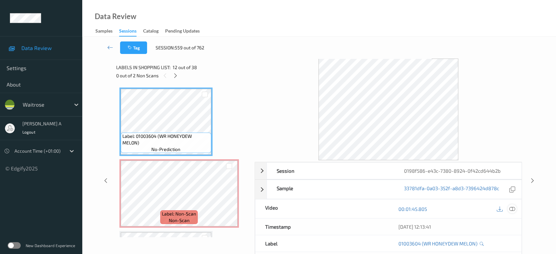
click at [515, 210] on div at bounding box center [512, 208] width 9 height 9
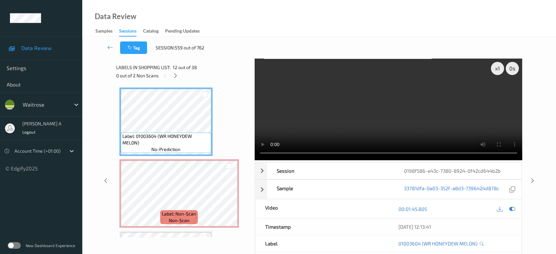
click at [261, 92] on video at bounding box center [389, 110] width 268 height 102
click at [308, 130] on video at bounding box center [389, 110] width 268 height 102
click at [331, 105] on video at bounding box center [389, 110] width 268 height 102
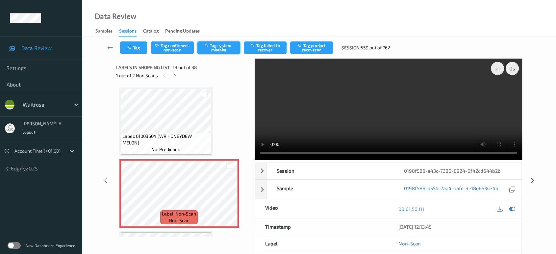
click at [210, 53] on button "Tag system-mistake" at bounding box center [218, 47] width 43 height 13
click at [132, 49] on icon "button" at bounding box center [131, 47] width 6 height 5
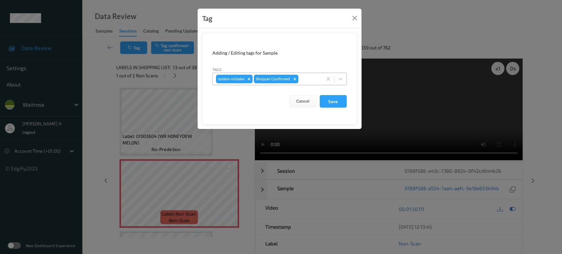
click at [308, 80] on div at bounding box center [309, 79] width 19 height 8
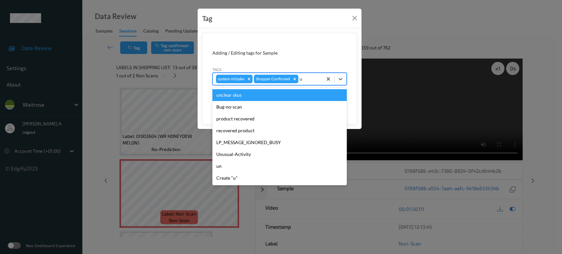
type input "un"
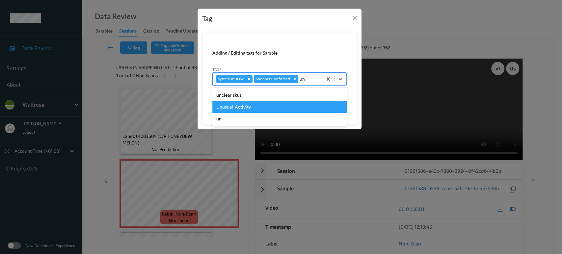
click at [266, 107] on div "Unusual-Activity" at bounding box center [279, 107] width 134 height 12
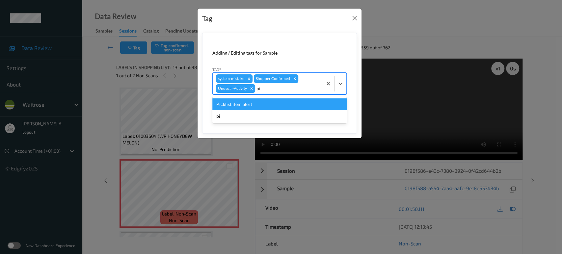
type input "pic"
click at [266, 107] on div "Picklist item alert" at bounding box center [279, 104] width 134 height 12
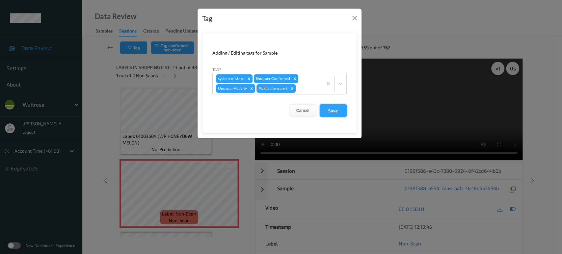
click at [329, 109] on button "Save" at bounding box center [333, 110] width 27 height 13
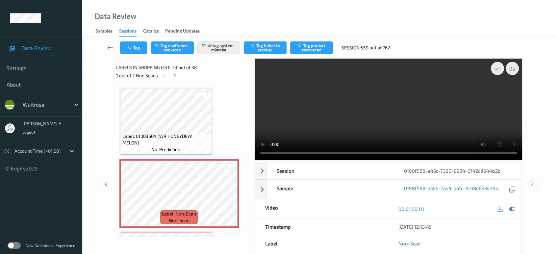
click at [532, 181] on icon at bounding box center [533, 184] width 6 height 6
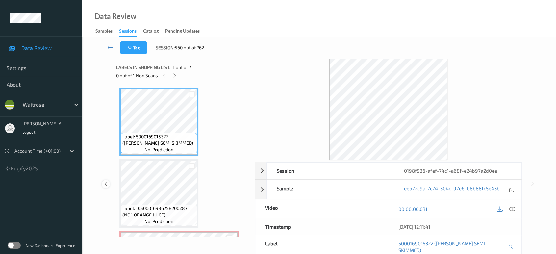
click at [107, 181] on icon at bounding box center [106, 184] width 6 height 6
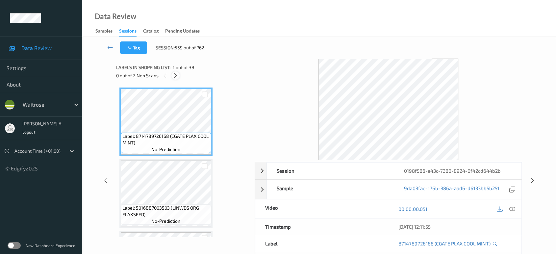
click at [175, 76] on icon at bounding box center [176, 76] width 6 height 6
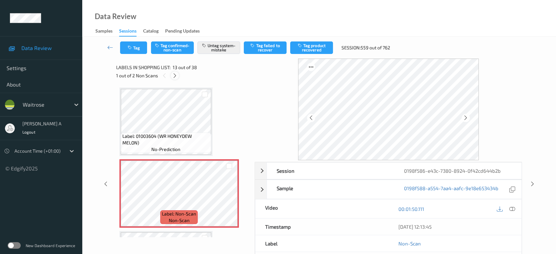
click at [177, 75] on icon at bounding box center [175, 76] width 6 height 6
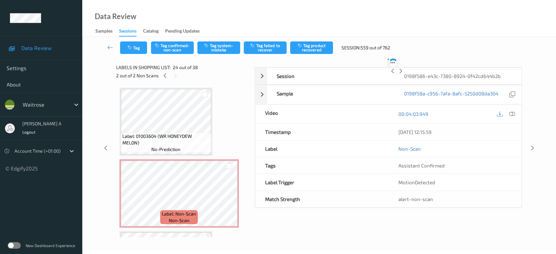
scroll to position [1575, 0]
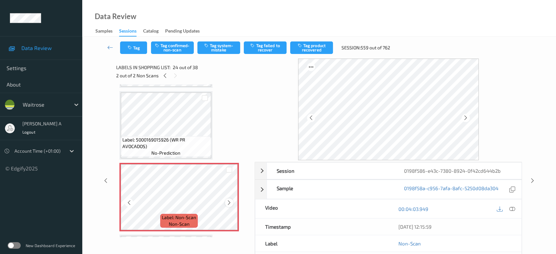
click at [228, 200] on icon at bounding box center [229, 203] width 6 height 6
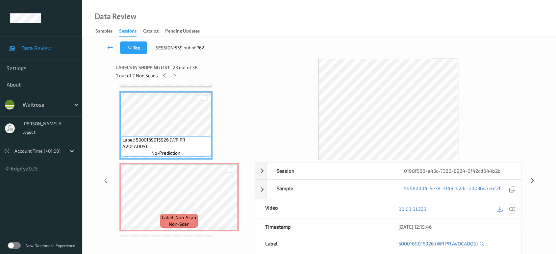
click at [512, 207] on icon at bounding box center [512, 209] width 6 height 6
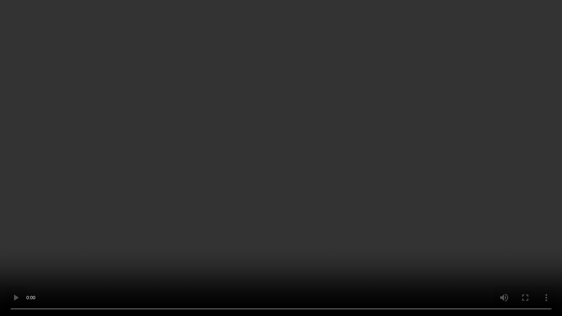
click at [281, 163] on video at bounding box center [281, 158] width 562 height 316
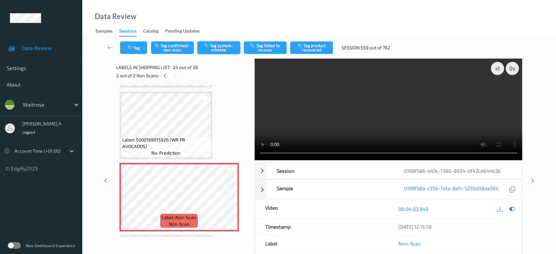
click at [225, 44] on button "Tag system-mistake" at bounding box center [218, 47] width 43 height 13
click at [138, 50] on button "Tag" at bounding box center [133, 47] width 27 height 13
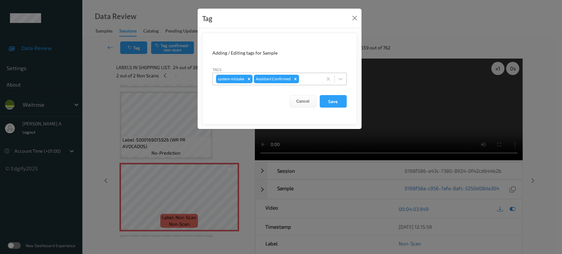
click at [310, 77] on div at bounding box center [309, 79] width 19 height 8
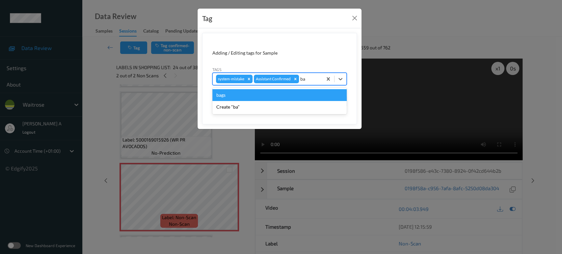
type input "bag"
click at [284, 93] on div "bags" at bounding box center [279, 95] width 134 height 12
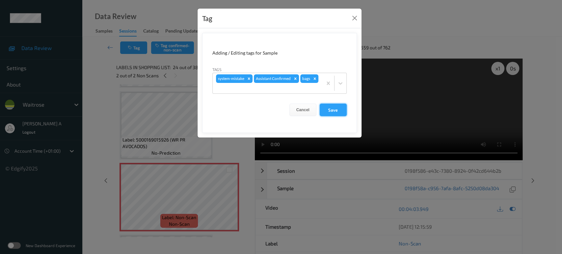
click at [337, 113] on button "Save" at bounding box center [333, 110] width 27 height 13
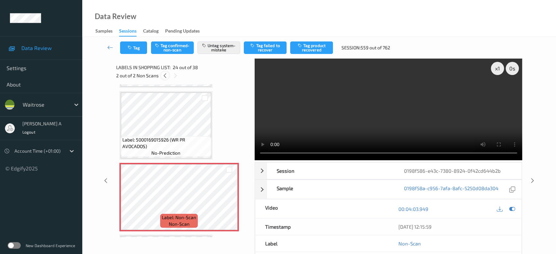
click at [166, 76] on icon at bounding box center [165, 76] width 6 height 6
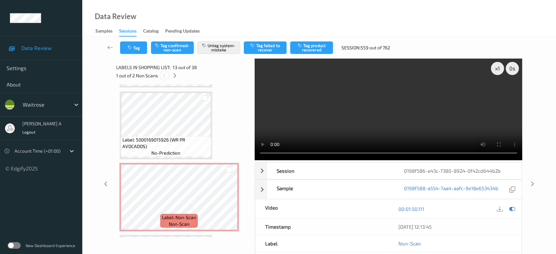
scroll to position [789, 0]
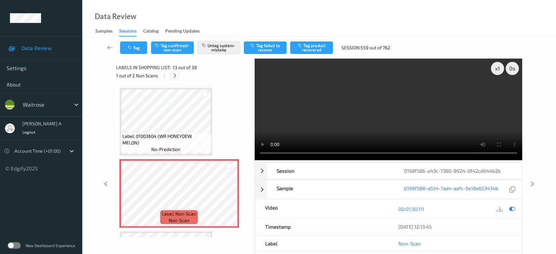
click at [177, 76] on icon at bounding box center [175, 76] width 6 height 6
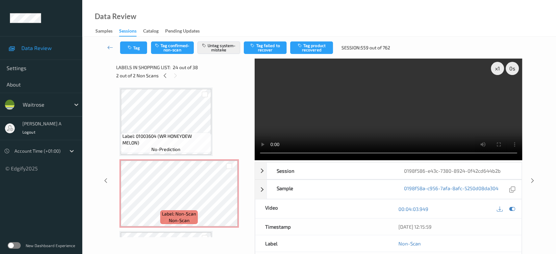
scroll to position [1575, 0]
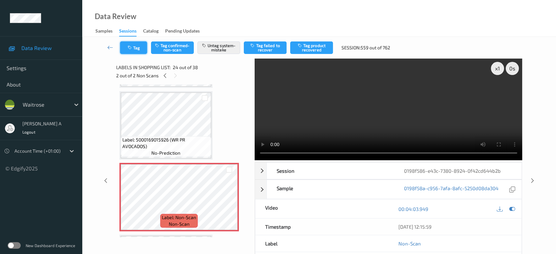
click at [133, 50] on button "Tag" at bounding box center [133, 47] width 27 height 13
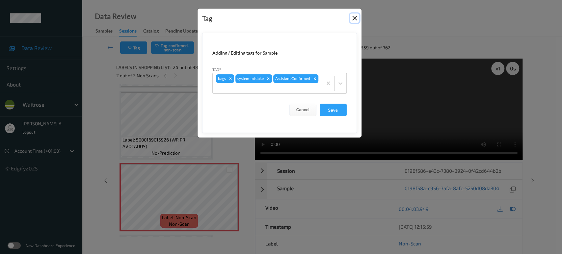
click at [354, 18] on button "Close" at bounding box center [354, 17] width 9 height 9
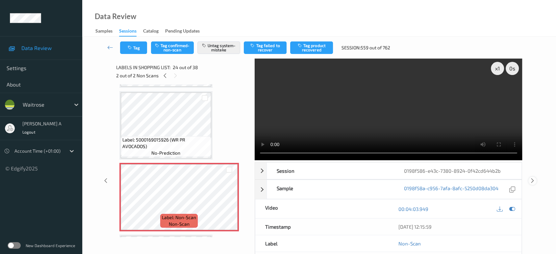
click at [533, 181] on icon at bounding box center [533, 181] width 6 height 6
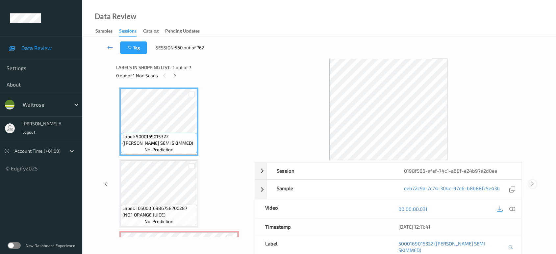
click at [531, 181] on icon at bounding box center [533, 184] width 6 height 6
click at [105, 177] on div at bounding box center [106, 181] width 8 height 8
click at [176, 77] on icon at bounding box center [175, 76] width 6 height 6
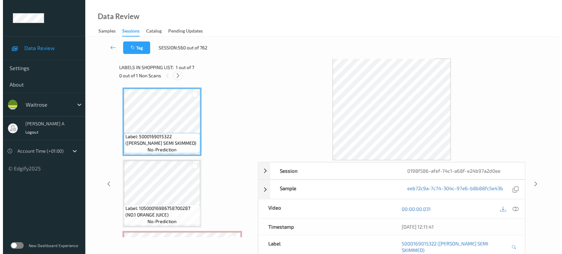
scroll to position [74, 0]
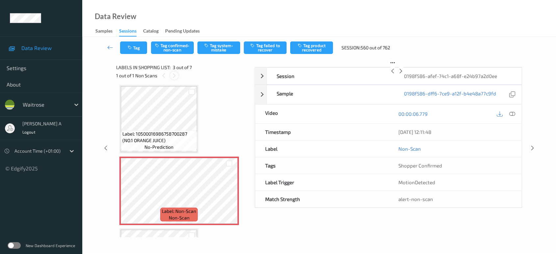
click at [176, 77] on icon at bounding box center [174, 76] width 6 height 6
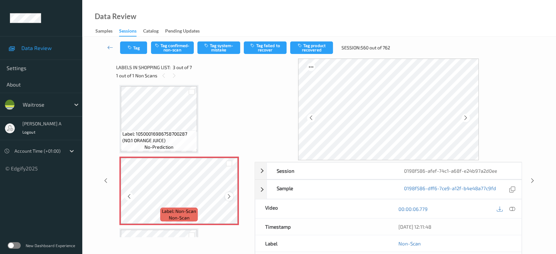
click at [227, 195] on icon at bounding box center [229, 197] width 6 height 6
click at [230, 197] on icon at bounding box center [229, 197] width 6 height 6
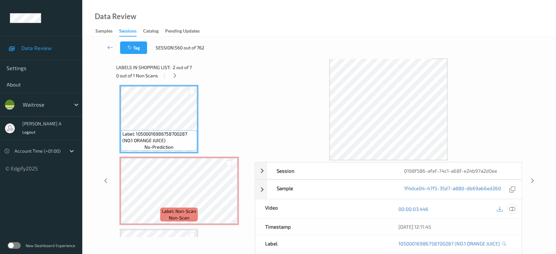
click at [512, 209] on icon at bounding box center [512, 209] width 6 height 6
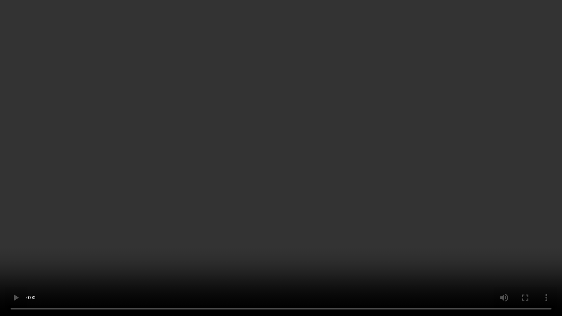
click at [378, 202] on video at bounding box center [281, 158] width 562 height 316
click at [282, 200] on video at bounding box center [281, 158] width 562 height 316
click at [322, 159] on video at bounding box center [281, 158] width 562 height 316
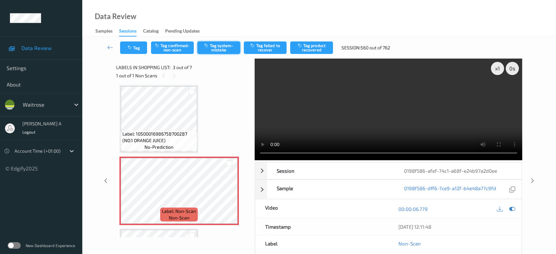
click at [207, 44] on icon "button" at bounding box center [207, 45] width 6 height 5
click at [136, 42] on button "Tag" at bounding box center [133, 47] width 27 height 13
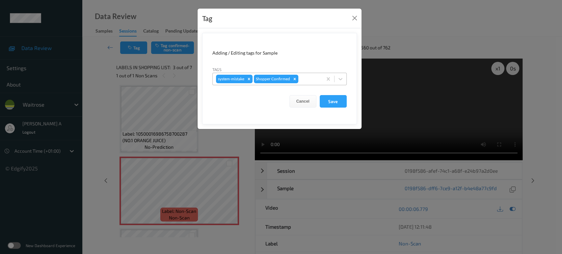
click at [309, 80] on div at bounding box center [309, 79] width 19 height 8
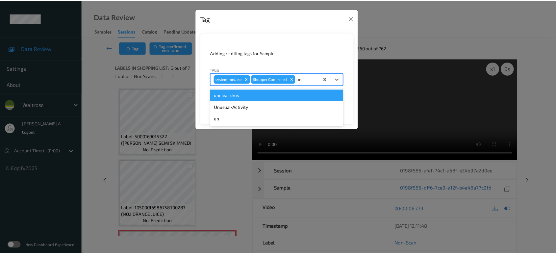
scroll to position [74, 0]
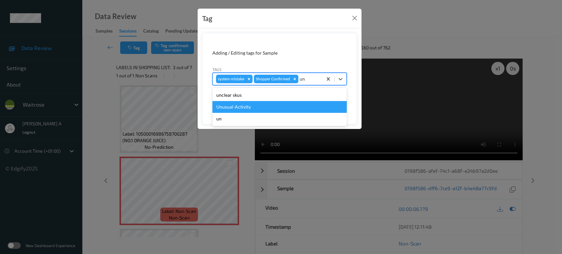
click at [255, 104] on div "Unusual-Activity" at bounding box center [279, 107] width 134 height 12
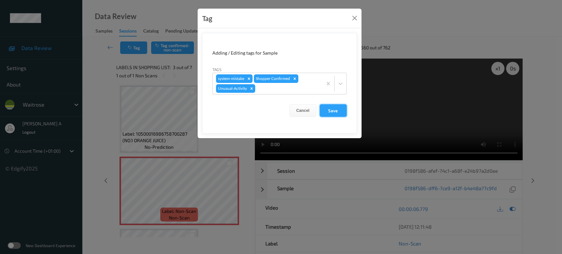
click at [338, 112] on button "Save" at bounding box center [333, 110] width 27 height 13
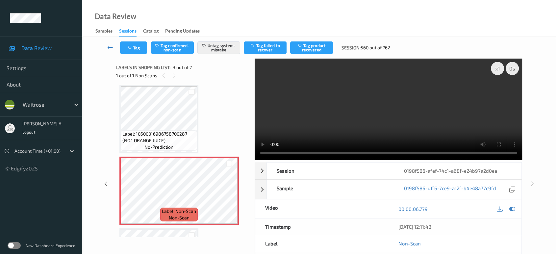
click at [112, 48] on icon at bounding box center [110, 47] width 6 height 7
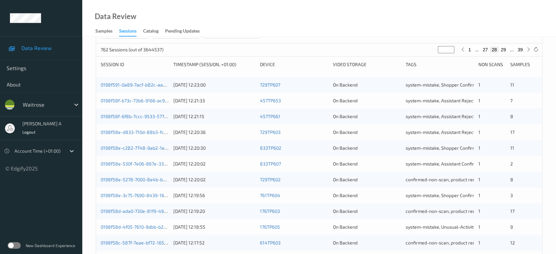
scroll to position [81, 0]
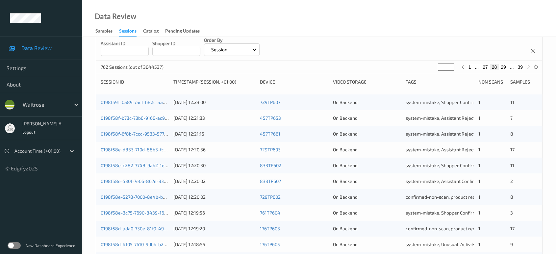
click at [522, 68] on button "39" at bounding box center [520, 67] width 9 height 6
type input "**"
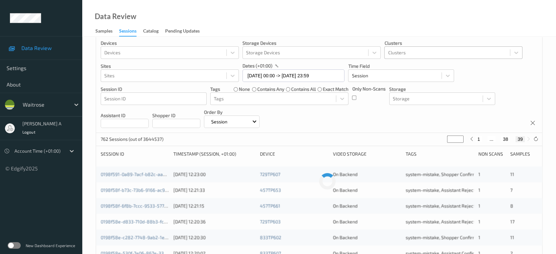
scroll to position [0, 0]
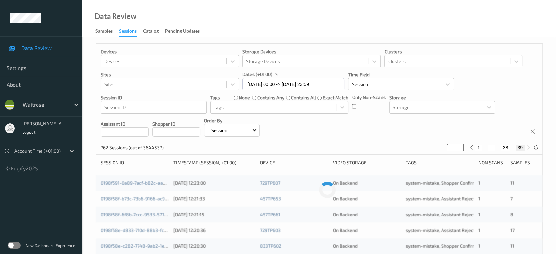
click at [506, 148] on button "38" at bounding box center [505, 148] width 9 height 6
type input "**"
click at [500, 147] on button "37" at bounding box center [498, 148] width 9 height 6
type input "**"
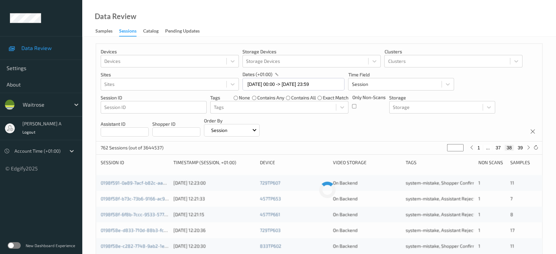
type input "**"
click at [497, 147] on button "36" at bounding box center [493, 148] width 9 height 6
type input "**"
click at [484, 147] on button "35" at bounding box center [485, 148] width 9 height 6
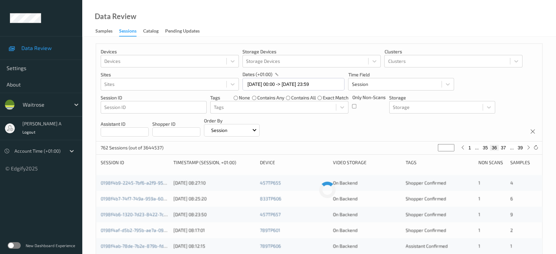
type input "**"
click at [484, 147] on button "34" at bounding box center [485, 148] width 9 height 6
type input "**"
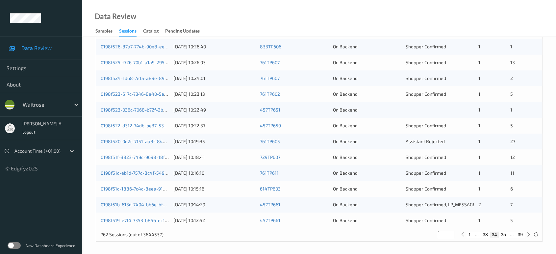
scroll to position [263, 0]
click at [145, 76] on link "0198f524-1d68-7e1a-a89e-8915b3fa6c32" at bounding box center [145, 78] width 88 height 6
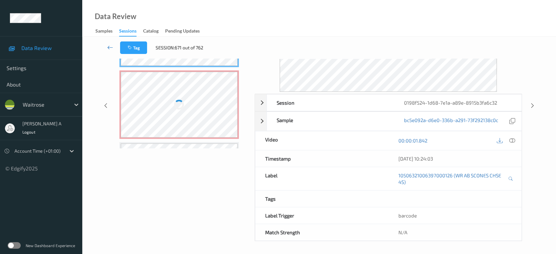
click at [111, 48] on icon at bounding box center [110, 47] width 6 height 7
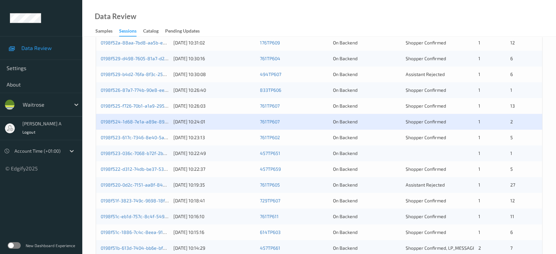
scroll to position [256, 0]
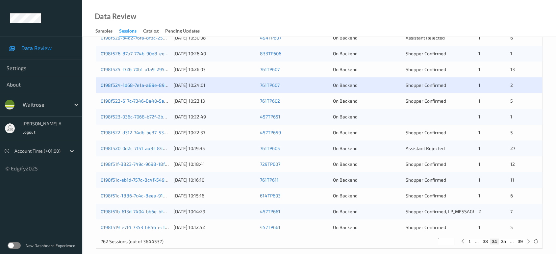
click at [153, 85] on link "0198f524-1d68-7e1a-a89e-8915b3fa6c32" at bounding box center [145, 85] width 88 height 6
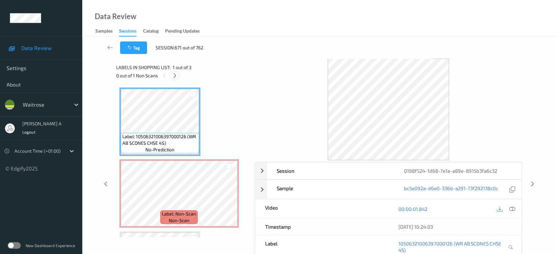
click at [173, 75] on icon at bounding box center [175, 76] width 6 height 6
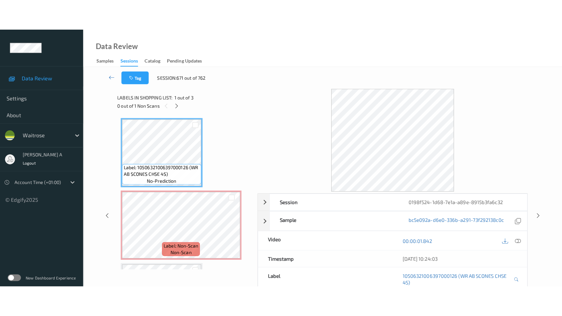
scroll to position [3, 0]
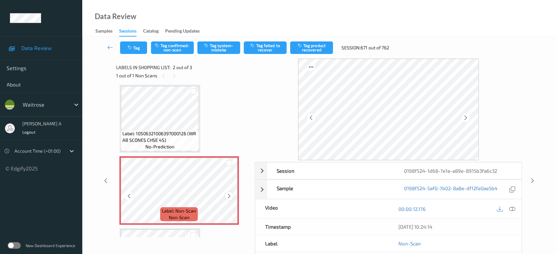
click at [230, 197] on icon at bounding box center [229, 196] width 6 height 6
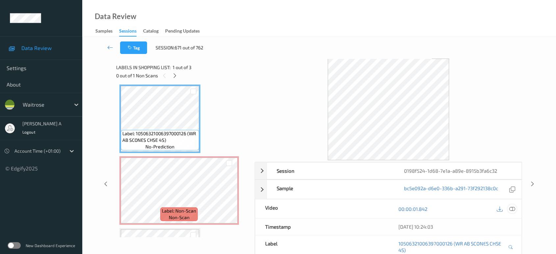
click at [511, 211] on icon at bounding box center [512, 209] width 6 height 6
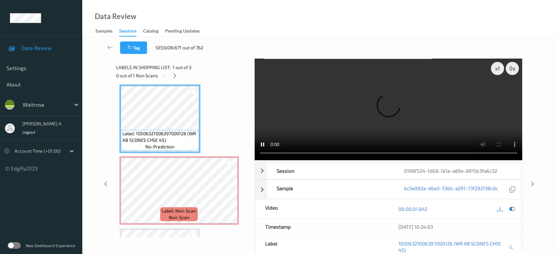
scroll to position [3, 0]
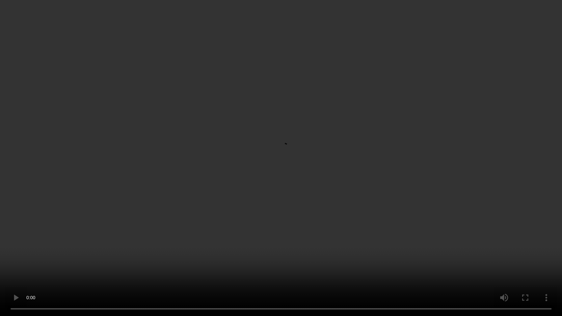
click at [195, 148] on video at bounding box center [281, 158] width 562 height 316
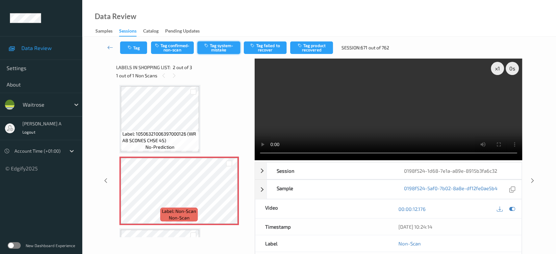
click at [212, 47] on button "Tag system-mistake" at bounding box center [218, 47] width 43 height 13
click at [135, 49] on button "Tag" at bounding box center [133, 47] width 27 height 13
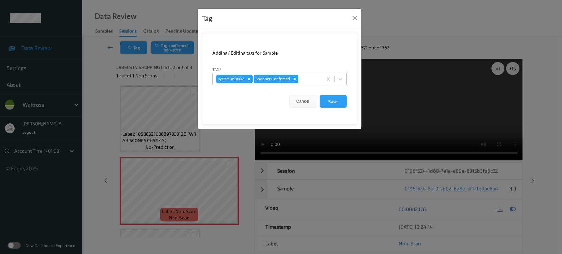
click at [305, 81] on div at bounding box center [309, 79] width 19 height 8
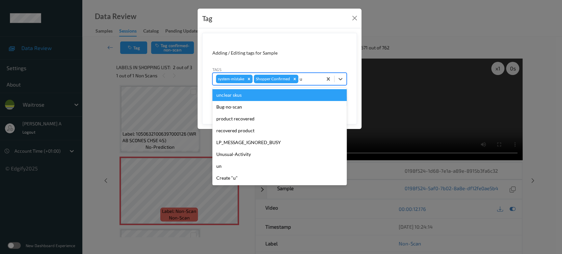
type input "un"
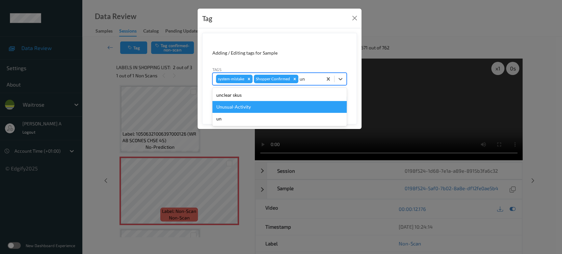
click at [271, 106] on div "Unusual-Activity" at bounding box center [279, 107] width 134 height 12
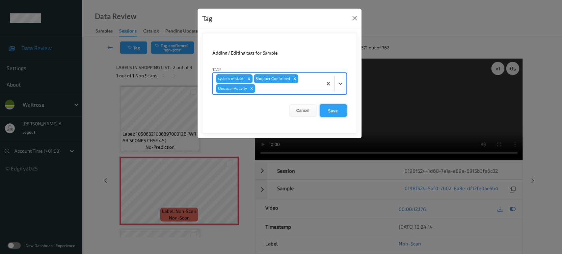
click at [339, 115] on button "Save" at bounding box center [333, 110] width 27 height 13
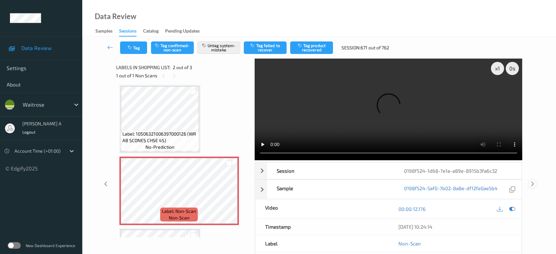
click at [532, 182] on icon at bounding box center [533, 184] width 6 height 6
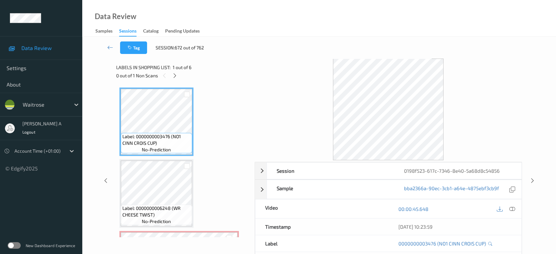
drag, startPoint x: 176, startPoint y: 74, endPoint x: 178, endPoint y: 78, distance: 4.2
click at [176, 74] on icon at bounding box center [175, 76] width 6 height 6
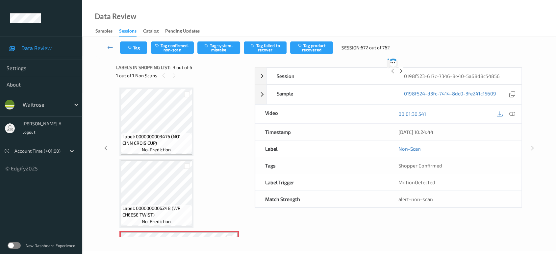
scroll to position [74, 0]
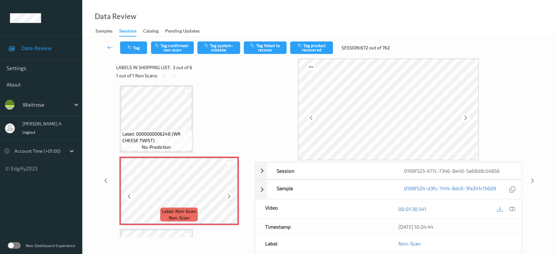
click at [227, 196] on icon at bounding box center [229, 197] width 6 height 6
click at [227, 197] on icon at bounding box center [229, 197] width 6 height 6
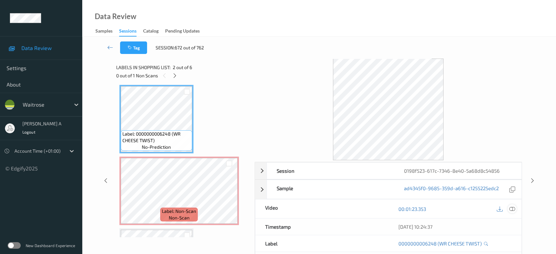
click at [513, 210] on icon at bounding box center [512, 209] width 6 height 6
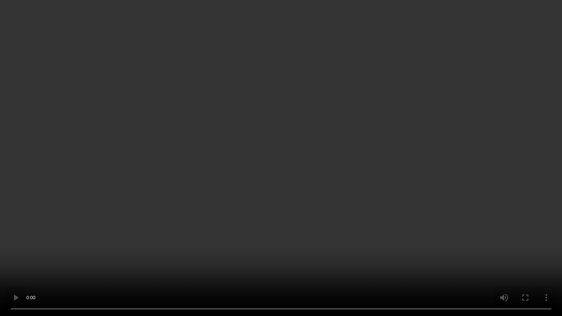
click at [291, 143] on video at bounding box center [281, 158] width 562 height 316
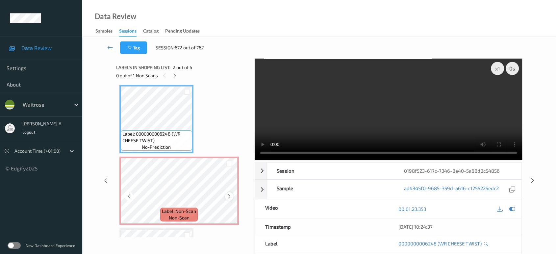
click at [229, 196] on icon at bounding box center [229, 197] width 6 height 6
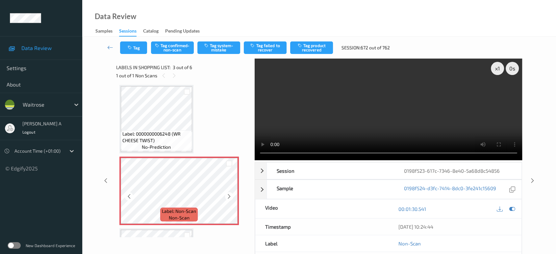
click at [229, 196] on icon at bounding box center [229, 197] width 6 height 6
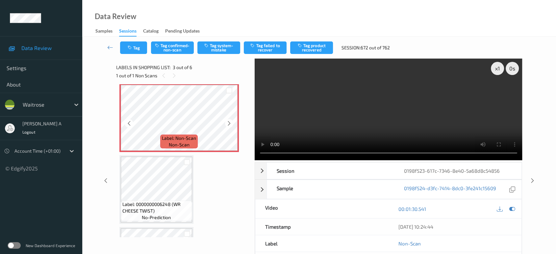
scroll to position [111, 0]
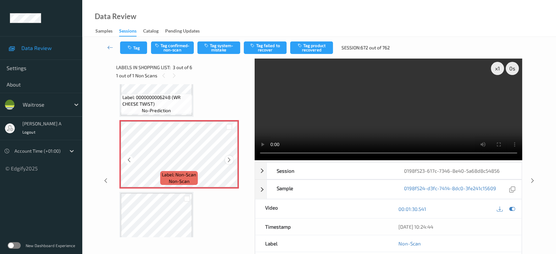
click at [228, 158] on icon at bounding box center [229, 160] width 6 height 6
click at [219, 50] on button "Tag system-mistake" at bounding box center [218, 47] width 43 height 13
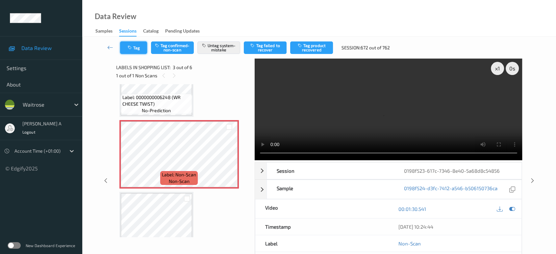
click at [136, 47] on button "Tag" at bounding box center [133, 47] width 27 height 13
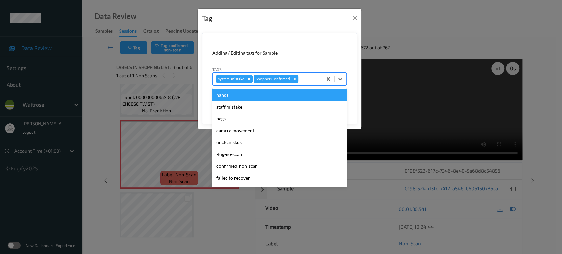
click at [313, 81] on div at bounding box center [309, 79] width 19 height 8
type input "un"
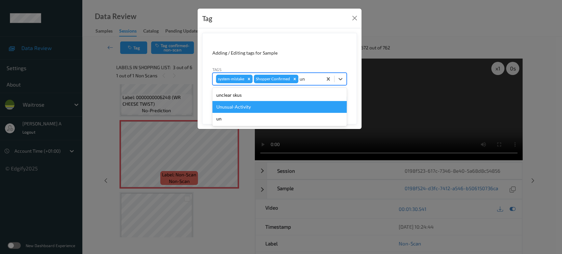
click at [293, 106] on div "Unusual-Activity" at bounding box center [279, 107] width 134 height 12
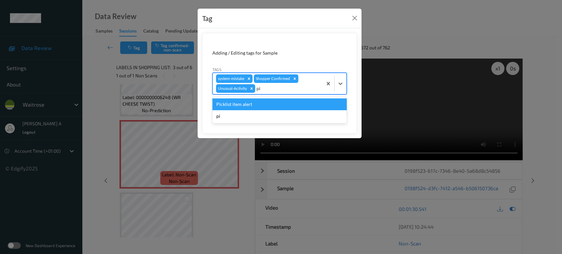
type input "pic"
click at [293, 107] on div "Picklist item alert" at bounding box center [279, 104] width 134 height 12
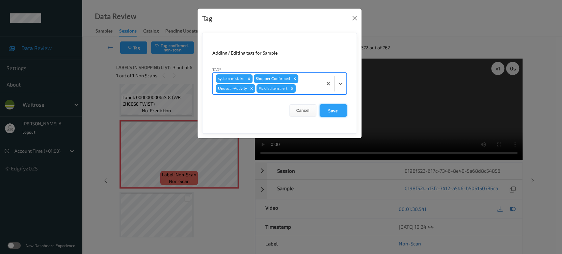
click at [326, 110] on button "Save" at bounding box center [333, 110] width 27 height 13
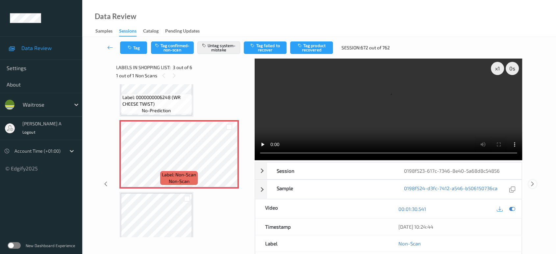
click at [534, 181] on icon at bounding box center [533, 184] width 6 height 6
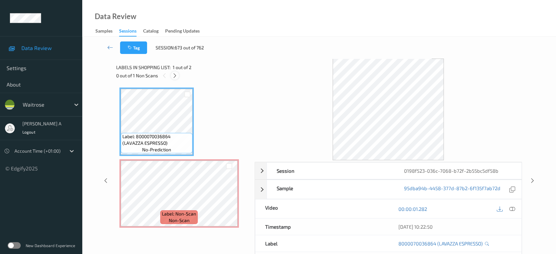
click at [175, 75] on icon at bounding box center [175, 76] width 6 height 6
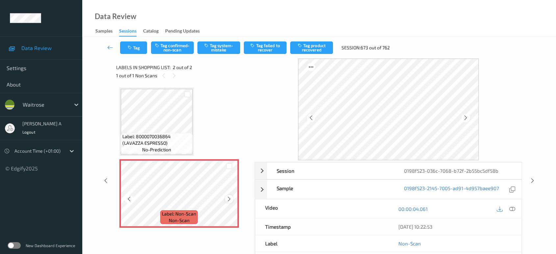
click at [229, 197] on icon at bounding box center [229, 199] width 6 height 6
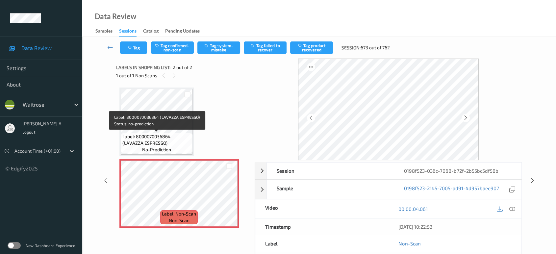
click at [168, 133] on div "Label: 8000070036864 (LAVAZZA ESPRESSO) no-prediction" at bounding box center [157, 143] width 72 height 20
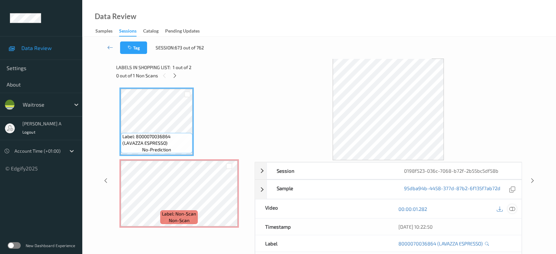
click at [511, 209] on icon at bounding box center [512, 209] width 6 height 6
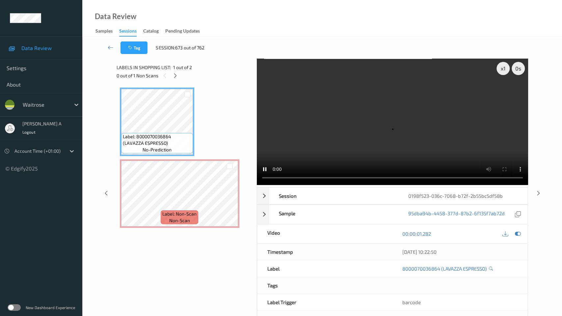
click at [289, 164] on video at bounding box center [392, 122] width 271 height 126
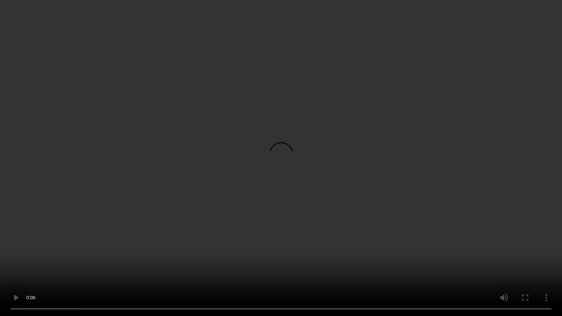
click at [267, 114] on video at bounding box center [281, 158] width 562 height 316
click at [298, 169] on video at bounding box center [281, 158] width 562 height 316
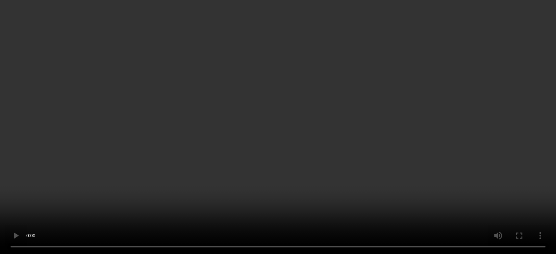
click at [213, 40] on div "Tag Tag confirmed-non-scan Tag system-mistake Tag failed to recover Tag product…" at bounding box center [319, 48] width 447 height 22
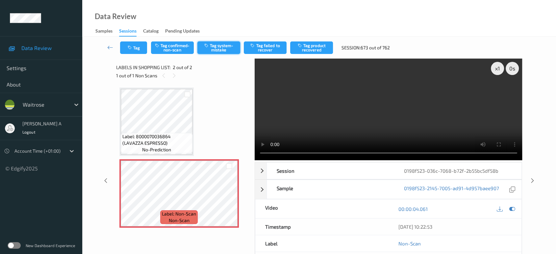
click at [218, 52] on button "Tag system-mistake" at bounding box center [218, 47] width 43 height 13
click at [133, 51] on button "Tag" at bounding box center [133, 47] width 27 height 13
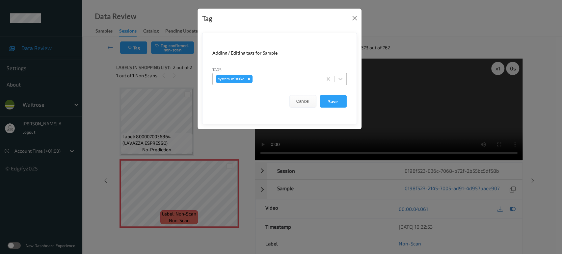
click at [279, 84] on div "system-mistake" at bounding box center [268, 78] width 110 height 11
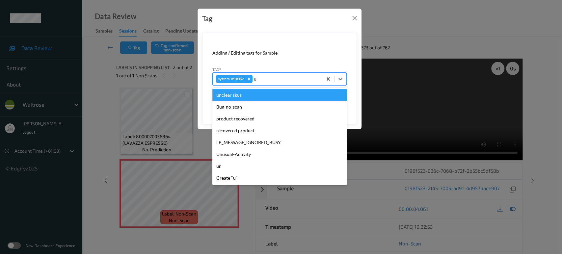
type input "un"
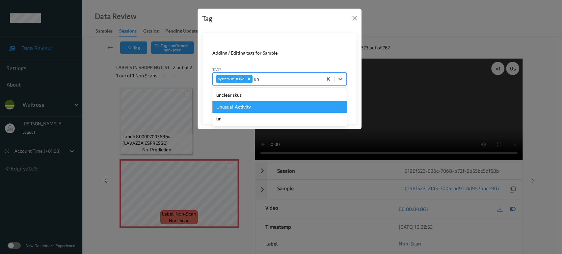
click at [253, 107] on div "Unusual-Activity" at bounding box center [279, 107] width 134 height 12
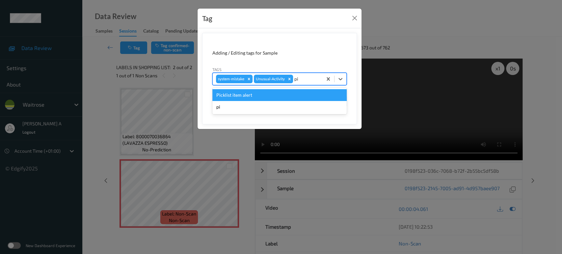
type input "p"
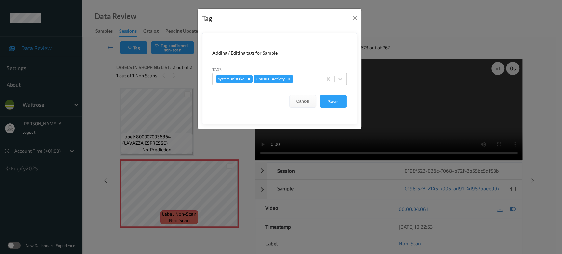
click at [306, 53] on div "Adding / Editing tags for Sample" at bounding box center [279, 53] width 134 height 7
click at [333, 101] on button "Save" at bounding box center [333, 101] width 27 height 13
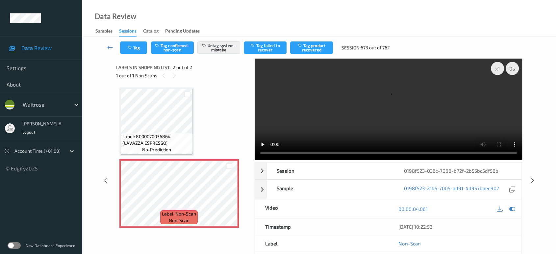
drag, startPoint x: 531, startPoint y: 157, endPoint x: 528, endPoint y: 147, distance: 10.7
click at [531, 178] on icon at bounding box center [533, 181] width 6 height 6
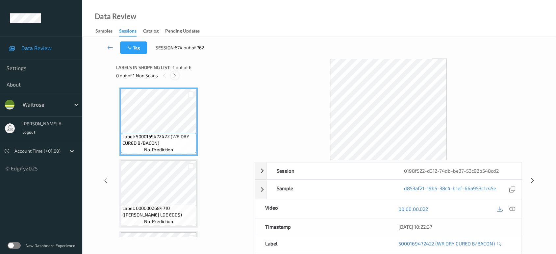
click at [176, 74] on icon at bounding box center [175, 76] width 6 height 6
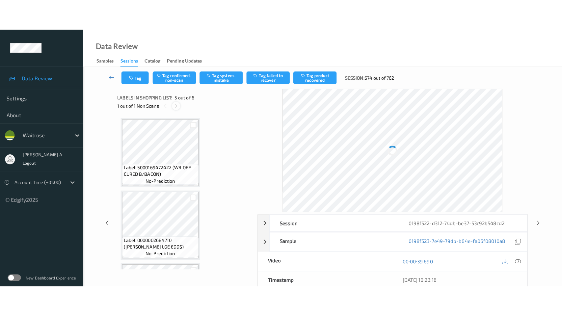
scroll to position [218, 0]
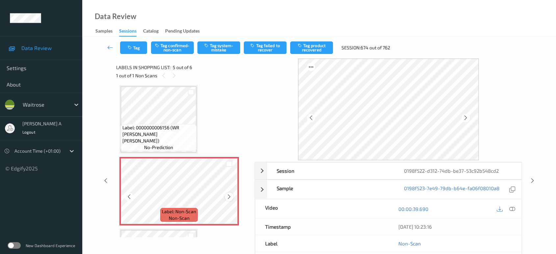
click at [231, 194] on icon at bounding box center [229, 197] width 6 height 6
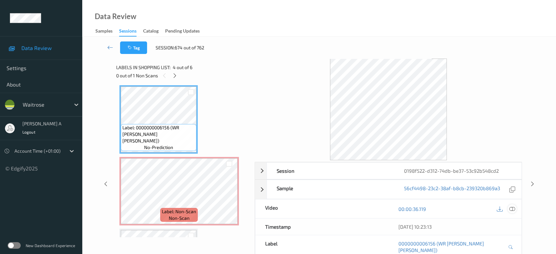
click at [515, 211] on icon at bounding box center [512, 209] width 6 height 6
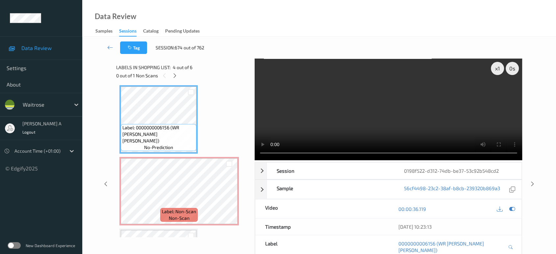
scroll to position [217, 0]
click at [189, 209] on span "Label: Non-Scan" at bounding box center [179, 212] width 34 height 7
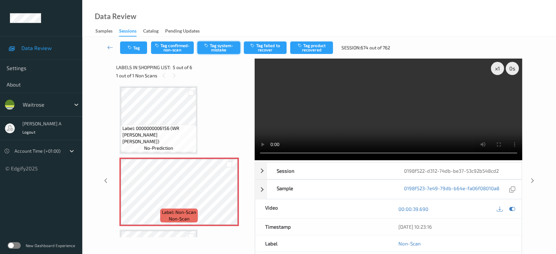
click at [210, 49] on button "Tag system-mistake" at bounding box center [218, 47] width 43 height 13
click at [140, 49] on button "Tag" at bounding box center [133, 47] width 27 height 13
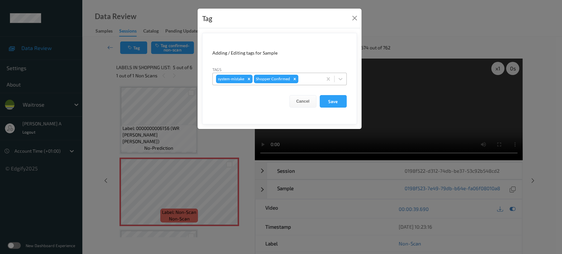
click at [305, 74] on div "system-mistake Shopper Confirmed" at bounding box center [268, 78] width 110 height 11
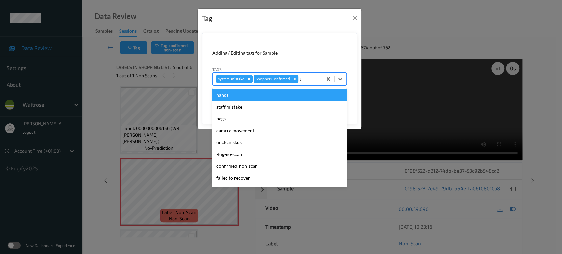
type input "un"
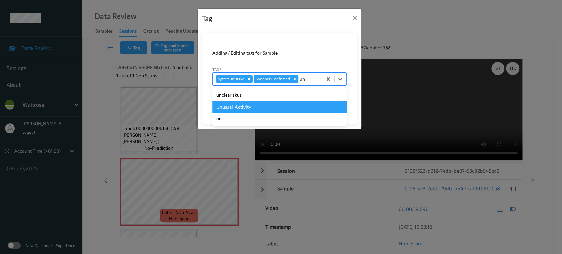
click at [266, 104] on div "Unusual-Activity" at bounding box center [279, 107] width 134 height 12
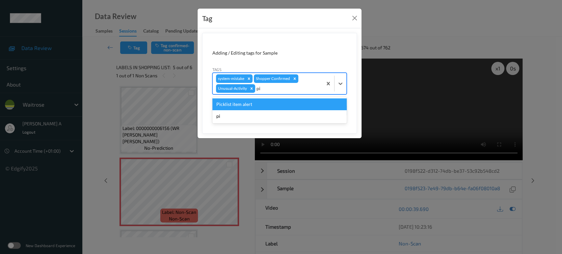
type input "pic"
click at [296, 103] on div "Picklist item alert" at bounding box center [279, 104] width 134 height 12
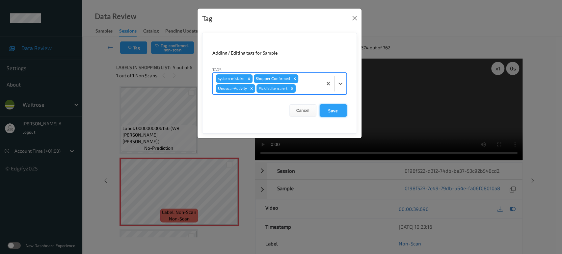
click at [332, 114] on button "Save" at bounding box center [333, 110] width 27 height 13
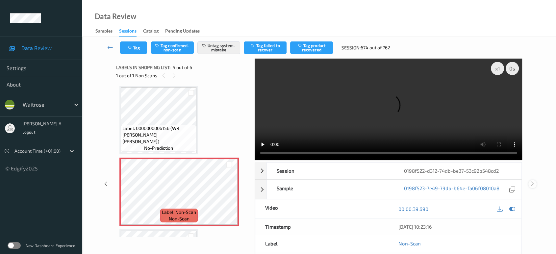
click at [532, 181] on icon at bounding box center [533, 184] width 6 height 6
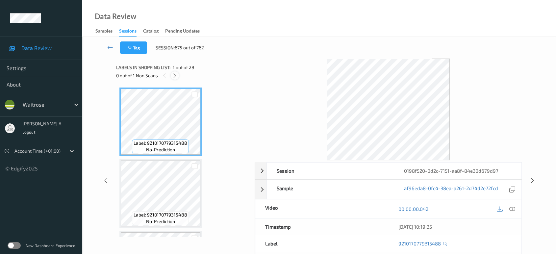
click at [174, 76] on icon at bounding box center [175, 76] width 6 height 6
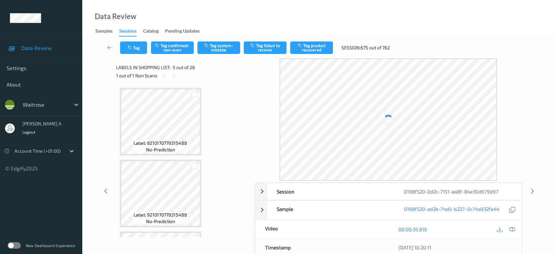
scroll to position [218, 0]
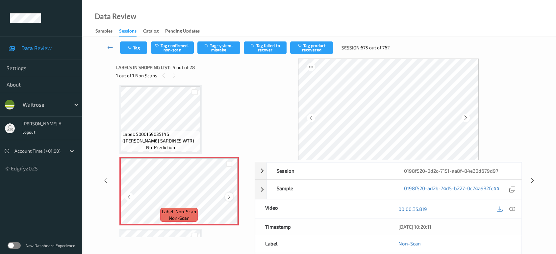
click at [229, 194] on icon at bounding box center [229, 197] width 6 height 6
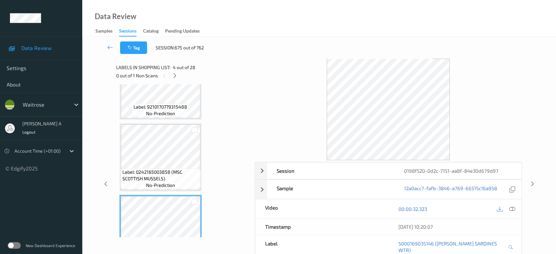
scroll to position [144, 0]
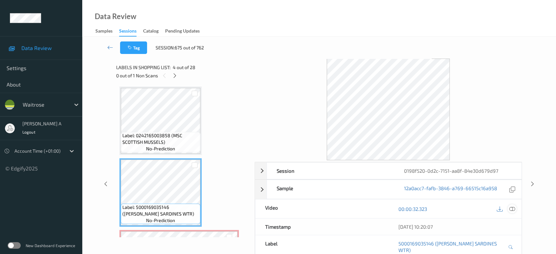
click at [513, 207] on icon at bounding box center [512, 209] width 6 height 6
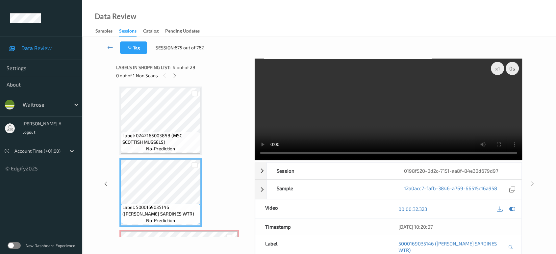
click at [419, 84] on video at bounding box center [389, 110] width 268 height 102
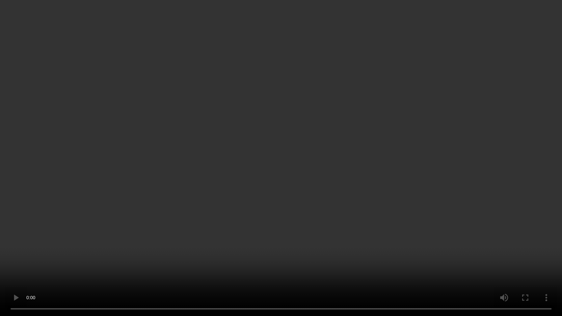
drag, startPoint x: 118, startPoint y: 242, endPoint x: 81, endPoint y: 277, distance: 50.7
click at [118, 242] on video at bounding box center [281, 158] width 562 height 316
click at [283, 132] on video at bounding box center [281, 158] width 562 height 316
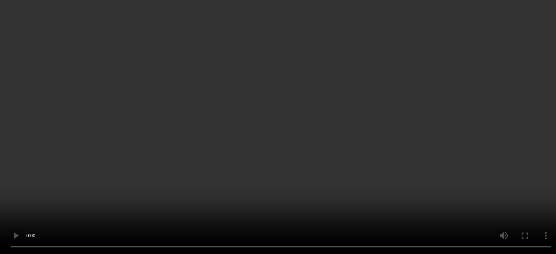
scroll to position [254, 0]
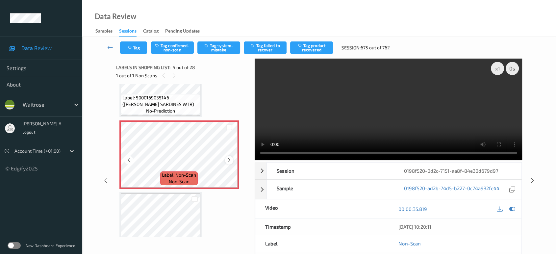
click at [227, 158] on icon at bounding box center [229, 160] width 6 height 6
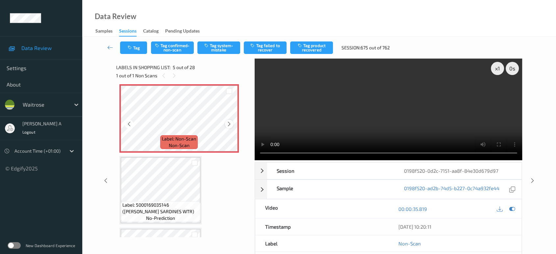
scroll to position [291, 0]
click at [229, 123] on icon at bounding box center [229, 124] width 6 height 6
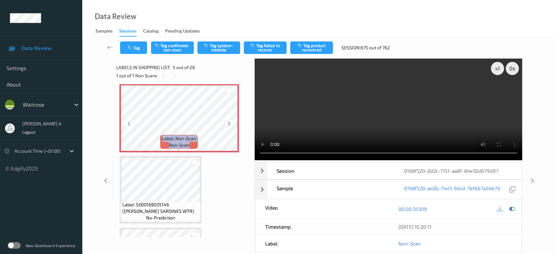
click at [229, 123] on icon at bounding box center [229, 124] width 6 height 6
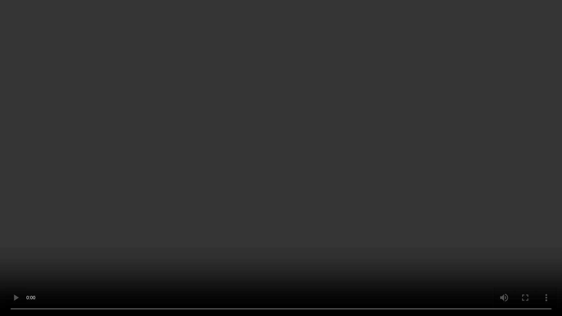
click at [277, 150] on video at bounding box center [281, 158] width 562 height 316
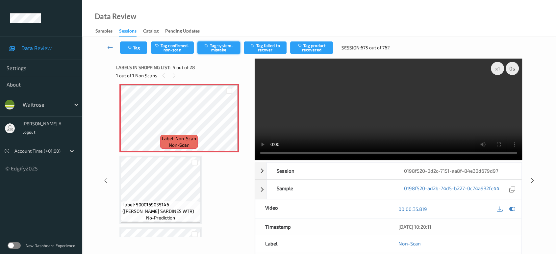
click at [222, 48] on button "Tag system-mistake" at bounding box center [218, 47] width 43 height 13
click at [532, 178] on icon at bounding box center [533, 181] width 6 height 6
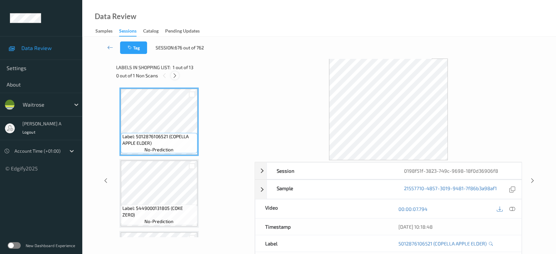
click at [178, 76] on div at bounding box center [175, 75] width 8 height 8
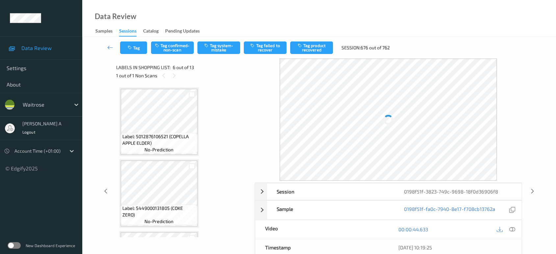
scroll to position [289, 0]
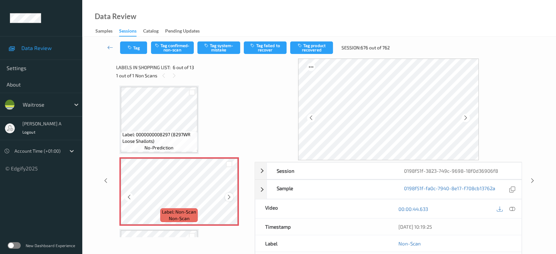
click at [231, 194] on icon at bounding box center [229, 197] width 6 height 6
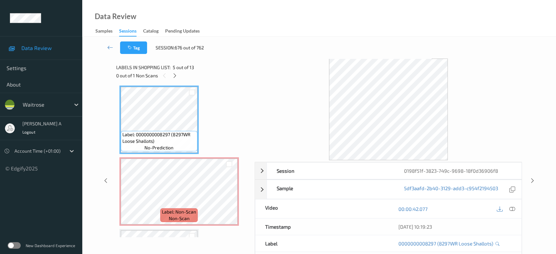
click at [511, 211] on icon at bounding box center [512, 209] width 6 height 6
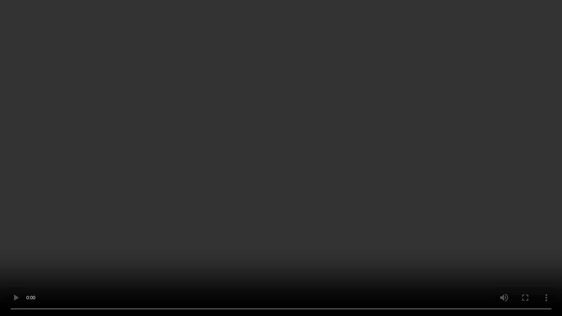
click at [331, 118] on video at bounding box center [281, 158] width 562 height 316
click at [306, 128] on video at bounding box center [281, 158] width 562 height 316
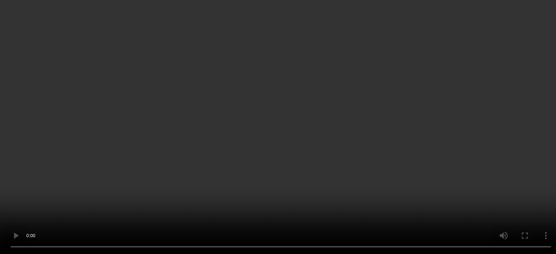
scroll to position [326, 0]
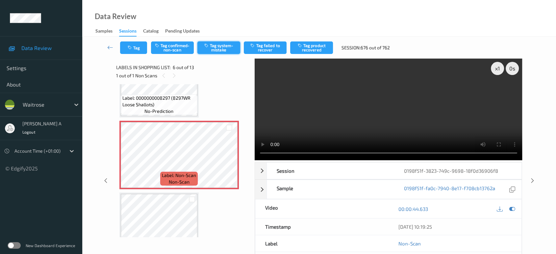
click at [219, 50] on button "Tag system-mistake" at bounding box center [218, 47] width 43 height 13
click at [135, 44] on button "Tag" at bounding box center [133, 47] width 27 height 13
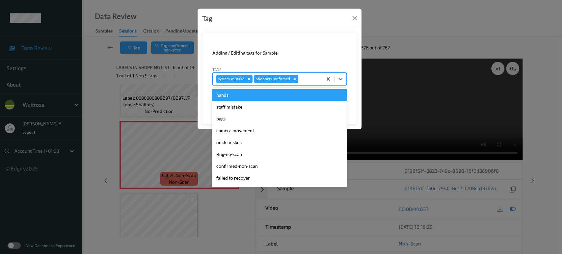
click at [310, 80] on div at bounding box center [309, 79] width 19 height 8
type input "un"
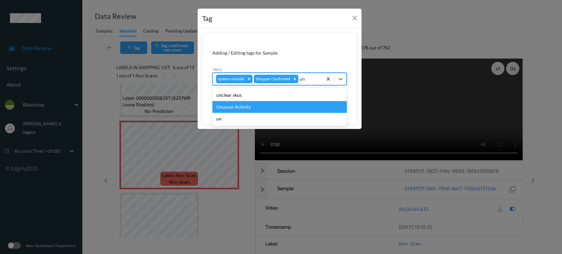
click at [273, 102] on div "Unusual-Activity" at bounding box center [279, 107] width 134 height 12
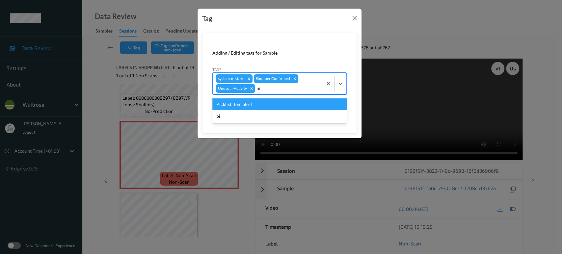
type input "pic"
click at [273, 102] on div "Picklist item alert" at bounding box center [279, 104] width 134 height 12
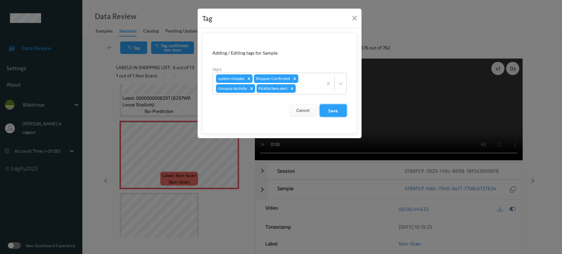
click at [345, 114] on button "Save" at bounding box center [333, 110] width 27 height 13
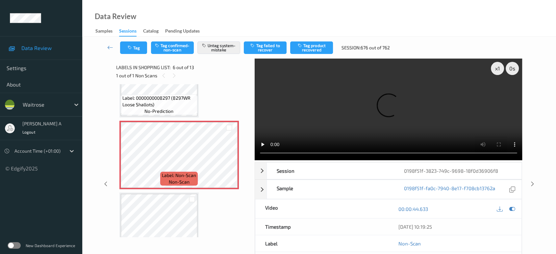
drag, startPoint x: 531, startPoint y: 157, endPoint x: 523, endPoint y: 143, distance: 16.2
click at [531, 181] on icon at bounding box center [533, 184] width 6 height 6
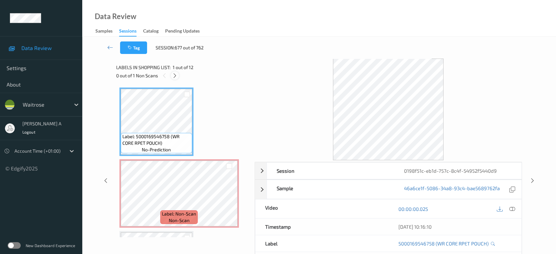
click at [175, 76] on icon at bounding box center [175, 76] width 6 height 6
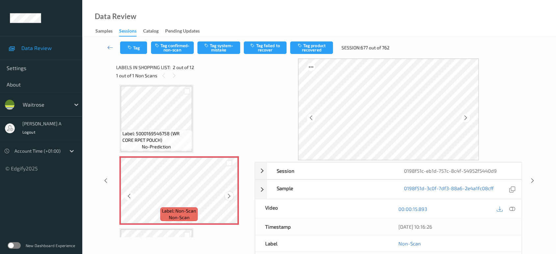
click at [231, 195] on icon at bounding box center [229, 196] width 6 height 6
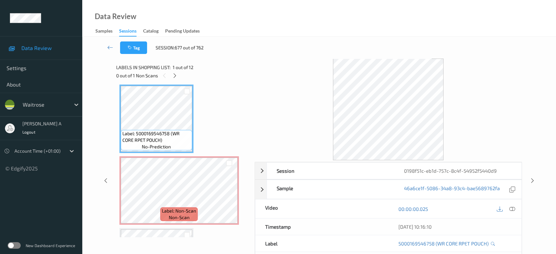
click at [515, 209] on div at bounding box center [512, 208] width 9 height 9
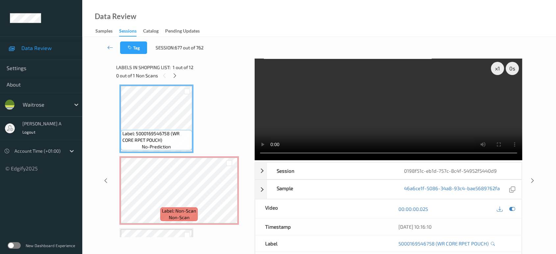
click at [400, 119] on video at bounding box center [389, 110] width 268 height 102
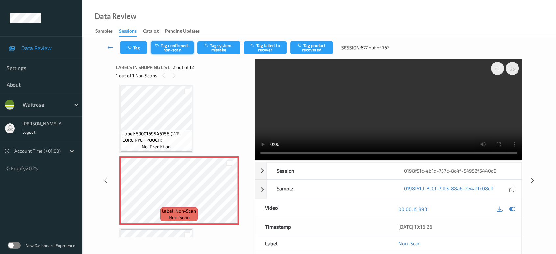
click at [173, 49] on button "Tag confirmed-non-scan" at bounding box center [172, 47] width 43 height 13
click at [321, 52] on button "Tag product recovered" at bounding box center [311, 47] width 43 height 13
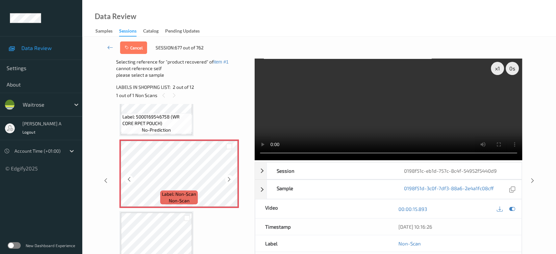
scroll to position [113, 0]
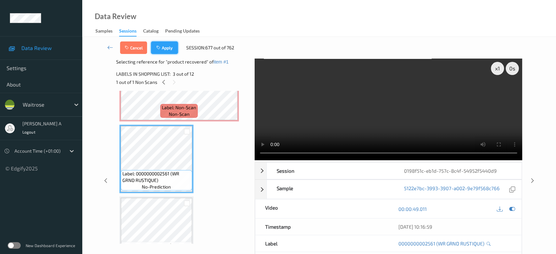
click at [157, 47] on icon "button" at bounding box center [159, 47] width 6 height 5
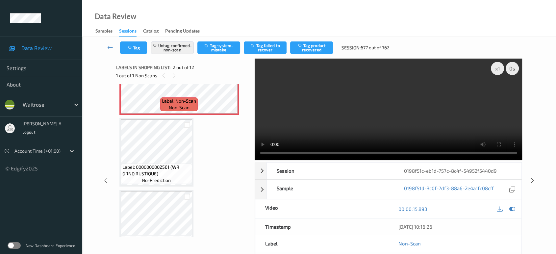
scroll to position [3, 0]
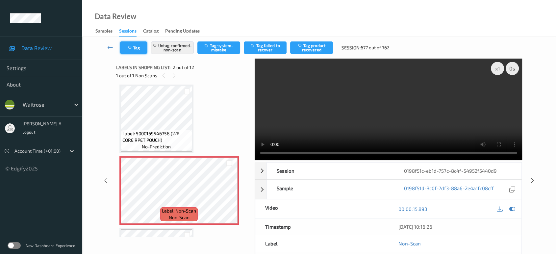
click at [136, 48] on button "Tag" at bounding box center [133, 47] width 27 height 13
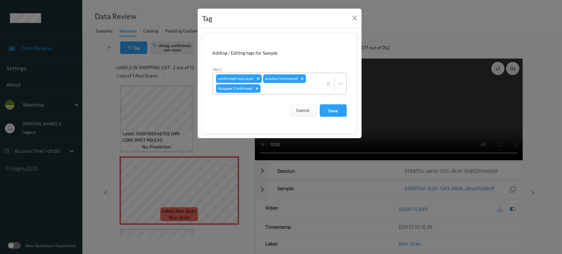
click at [277, 90] on div at bounding box center [290, 89] width 57 height 8
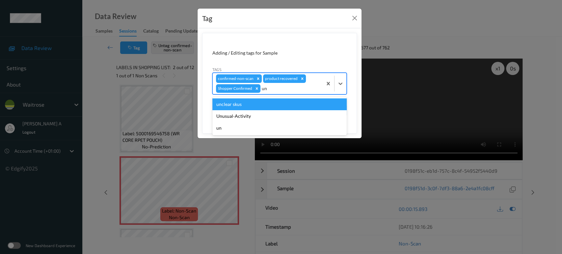
type input "u"
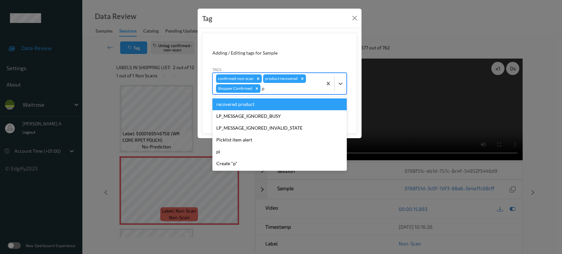
type input "pi"
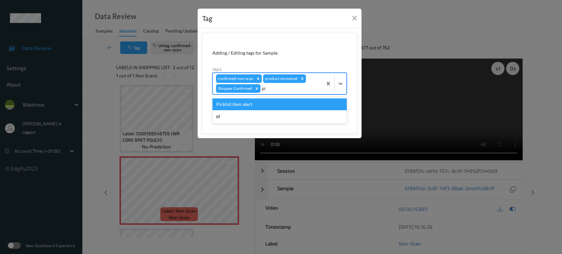
click at [258, 103] on div "Picklist item alert" at bounding box center [279, 104] width 134 height 12
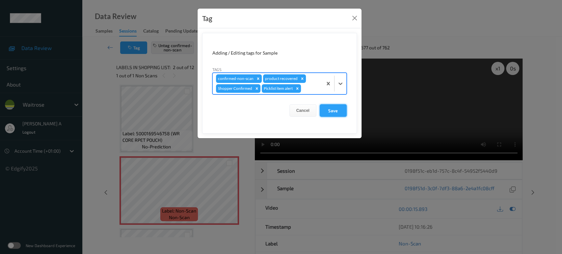
click at [326, 109] on button "Save" at bounding box center [333, 110] width 27 height 13
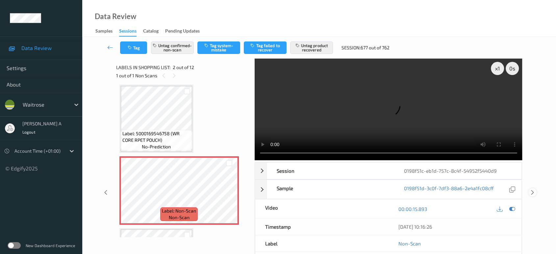
click at [533, 190] on icon at bounding box center [533, 193] width 6 height 6
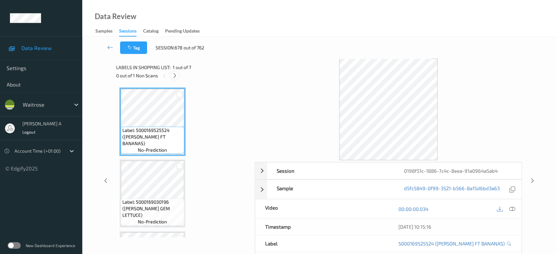
click at [179, 76] on div at bounding box center [175, 75] width 8 height 8
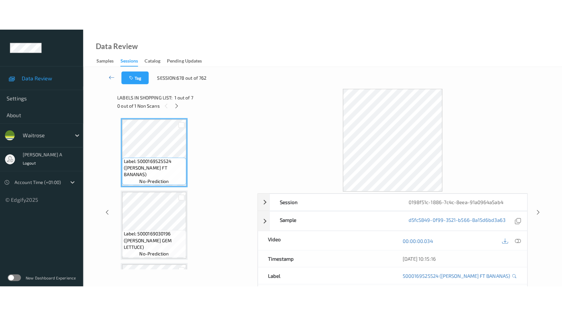
scroll to position [350, 0]
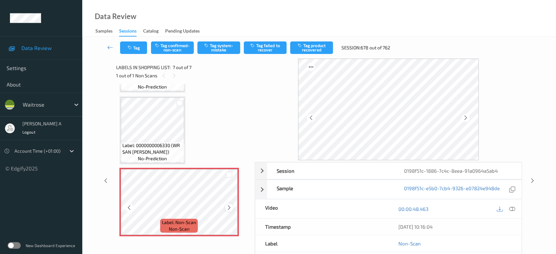
click at [228, 205] on icon at bounding box center [229, 208] width 6 height 6
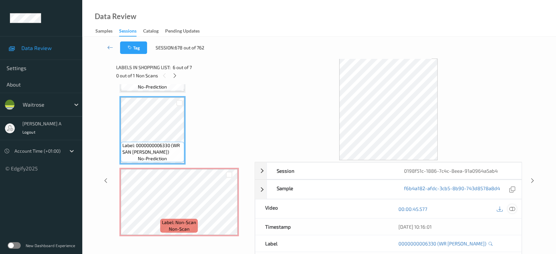
click at [510, 207] on icon at bounding box center [512, 209] width 6 height 6
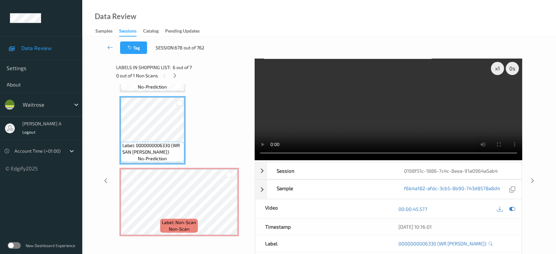
scroll to position [288, 0]
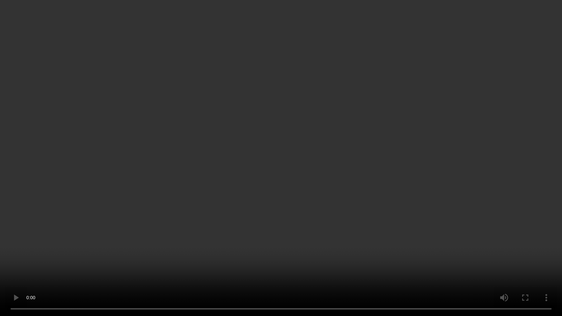
click at [329, 162] on video at bounding box center [281, 158] width 562 height 316
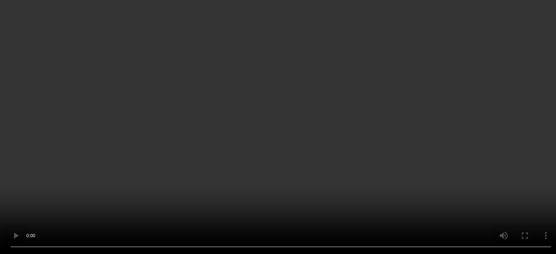
scroll to position [350, 0]
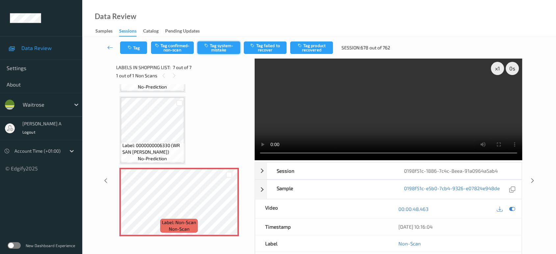
click at [227, 49] on button "Tag system-mistake" at bounding box center [218, 47] width 43 height 13
click at [130, 48] on icon "button" at bounding box center [131, 47] width 6 height 5
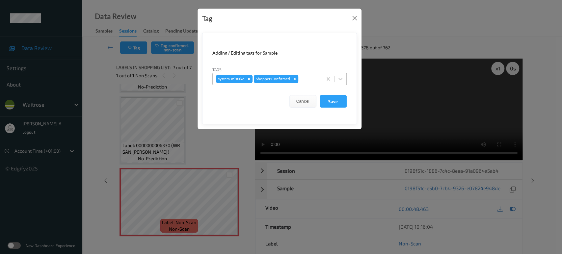
click at [306, 78] on div at bounding box center [309, 79] width 19 height 8
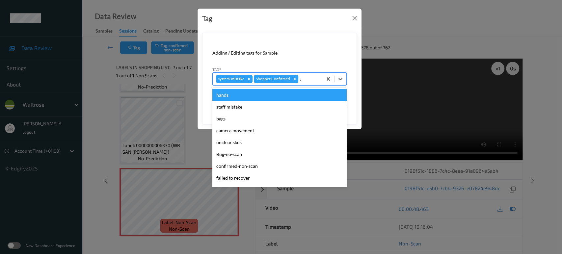
type input "un"
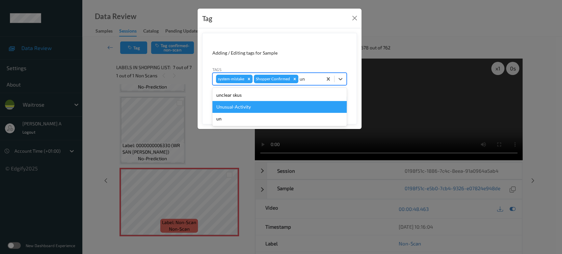
click at [278, 105] on div "Unusual-Activity" at bounding box center [279, 107] width 134 height 12
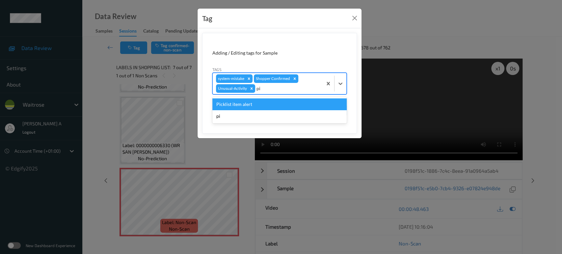
type input "pic"
click at [278, 105] on div "Picklist item alert" at bounding box center [279, 104] width 134 height 12
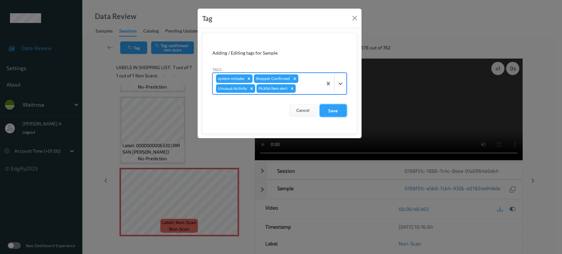
click at [331, 105] on button "Save" at bounding box center [333, 110] width 27 height 13
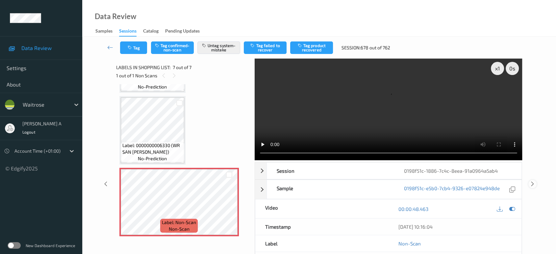
click at [533, 181] on icon at bounding box center [533, 184] width 6 height 6
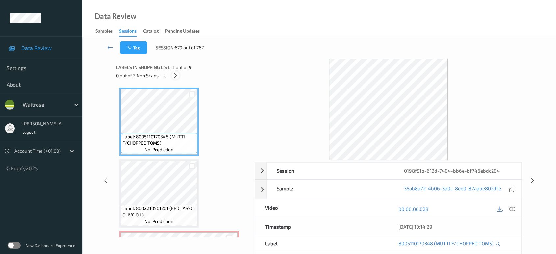
click at [174, 73] on icon at bounding box center [176, 76] width 6 height 6
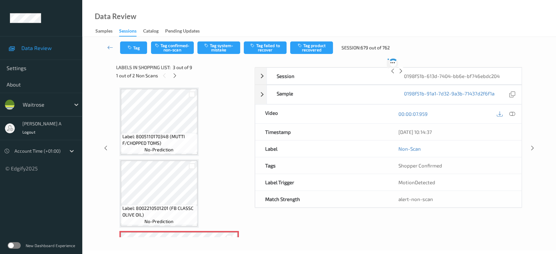
scroll to position [74, 0]
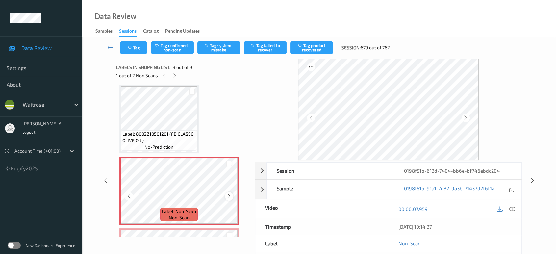
click at [231, 195] on icon at bounding box center [229, 197] width 6 height 6
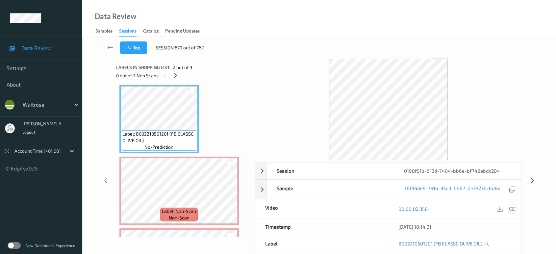
click at [514, 207] on icon at bounding box center [512, 209] width 6 height 6
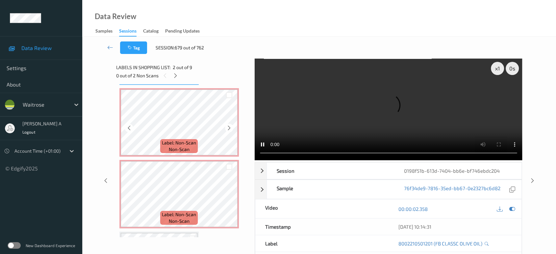
scroll to position [147, 0]
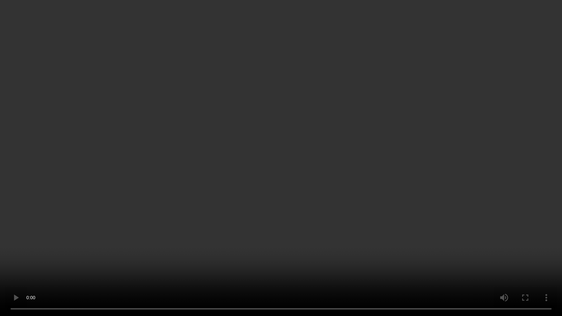
click at [423, 168] on video at bounding box center [281, 158] width 562 height 316
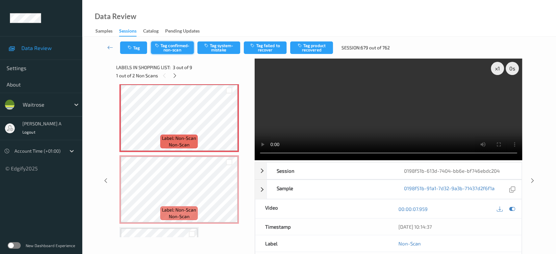
click at [165, 44] on button "Tag confirmed-non-scan" at bounding box center [172, 47] width 43 height 13
click at [309, 49] on button "Tag product recovered" at bounding box center [311, 47] width 43 height 13
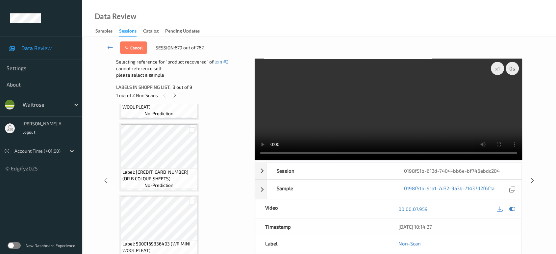
scroll to position [330, 0]
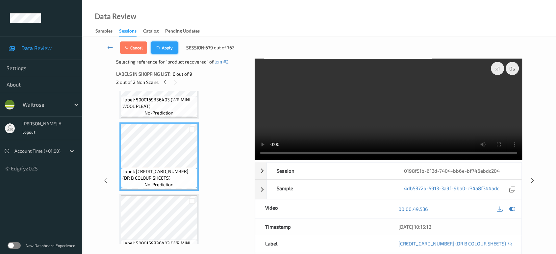
click at [169, 44] on button "Apply" at bounding box center [164, 47] width 27 height 13
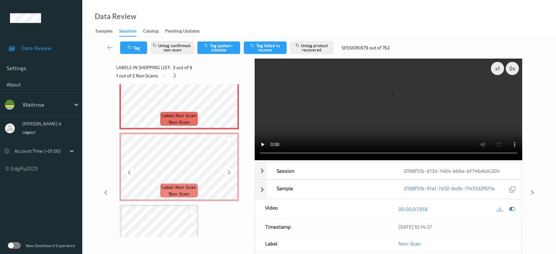
scroll to position [183, 0]
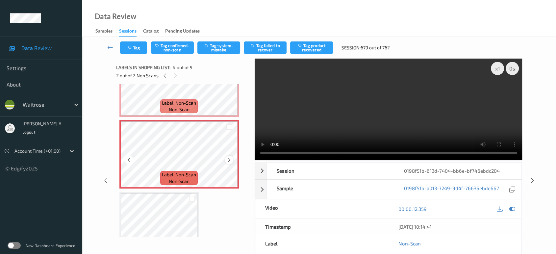
click at [227, 159] on icon at bounding box center [229, 160] width 6 height 6
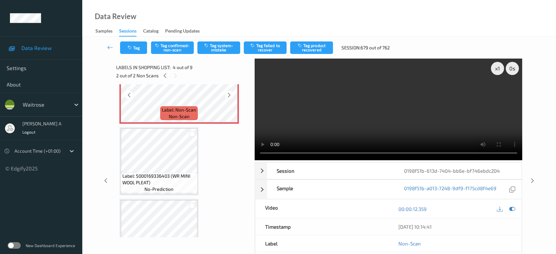
scroll to position [256, 0]
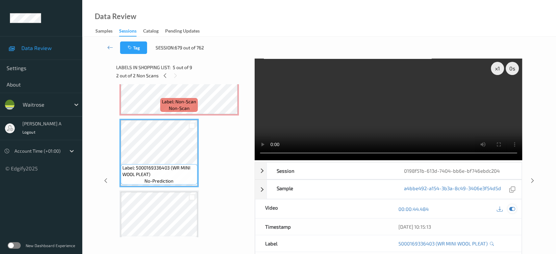
click at [512, 210] on icon at bounding box center [512, 209] width 6 height 6
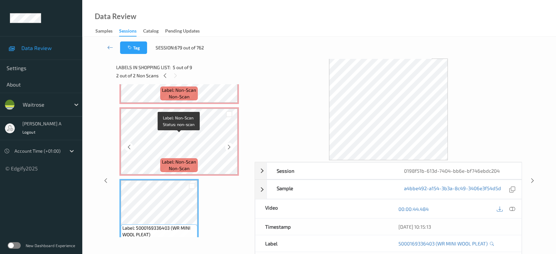
scroll to position [183, 0]
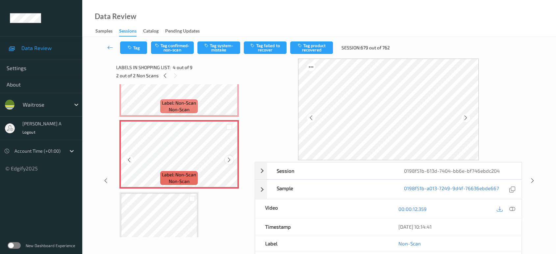
click at [229, 157] on icon at bounding box center [229, 160] width 6 height 6
click at [205, 49] on button "Tag system-mistake" at bounding box center [218, 47] width 43 height 13
click at [139, 49] on button "Tag" at bounding box center [133, 47] width 27 height 13
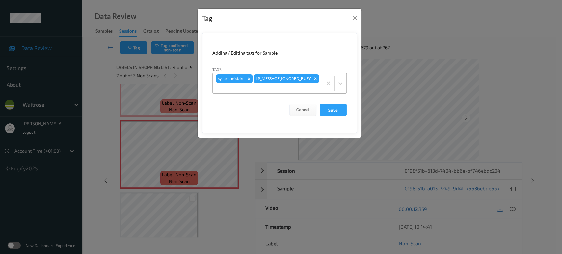
click at [299, 89] on div at bounding box center [267, 88] width 103 height 8
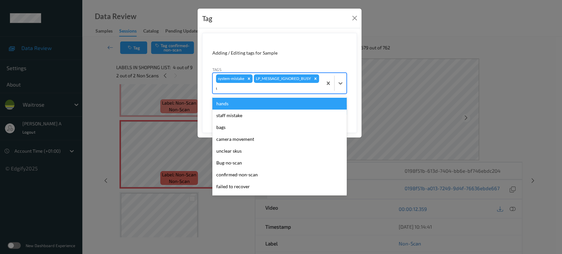
type input "un"
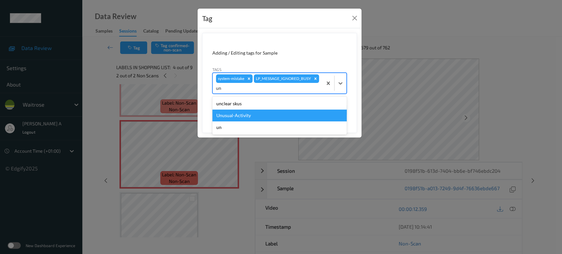
click at [269, 112] on div "Unusual-Activity" at bounding box center [279, 116] width 134 height 12
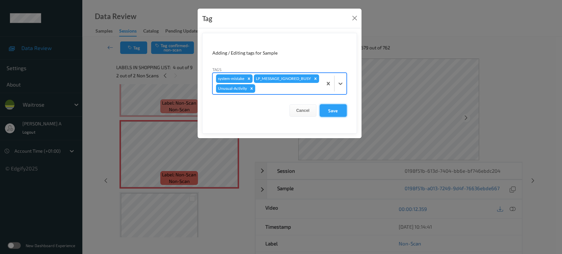
click at [330, 113] on button "Save" at bounding box center [333, 110] width 27 height 13
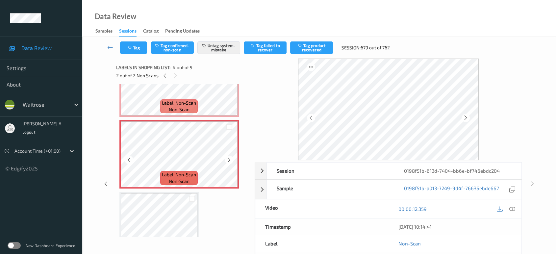
scroll to position [146, 0]
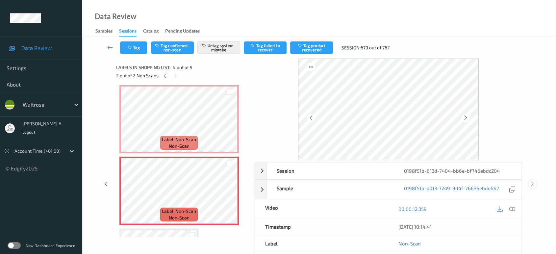
click at [533, 185] on icon at bounding box center [533, 184] width 6 height 6
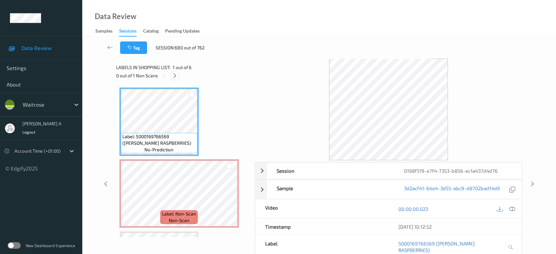
click at [174, 73] on icon at bounding box center [175, 76] width 6 height 6
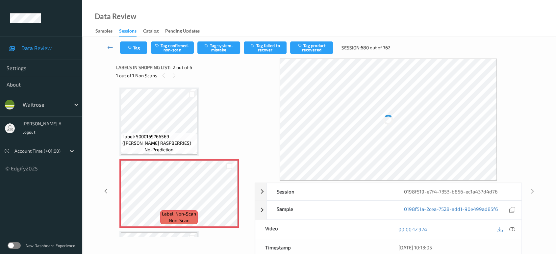
scroll to position [3, 0]
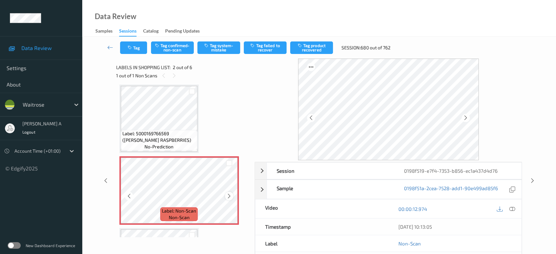
click at [228, 195] on icon at bounding box center [229, 196] width 6 height 6
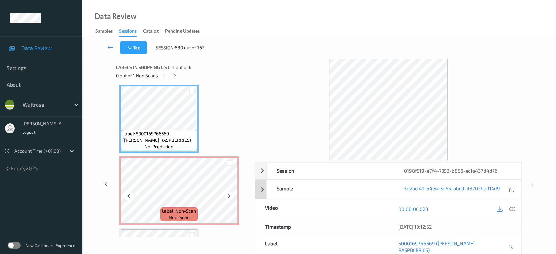
scroll to position [76, 0]
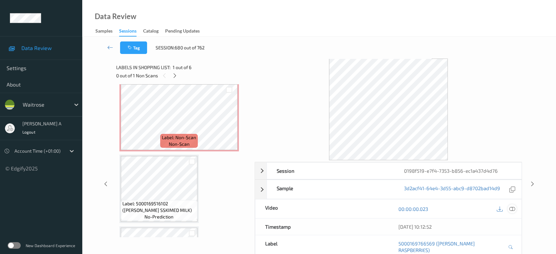
click at [511, 207] on icon at bounding box center [512, 209] width 6 height 6
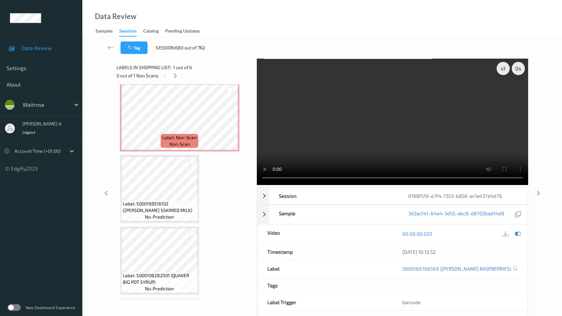
click at [257, 185] on video at bounding box center [392, 122] width 271 height 126
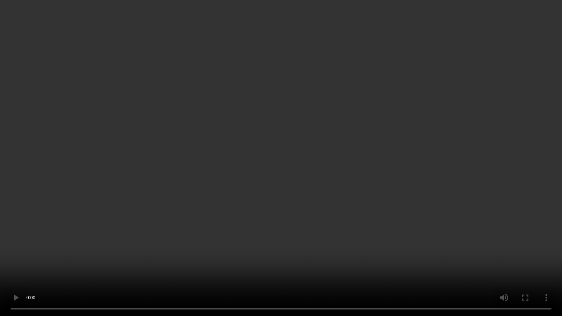
click at [4, 254] on video at bounding box center [281, 158] width 562 height 316
click at [262, 161] on video at bounding box center [281, 158] width 562 height 316
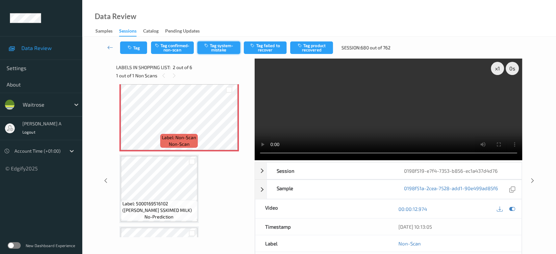
click at [217, 48] on button "Tag system-mistake" at bounding box center [218, 47] width 43 height 13
click at [134, 49] on button "Tag" at bounding box center [133, 47] width 27 height 13
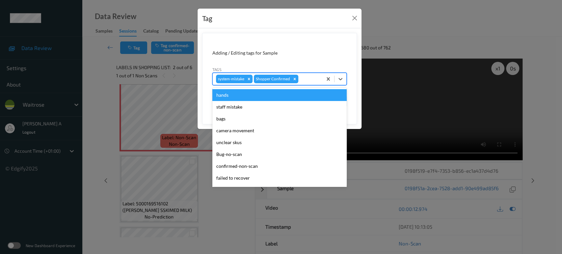
click at [303, 79] on div at bounding box center [309, 79] width 19 height 8
type input "un"
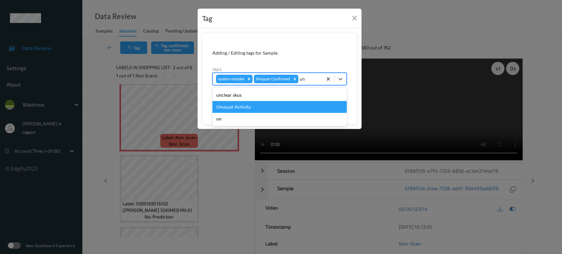
click at [256, 106] on div "Unusual-Activity" at bounding box center [279, 107] width 134 height 12
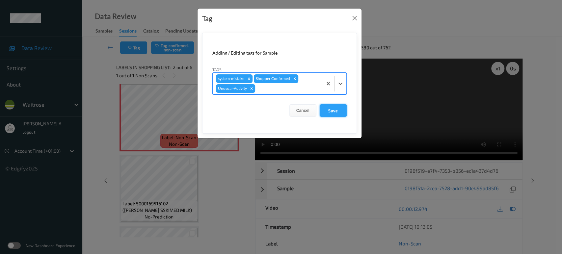
click at [327, 106] on button "Save" at bounding box center [333, 110] width 27 height 13
